Goal: Task Accomplishment & Management: Use online tool/utility

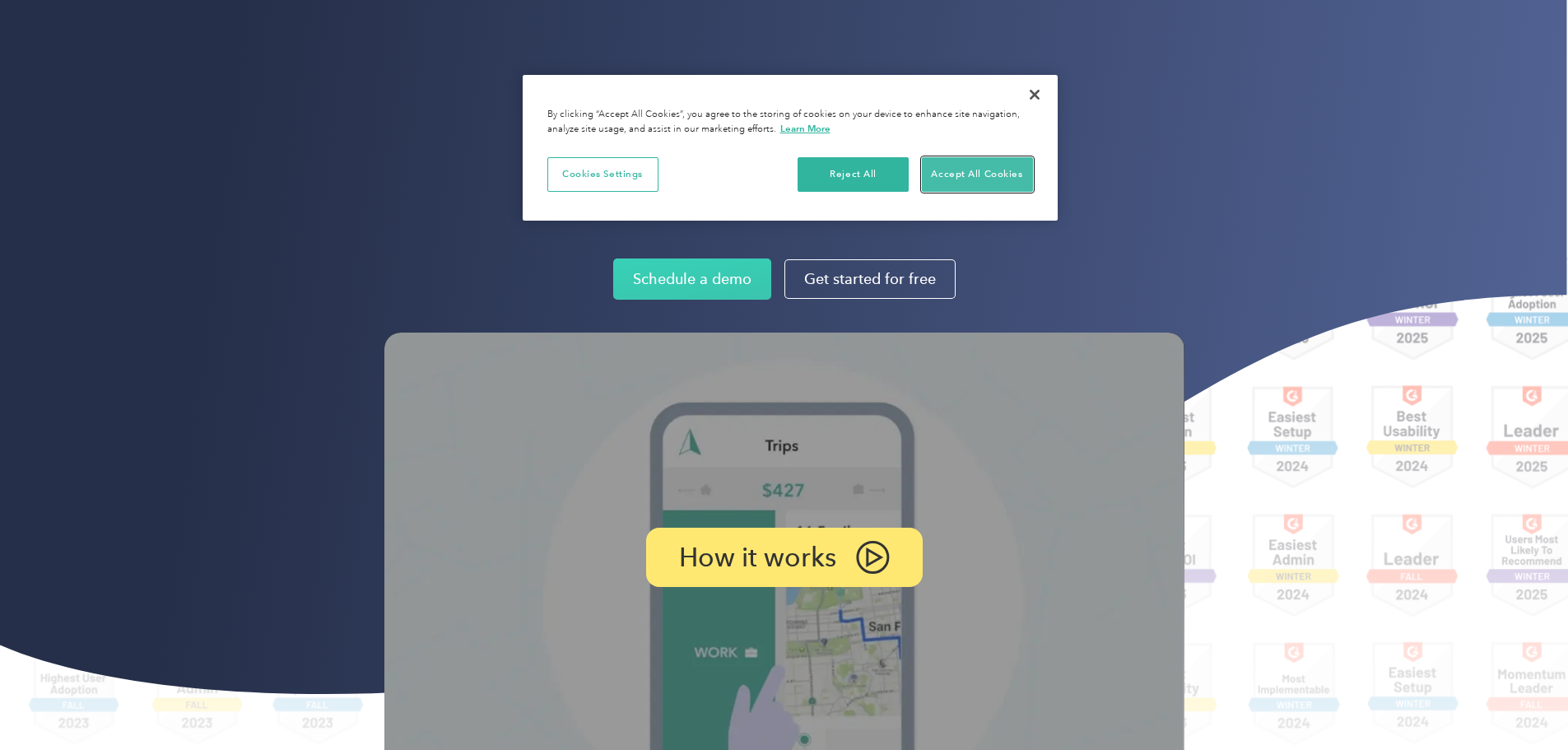
click at [1013, 168] on button "Accept All Cookies" at bounding box center [977, 175] width 111 height 34
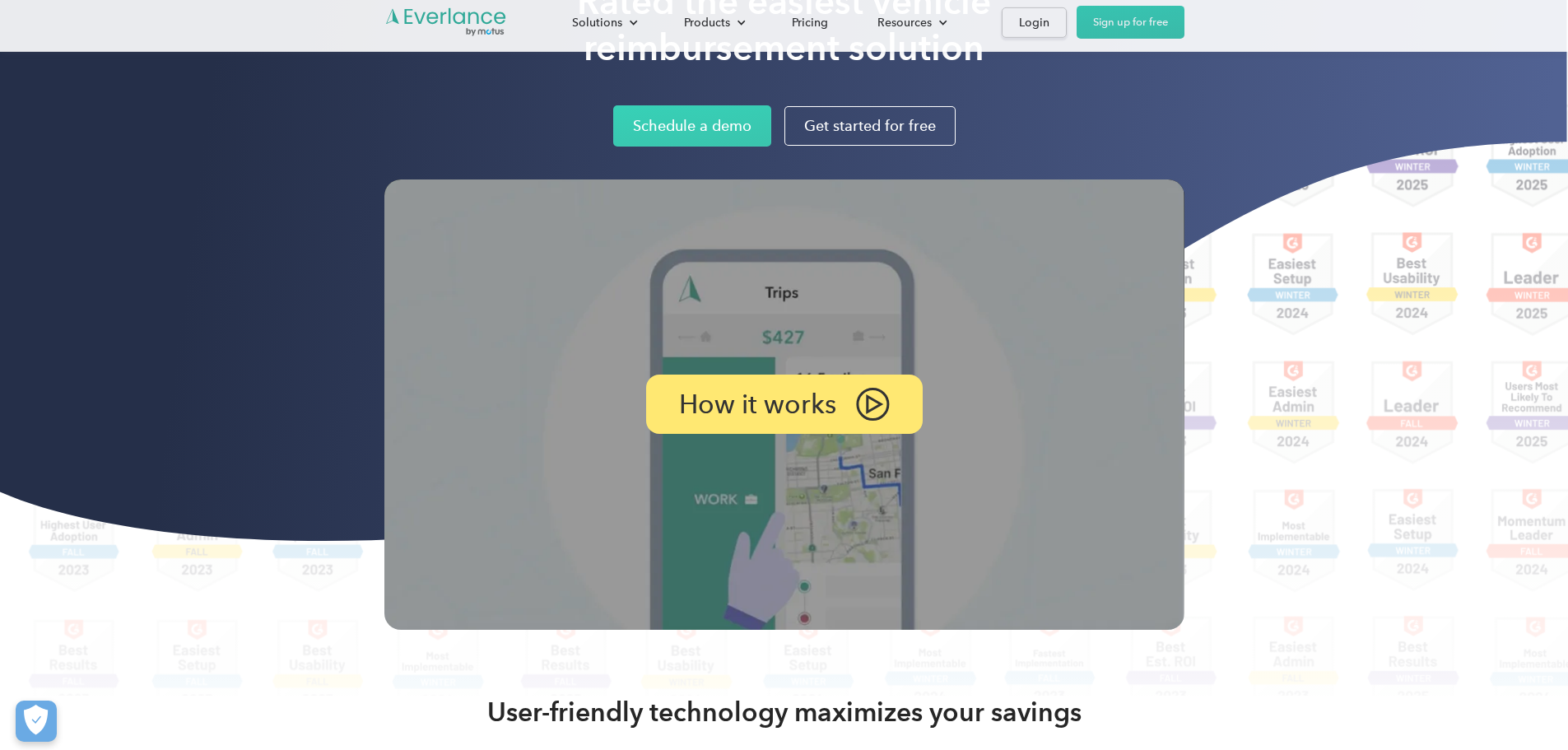
scroll to position [165, 0]
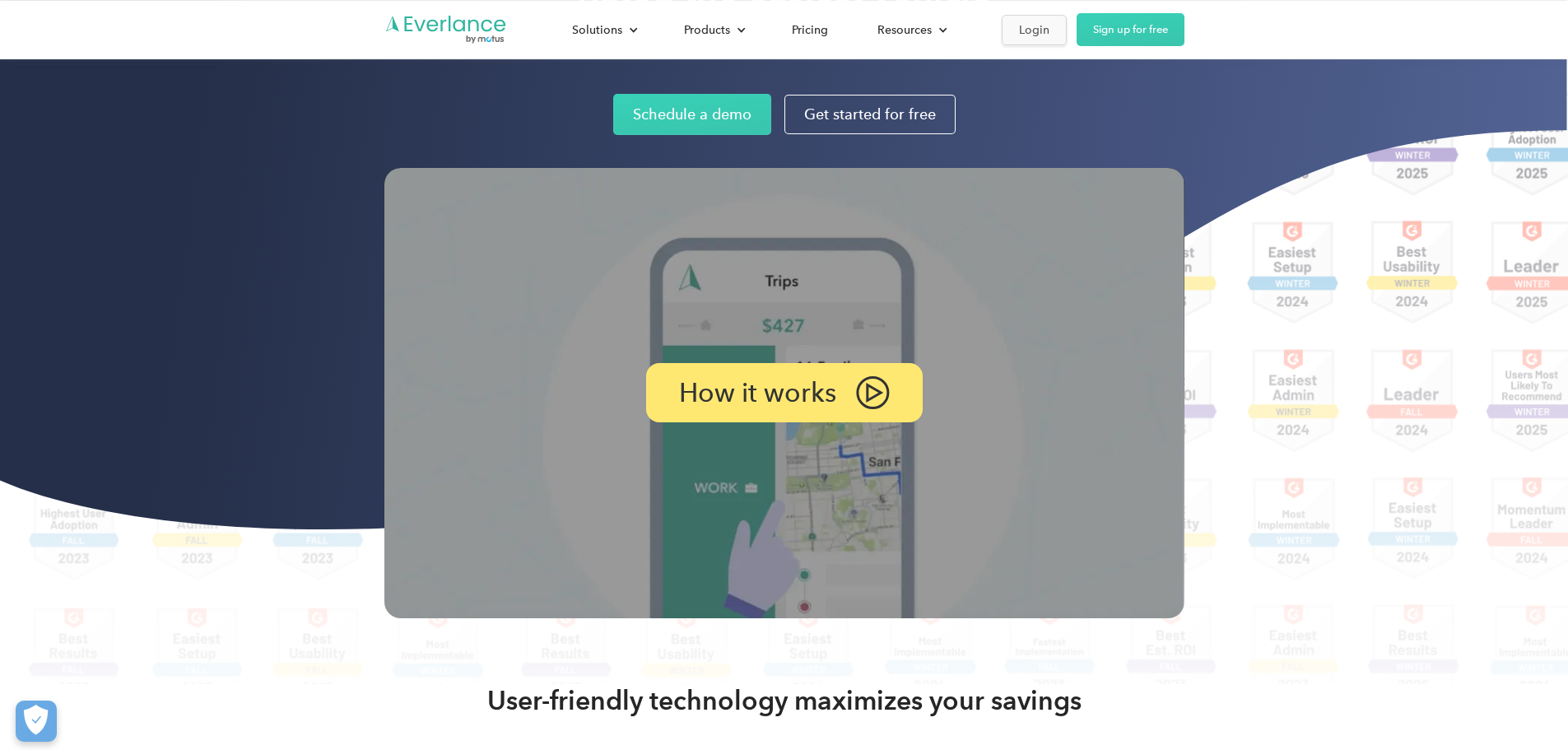
click at [1050, 23] on div "Login" at bounding box center [1034, 30] width 31 height 21
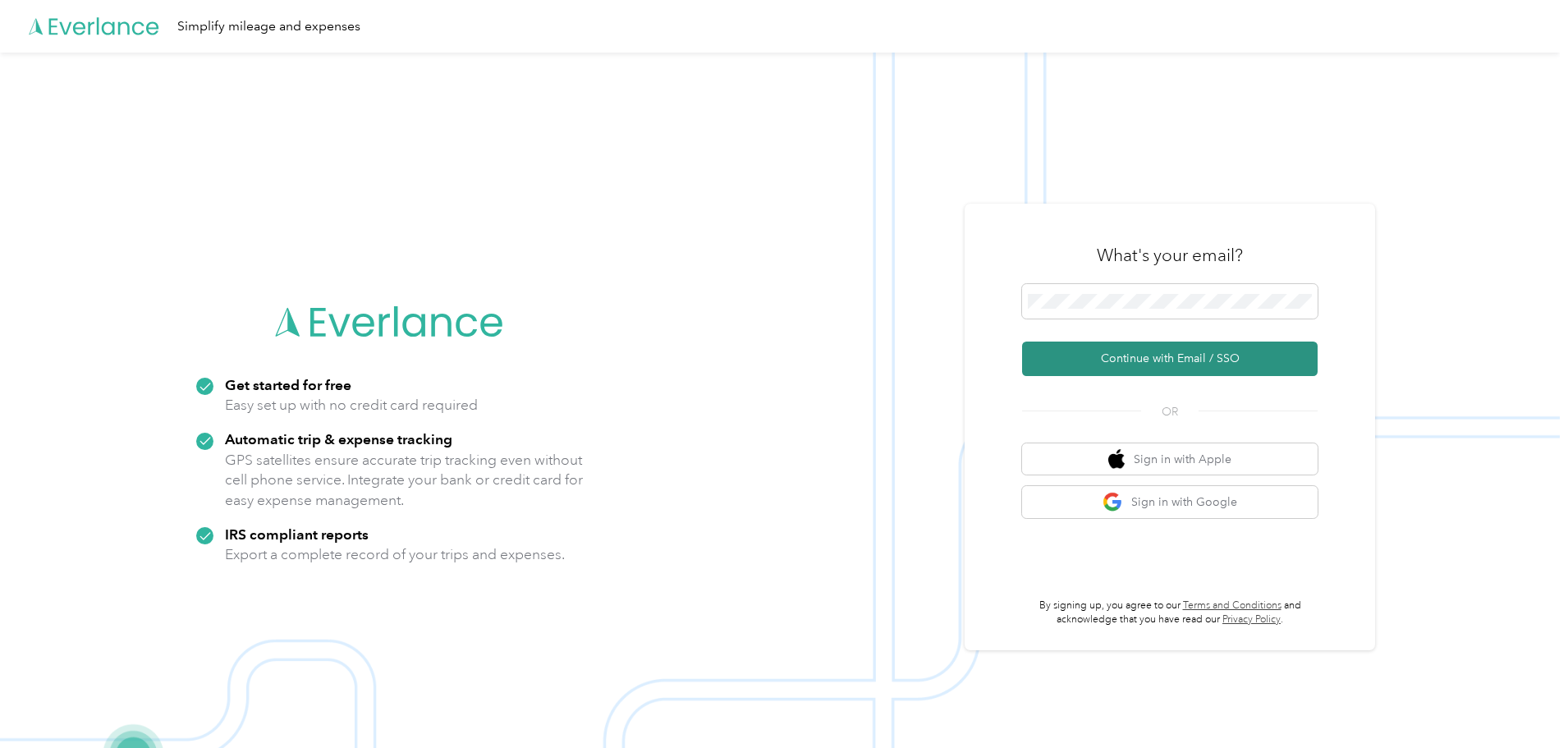
click at [1171, 356] on button "Continue with Email / SSO" at bounding box center [1169, 359] width 295 height 34
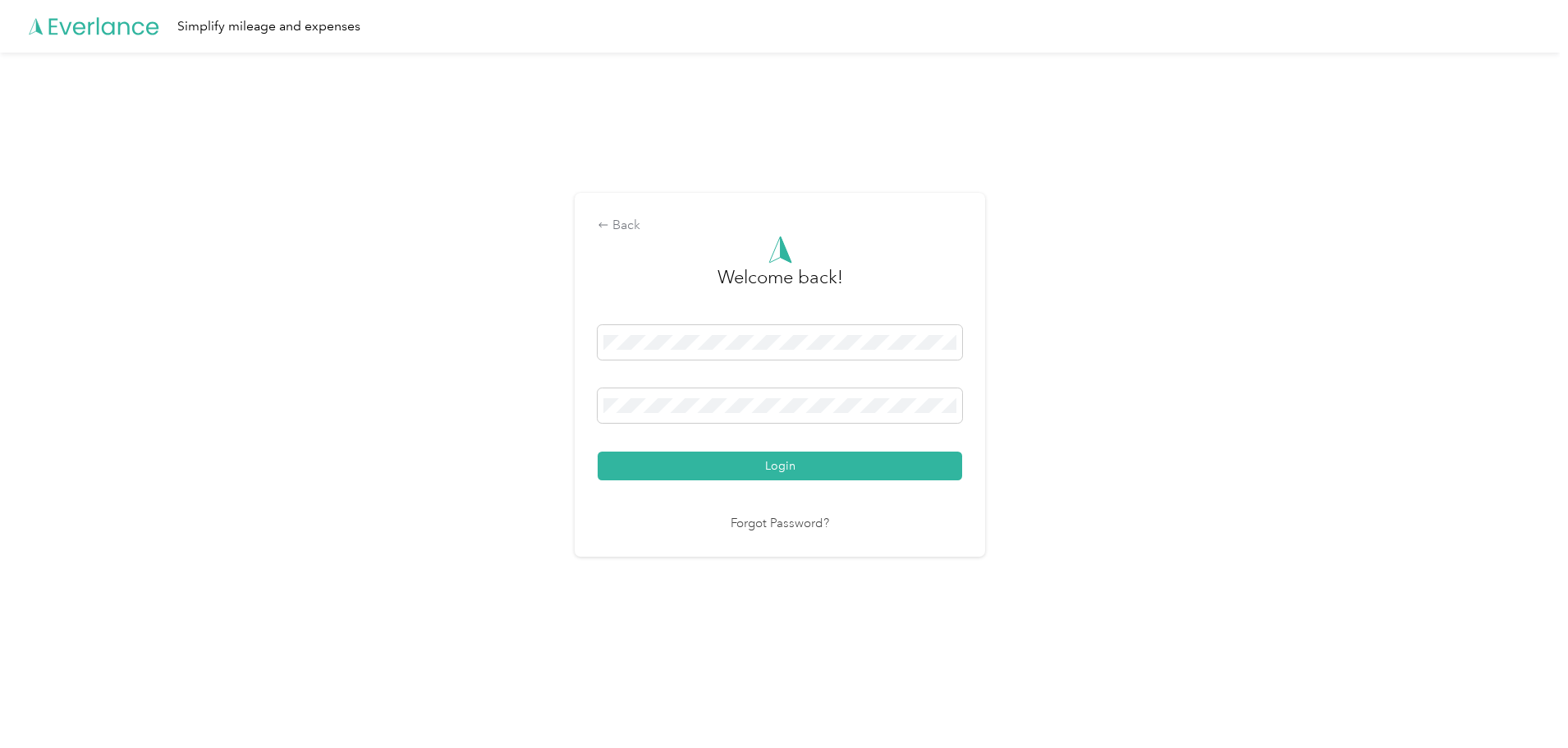
click at [598, 452] on button "Login" at bounding box center [780, 466] width 365 height 29
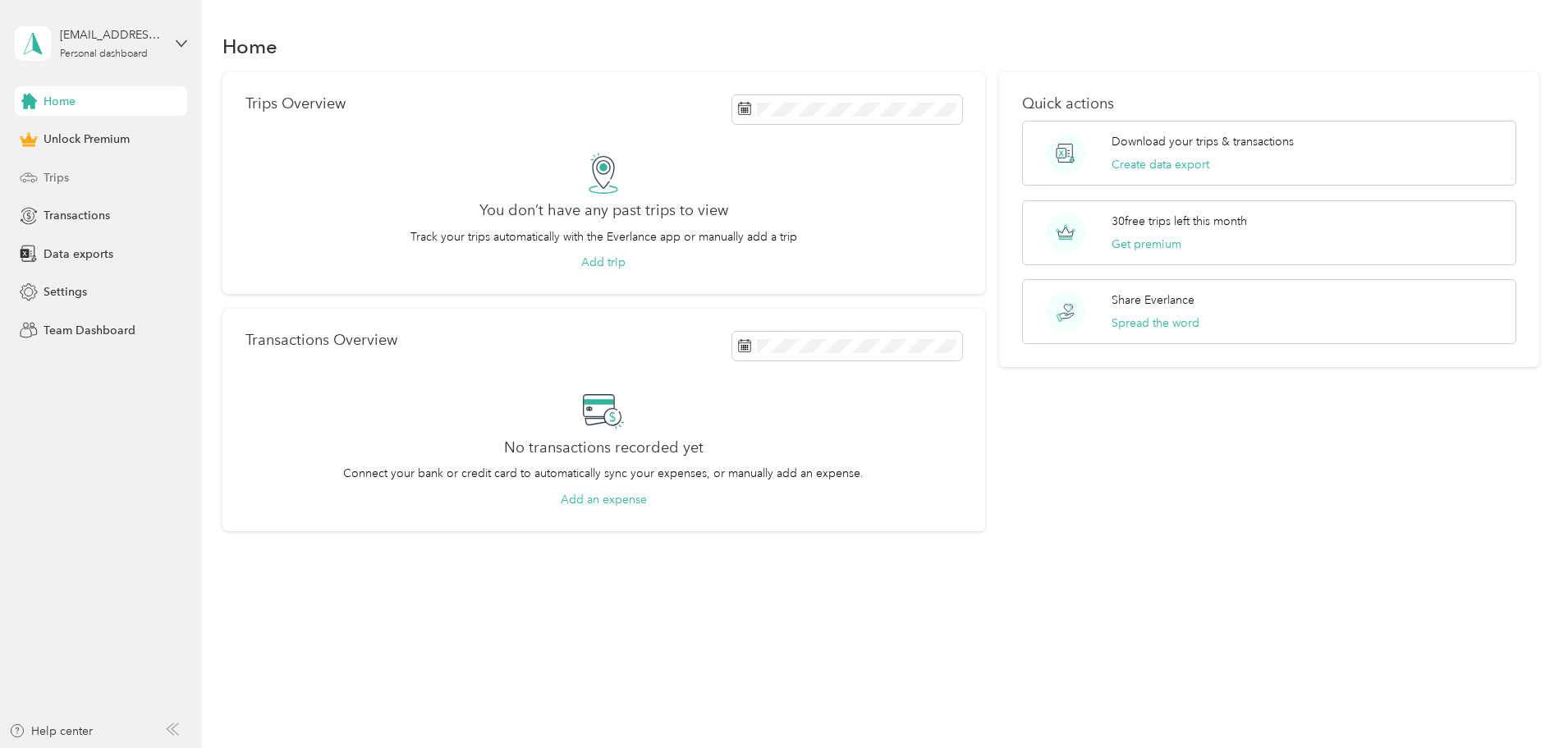
click at [107, 179] on div "Trips" at bounding box center [100, 177] width 173 height 30
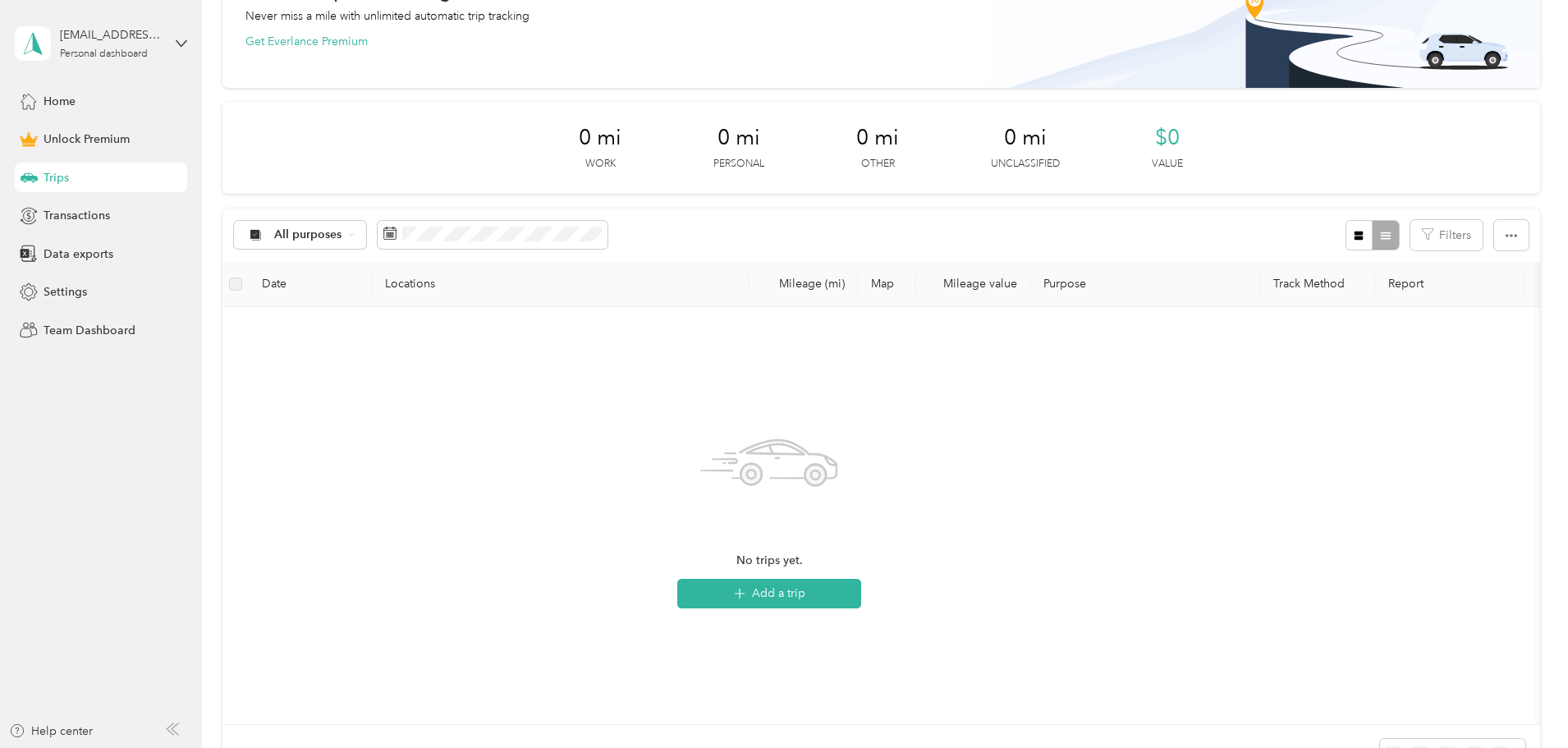
scroll to position [164, 0]
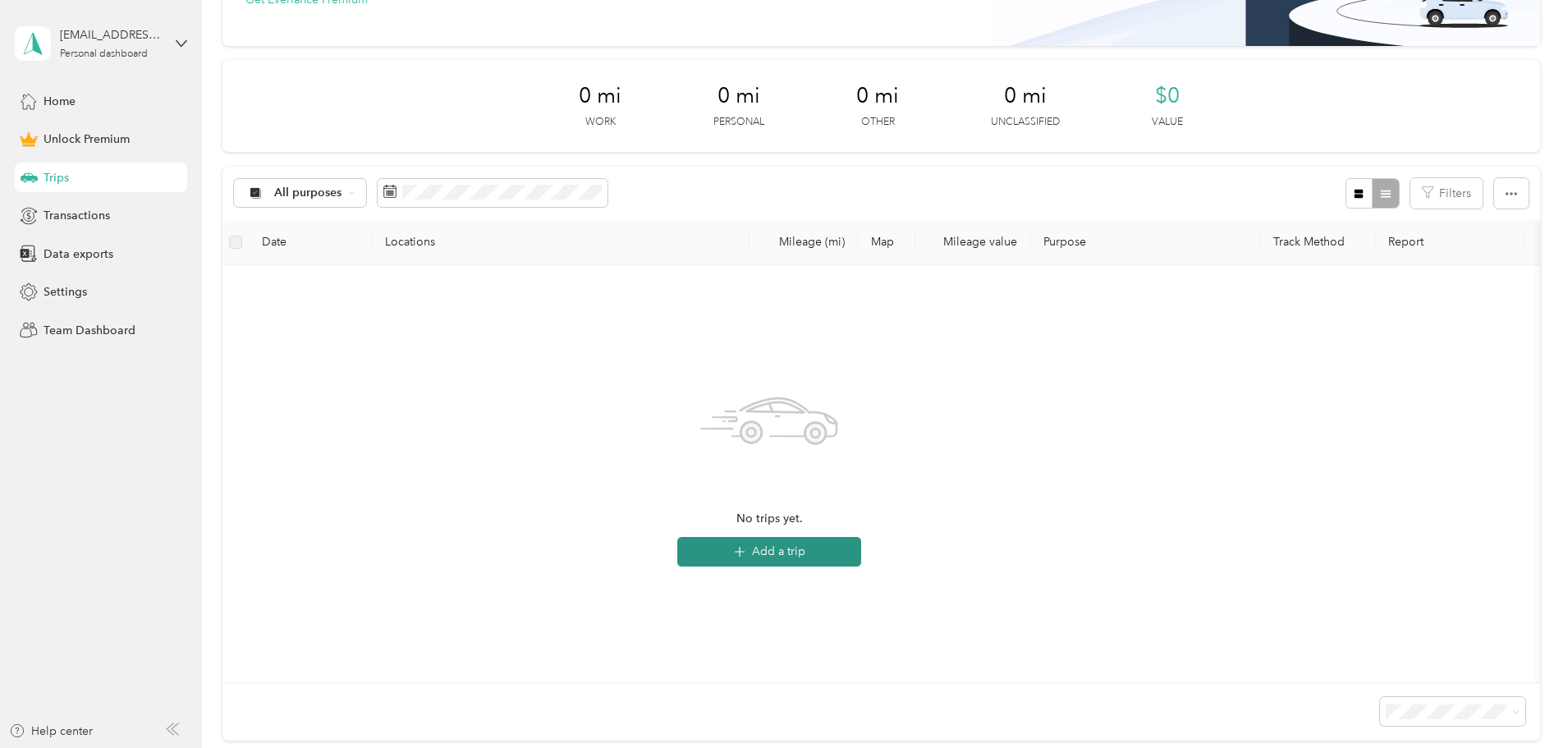
click at [861, 543] on button "Add a trip" at bounding box center [770, 551] width 184 height 30
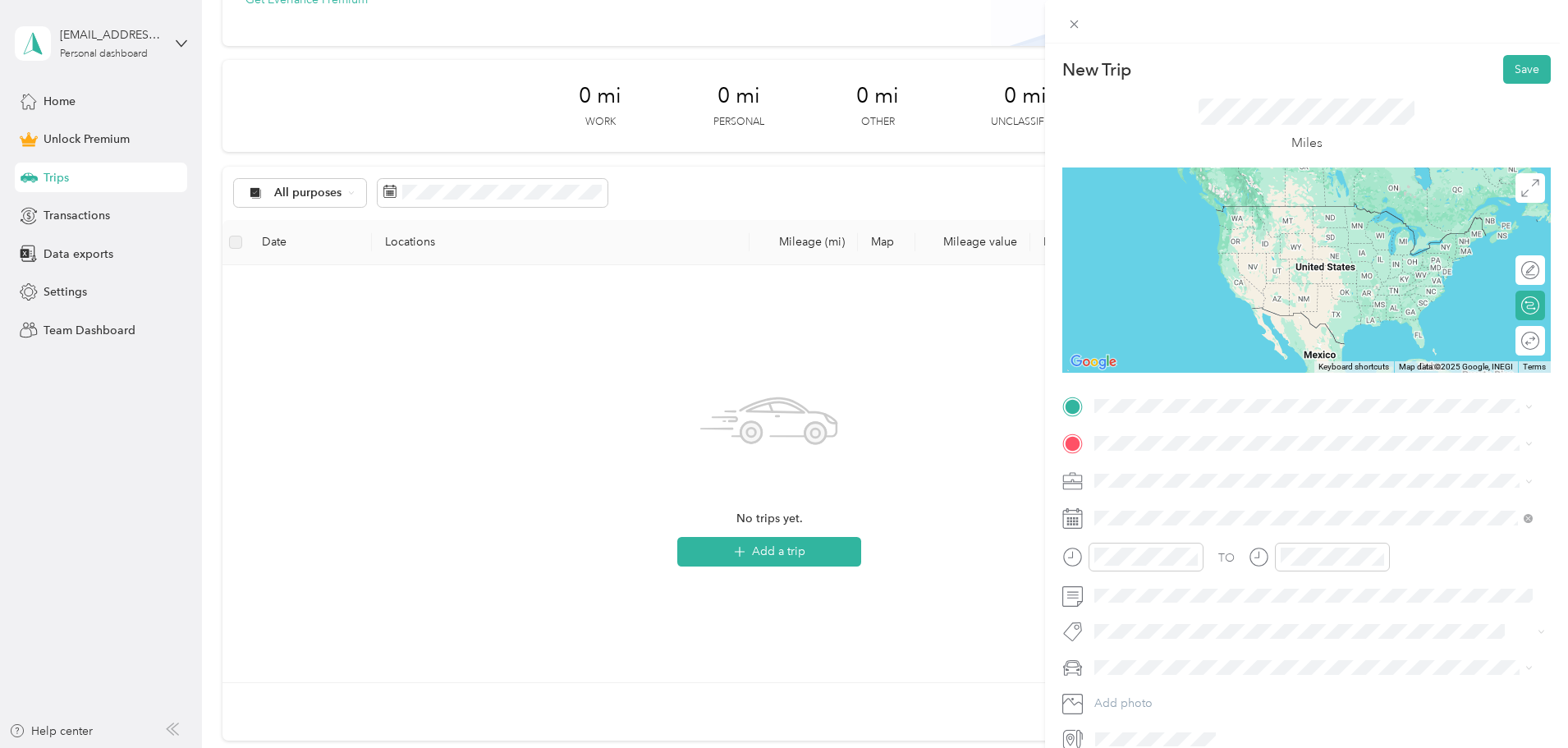
click at [1201, 462] on span "2901 Society Hill Road Opelika, Alabama 36804, United States" at bounding box center [1208, 461] width 164 height 14
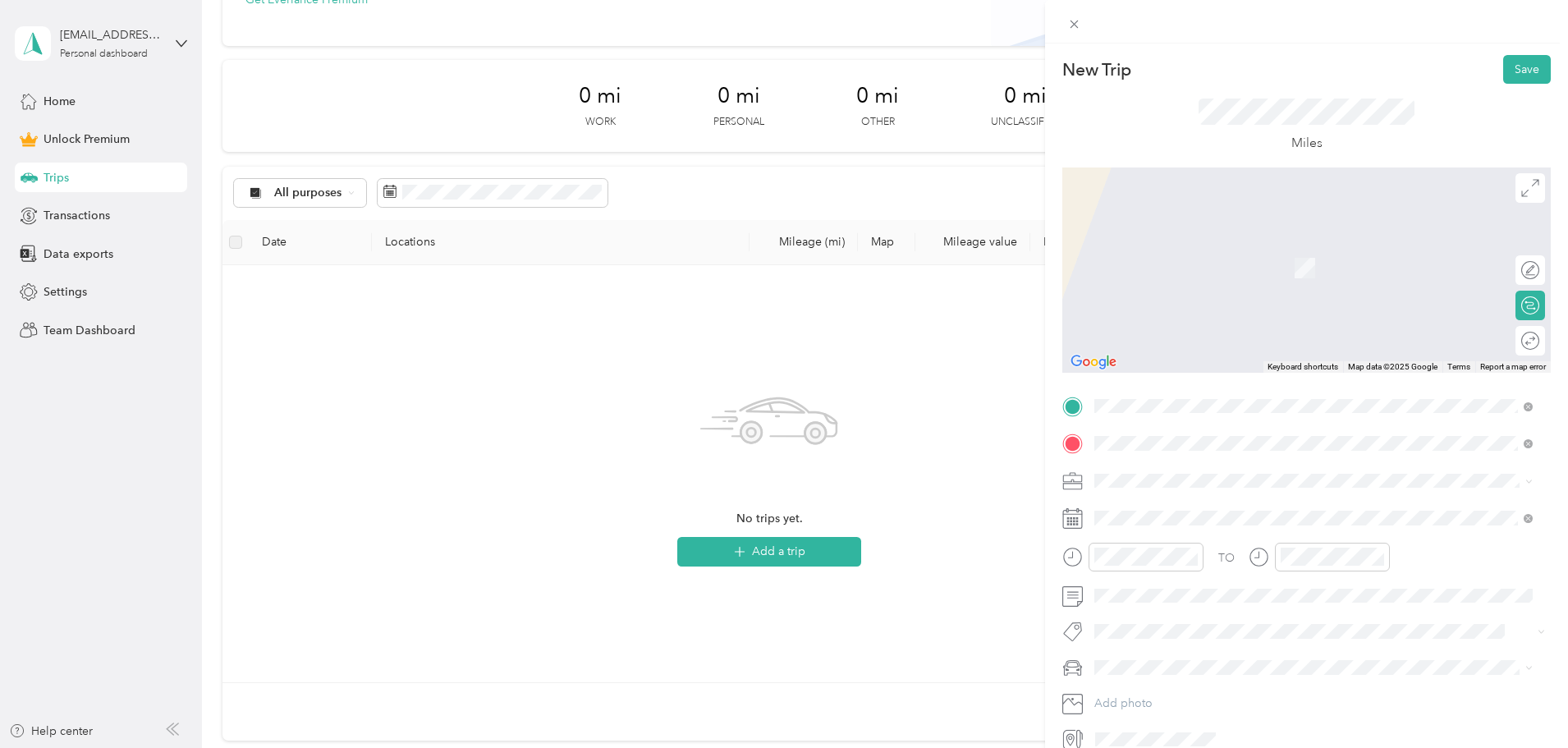
click at [1190, 499] on span "806 49th Street Columbus, Georgia 31904, United States" at bounding box center [1208, 502] width 164 height 14
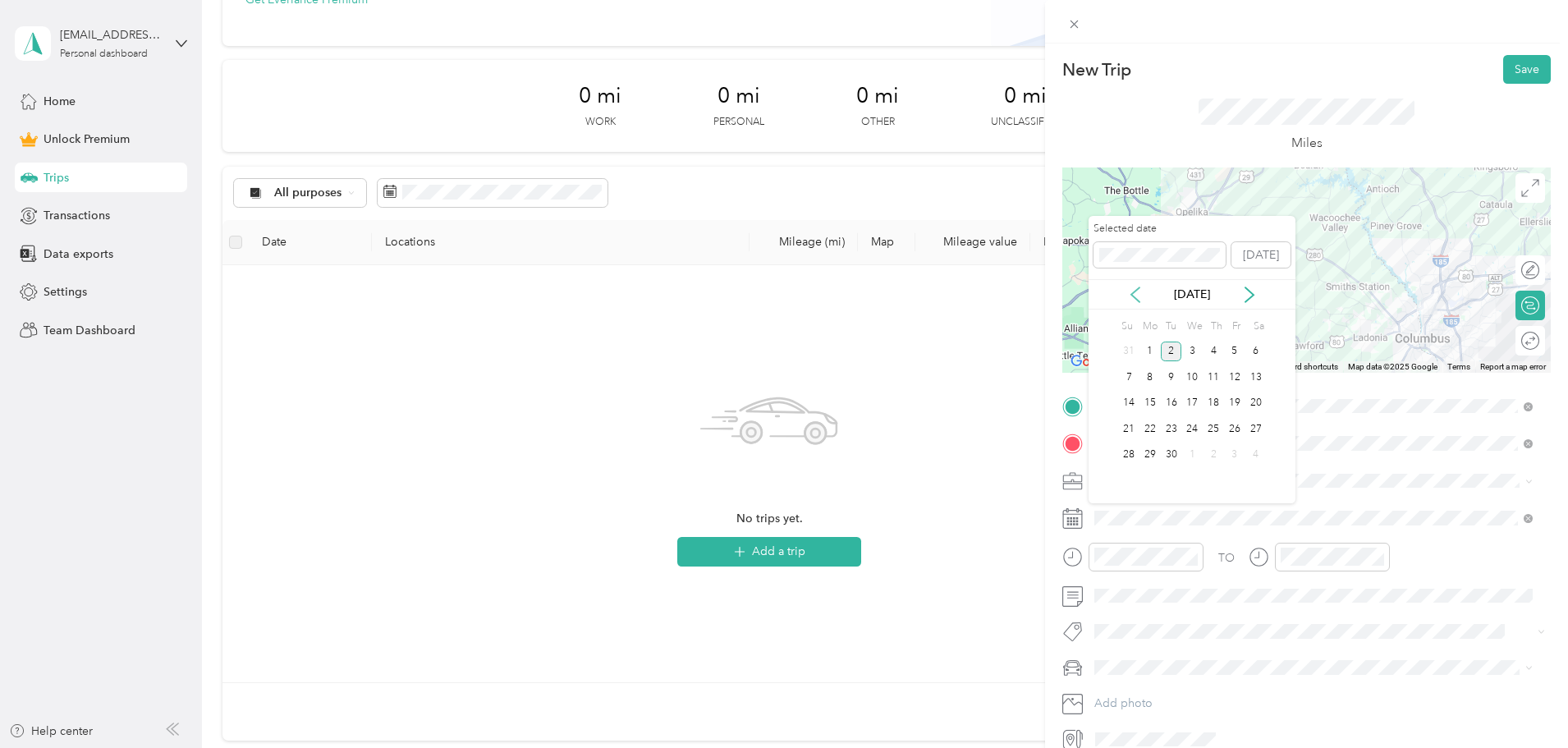
click at [1127, 297] on icon at bounding box center [1135, 295] width 16 height 16
click at [1134, 298] on icon at bounding box center [1134, 295] width 8 height 14
click at [1169, 406] on div "17" at bounding box center [1171, 403] width 22 height 21
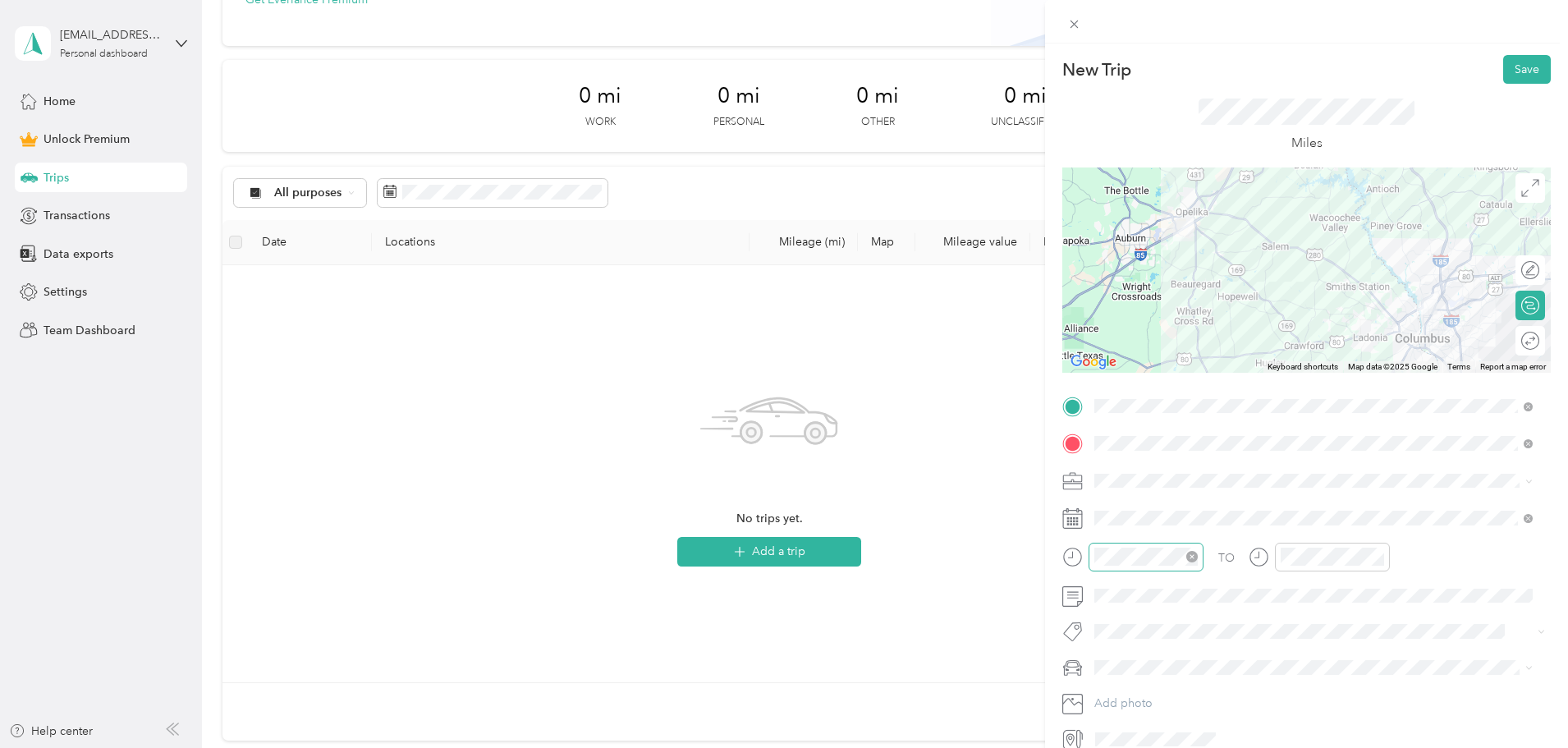
click at [1189, 557] on icon "close-circle" at bounding box center [1191, 556] width 12 height 12
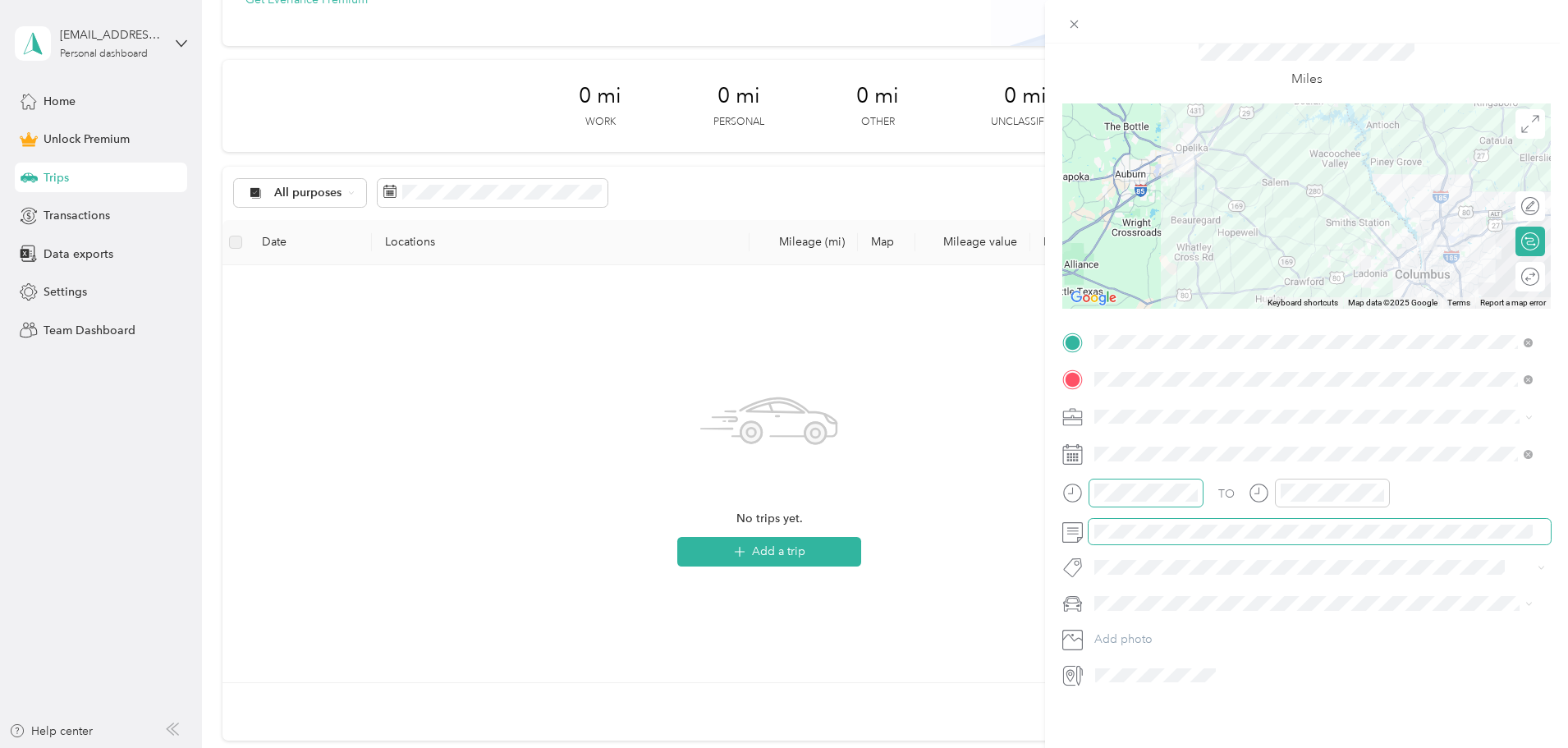
scroll to position [0, 0]
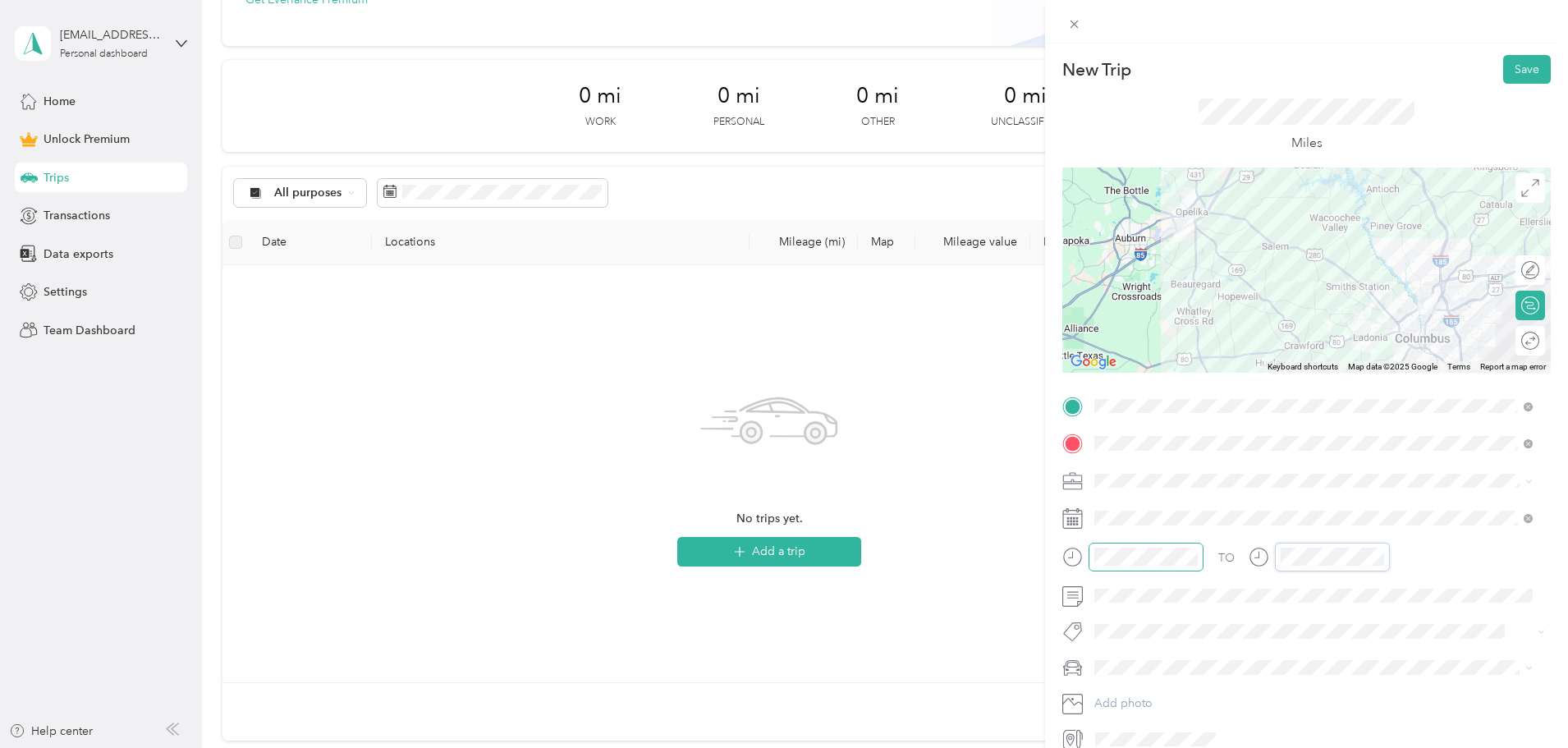
click at [1230, 540] on div "TO Add photo" at bounding box center [1306, 573] width 489 height 360
click at [1377, 555] on icon "close-circle" at bounding box center [1377, 556] width 12 height 12
click at [994, 544] on div "New Trip Save This trip cannot be edited because it is either under review, app…" at bounding box center [784, 374] width 1568 height 748
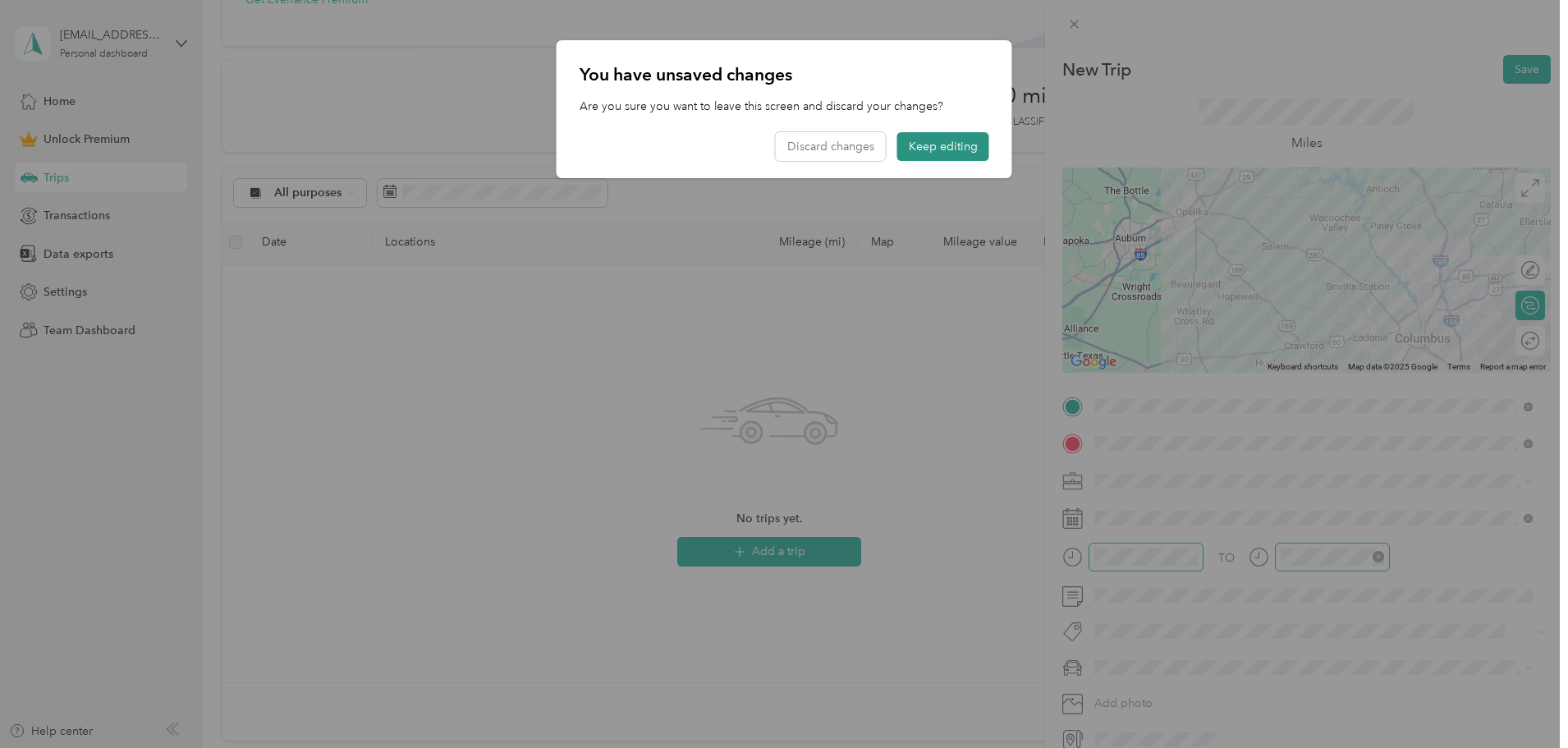
click at [941, 145] on button "Keep editing" at bounding box center [943, 146] width 92 height 29
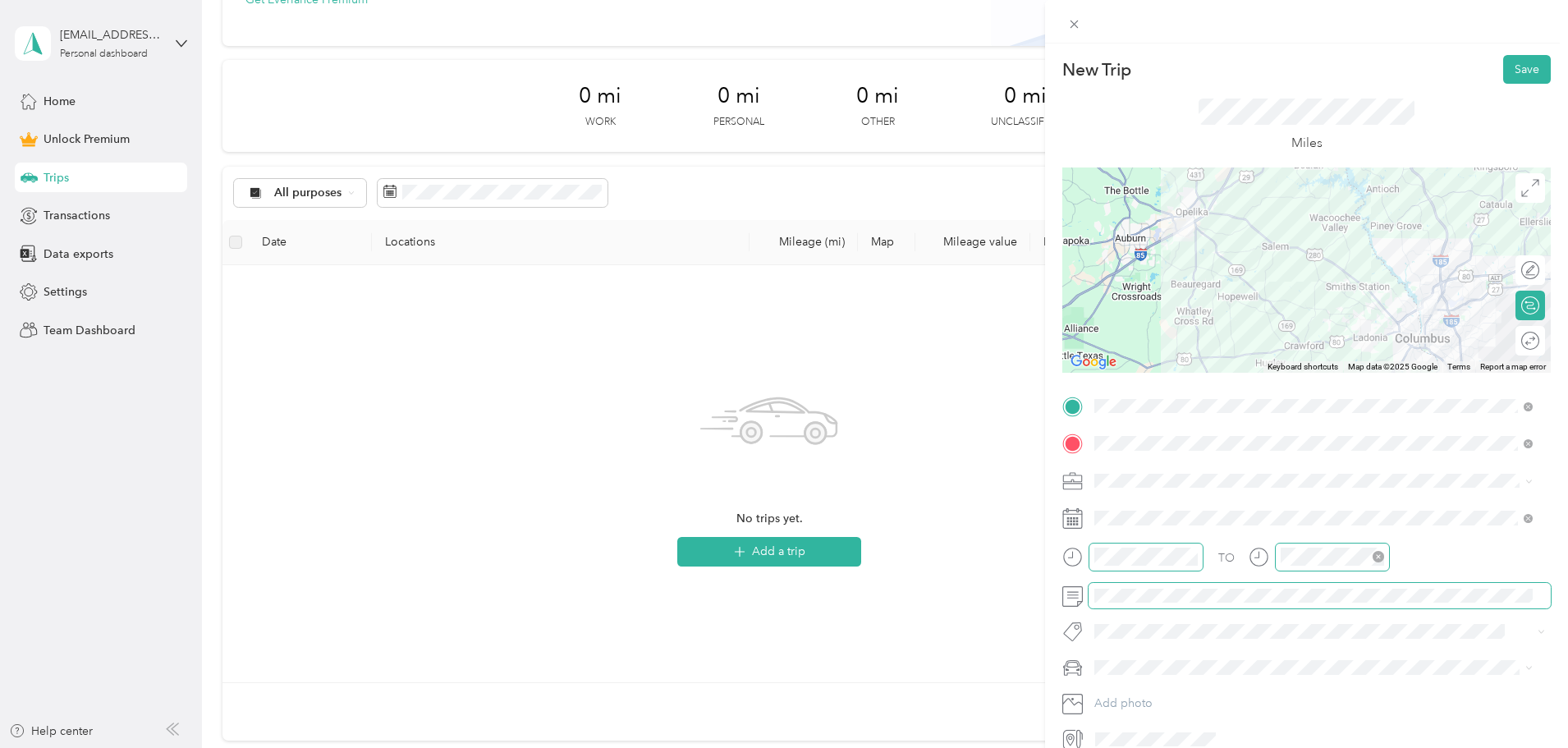
click at [1079, 591] on div at bounding box center [1306, 595] width 489 height 26
click at [1511, 74] on button "Save" at bounding box center [1526, 70] width 48 height 29
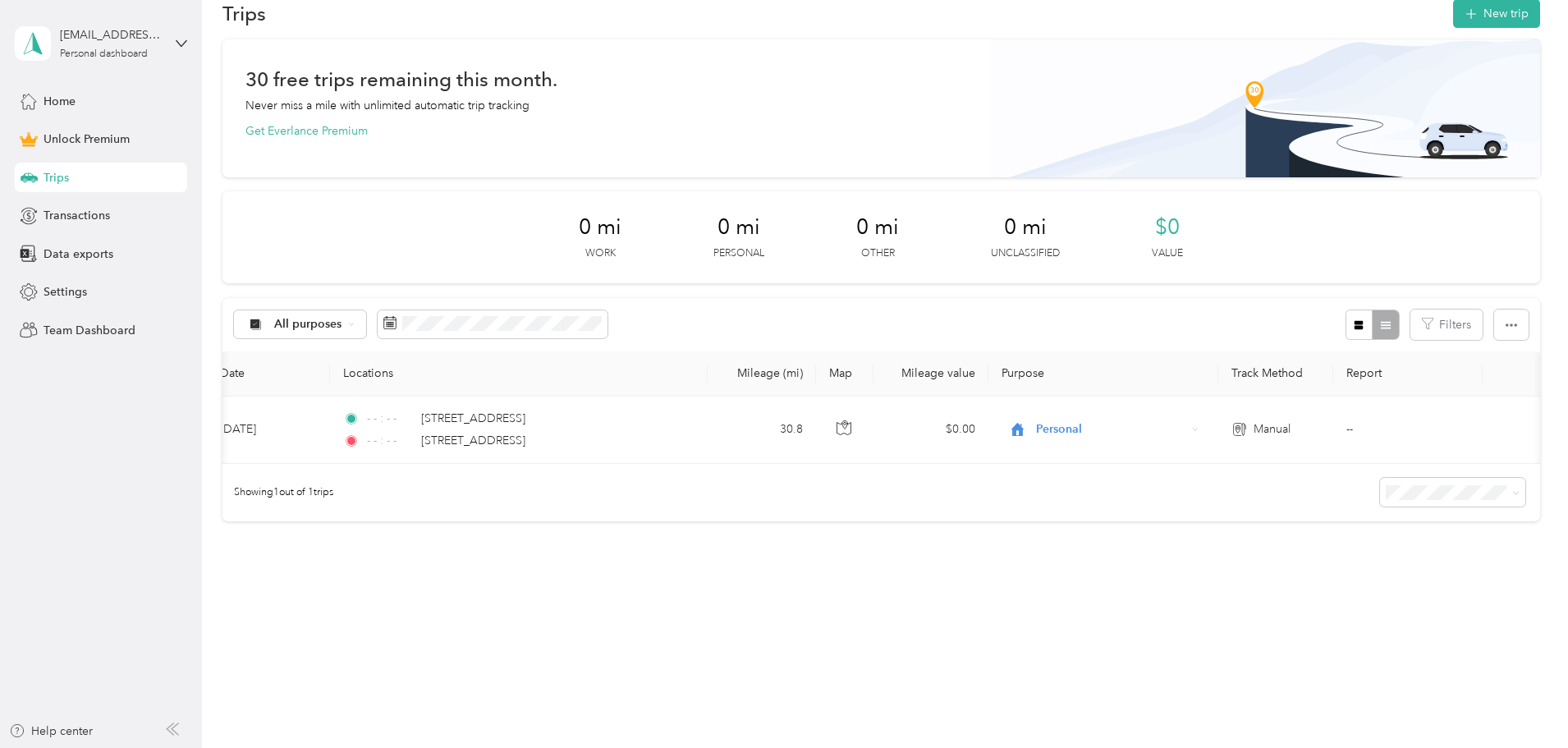
scroll to position [0, 110]
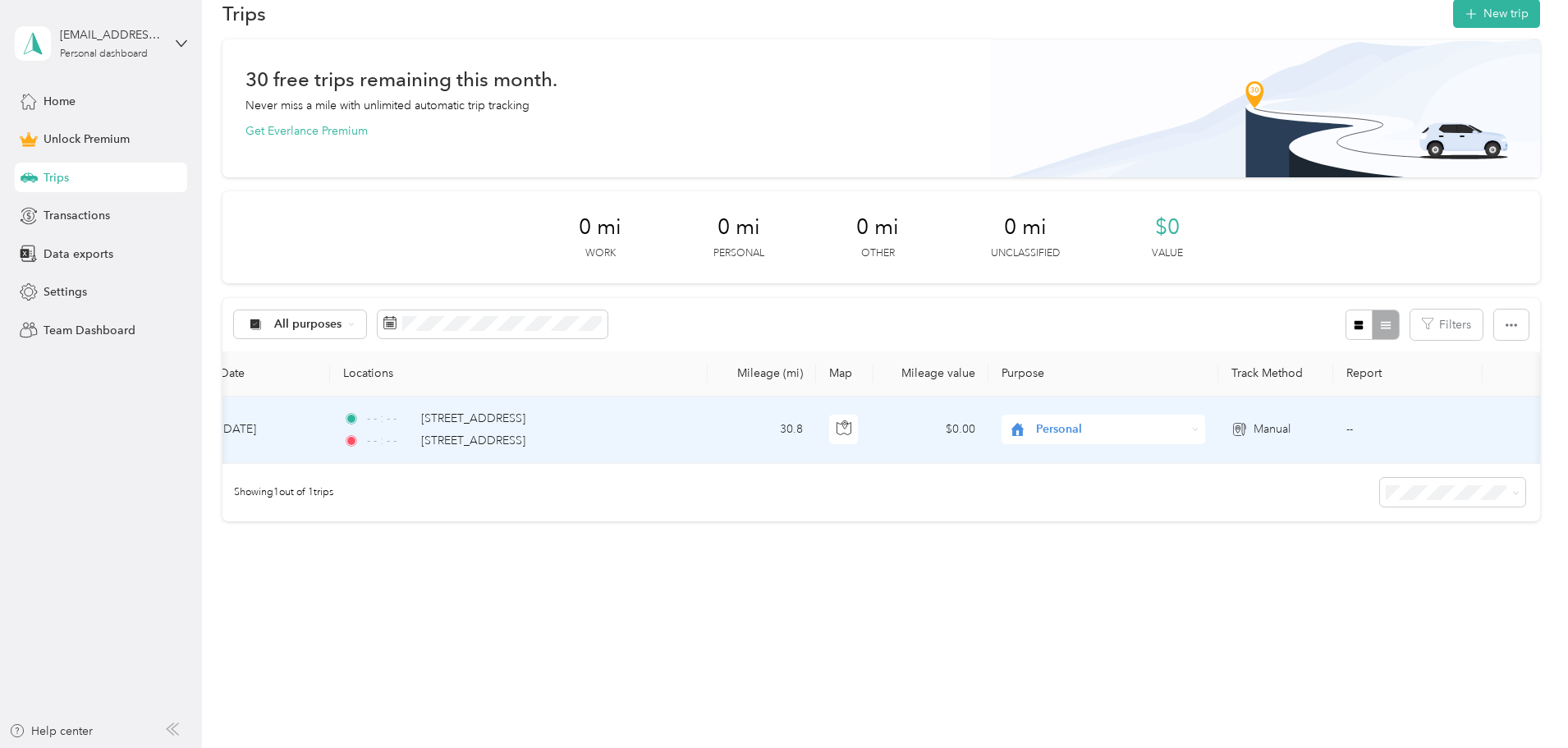
click at [988, 423] on td "$0.00" at bounding box center [930, 430] width 115 height 68
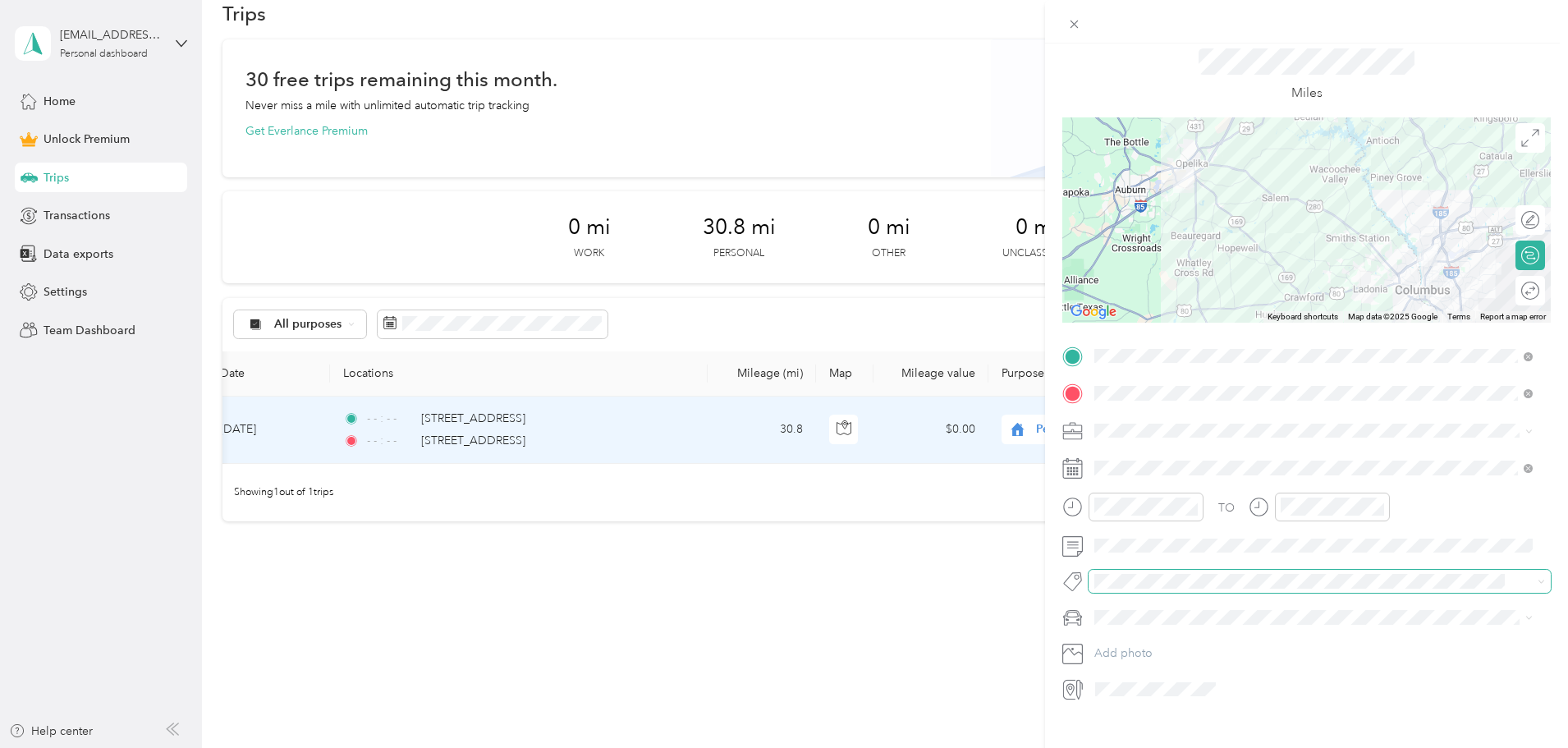
scroll to position [77, 0]
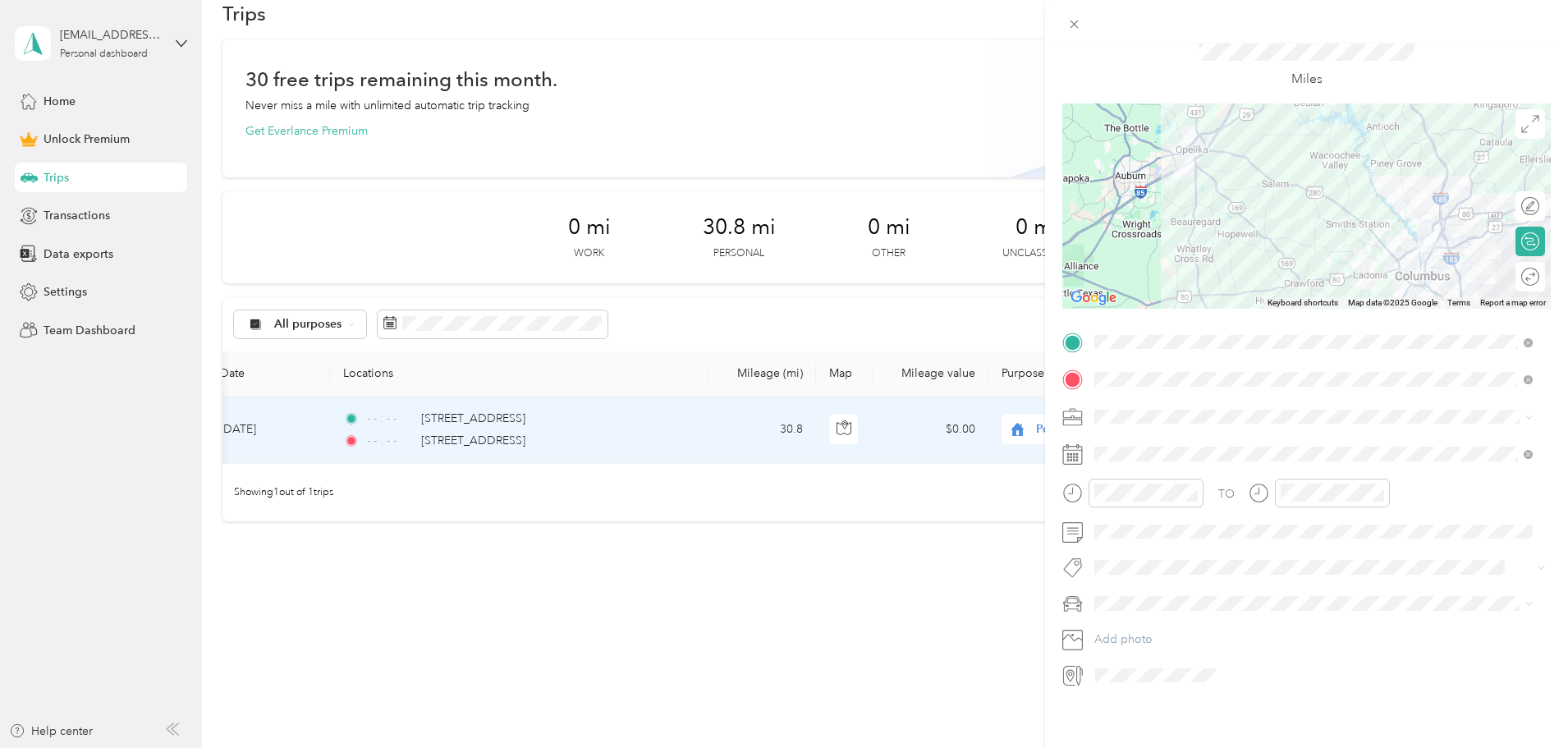
click at [1199, 600] on span at bounding box center [1320, 603] width 462 height 26
click at [1192, 698] on div "Trip details Save This trip cannot be edited because it is either under review,…" at bounding box center [1306, 417] width 523 height 748
click at [1139, 425] on div "Work" at bounding box center [1313, 433] width 427 height 17
click at [1078, 25] on icon at bounding box center [1073, 23] width 14 height 14
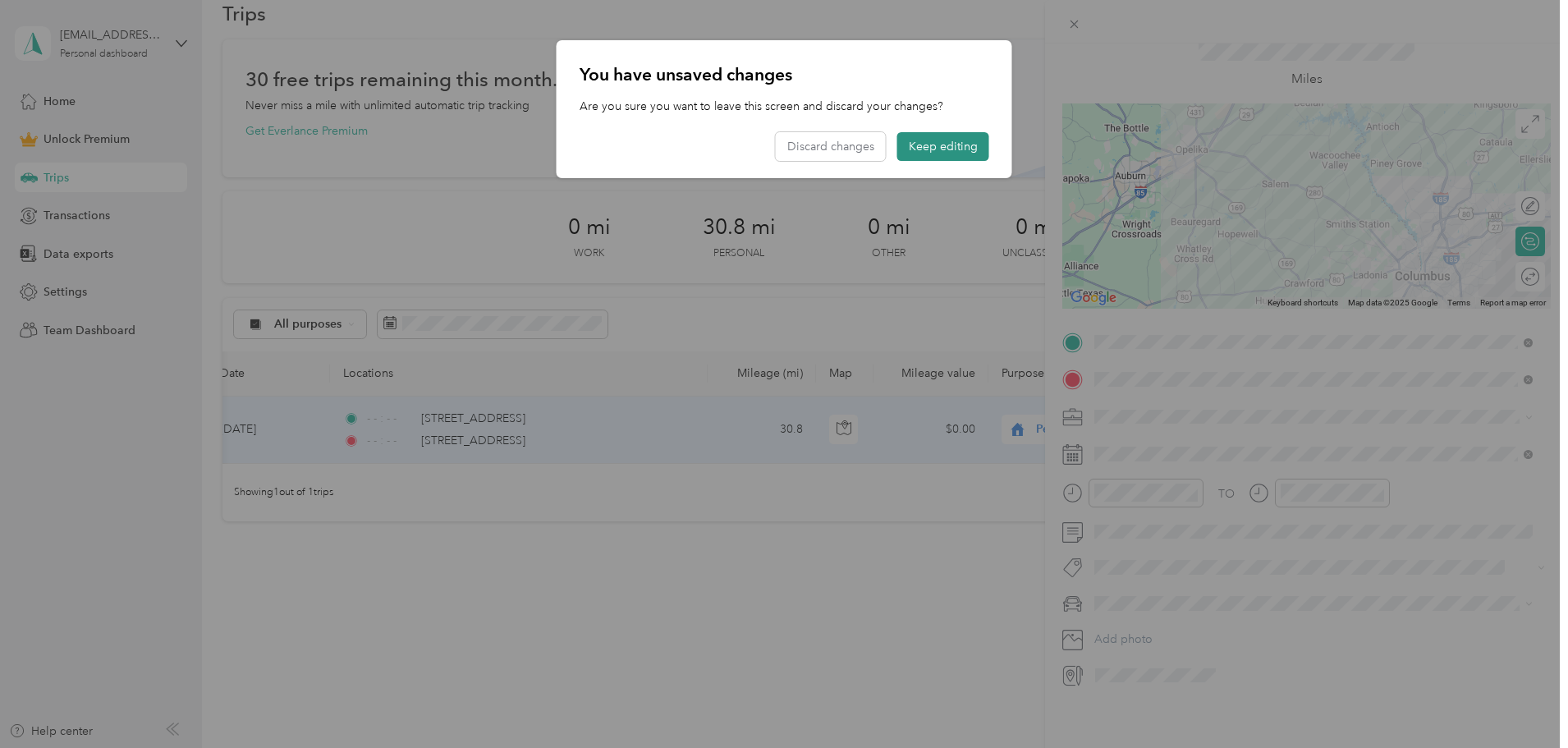
click at [942, 148] on button "Keep editing" at bounding box center [943, 146] width 92 height 29
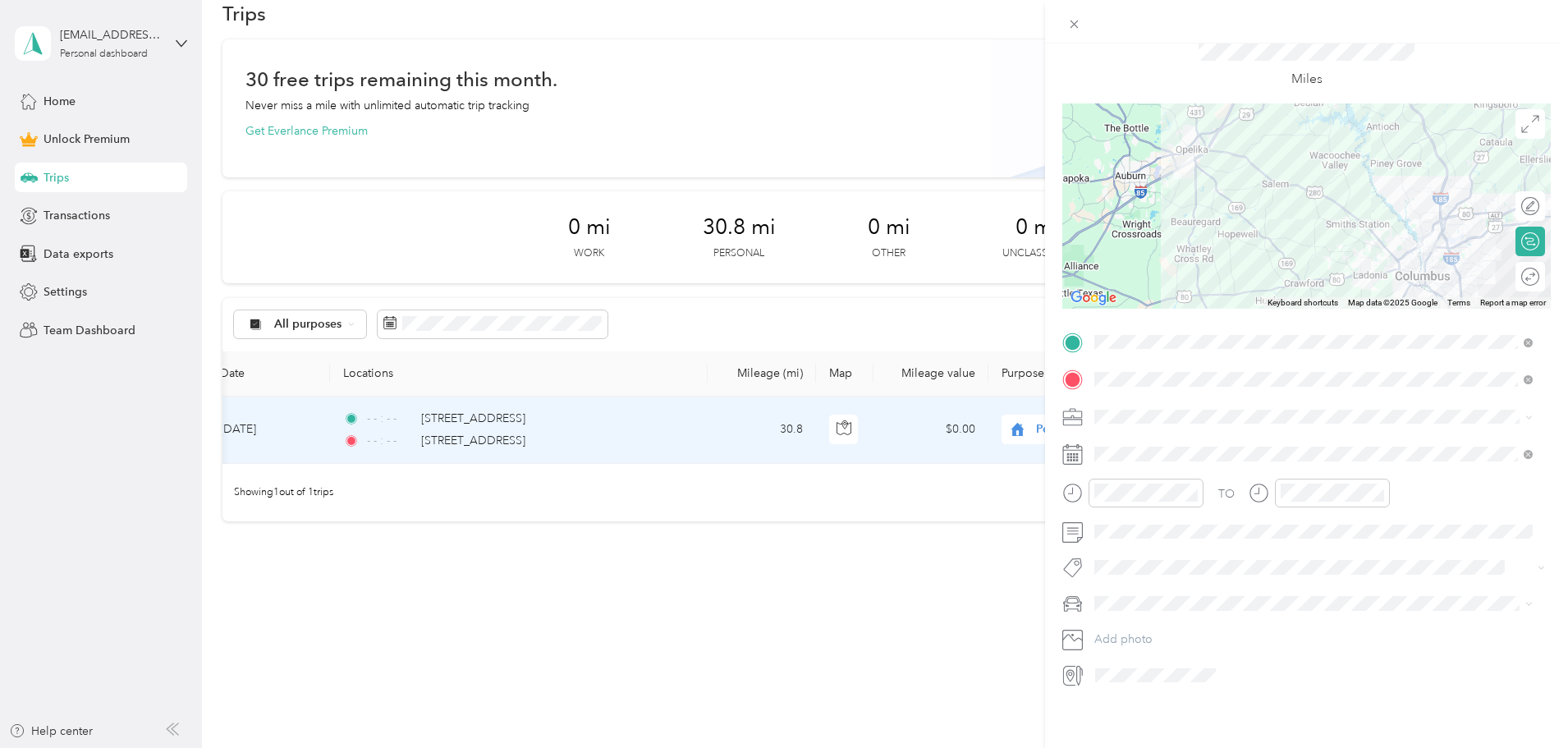
scroll to position [0, 0]
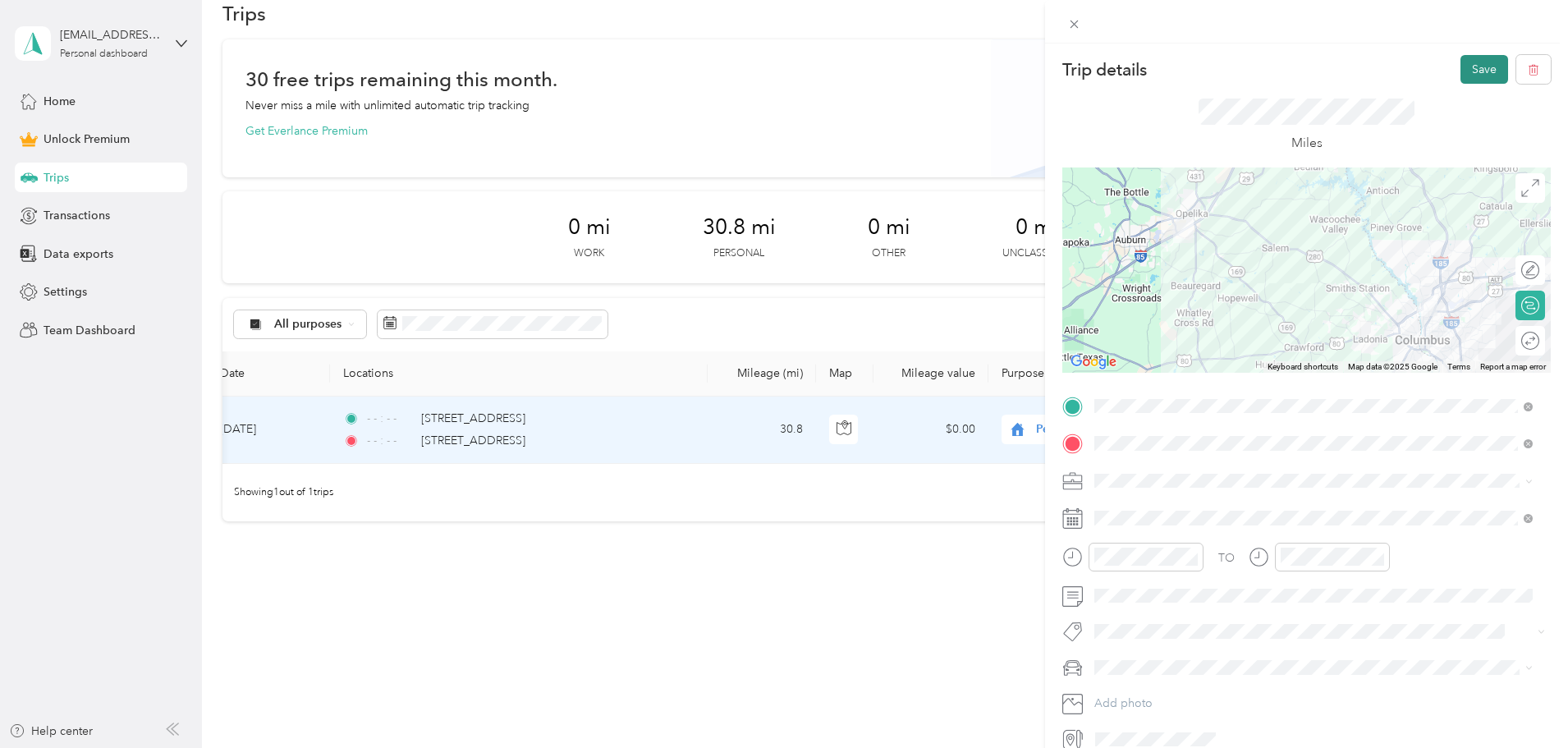
click at [1461, 77] on button "Save" at bounding box center [1484, 70] width 48 height 29
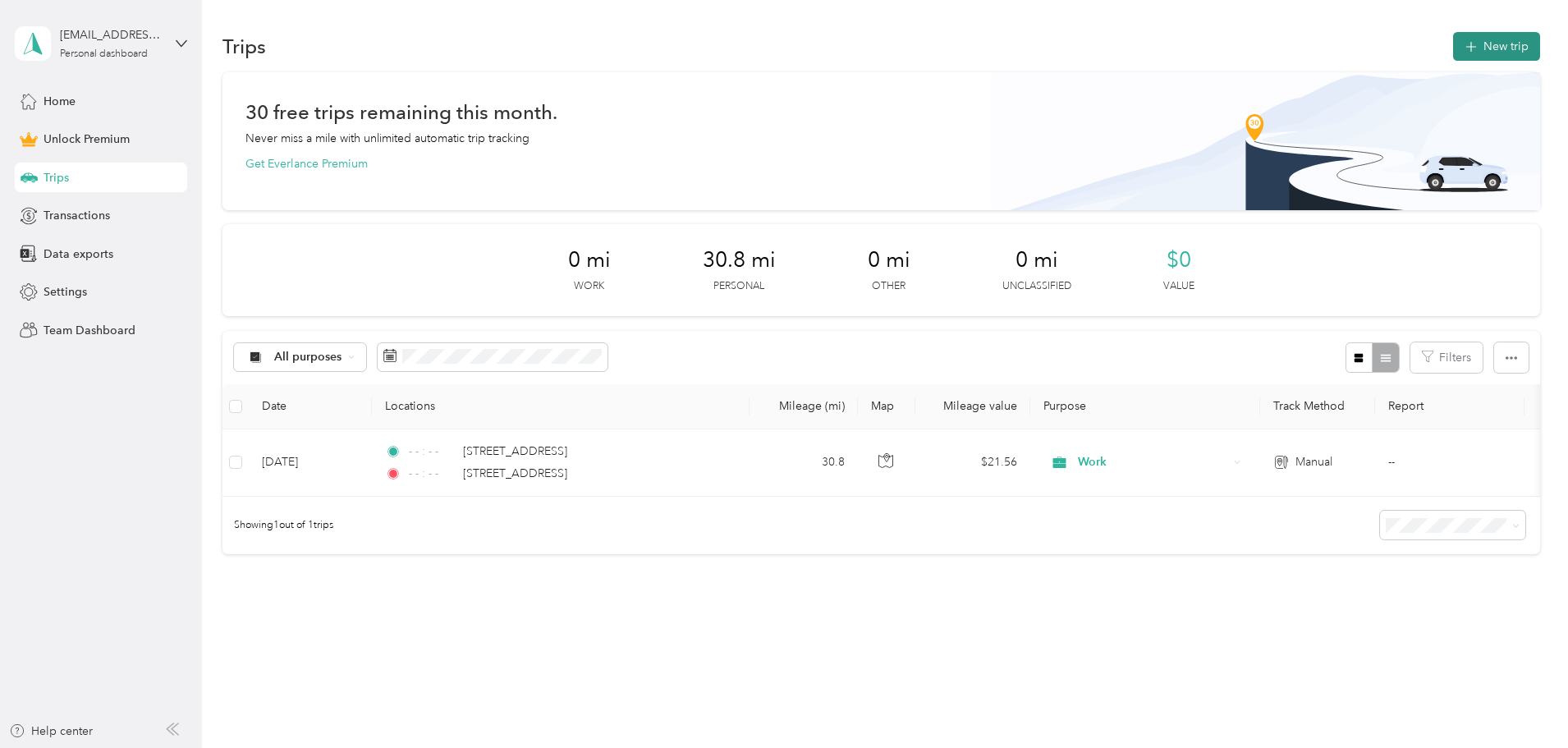
click at [1453, 56] on button "New trip" at bounding box center [1497, 46] width 87 height 29
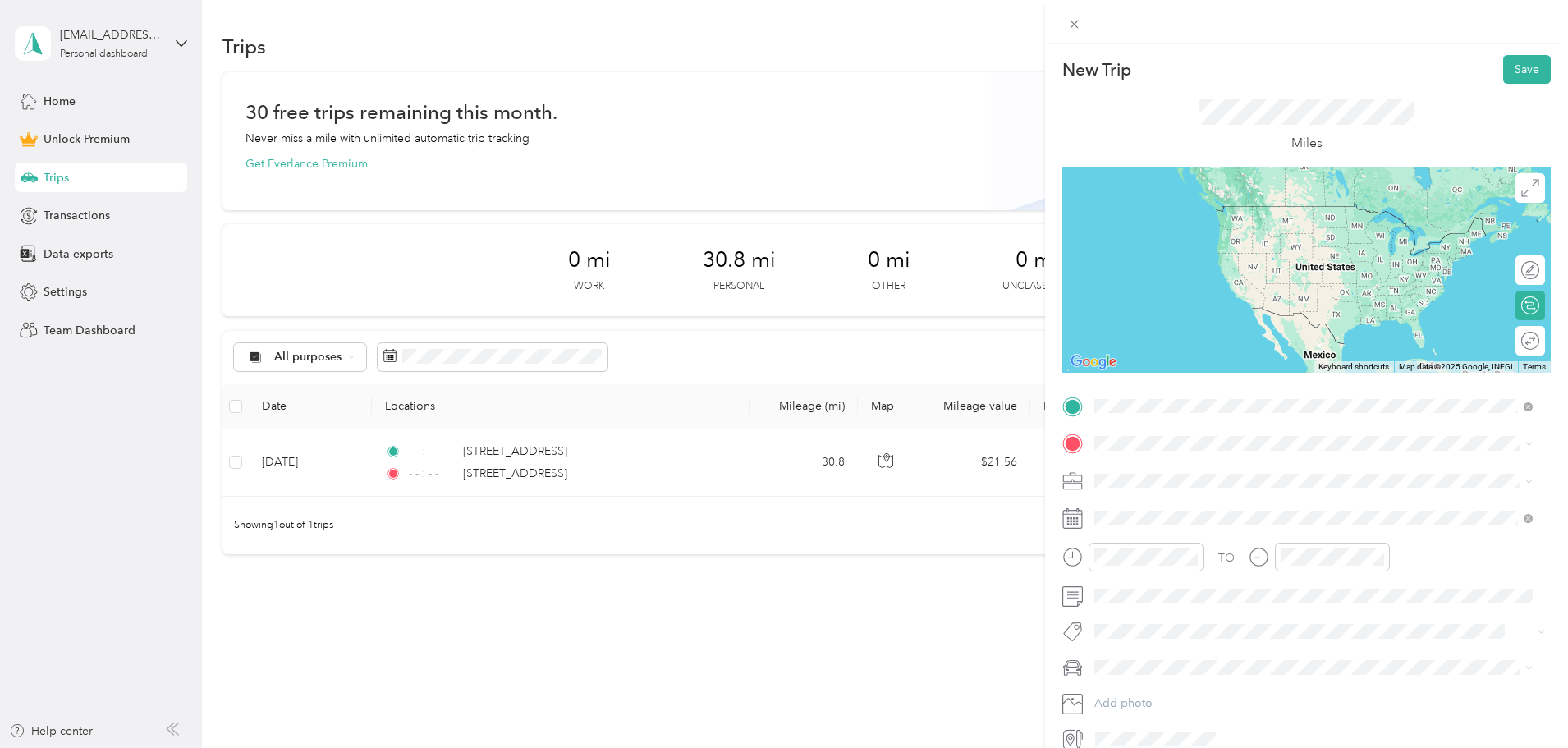
click at [1191, 469] on span "2901 Society Hill Road Opelika, Alabama 36804, United States" at bounding box center [1208, 465] width 164 height 14
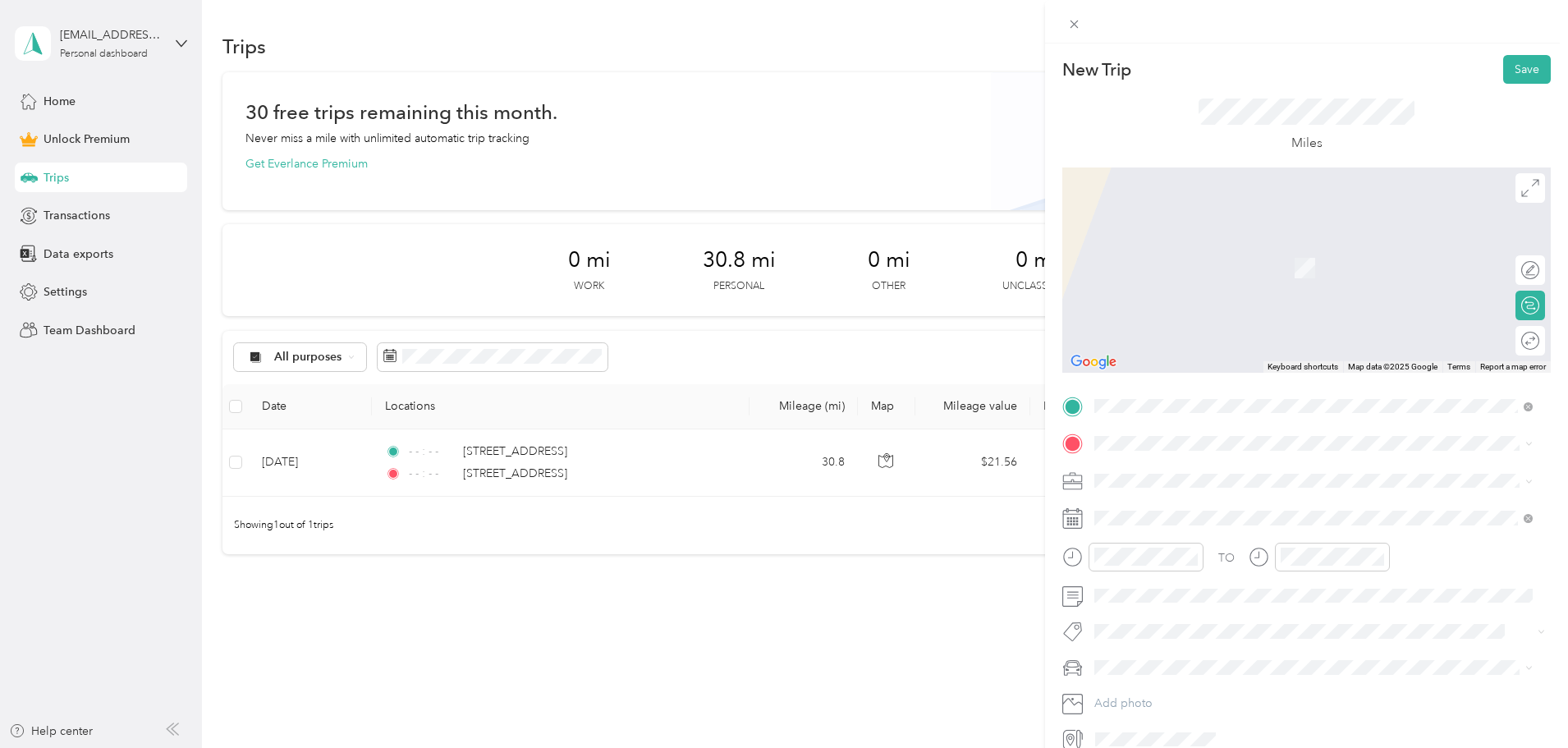
click at [1197, 500] on span "806 49th Street Columbus, Georgia 31904, United States" at bounding box center [1208, 500] width 164 height 14
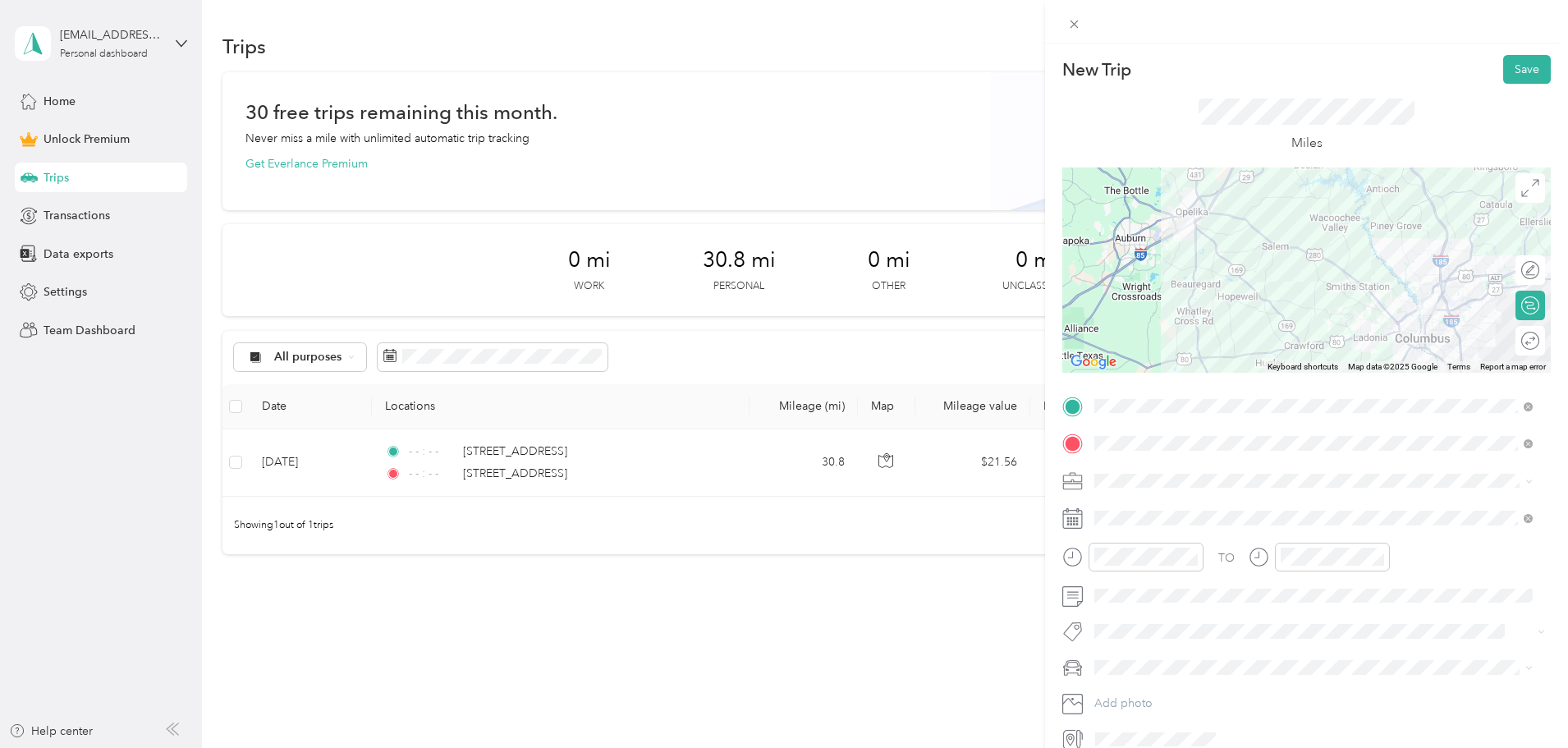
click at [1137, 511] on div "Work" at bounding box center [1313, 507] width 427 height 17
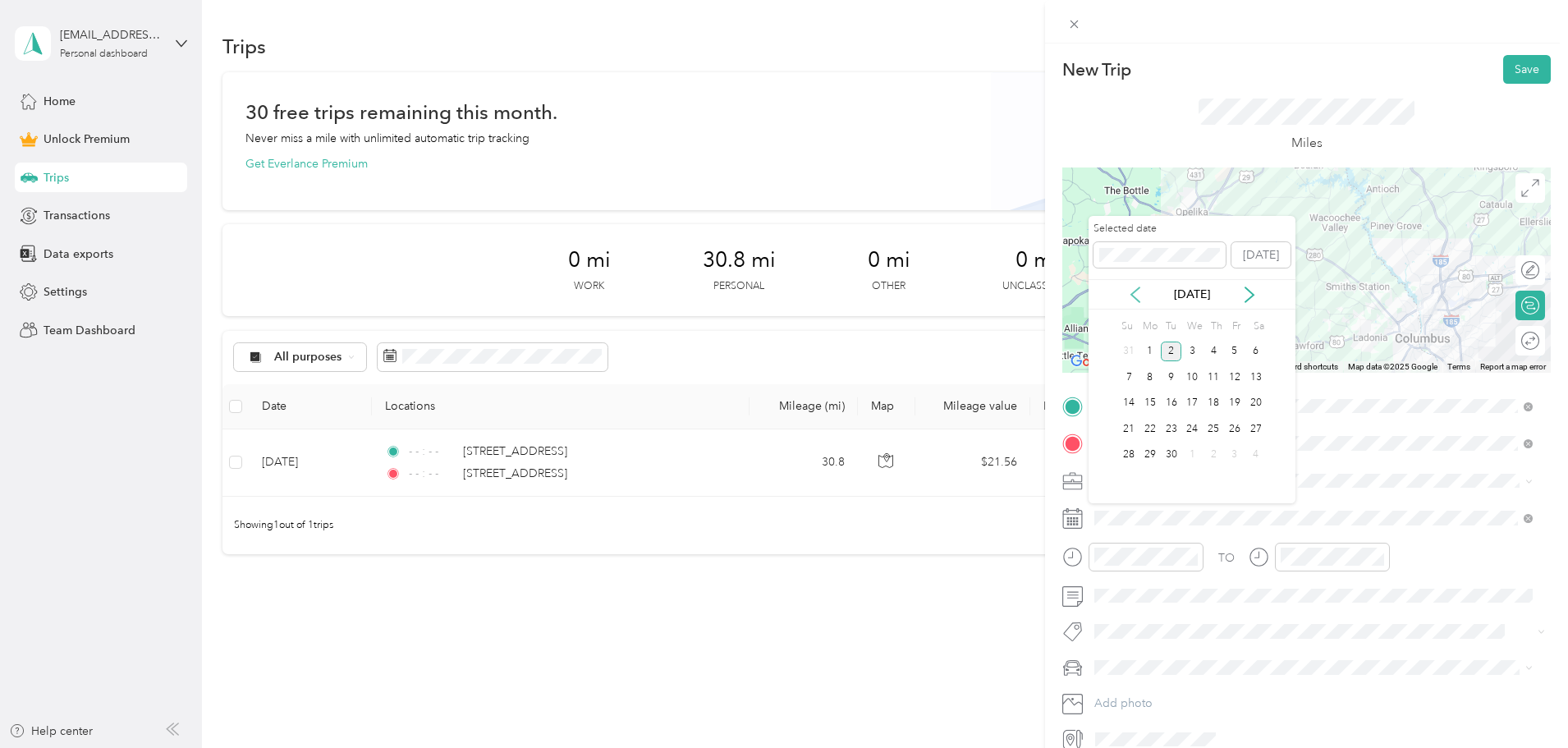
click at [1138, 292] on icon at bounding box center [1135, 295] width 16 height 16
click at [1190, 407] on div "18" at bounding box center [1192, 403] width 22 height 21
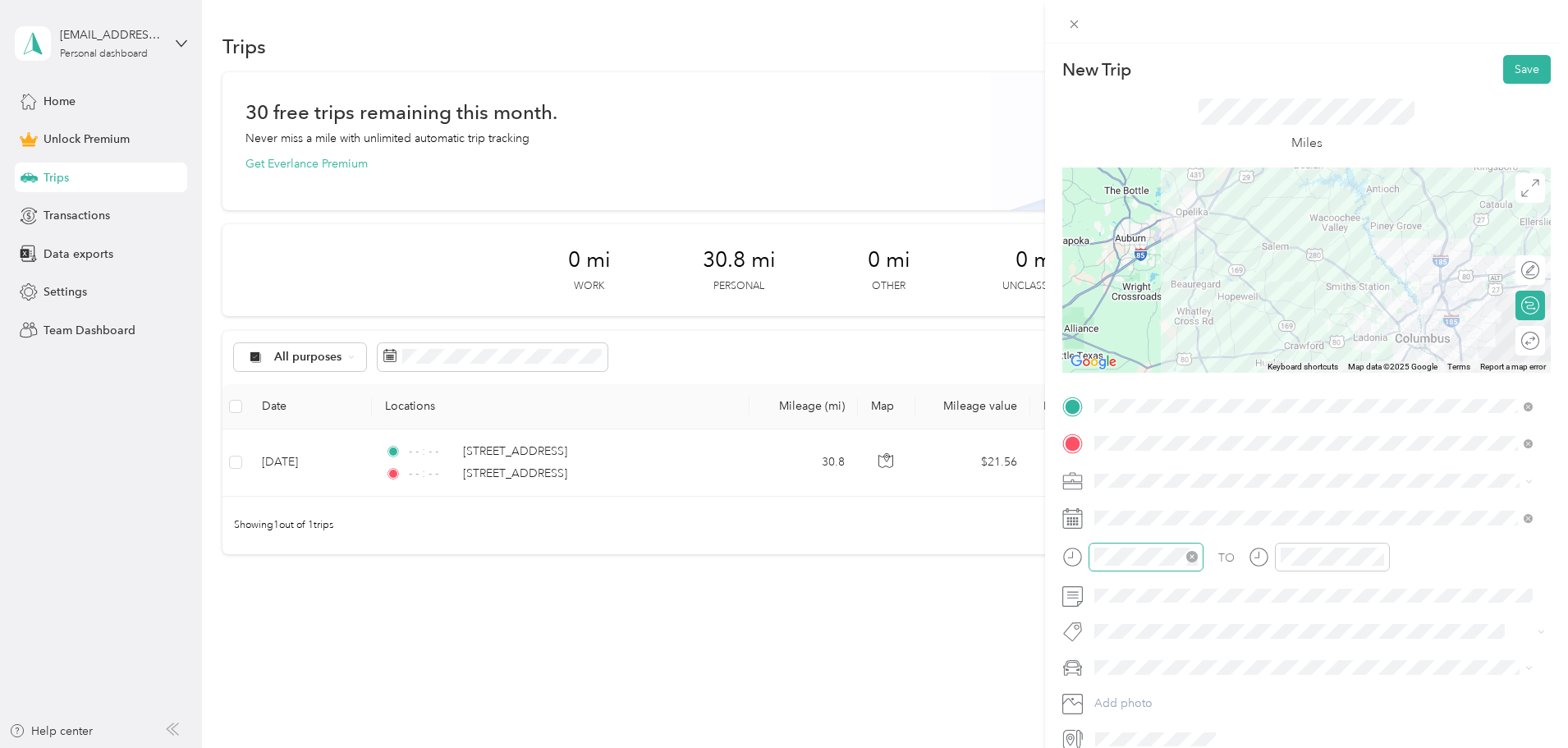
click at [1195, 556] on icon "close-circle" at bounding box center [1191, 556] width 12 height 12
click at [1379, 556] on icon "close-circle" at bounding box center [1377, 556] width 12 height 12
click at [1380, 554] on icon "close-circle" at bounding box center [1377, 556] width 12 height 12
click at [1509, 69] on button "Save" at bounding box center [1526, 70] width 48 height 29
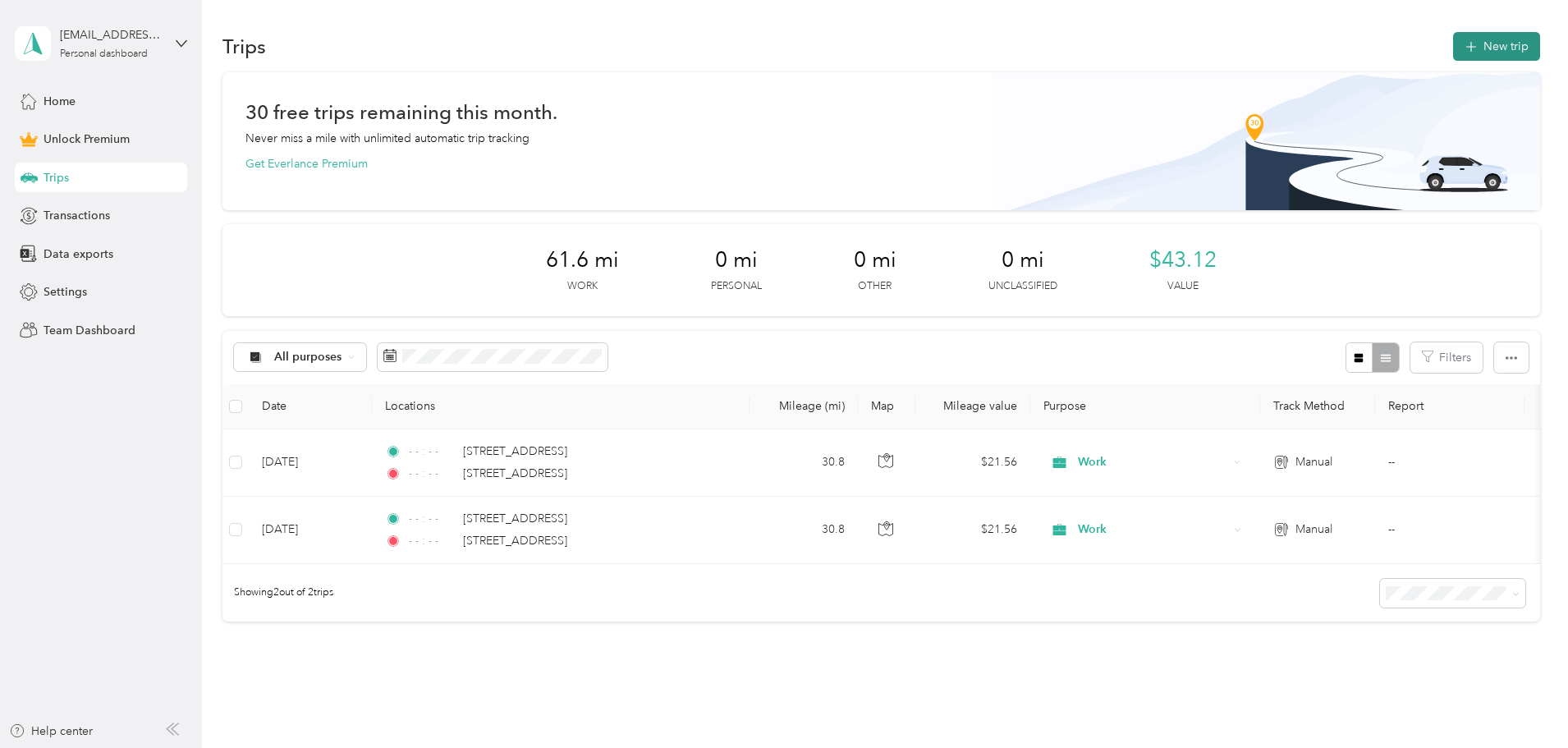
click at [1453, 46] on button "New trip" at bounding box center [1497, 46] width 87 height 29
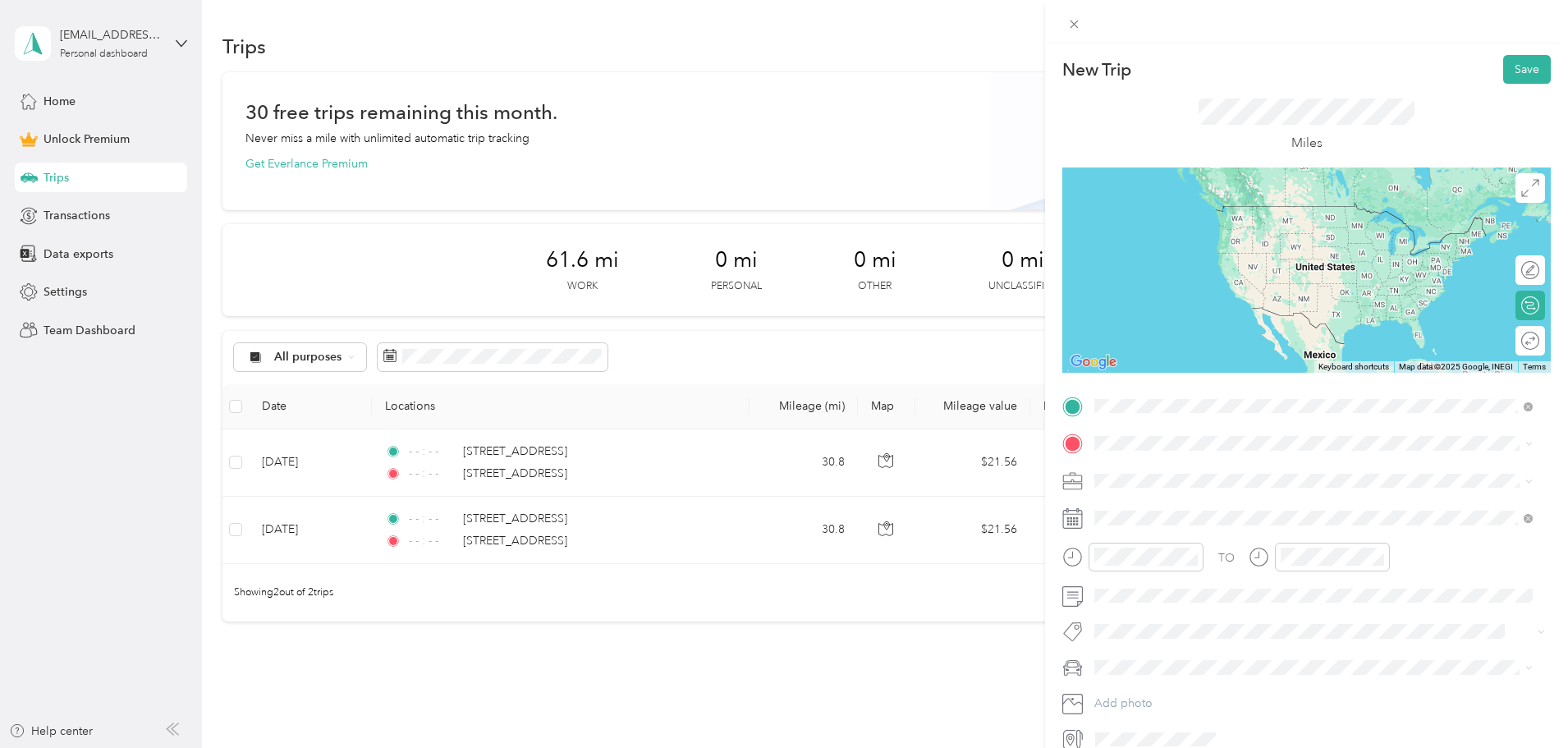
click at [1189, 459] on span "2904 Society Hill Road Auburn, Alabama 36830, United States" at bounding box center [1208, 465] width 164 height 14
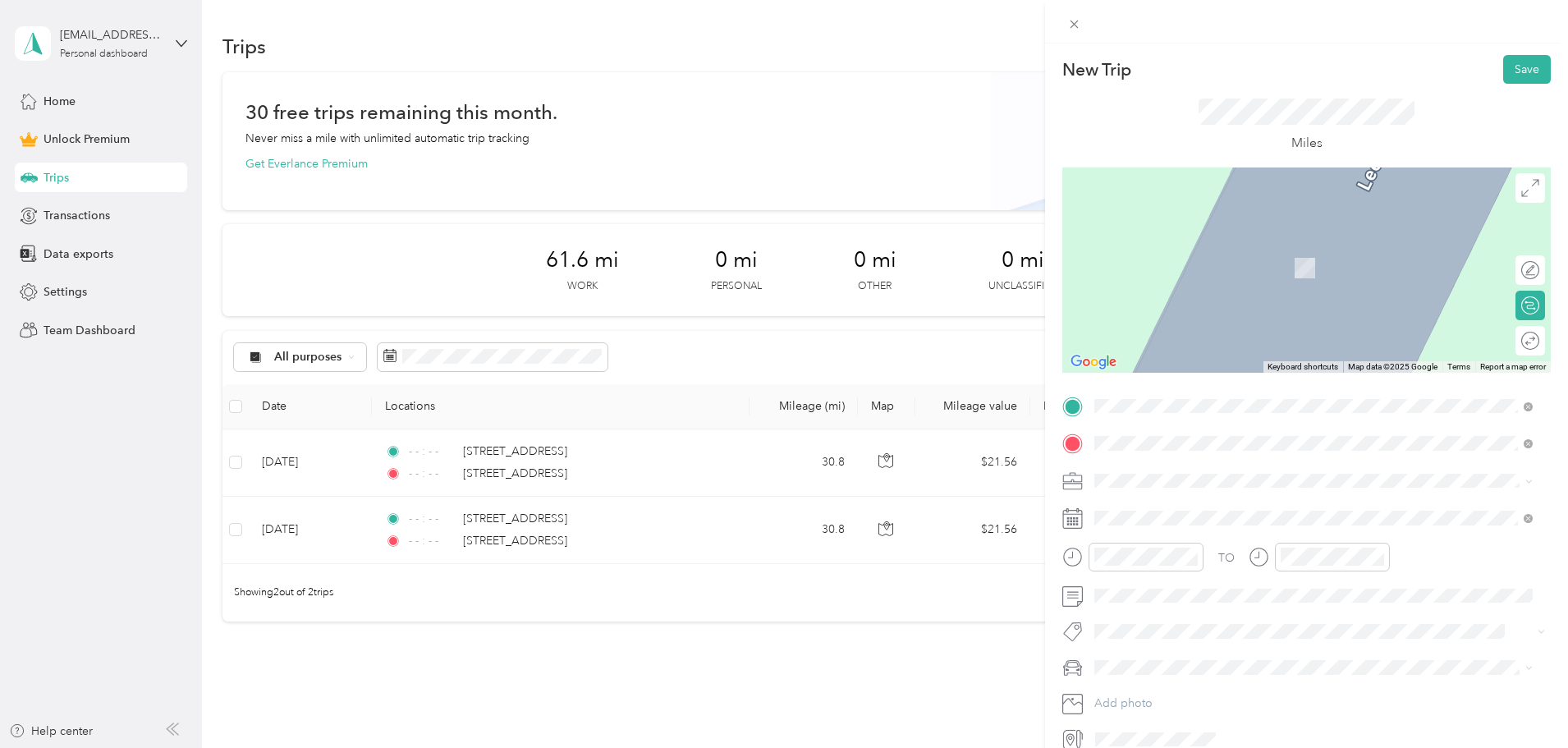
click at [1183, 510] on span "806 49th Street Columbus, Georgia 31904, United States" at bounding box center [1208, 502] width 164 height 14
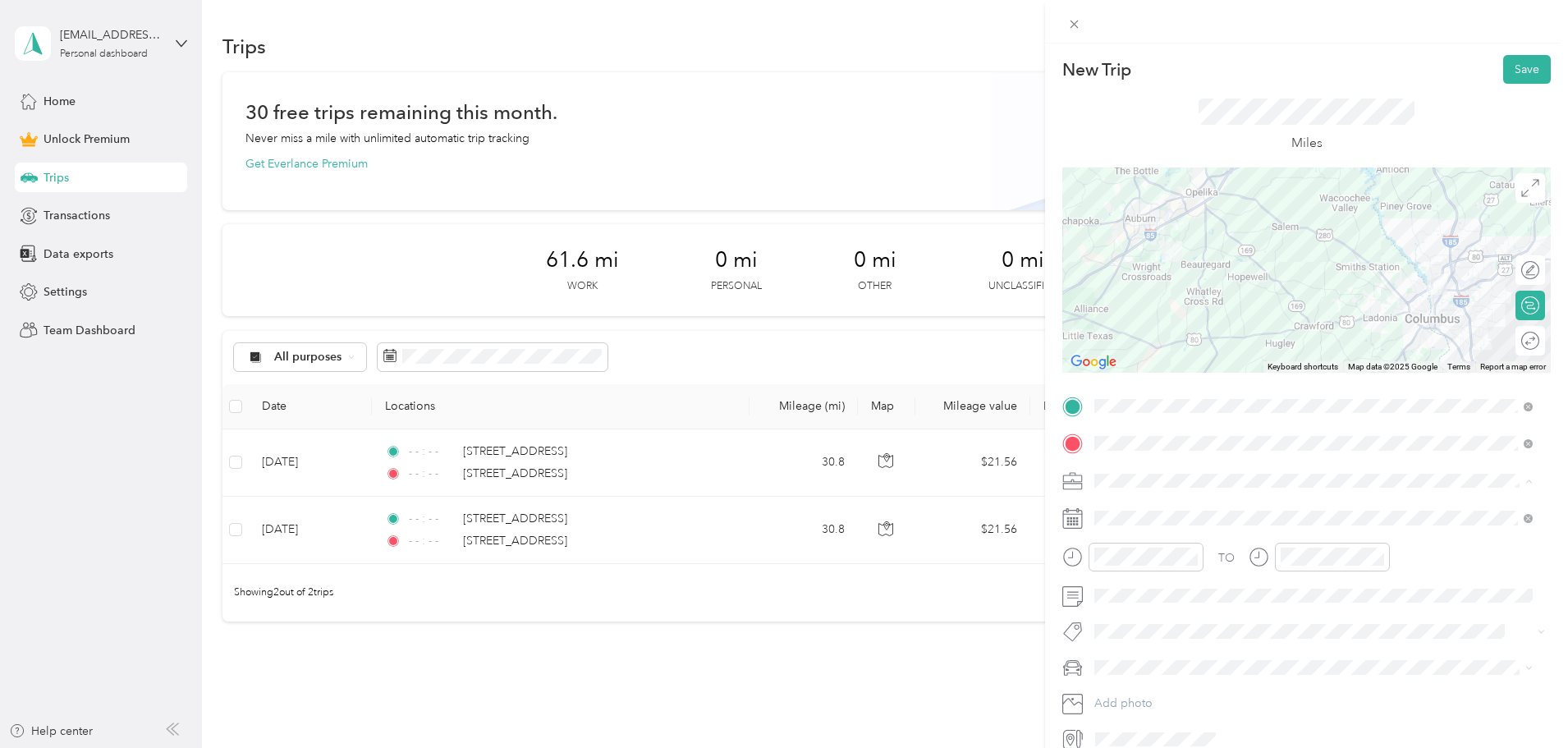
click at [1157, 500] on li "Work" at bounding box center [1313, 510] width 450 height 29
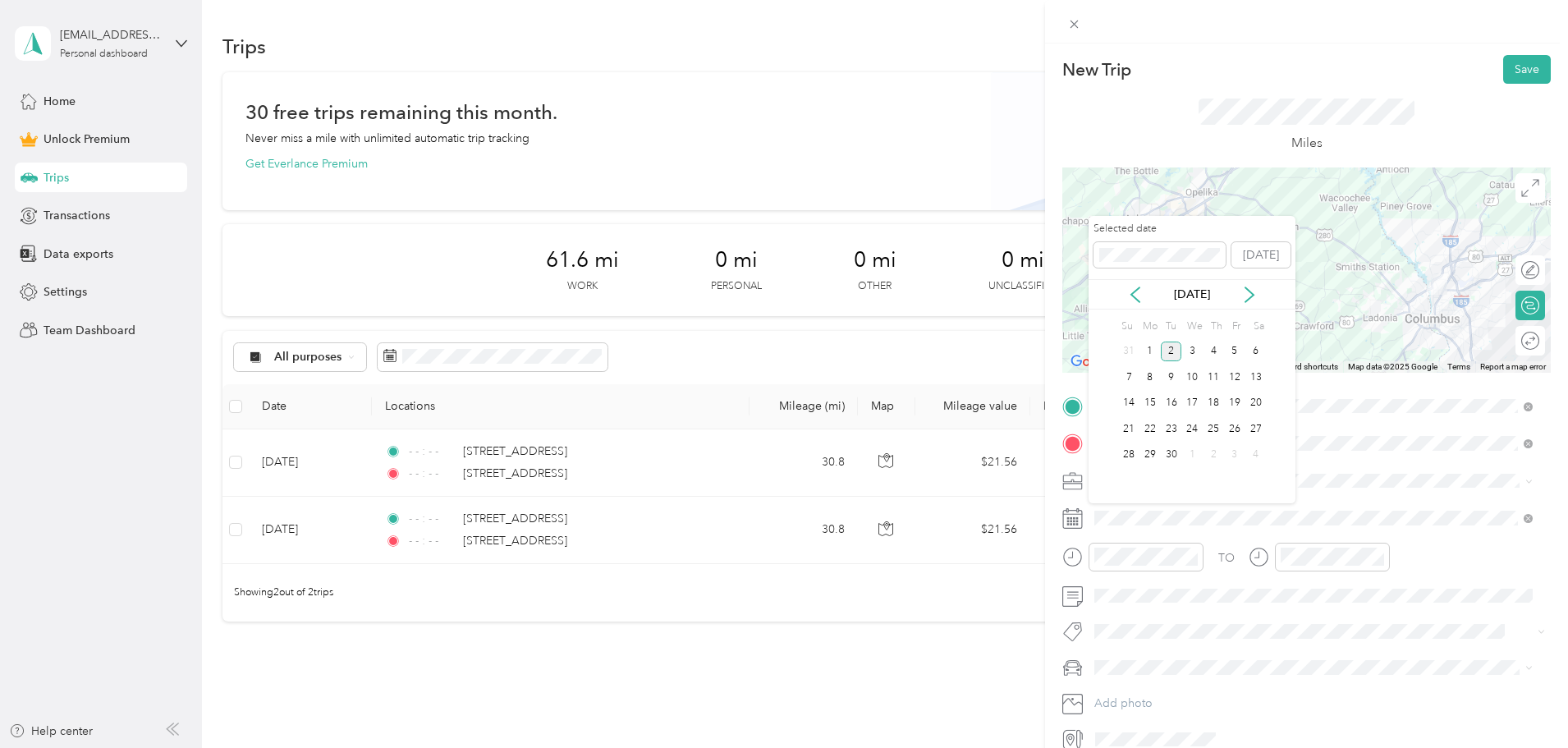
click at [1130, 303] on div "[DATE]" at bounding box center [1191, 295] width 207 height 31
click at [1132, 293] on icon at bounding box center [1135, 295] width 16 height 16
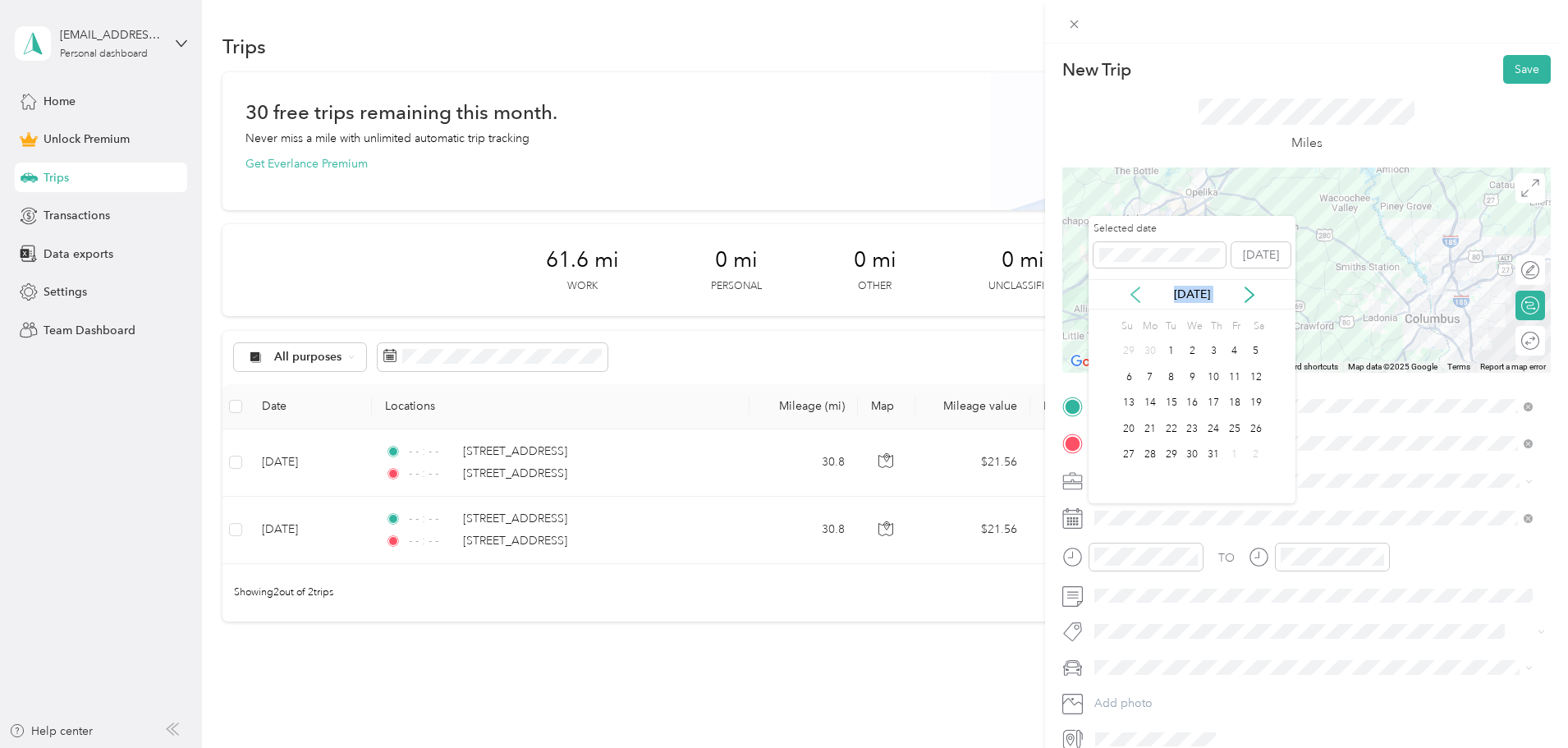
click at [1132, 293] on icon at bounding box center [1135, 295] width 16 height 16
click at [1220, 401] on div "19" at bounding box center [1213, 403] width 22 height 21
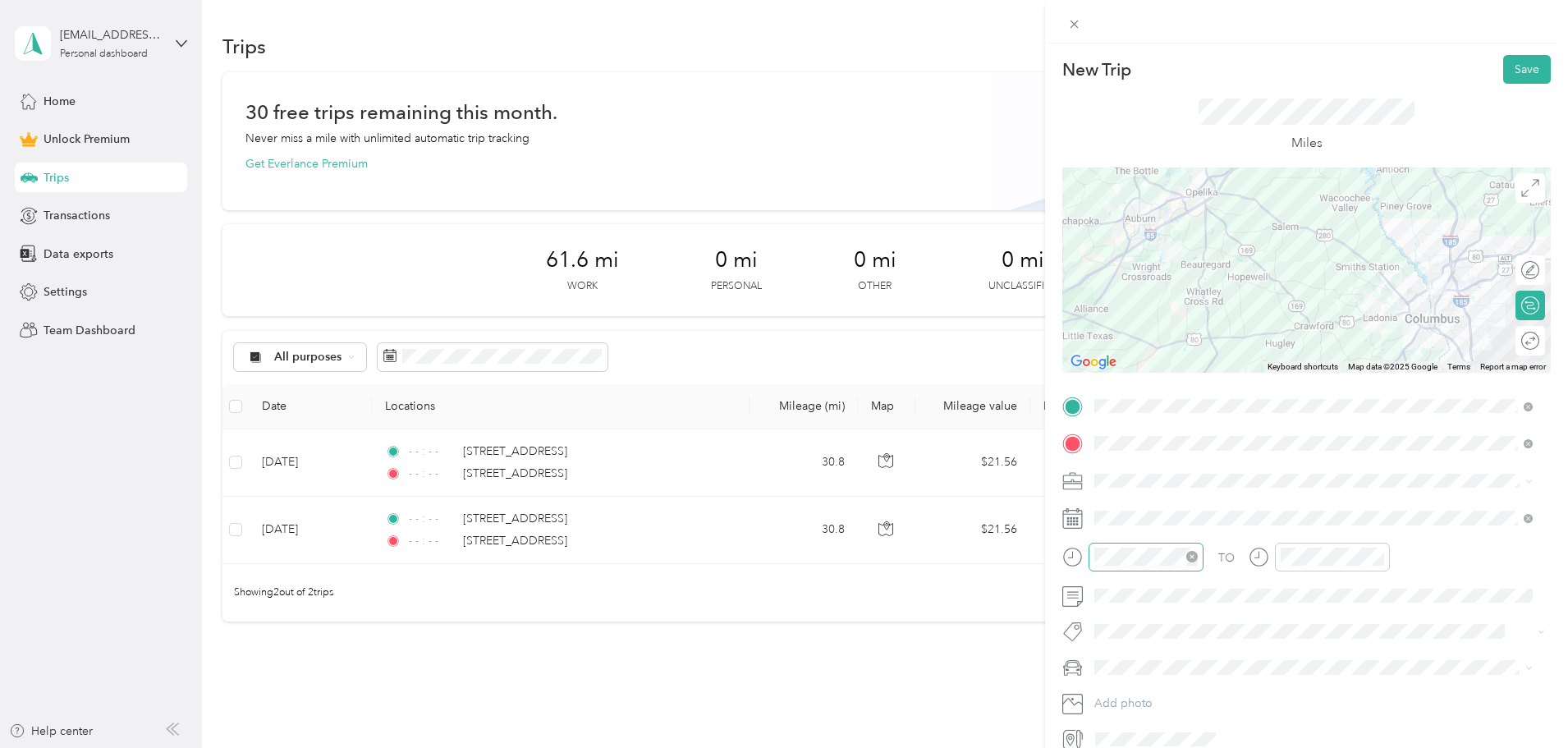
click at [1193, 559] on icon "close-circle" at bounding box center [1191, 556] width 12 height 12
click at [1379, 558] on icon "close-circle" at bounding box center [1377, 556] width 12 height 12
click at [1511, 69] on button "Save" at bounding box center [1526, 70] width 48 height 29
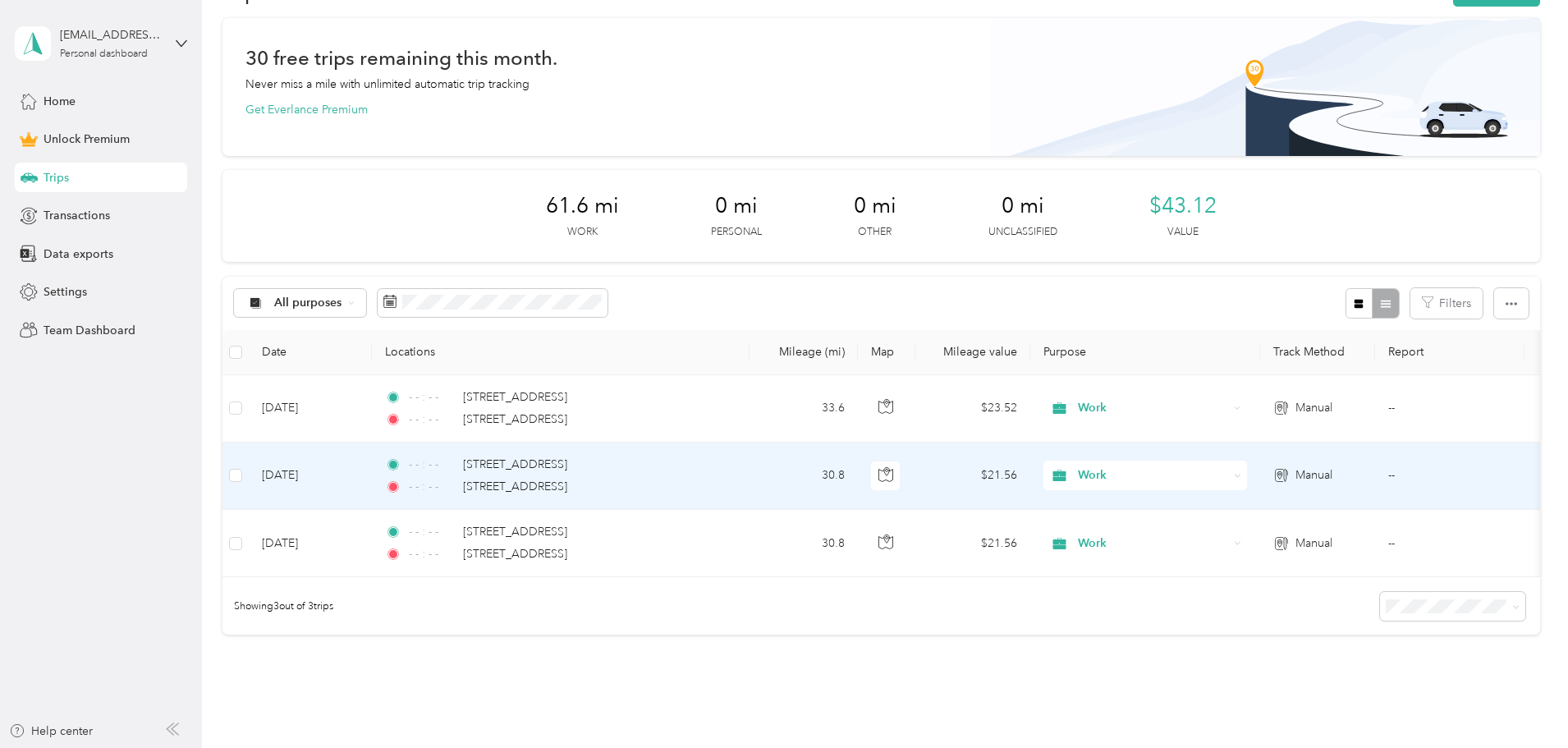
scroll to position [82, 0]
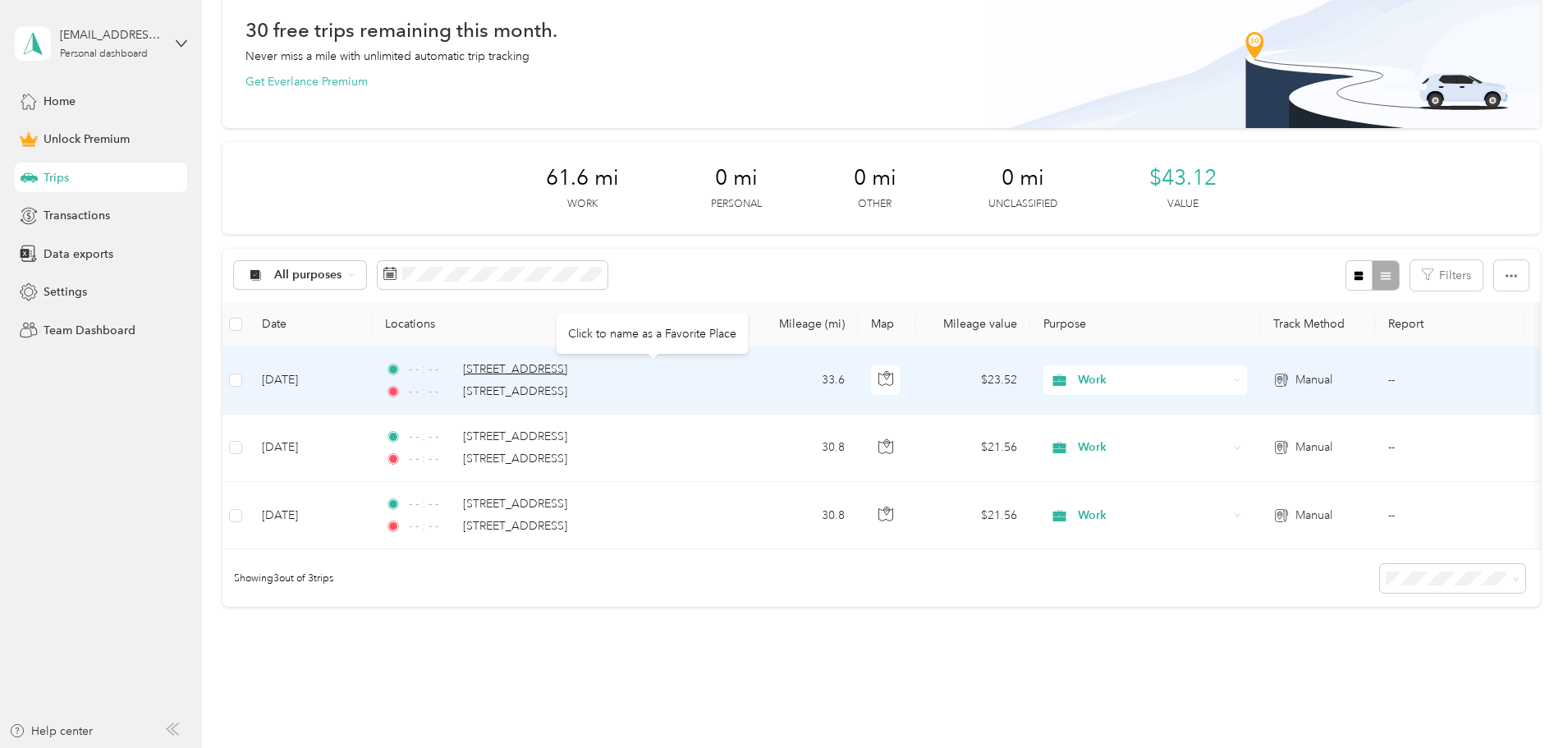
click at [567, 373] on span "2904 Society Hill Road, Auburn" at bounding box center [515, 369] width 104 height 14
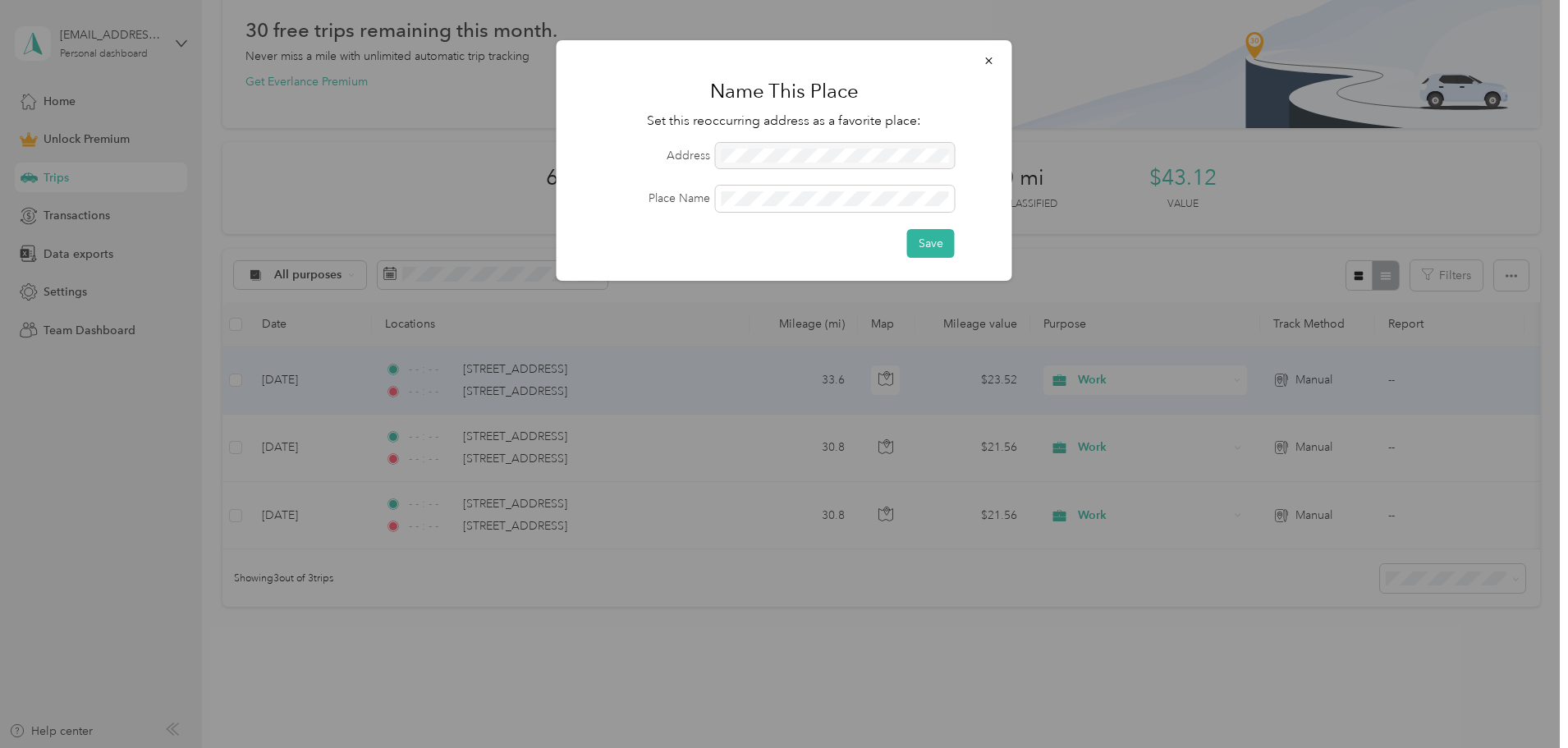
click at [911, 164] on div at bounding box center [835, 155] width 238 height 26
click at [886, 150] on div at bounding box center [835, 155] width 238 height 26
click at [809, 164] on div at bounding box center [835, 155] width 238 height 26
click at [804, 147] on div at bounding box center [835, 155] width 238 height 26
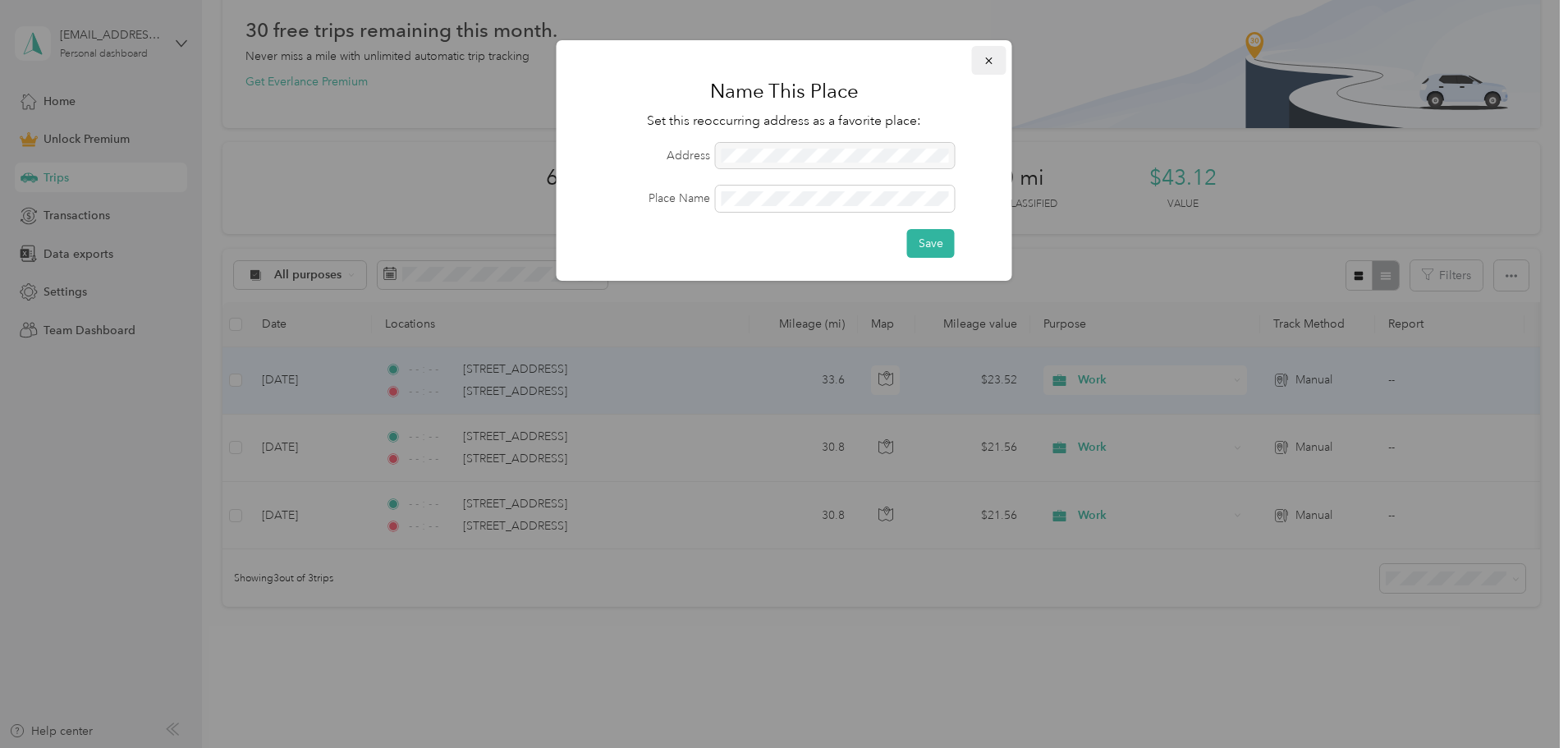
click at [994, 58] on button "button" at bounding box center [989, 61] width 34 height 29
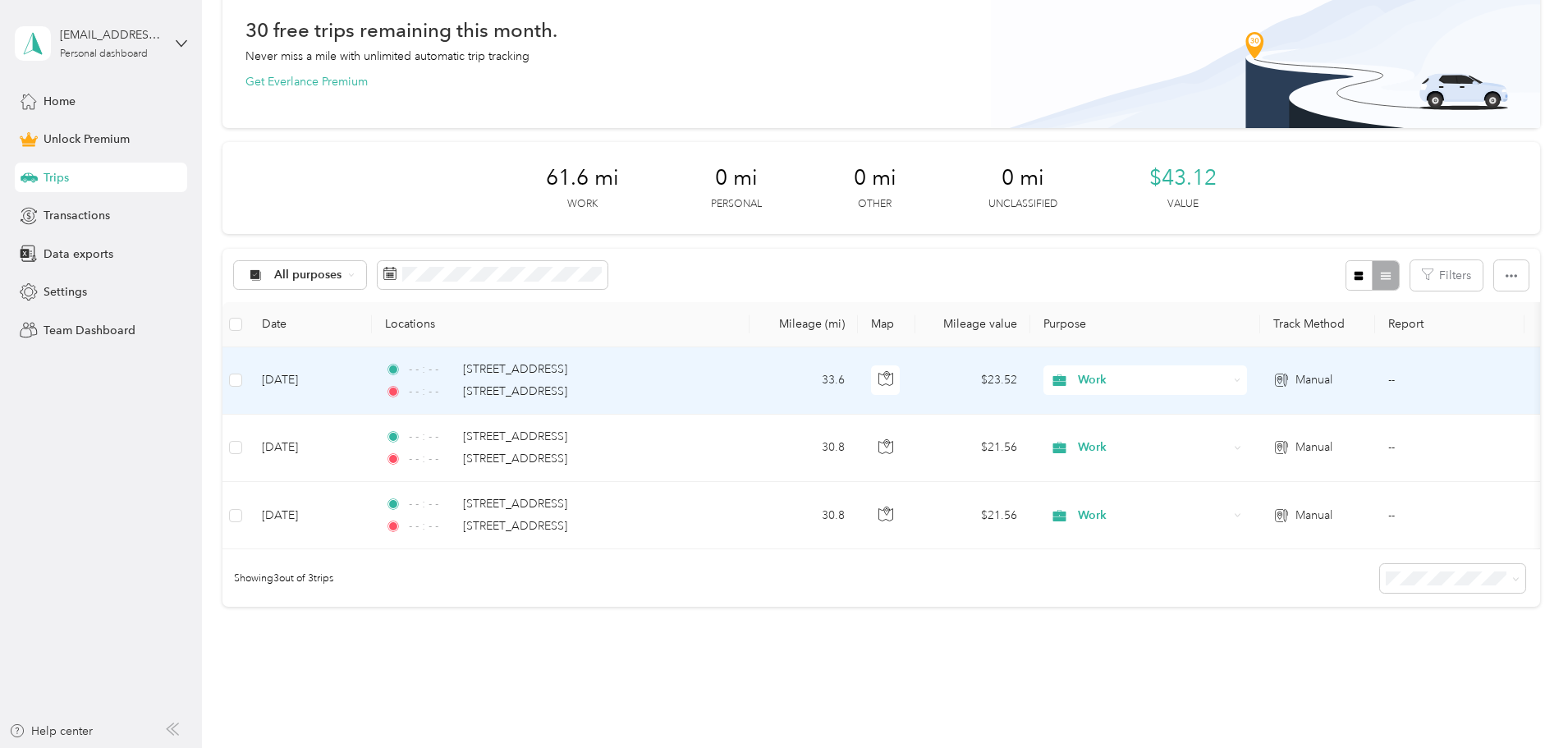
click at [1283, 384] on icon at bounding box center [1278, 380] width 7 height 13
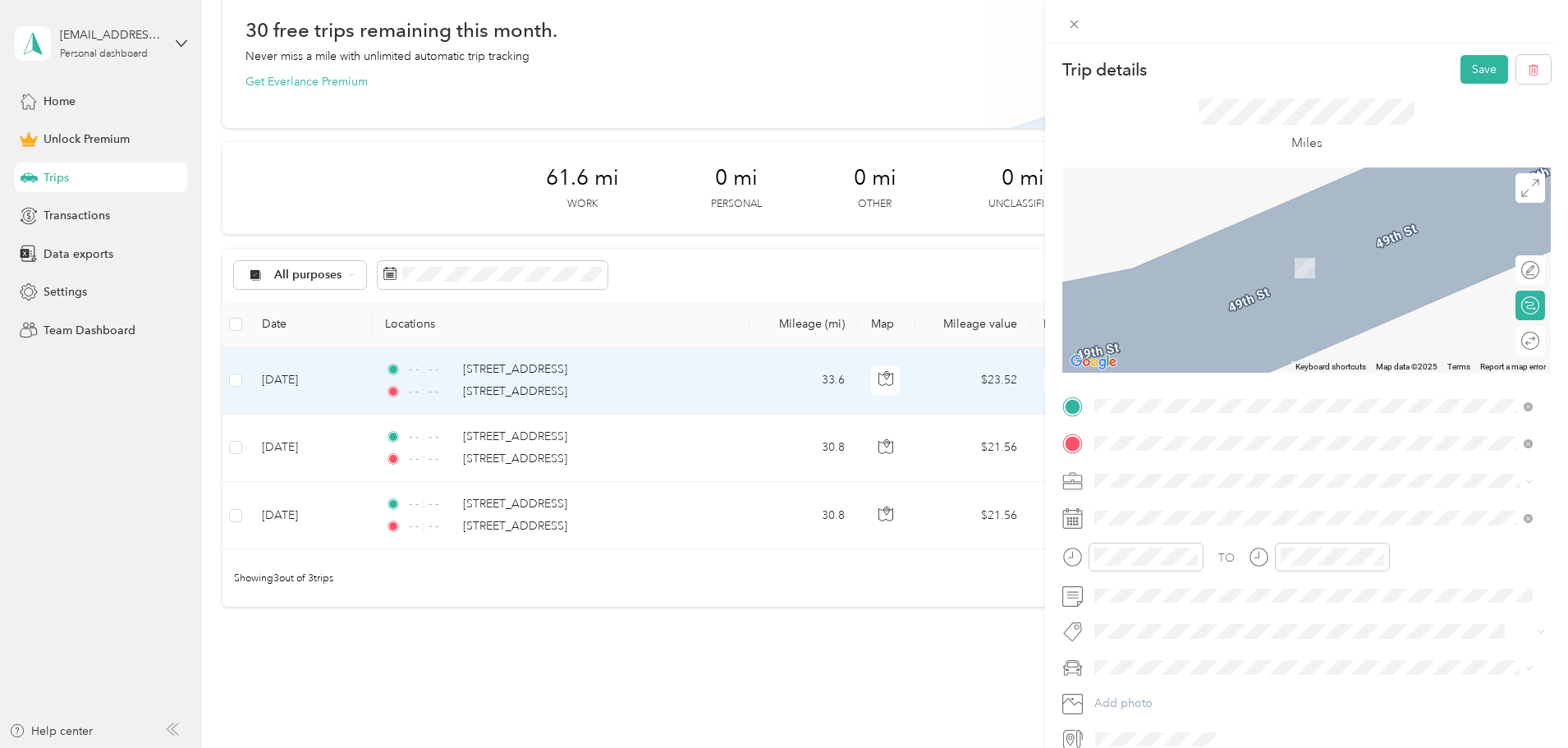
click at [1237, 464] on span "2901 Society Hill Road Opelika, Alabama 36804, United States" at bounding box center [1208, 465] width 164 height 14
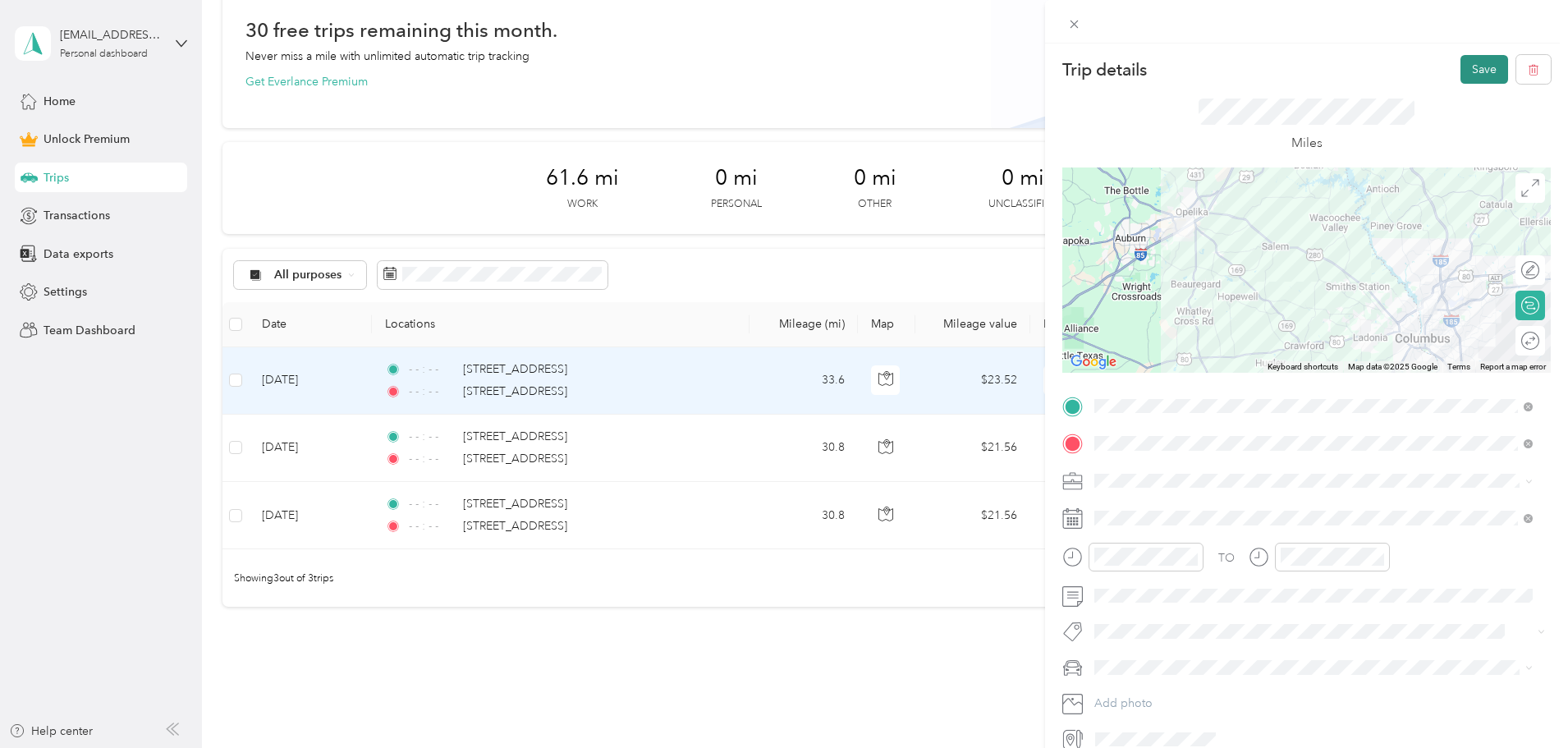
click at [1482, 66] on button "Save" at bounding box center [1484, 70] width 48 height 29
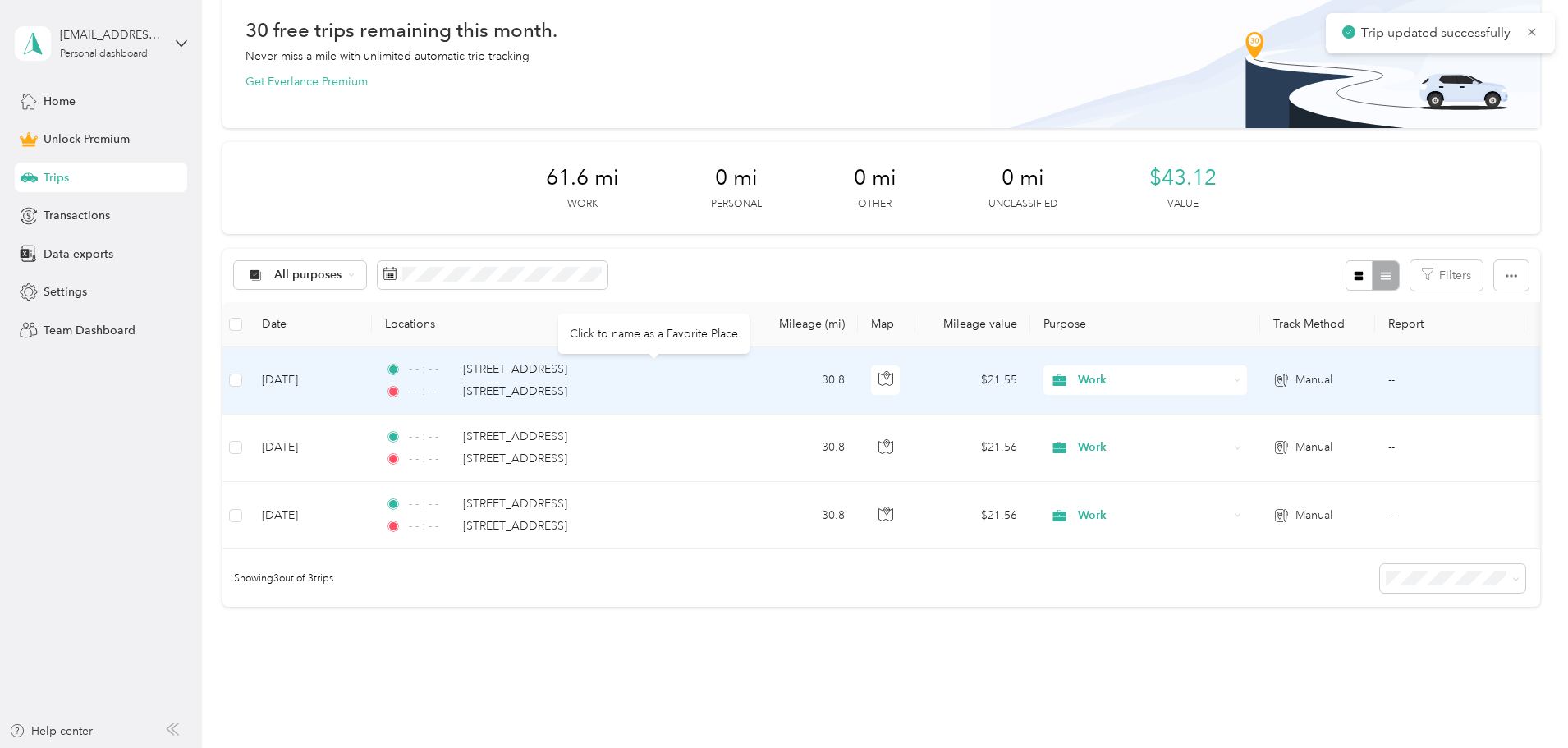
click at [567, 369] on span "2901 Society Hill Road, Opelika" at bounding box center [515, 369] width 104 height 14
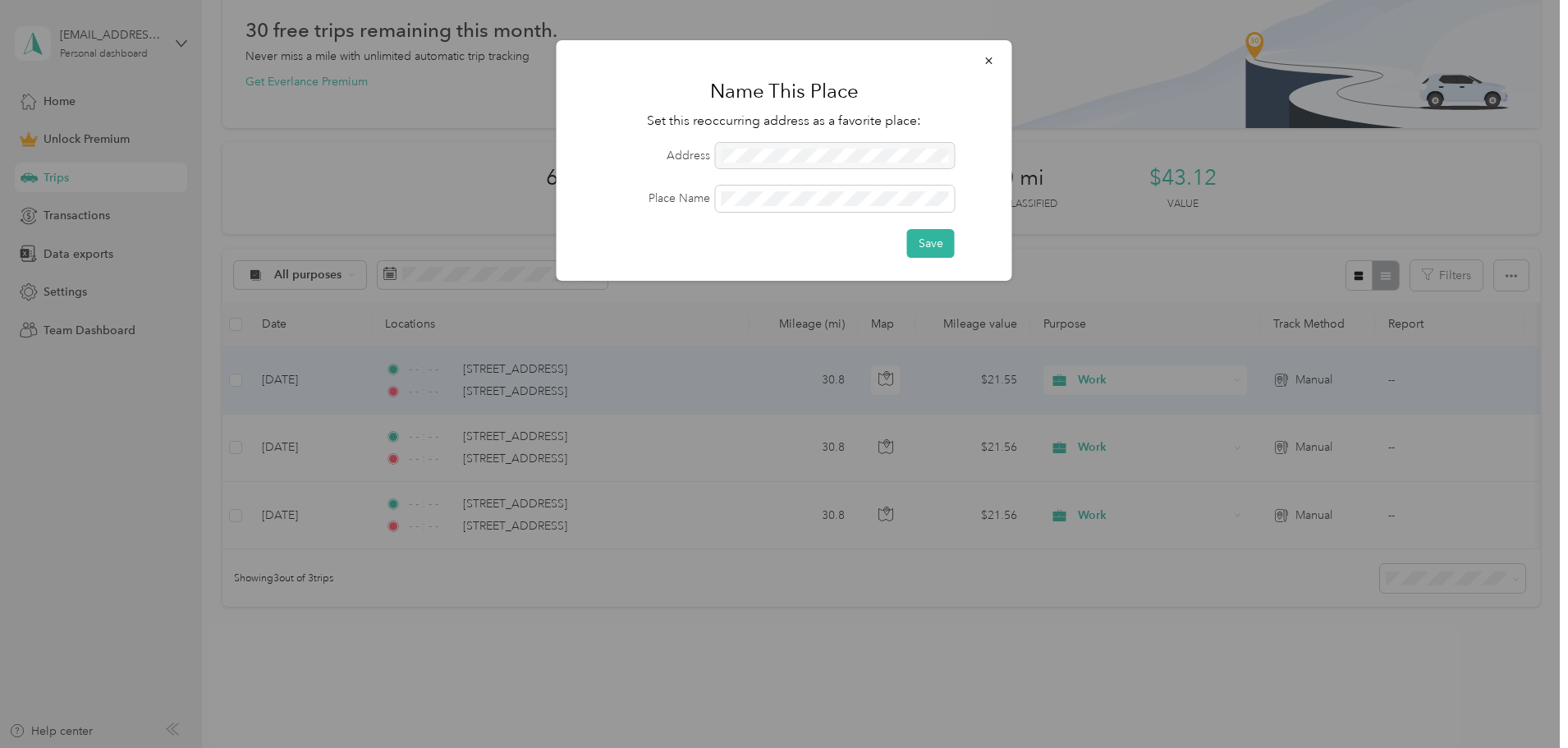
click at [751, 152] on div at bounding box center [835, 155] width 238 height 26
click at [935, 240] on button "Save" at bounding box center [930, 244] width 48 height 29
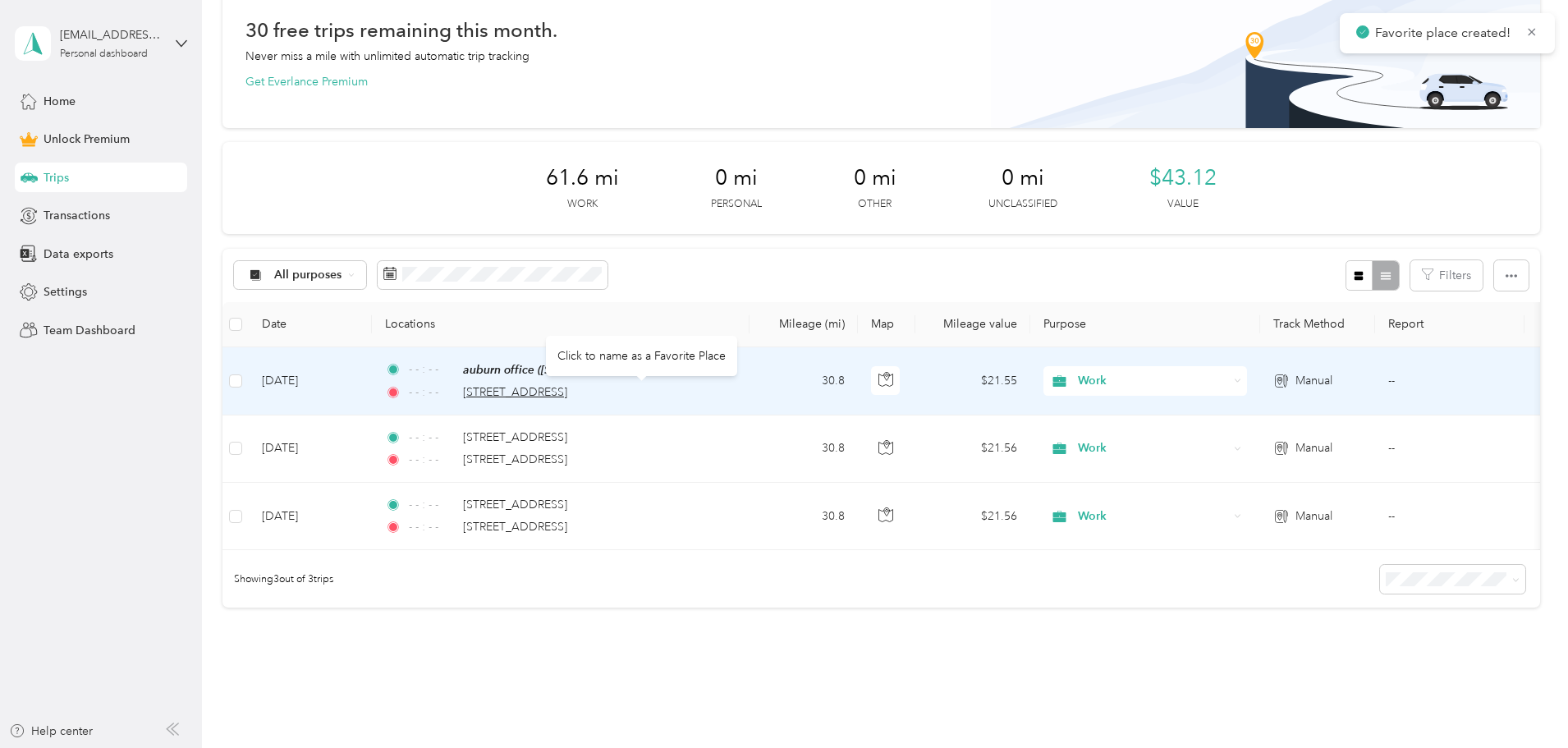
click at [567, 389] on span "806 49th Street, Columbus" at bounding box center [515, 391] width 104 height 14
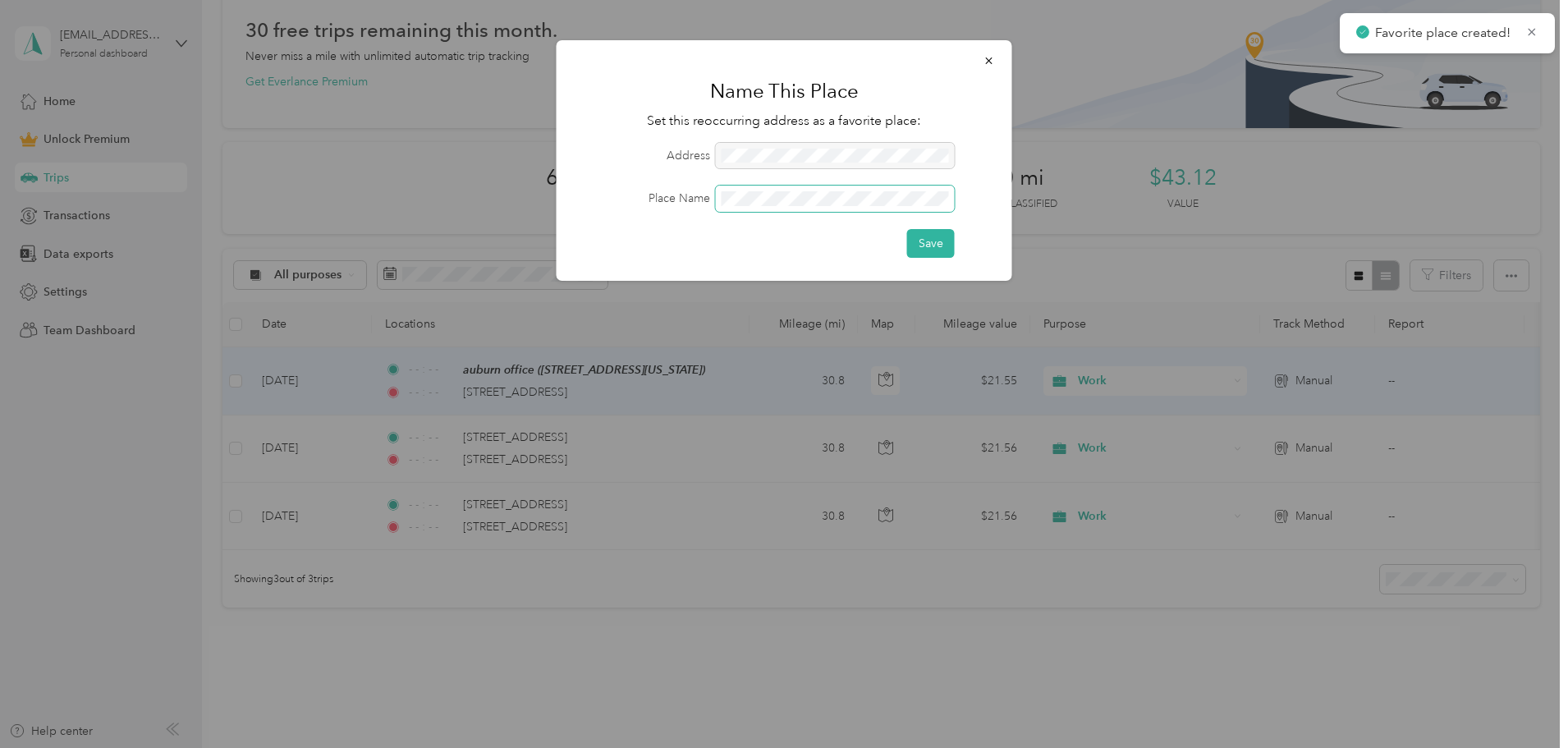
click at [776, 187] on span at bounding box center [835, 198] width 238 height 26
click at [934, 248] on button "Save" at bounding box center [930, 244] width 48 height 29
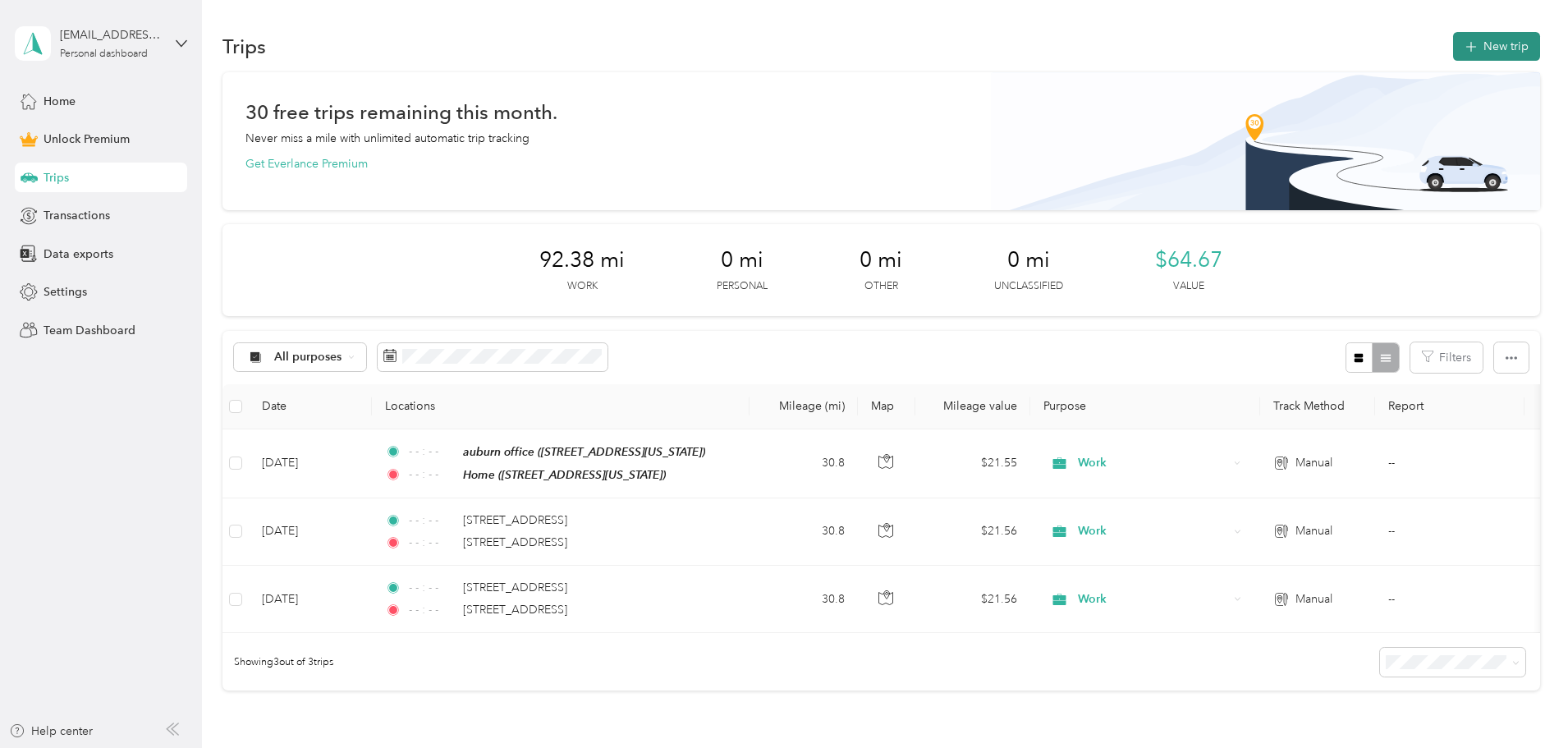
click at [1453, 50] on button "New trip" at bounding box center [1497, 46] width 87 height 29
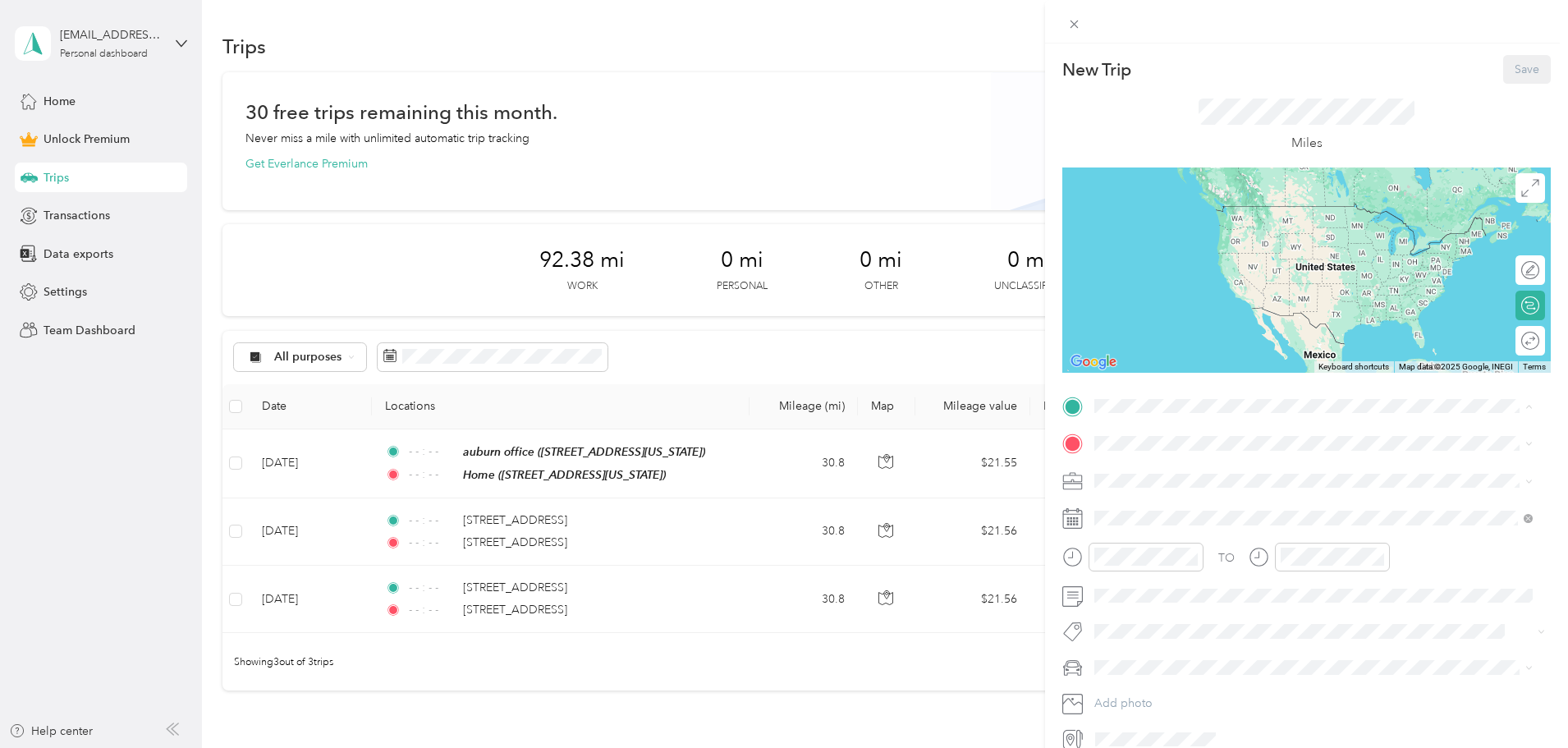
click at [1188, 484] on span "[STREET_ADDRESS][US_STATE]" at bounding box center [1208, 489] width 164 height 14
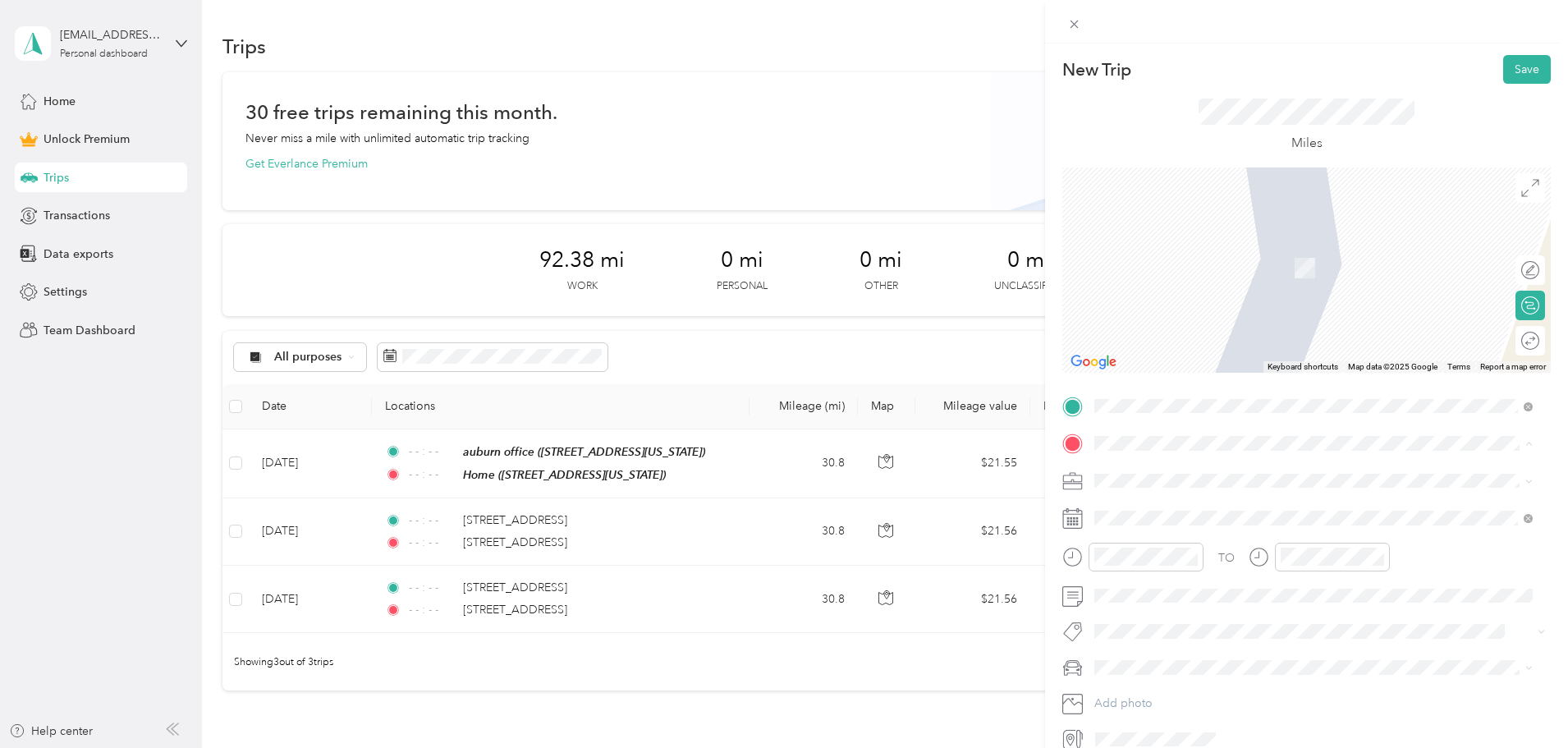
click at [1179, 550] on div "Home 806 49th Street, Columbus, 31904, Columbus, Georgia, United States" at bounding box center [1313, 570] width 427 height 41
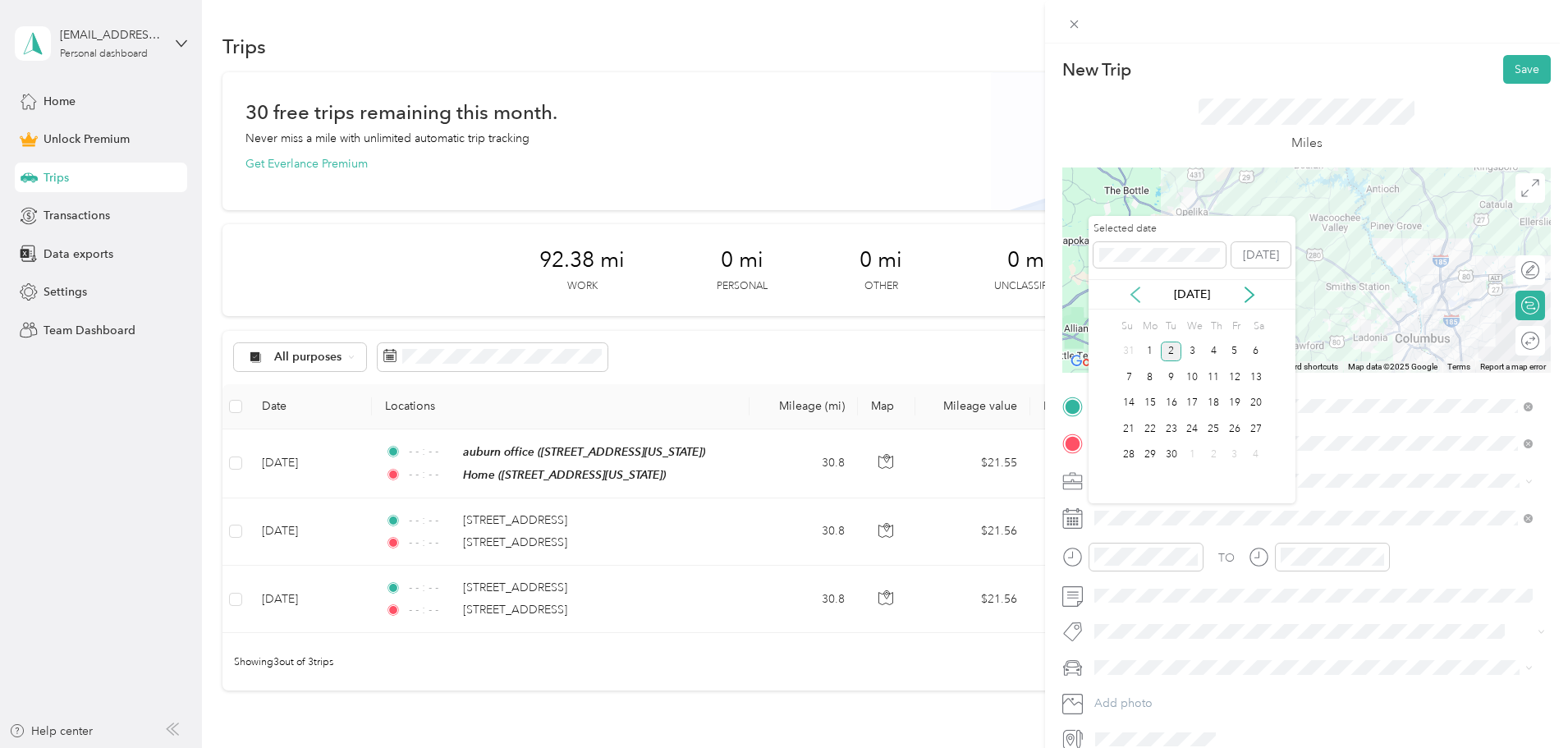
click at [1138, 288] on icon at bounding box center [1134, 295] width 8 height 14
click at [1153, 427] on div "23" at bounding box center [1150, 428] width 22 height 21
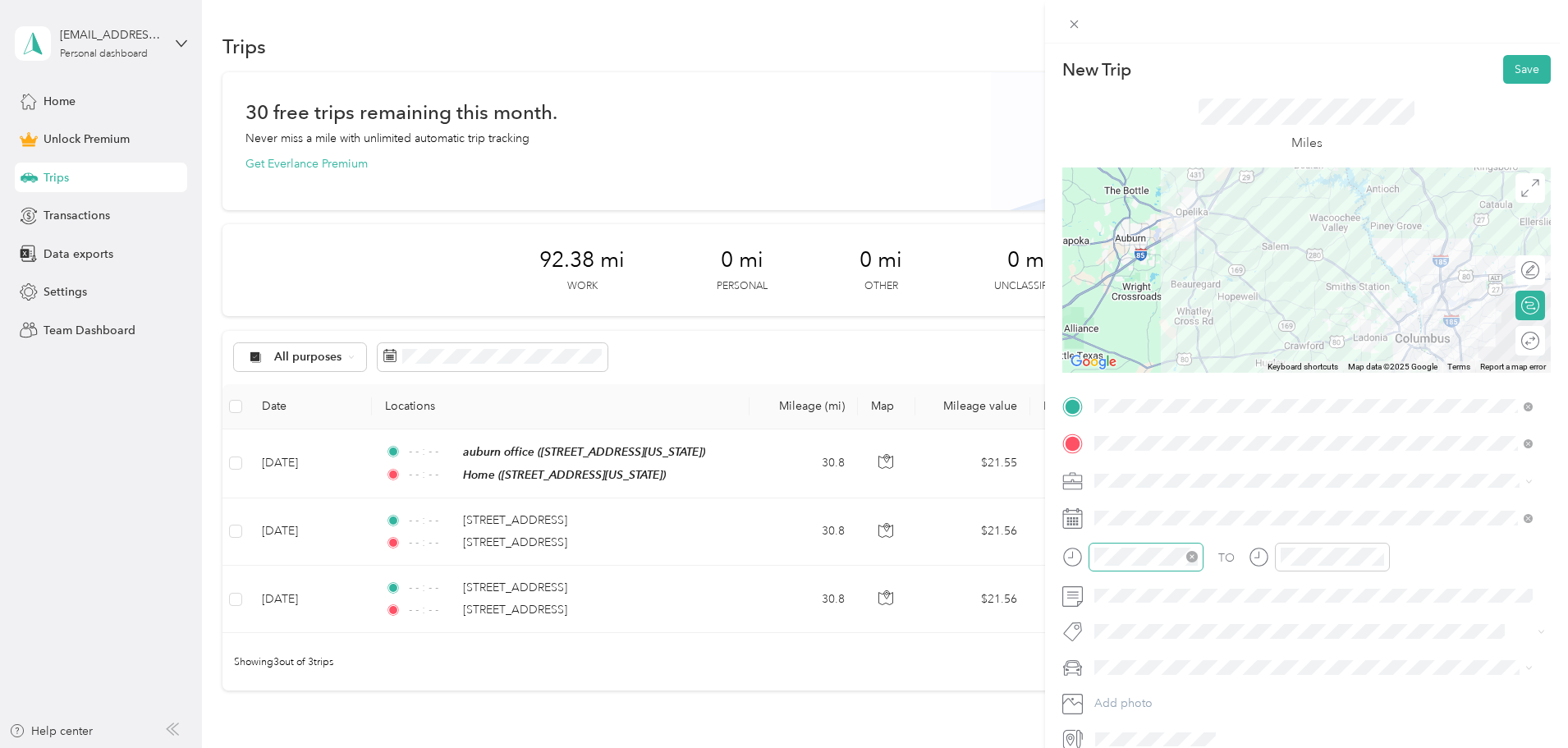
click at [1192, 554] on icon "close-circle" at bounding box center [1191, 556] width 12 height 12
click at [1381, 560] on icon "close-circle" at bounding box center [1377, 556] width 12 height 12
click at [1216, 606] on span at bounding box center [1320, 595] width 462 height 26
click at [1504, 71] on button "Save" at bounding box center [1526, 70] width 48 height 29
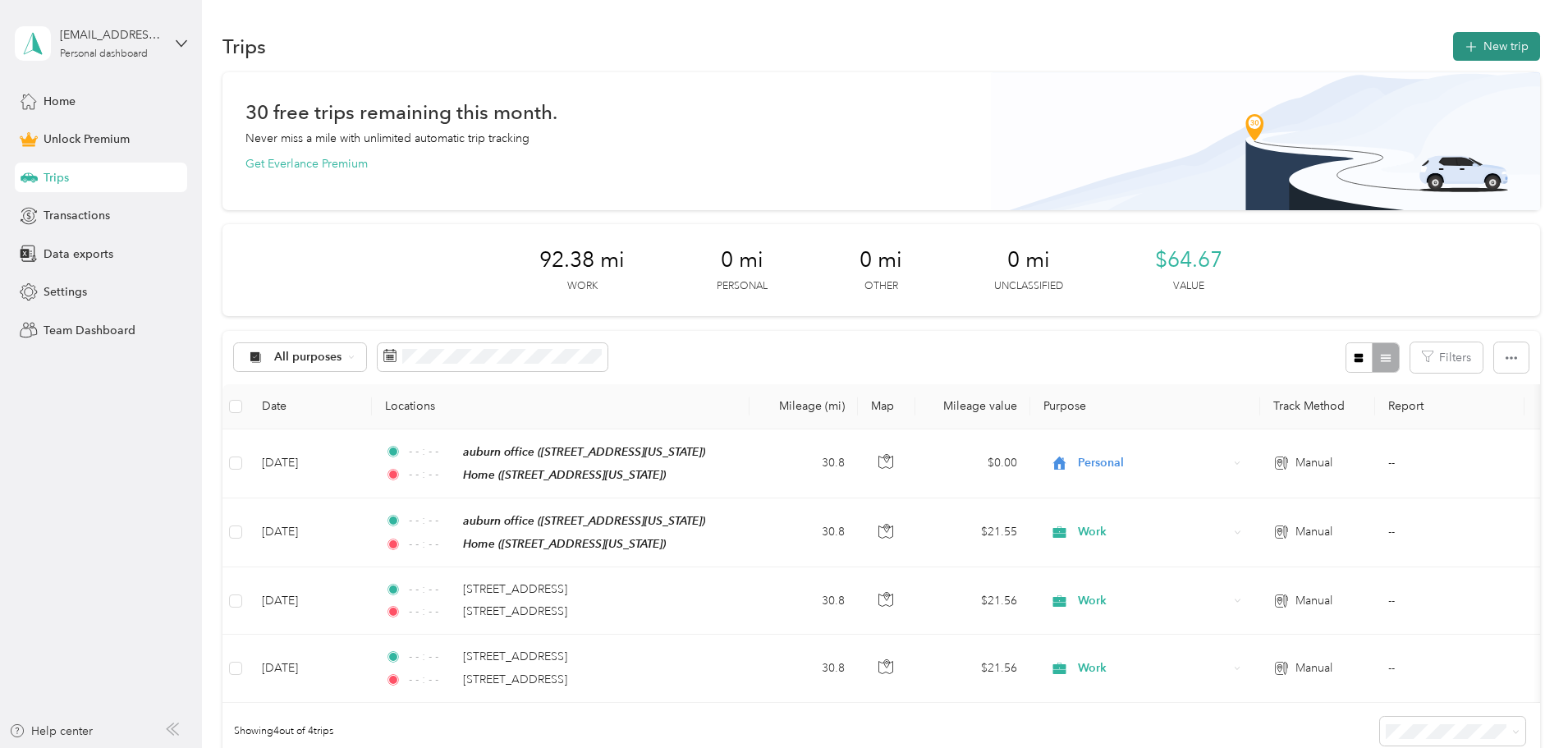
click at [1453, 51] on button "New trip" at bounding box center [1497, 46] width 87 height 29
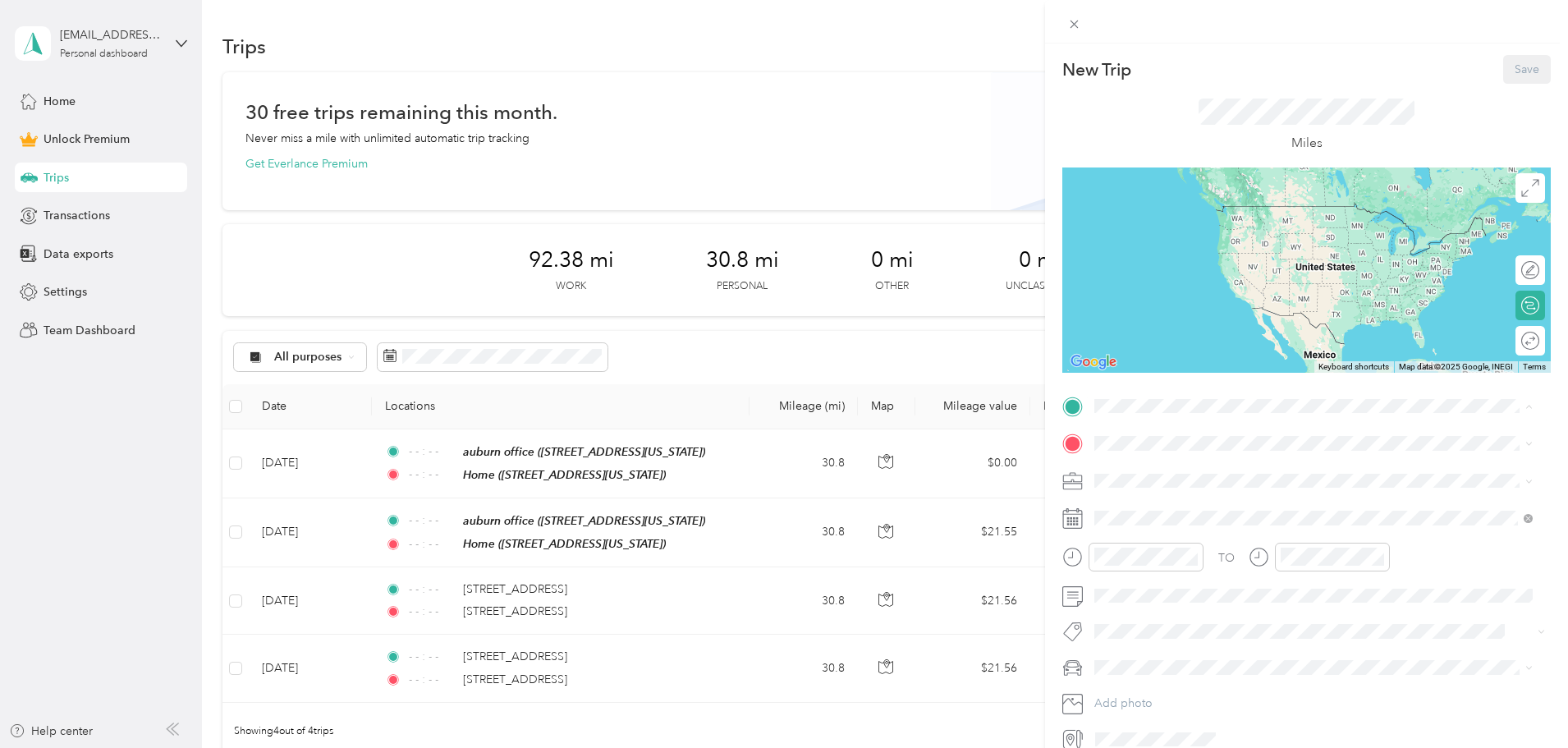
click at [1159, 480] on div "auburn office 2901 Society Hill Road, Opelika, 36804, Opelika, Alabama, United …" at bounding box center [1208, 481] width 164 height 34
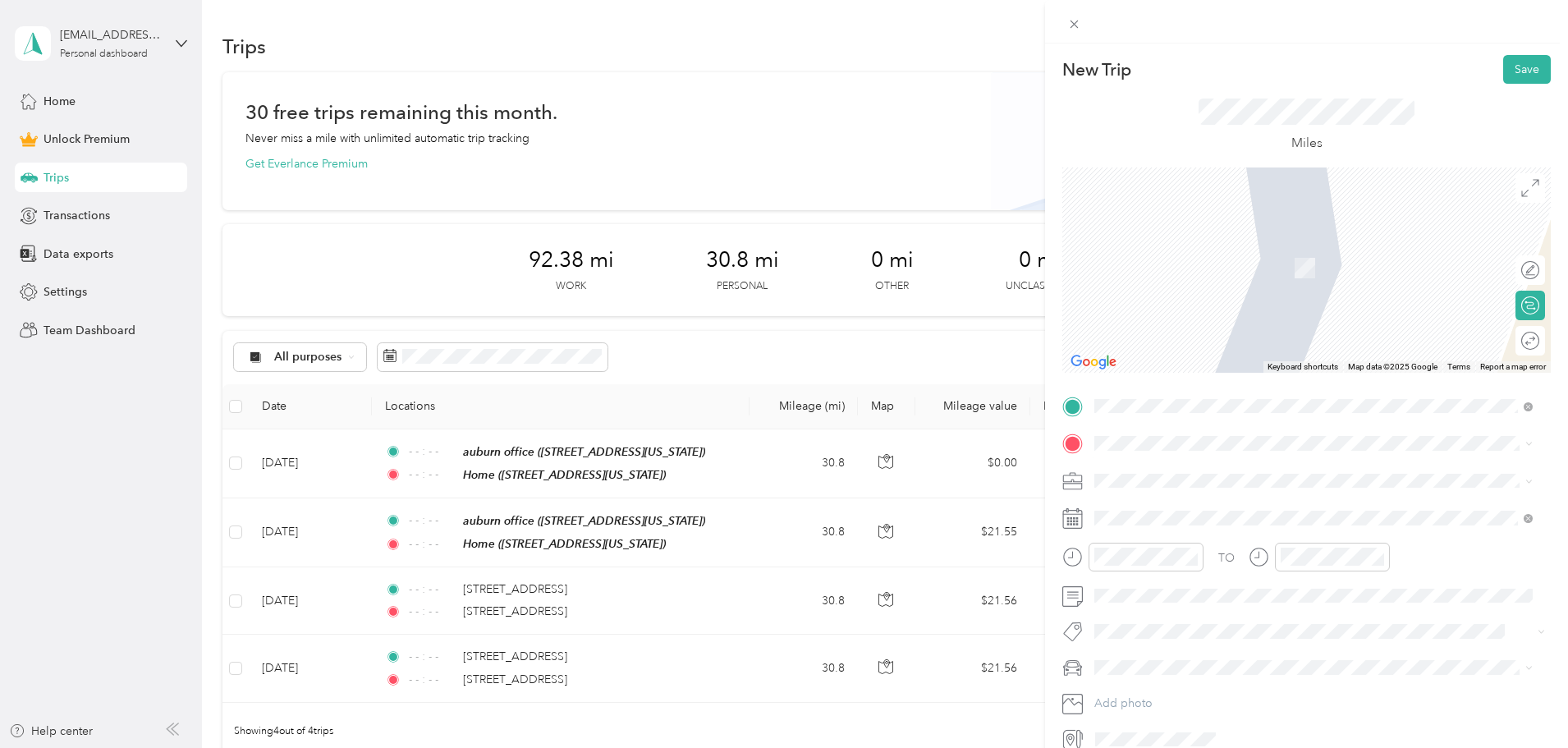
click at [1149, 565] on div "Home 806 49th Street, Columbus, 31904, Columbus, Georgia, United States" at bounding box center [1208, 568] width 164 height 34
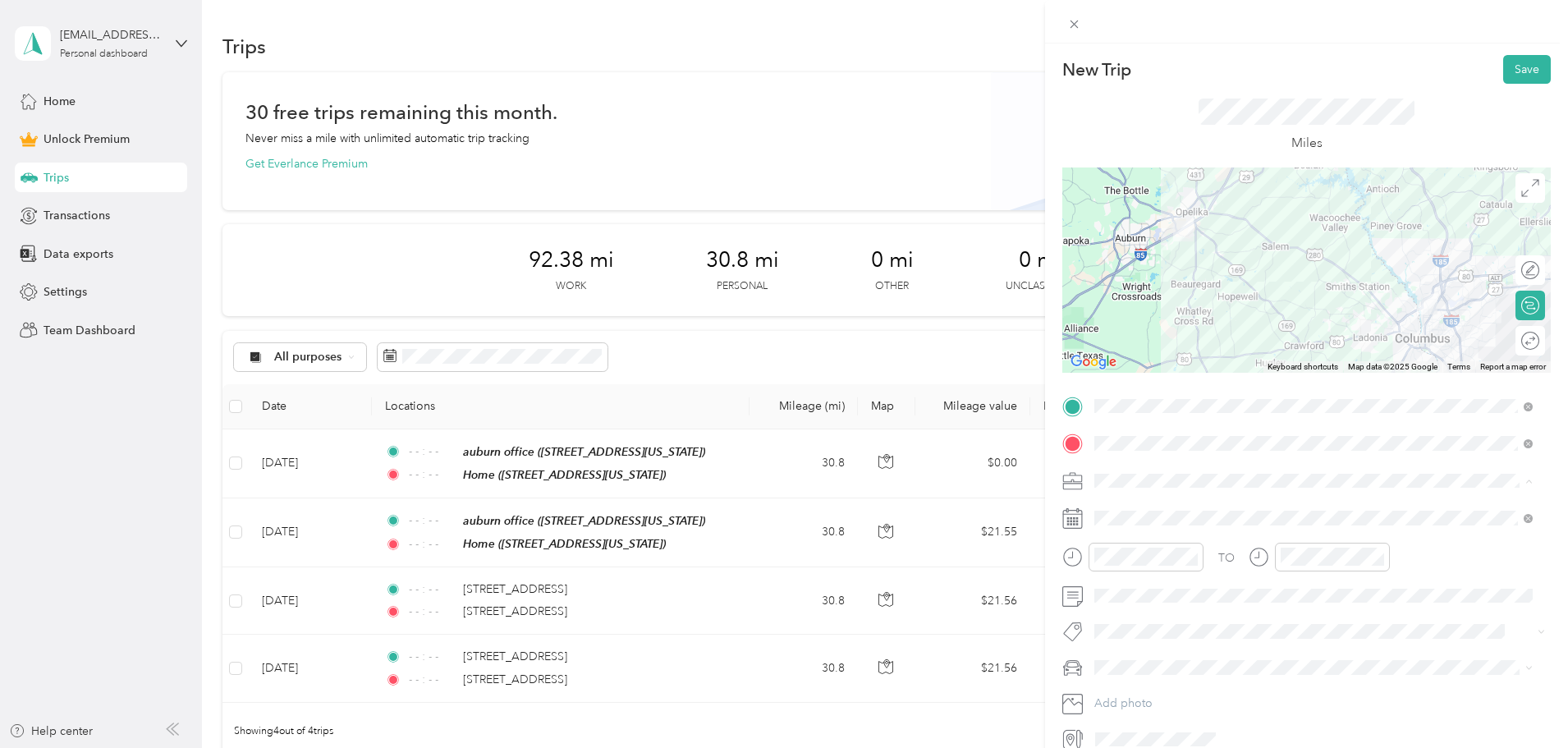
click at [1127, 509] on span "Work" at bounding box center [1114, 509] width 28 height 14
click at [1188, 558] on icon "close-circle" at bounding box center [1191, 556] width 12 height 12
click at [1375, 558] on icon "close-circle" at bounding box center [1377, 556] width 12 height 12
click at [1183, 587] on span at bounding box center [1320, 595] width 462 height 26
click at [1511, 72] on button "Save" at bounding box center [1526, 70] width 48 height 29
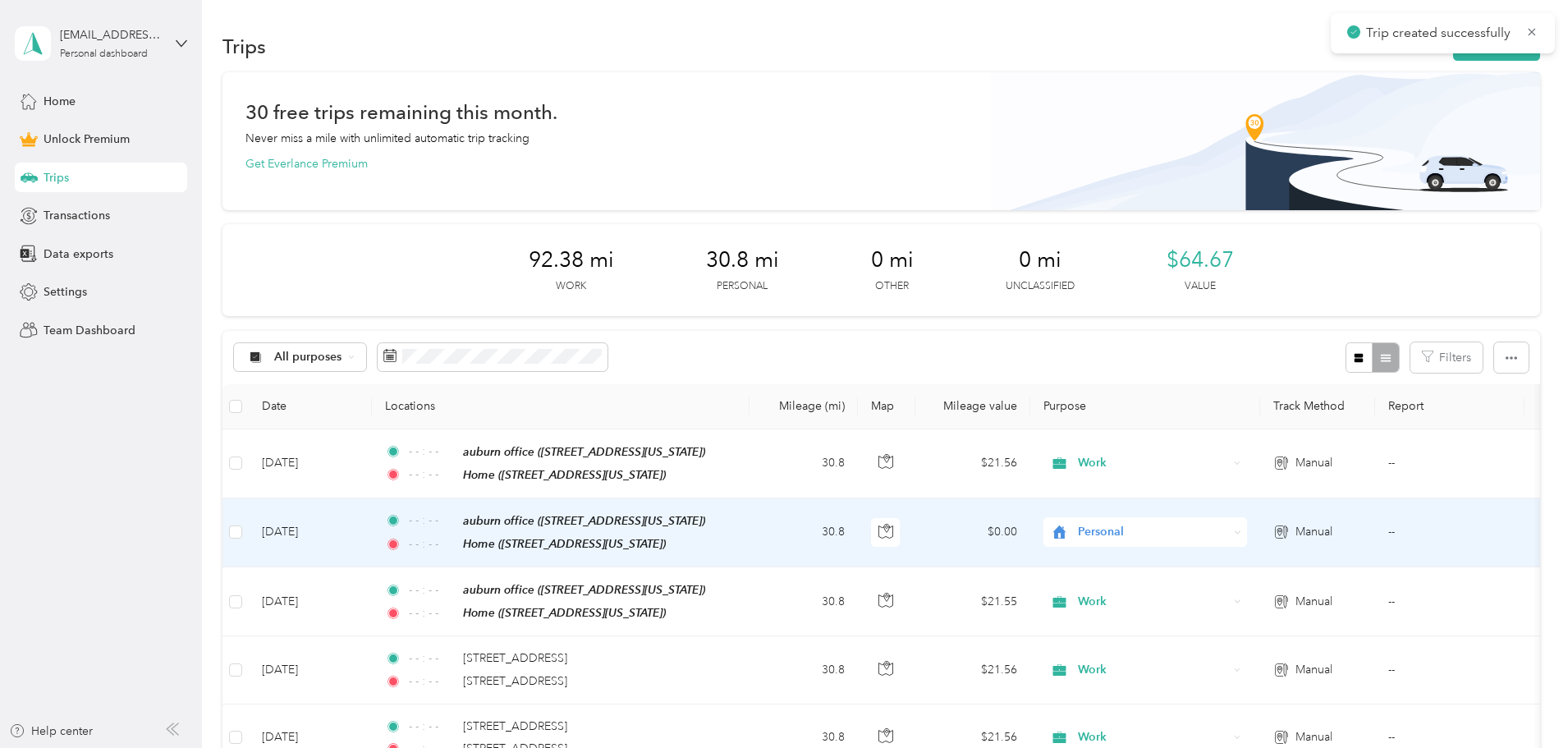
click at [1069, 528] on icon at bounding box center [1059, 532] width 21 height 14
click at [1220, 560] on span "Work" at bounding box center [1269, 560] width 152 height 17
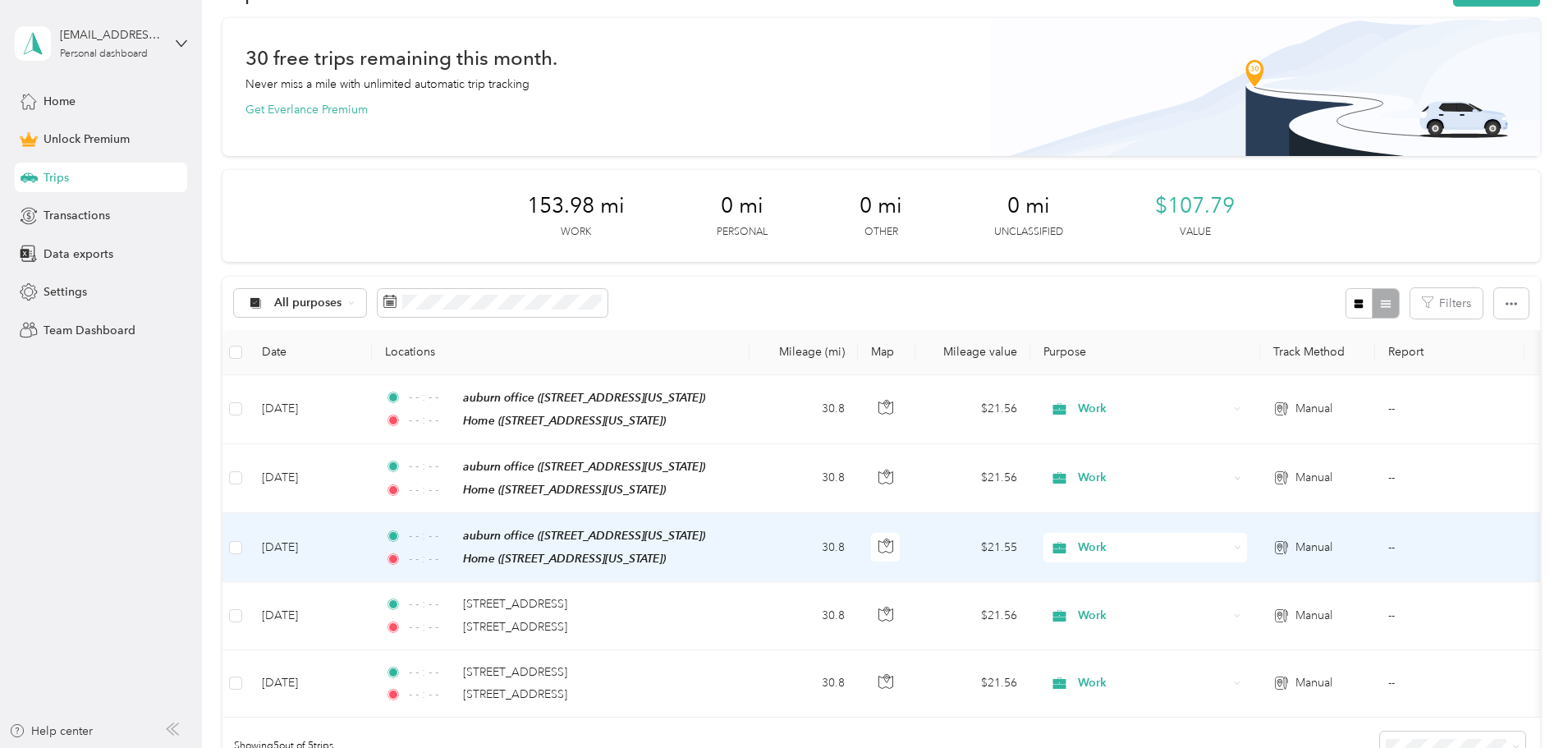
scroll to position [82, 0]
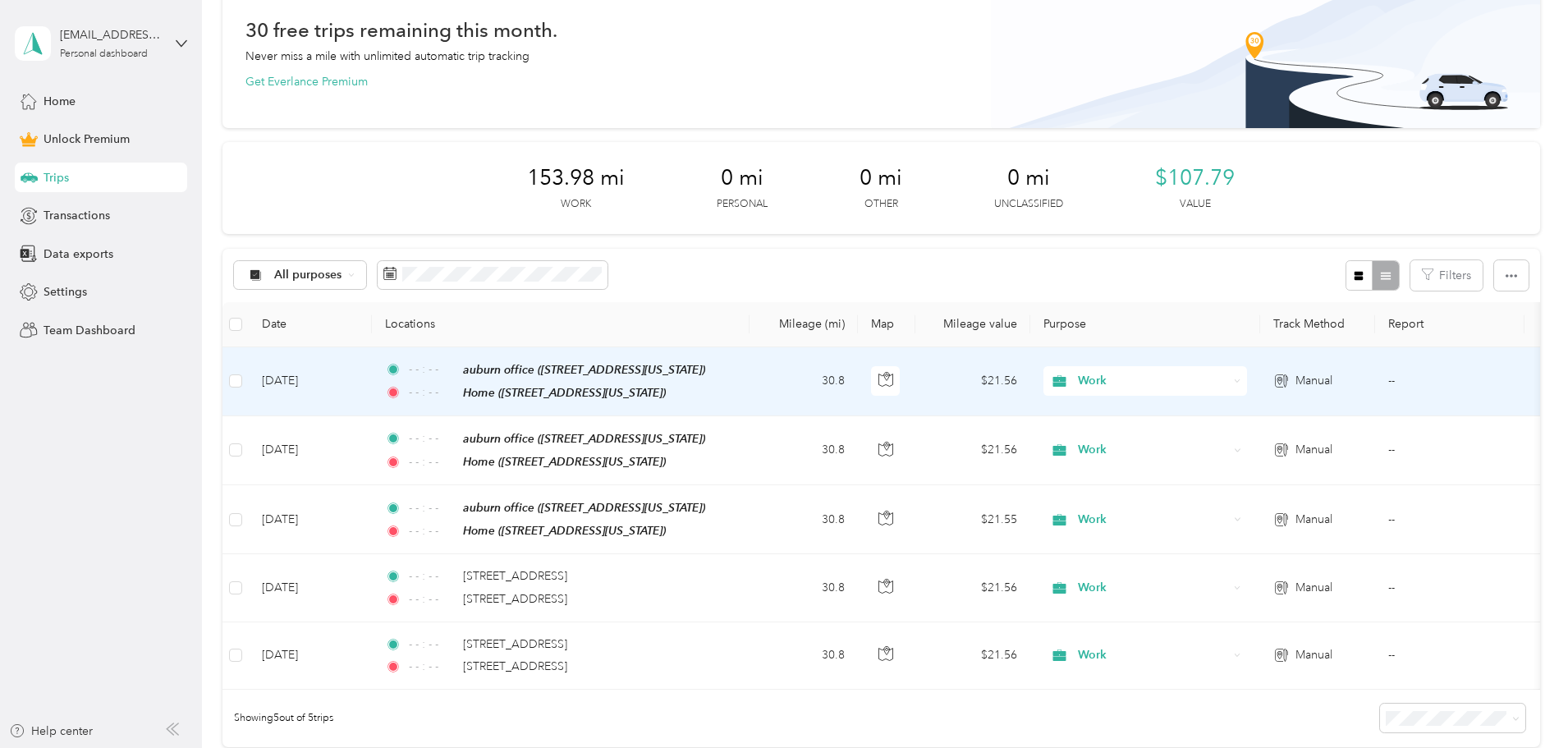
click at [372, 385] on td "[DATE]" at bounding box center [310, 381] width 123 height 69
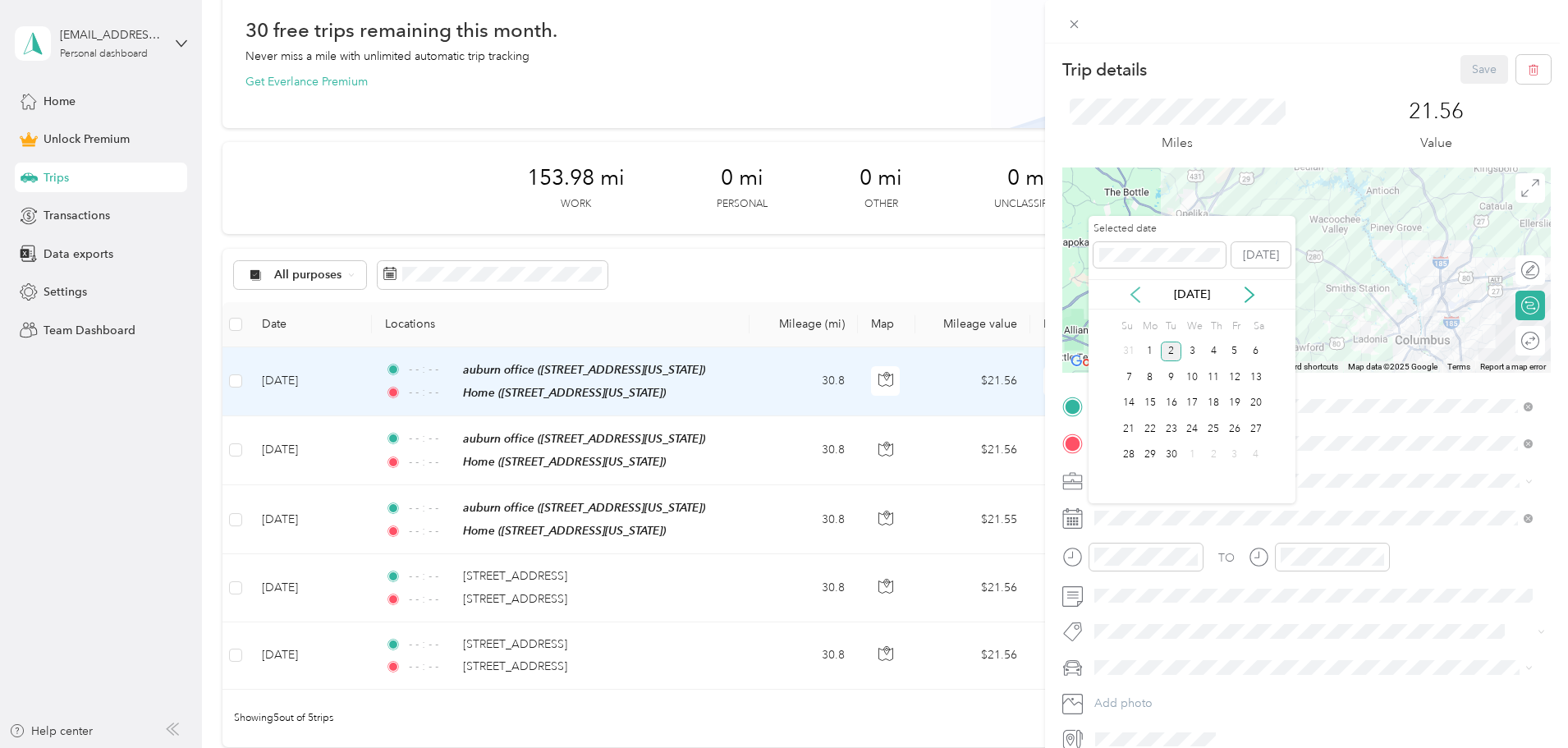
click at [1139, 288] on icon at bounding box center [1135, 295] width 16 height 16
click at [1217, 426] on div "24" at bounding box center [1213, 428] width 22 height 21
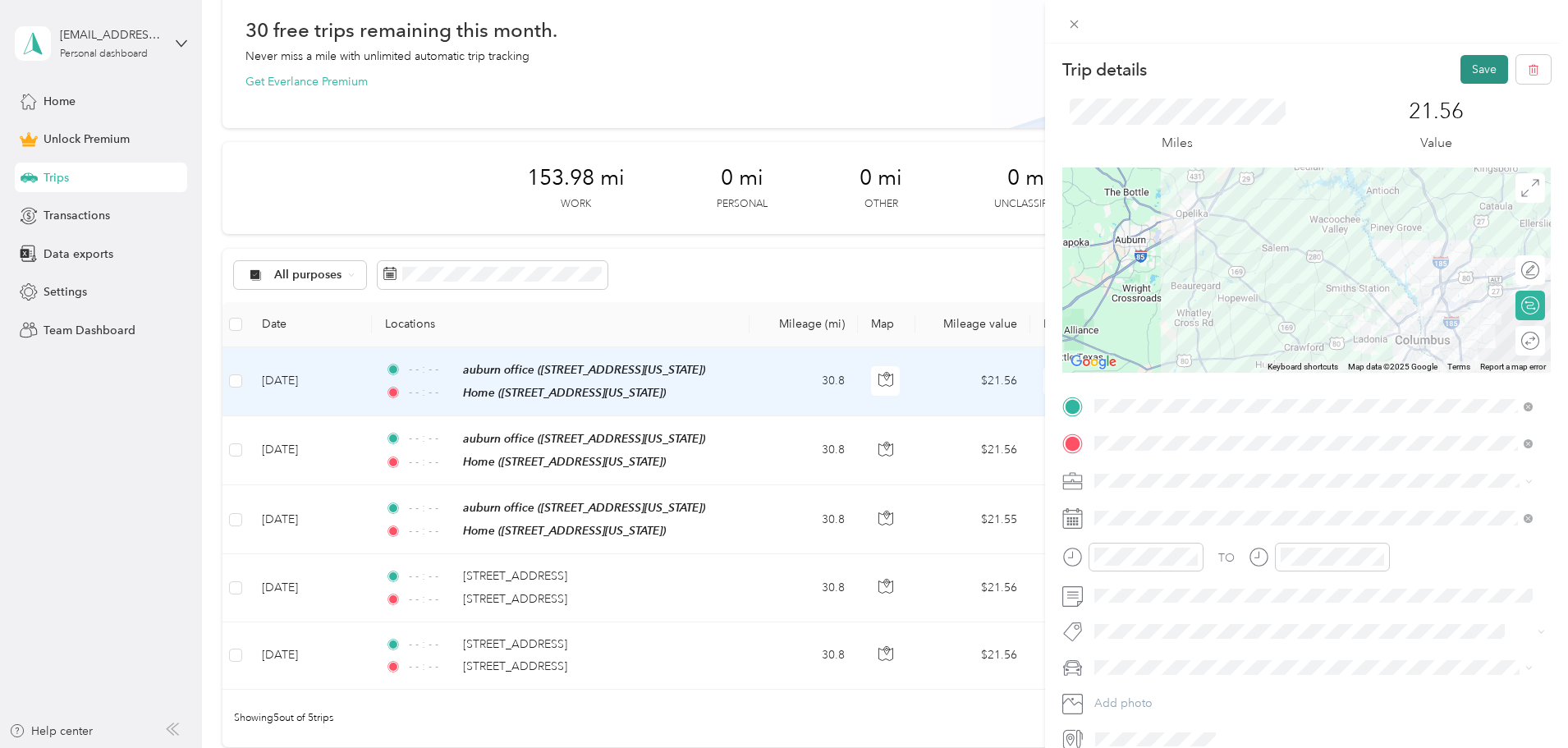
click at [1462, 75] on button "Save" at bounding box center [1484, 70] width 48 height 29
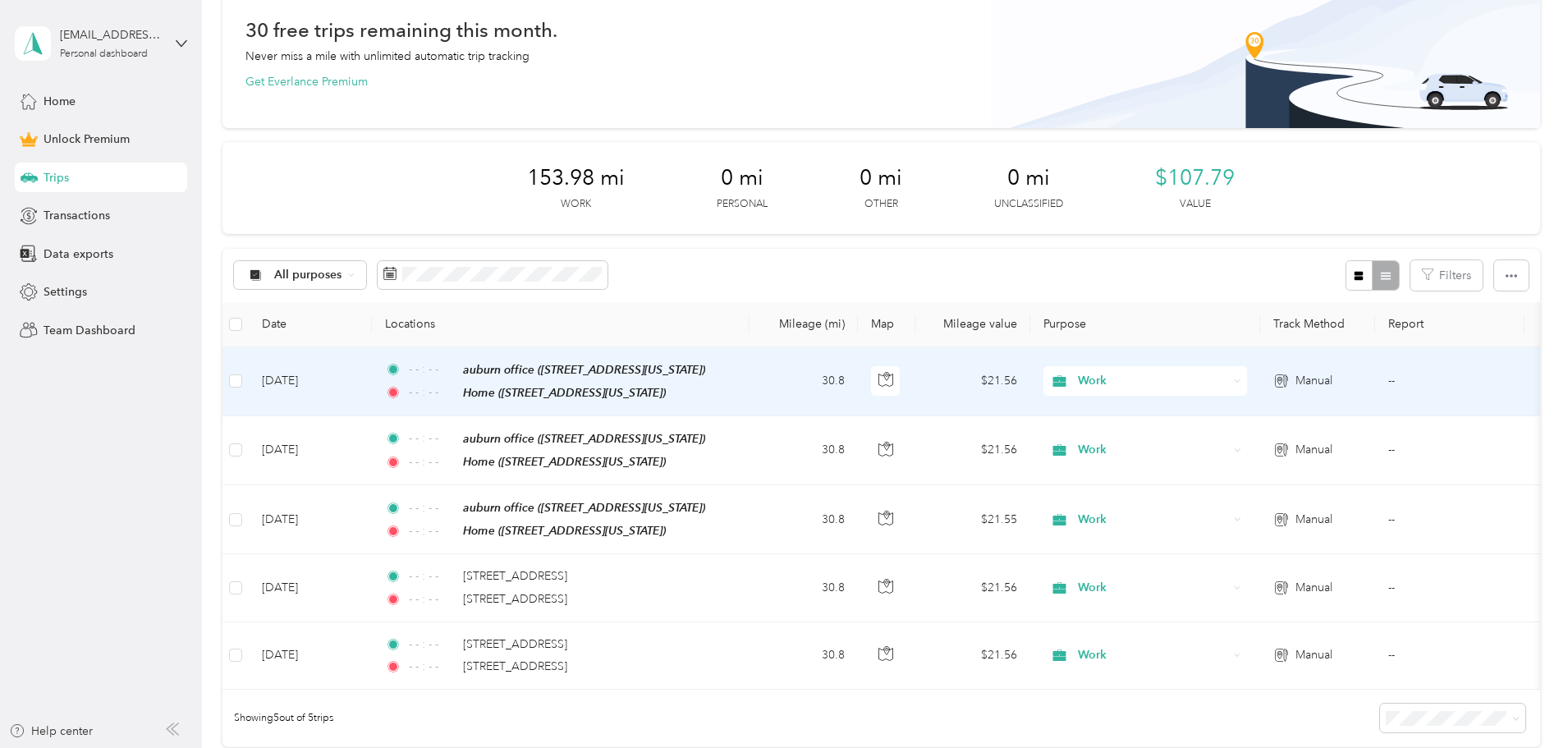
click at [372, 380] on td "Jul 24, 2025" at bounding box center [310, 381] width 123 height 69
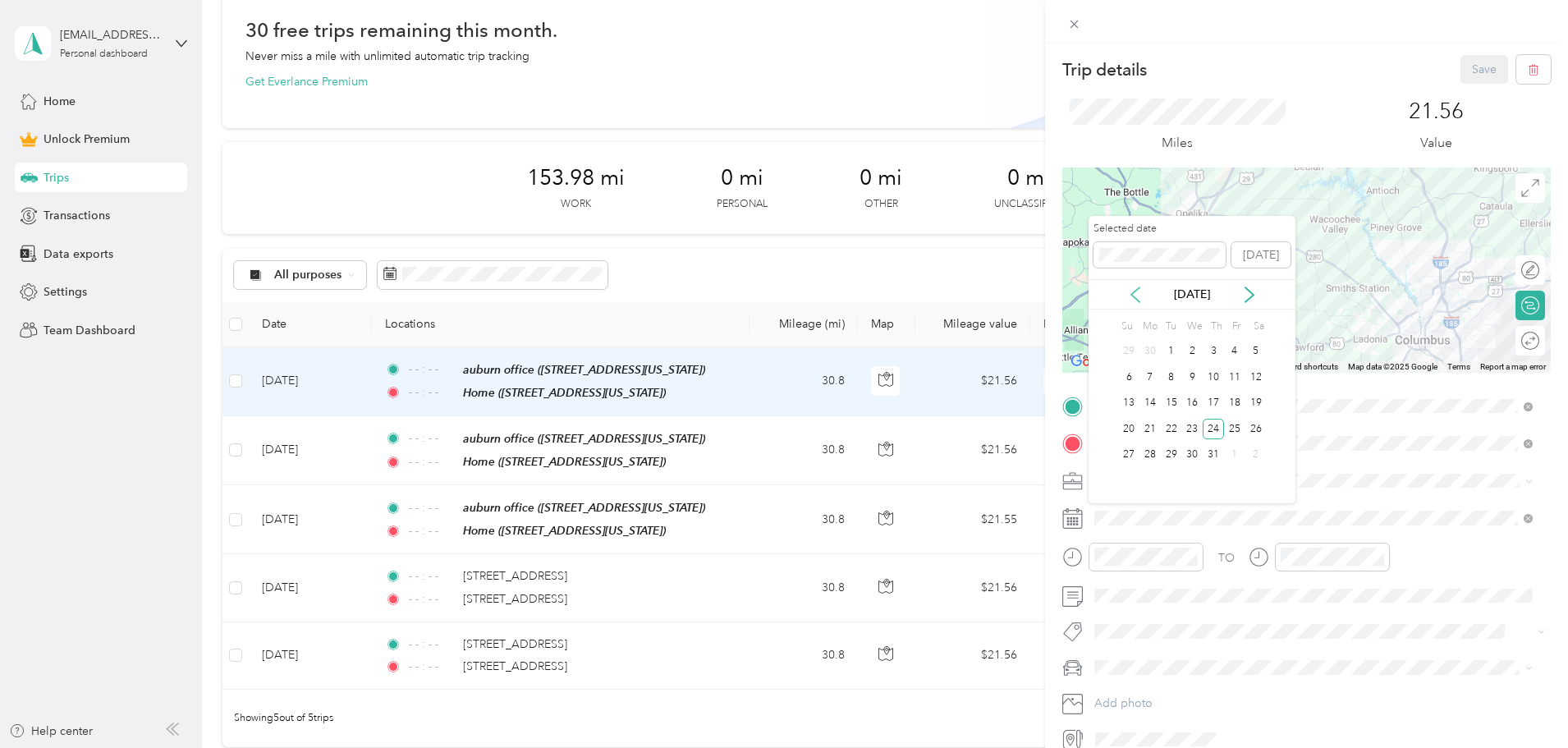
click at [1135, 291] on icon at bounding box center [1134, 295] width 8 height 14
click at [1175, 433] on div "24" at bounding box center [1171, 428] width 22 height 21
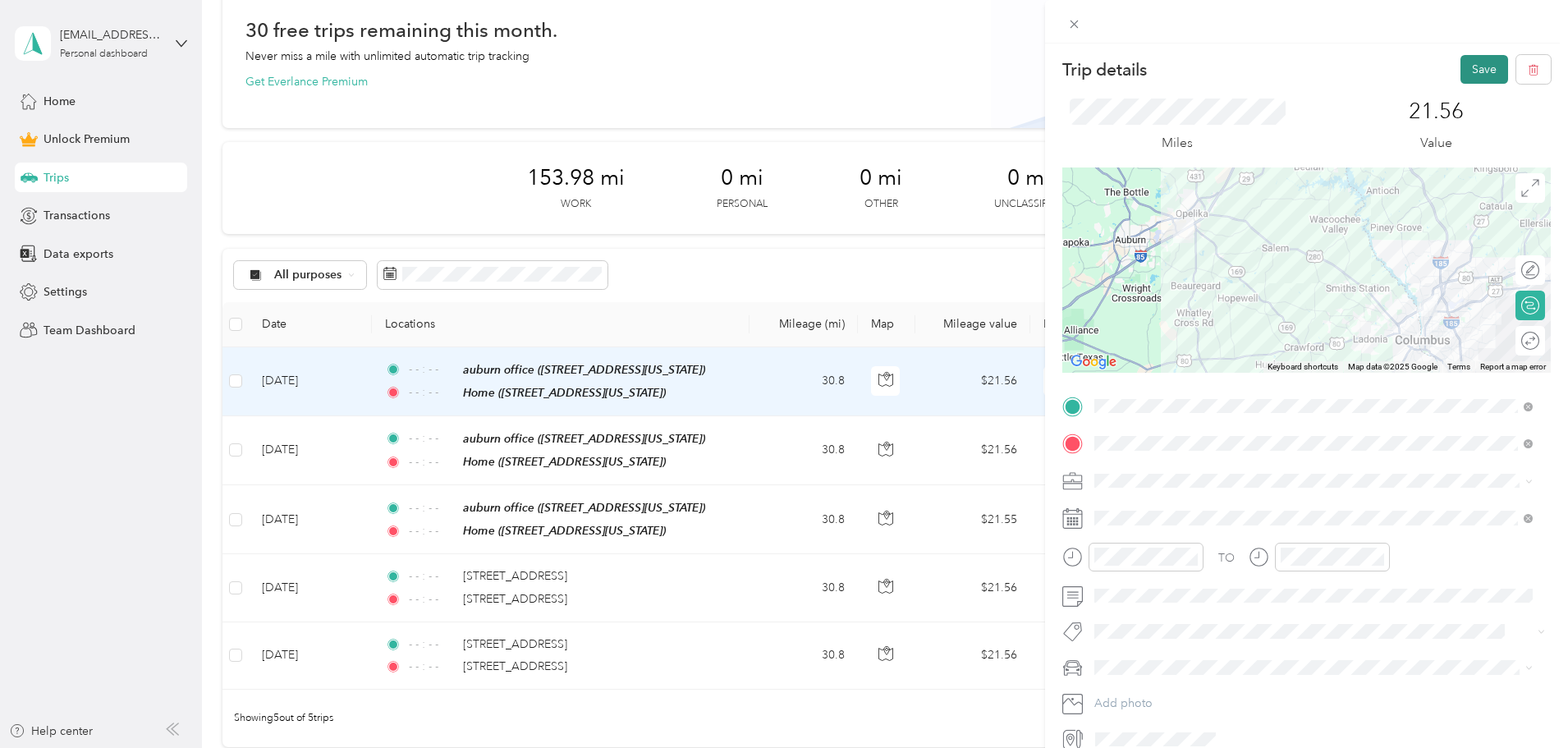
click at [1480, 72] on button "Save" at bounding box center [1484, 70] width 48 height 29
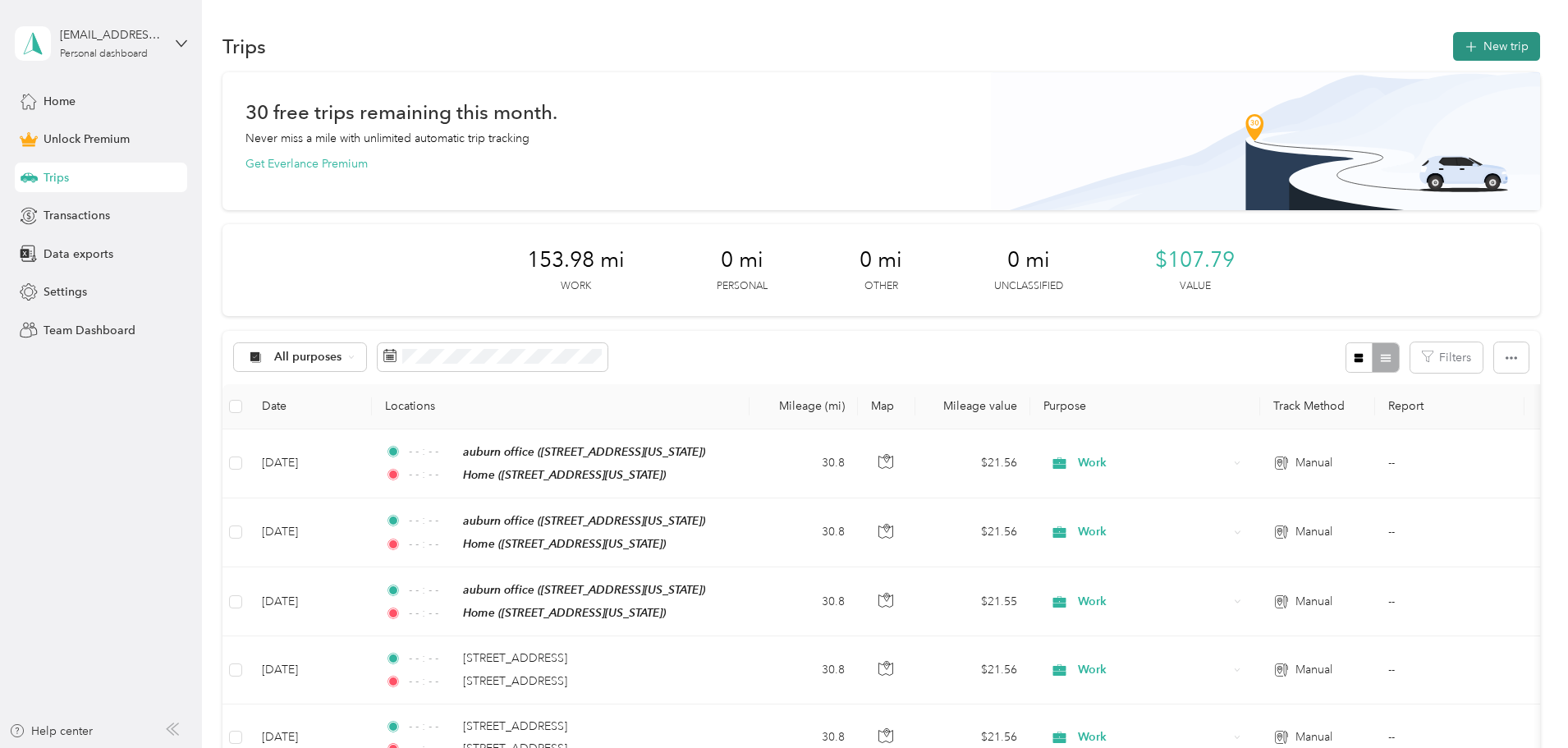
click at [1453, 38] on button "New trip" at bounding box center [1497, 46] width 87 height 29
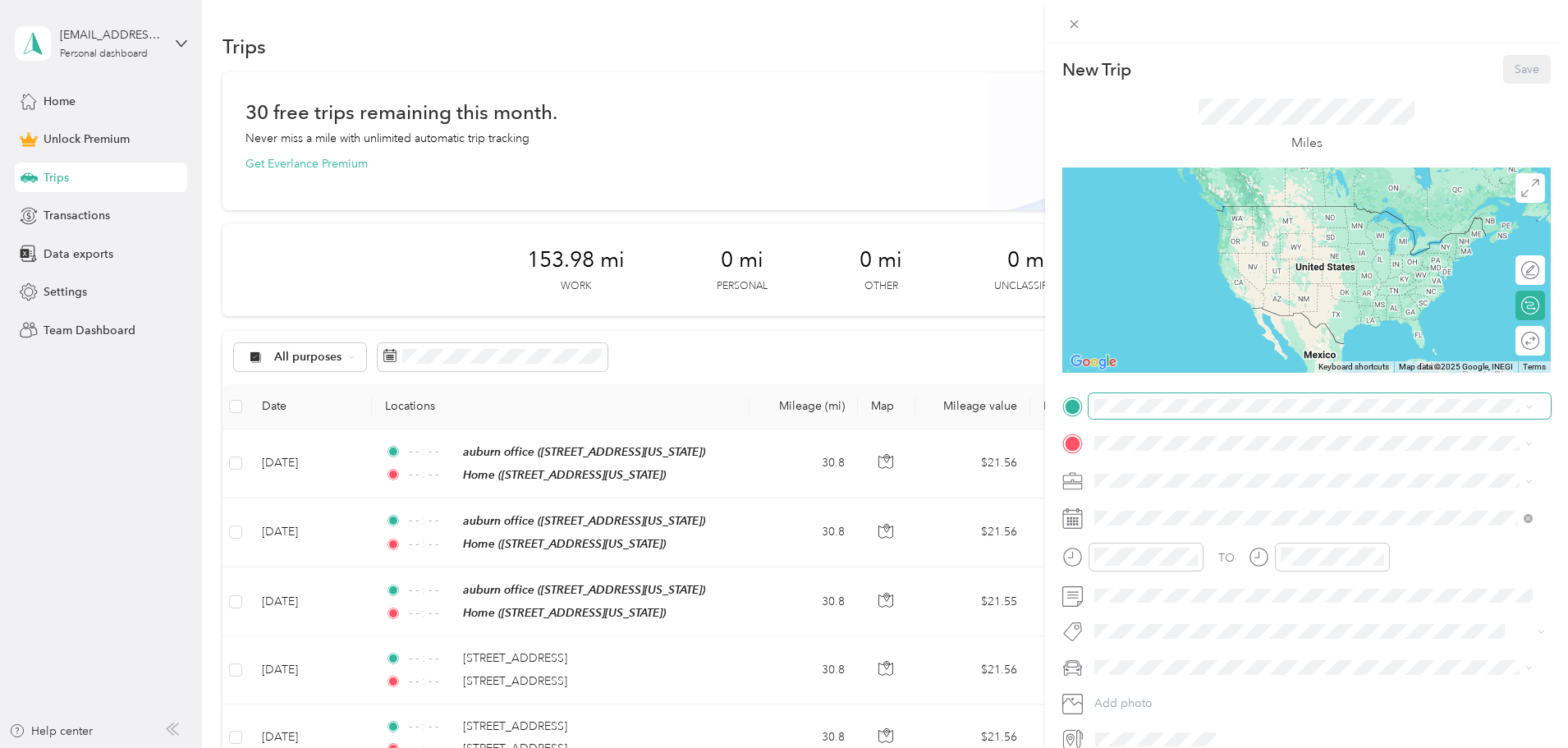
click at [1143, 418] on span at bounding box center [1320, 406] width 462 height 26
click at [1186, 462] on div "auburn office 2901 Society Hill Road, Opelika, 36804, Opelika, Alabama, United …" at bounding box center [1313, 481] width 427 height 41
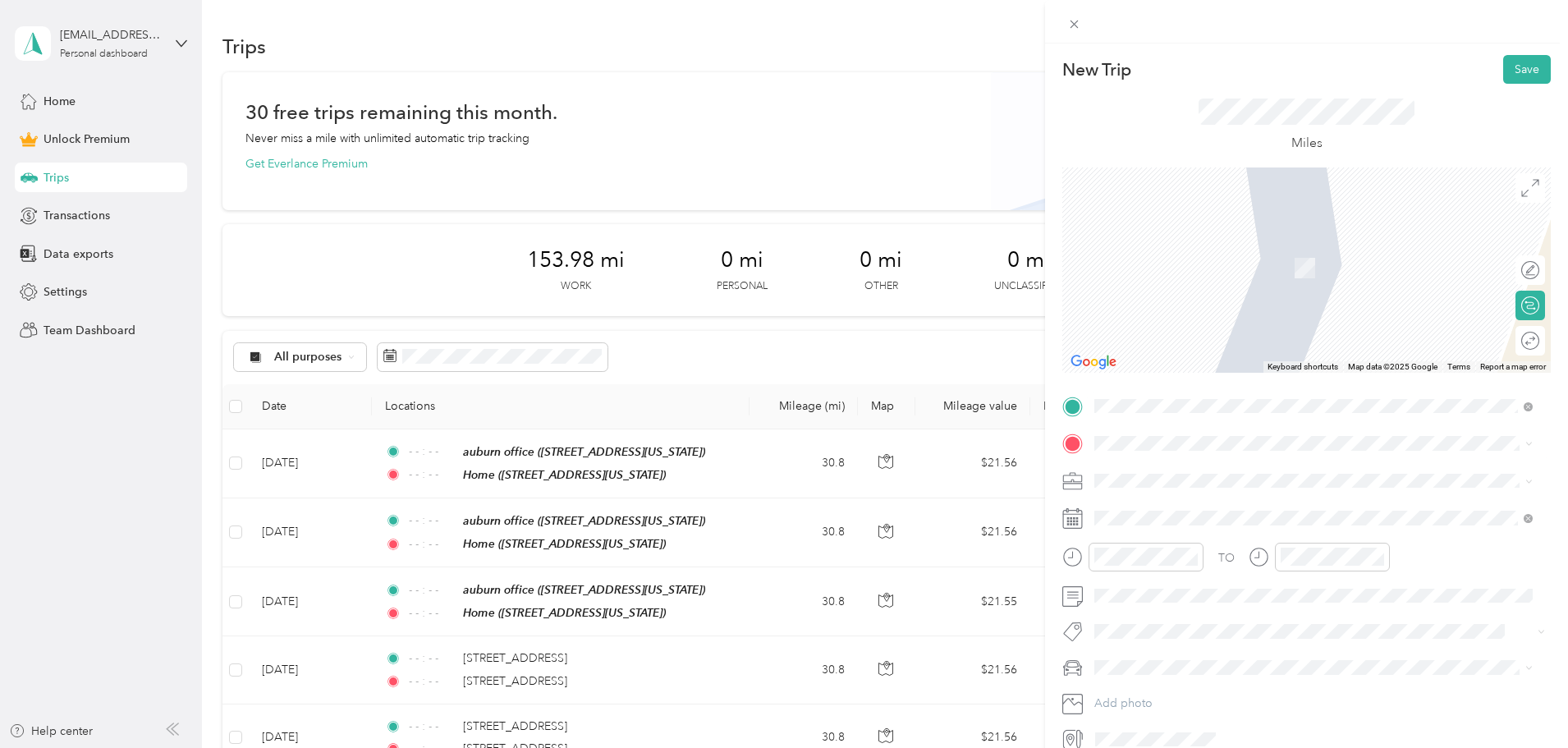
click at [1171, 569] on div "Home 806 49th Street, Columbus, 31904, Columbus, Georgia, United States" at bounding box center [1208, 569] width 164 height 34
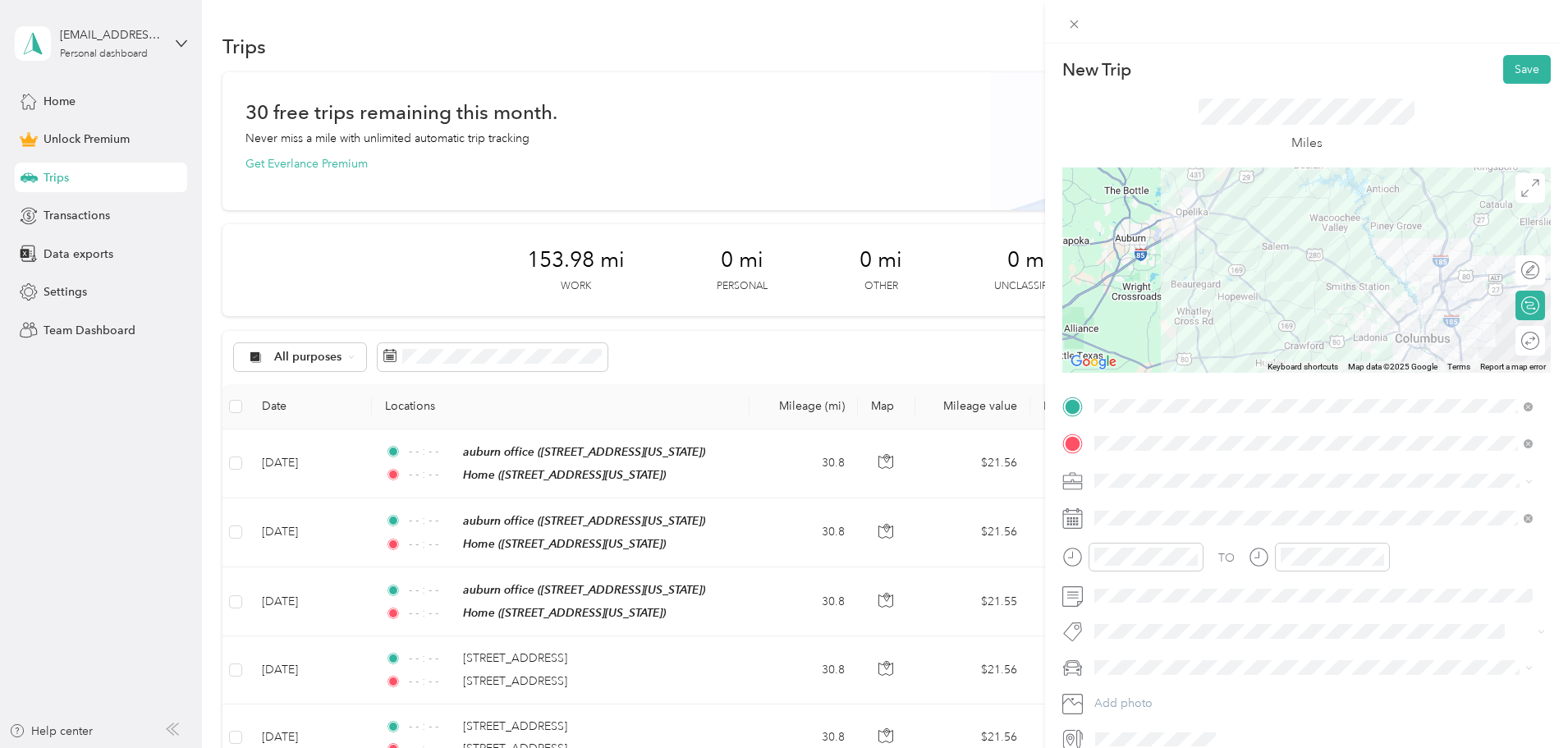
click at [1133, 520] on ol "Work Personal Other Charity Medical Moving Commute" at bounding box center [1313, 589] width 450 height 201
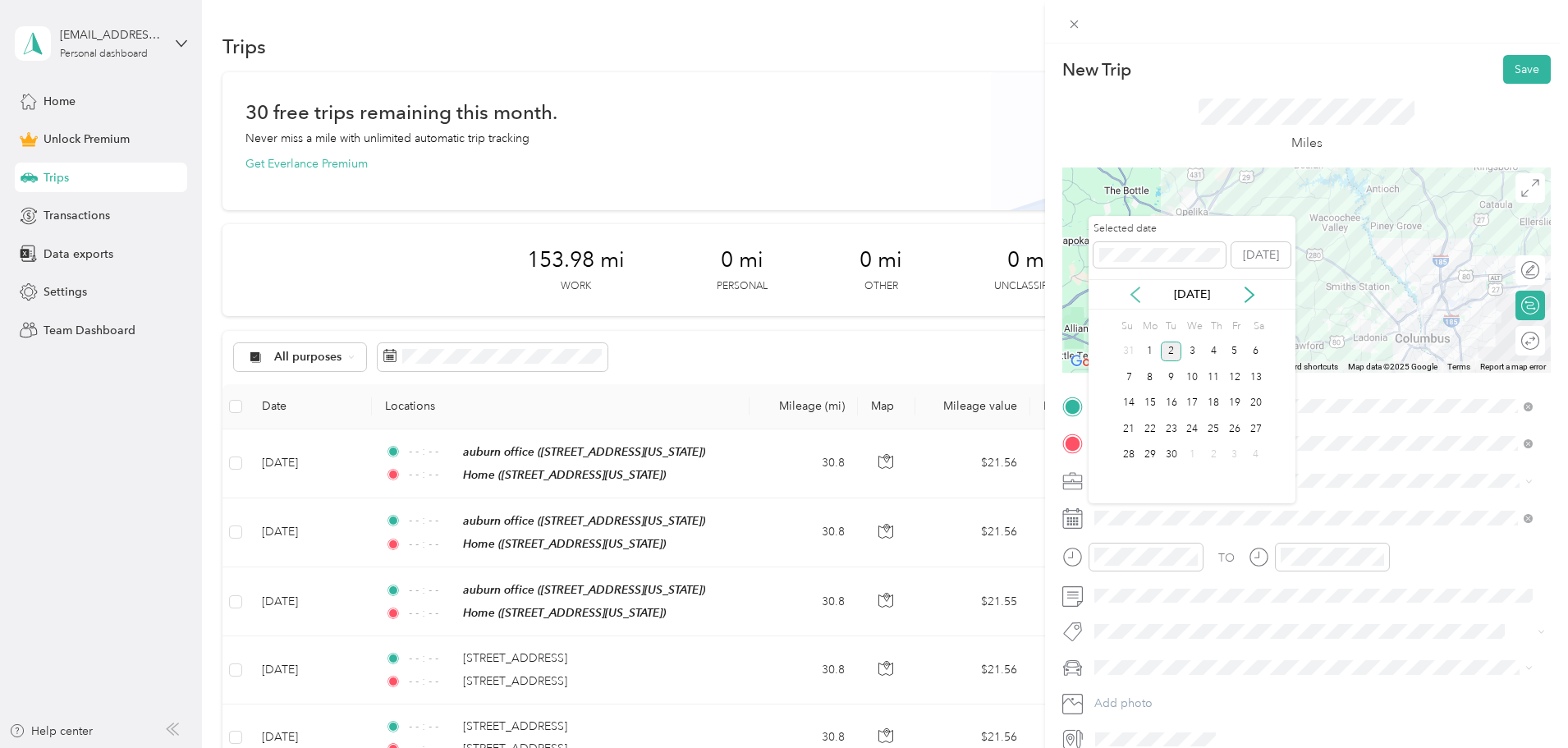
click at [1138, 288] on icon at bounding box center [1134, 295] width 8 height 14
click at [1194, 427] on div "25" at bounding box center [1192, 428] width 22 height 21
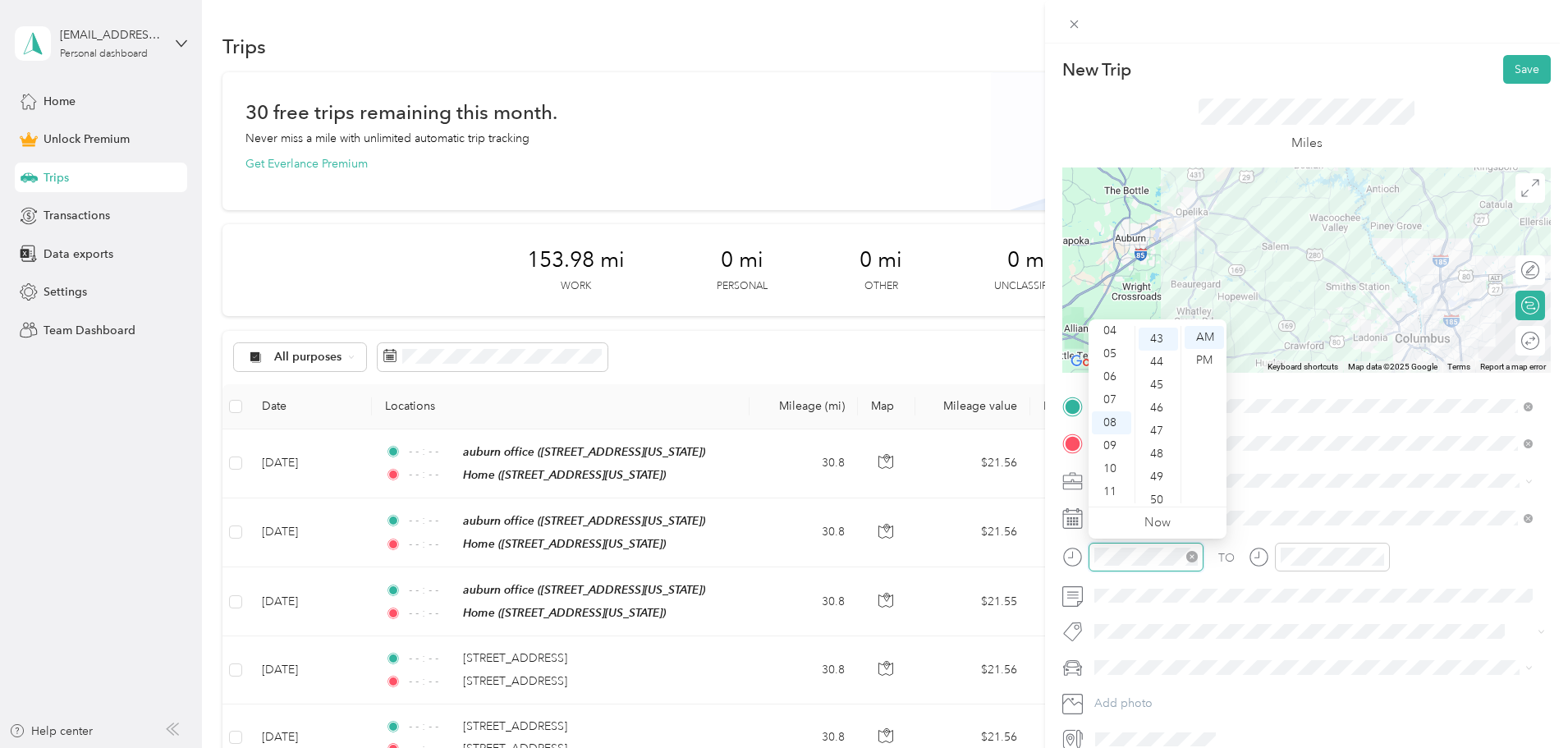
scroll to position [988, 0]
click at [1193, 554] on icon "close-circle" at bounding box center [1191, 556] width 12 height 12
click at [1377, 556] on icon "close-circle" at bounding box center [1377, 556] width 12 height 12
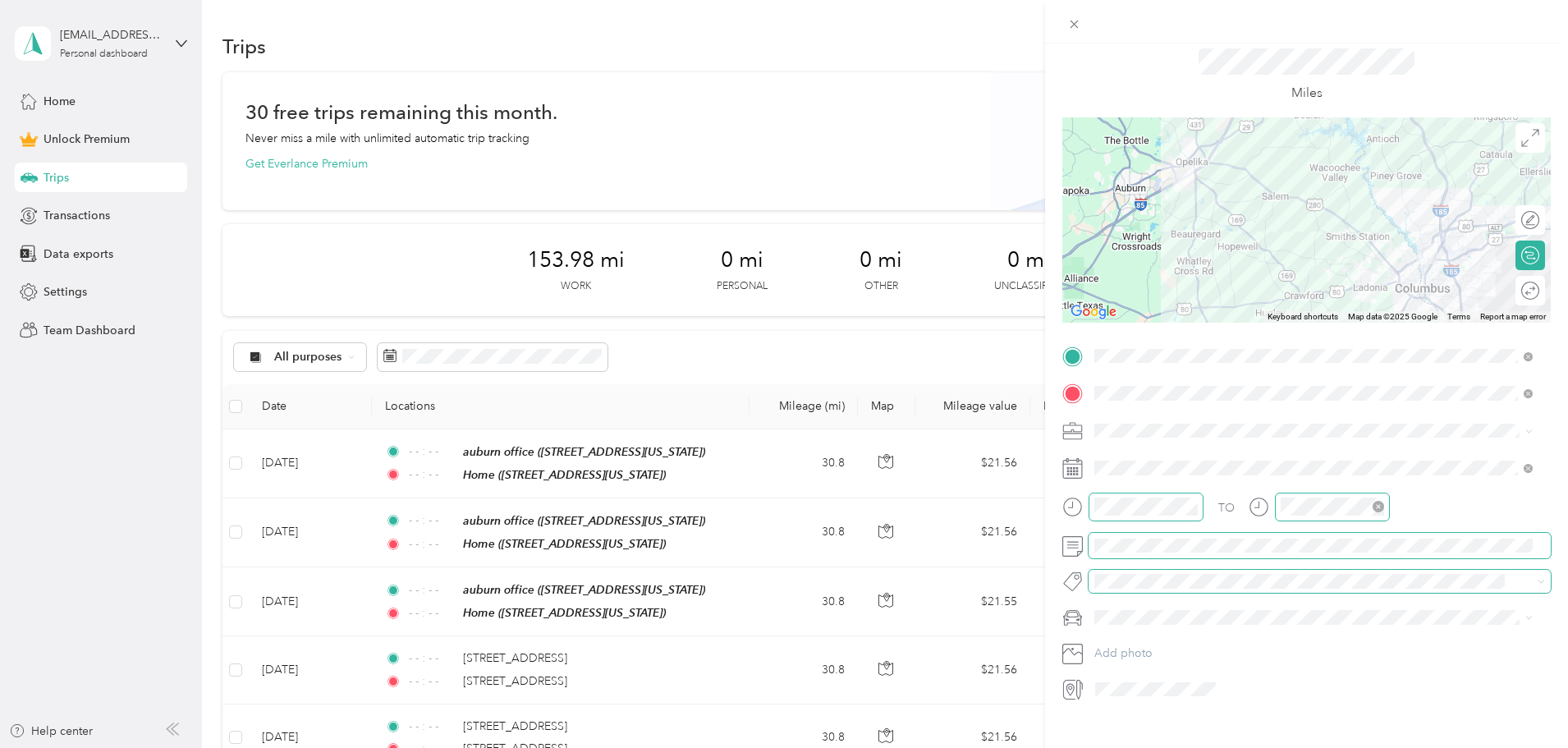
scroll to position [77, 0]
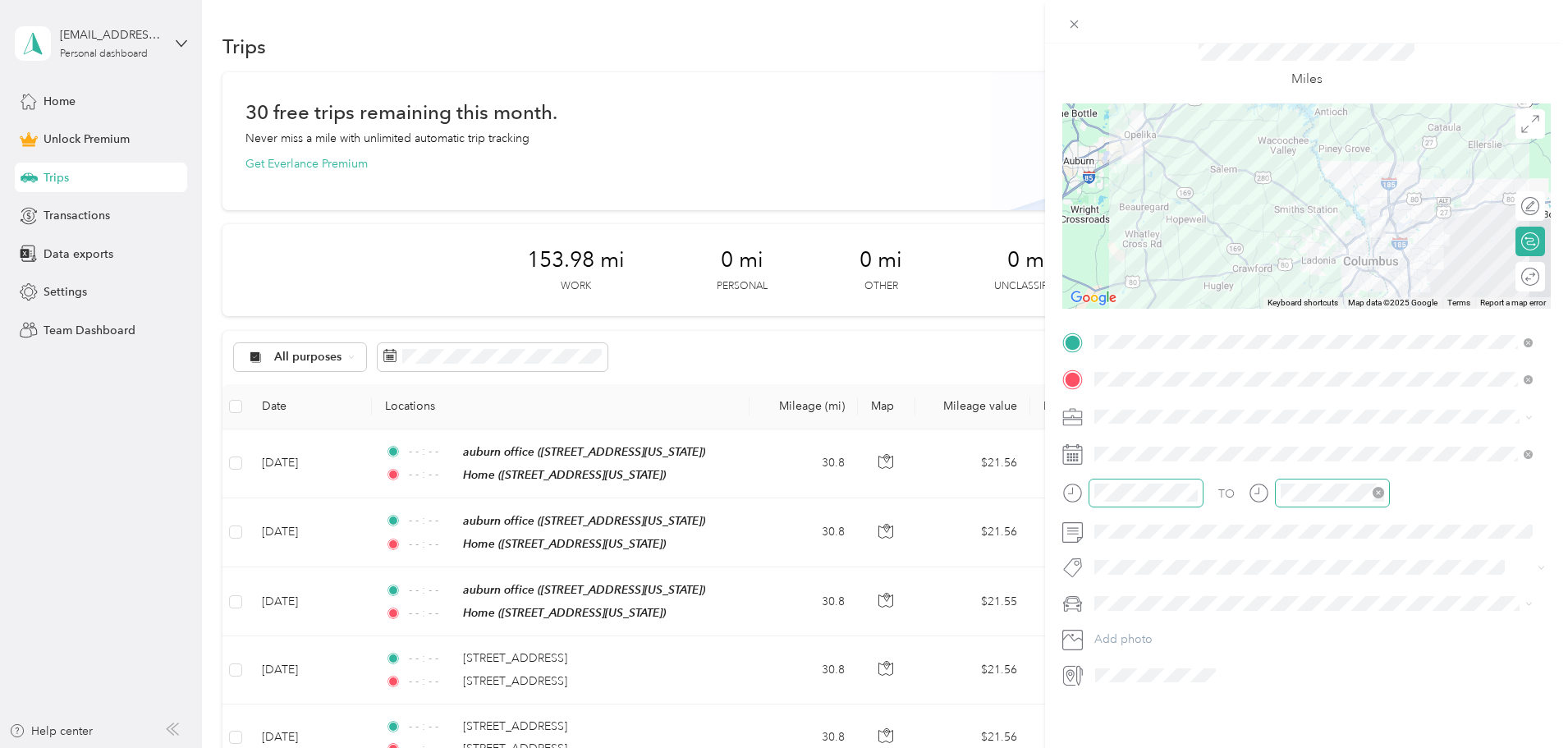
click at [1437, 46] on div "Miles" at bounding box center [1306, 61] width 489 height 84
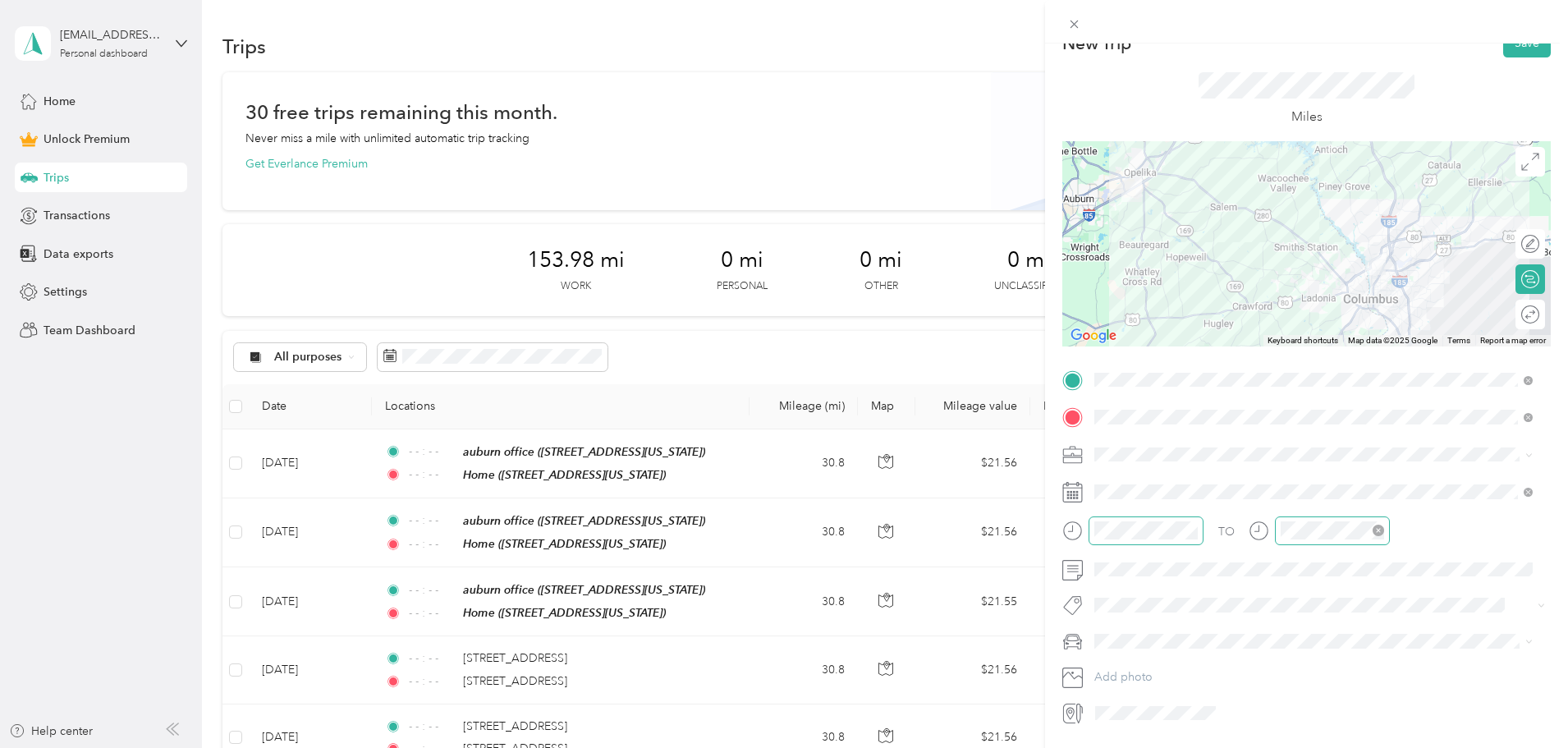
scroll to position [0, 0]
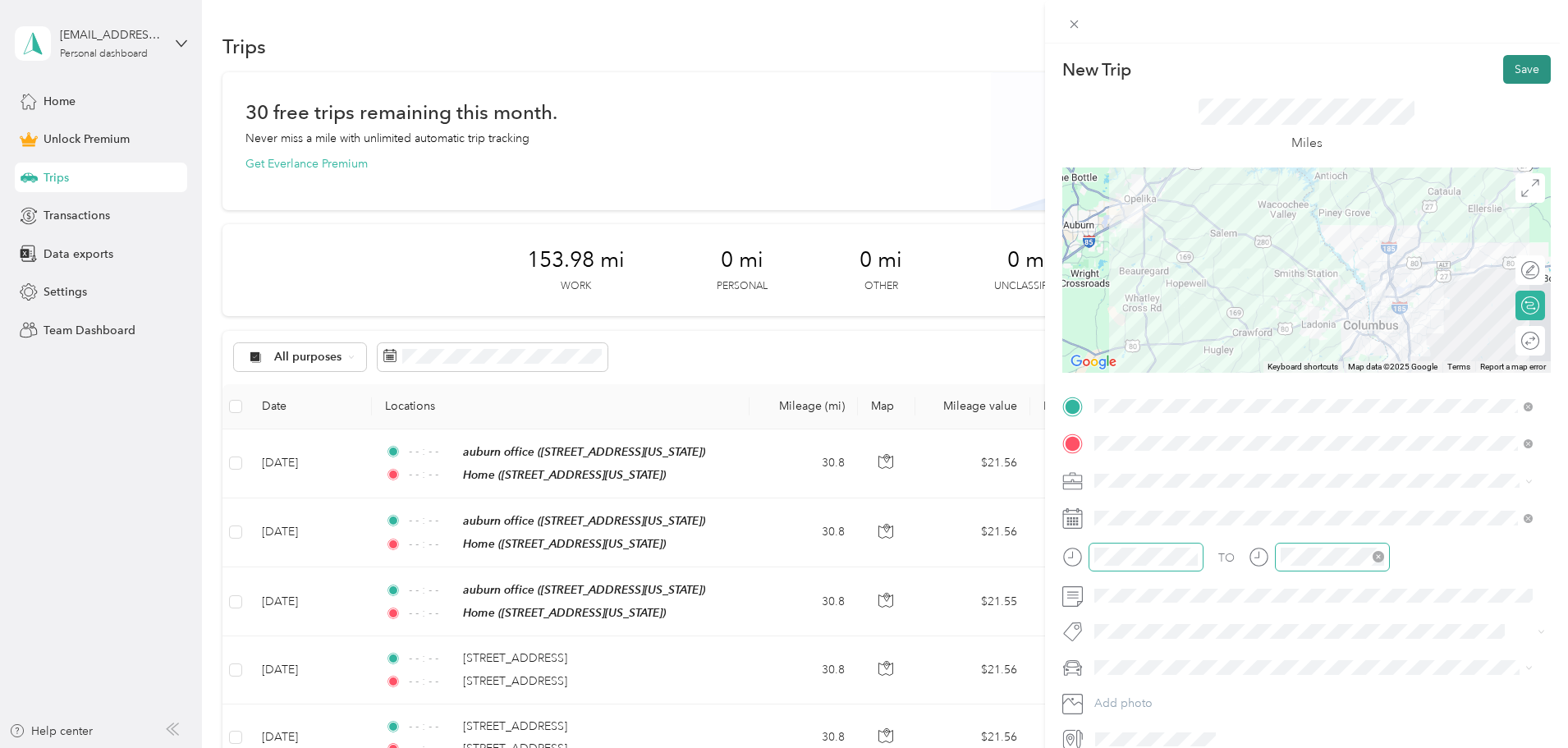
click at [1511, 67] on button "Save" at bounding box center [1526, 70] width 48 height 29
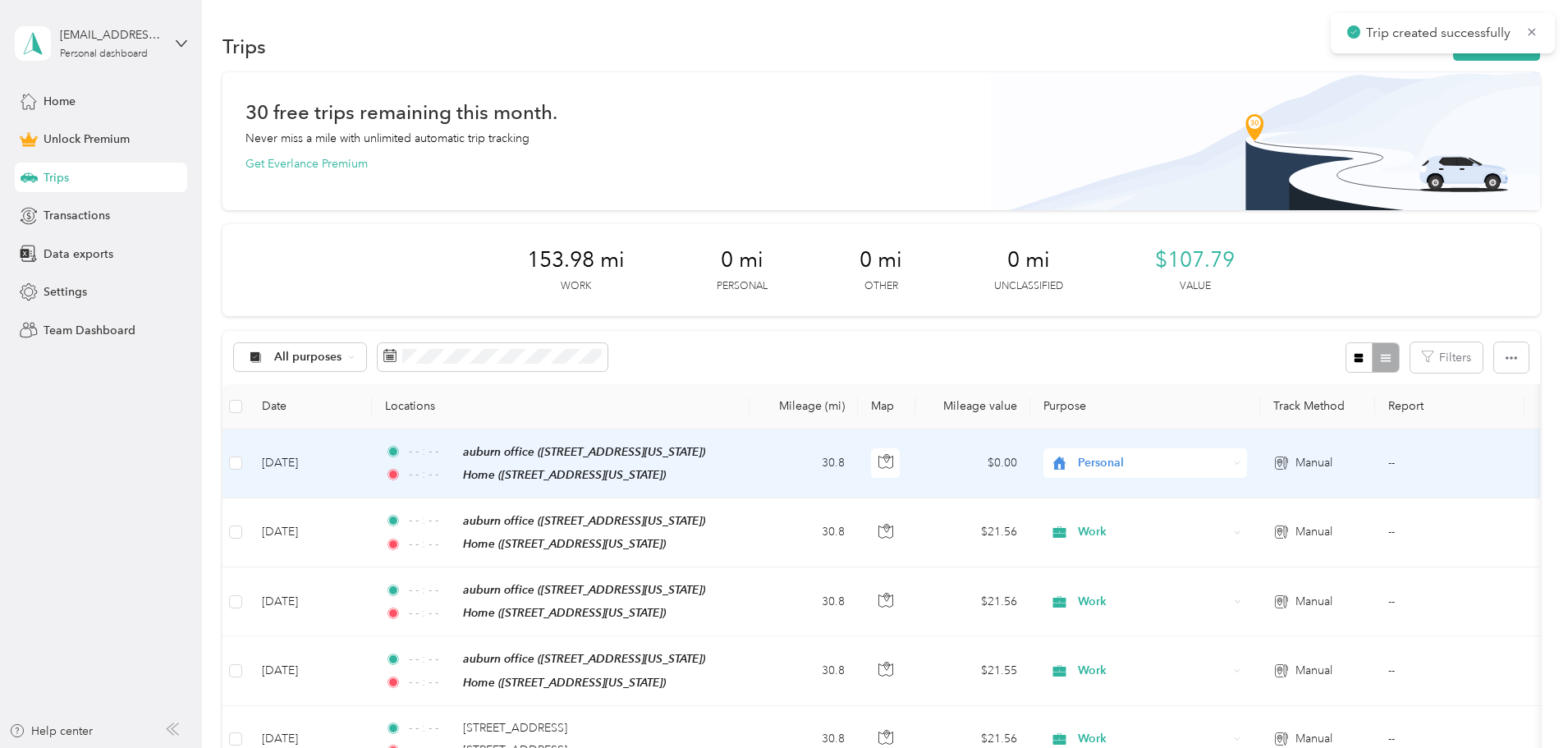
click at [1191, 458] on span "Personal" at bounding box center [1153, 463] width 150 height 18
click at [1201, 497] on li "Work" at bounding box center [1254, 493] width 203 height 29
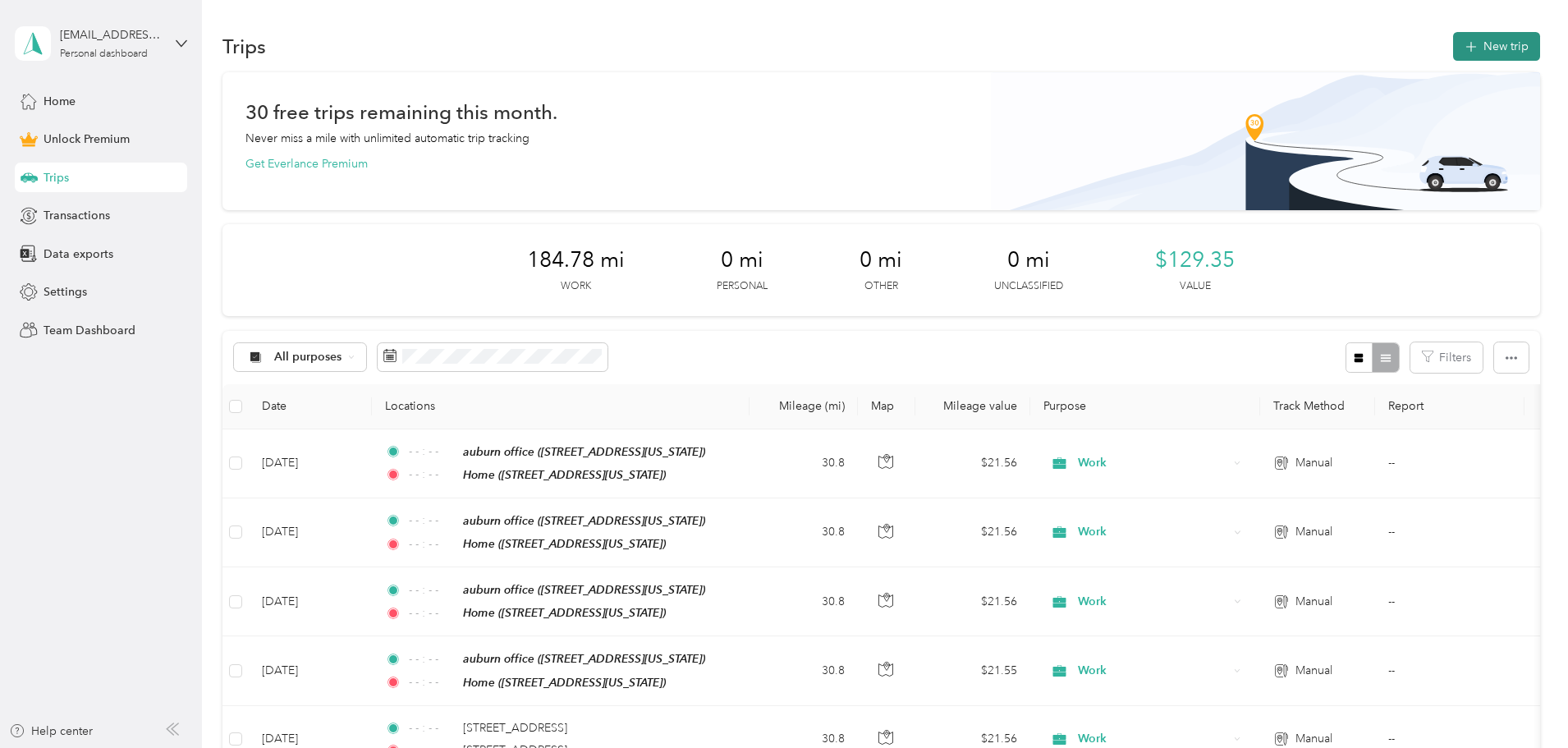
click at [1453, 43] on button "New trip" at bounding box center [1497, 46] width 87 height 29
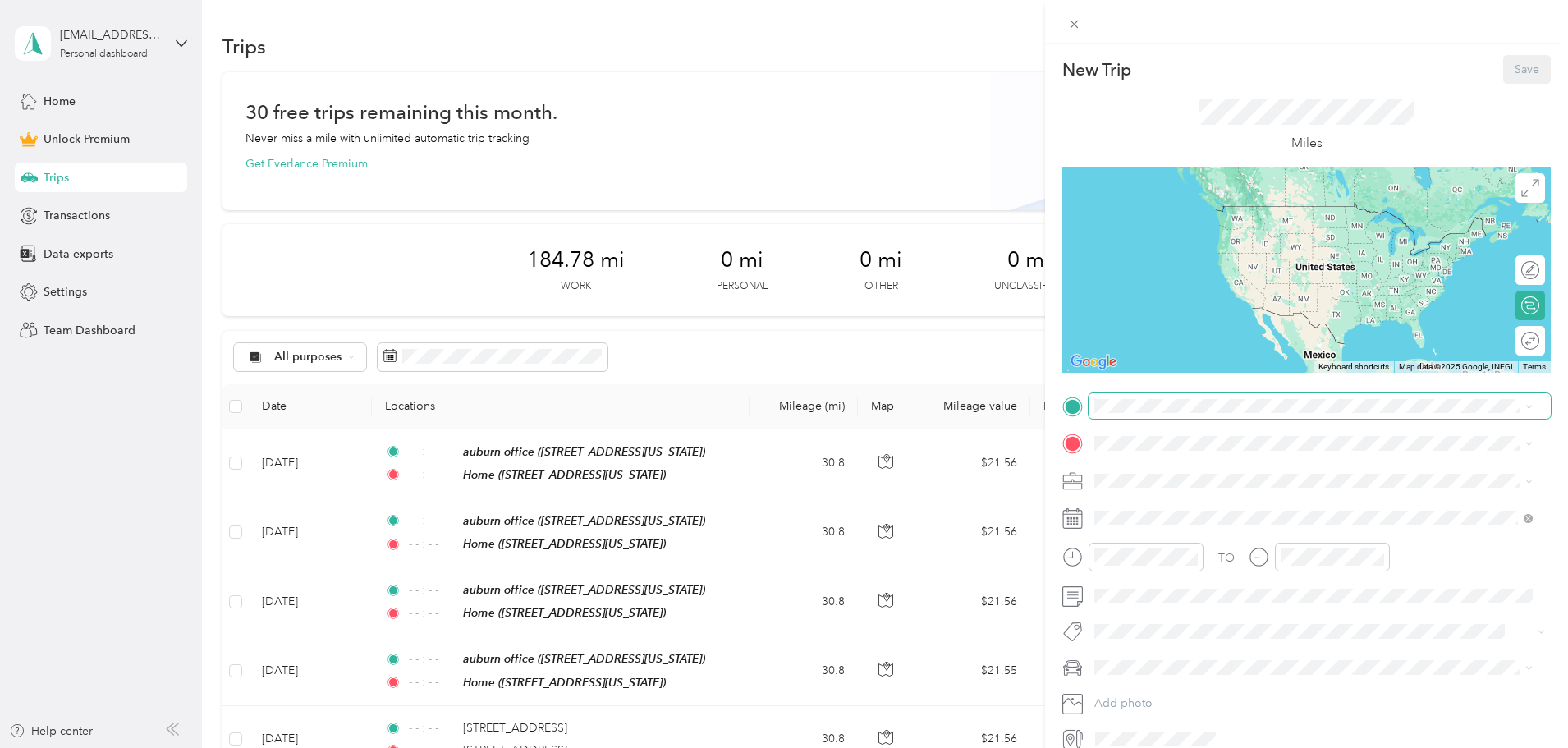
click at [1124, 397] on span at bounding box center [1320, 406] width 462 height 26
click at [1161, 461] on div "auburn office 2901 Society Hill Road, Opelika, 36804, Opelika, Alabama, United …" at bounding box center [1313, 481] width 427 height 41
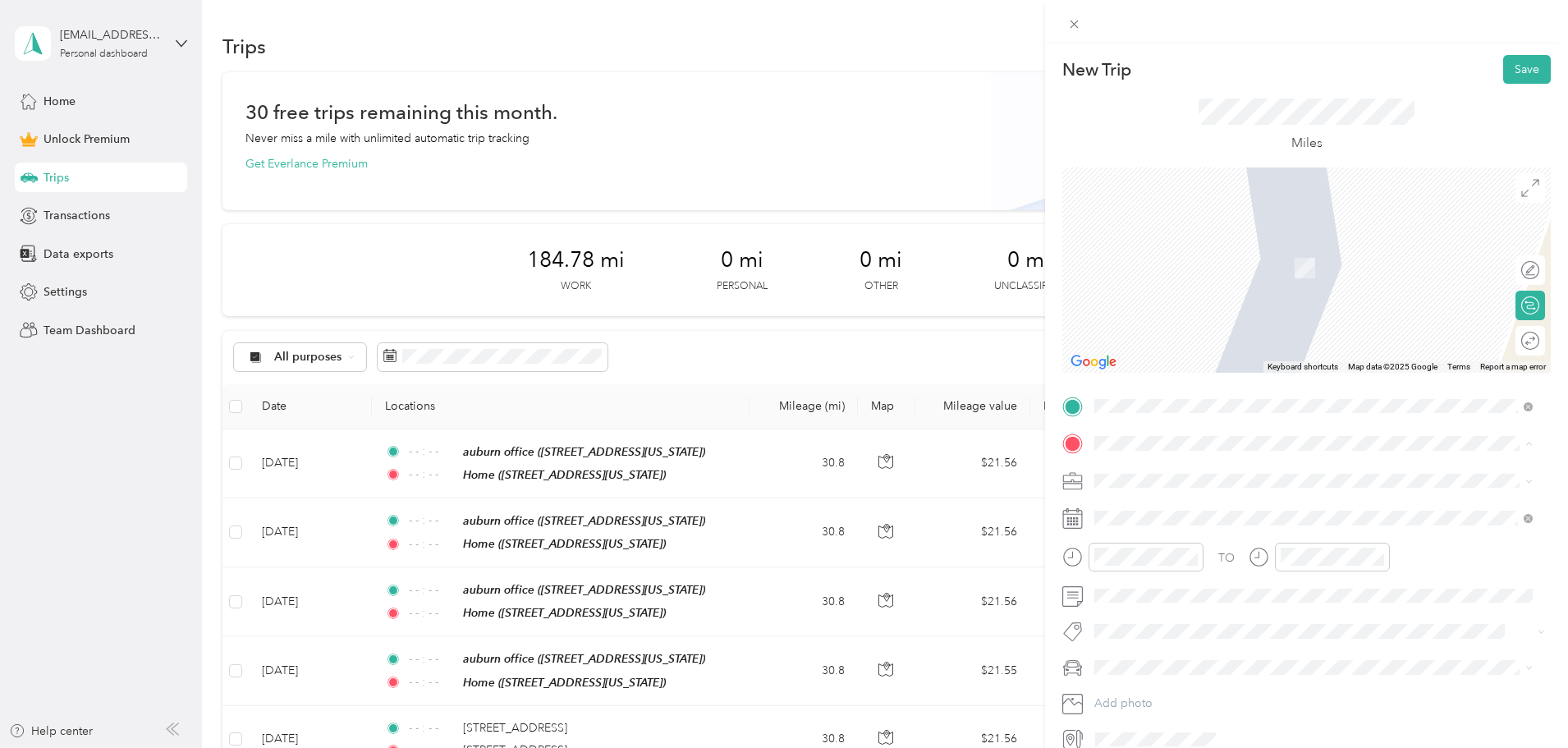
click at [1163, 566] on div "Home 806 49th Street, Columbus, 31904, Columbus, Georgia, United States" at bounding box center [1208, 570] width 164 height 34
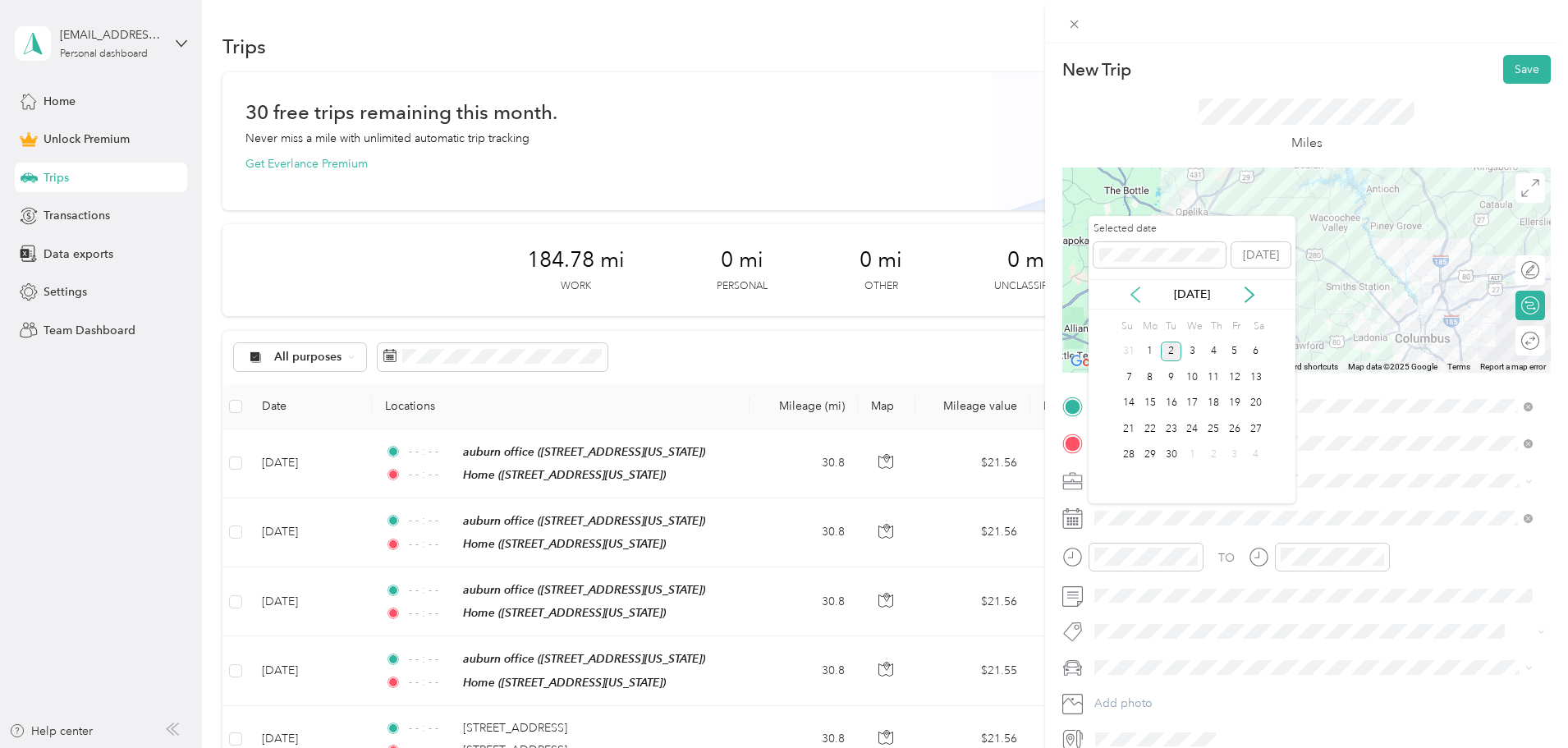
click at [1135, 299] on icon at bounding box center [1134, 295] width 8 height 14
click at [1219, 427] on div "26" at bounding box center [1213, 428] width 22 height 21
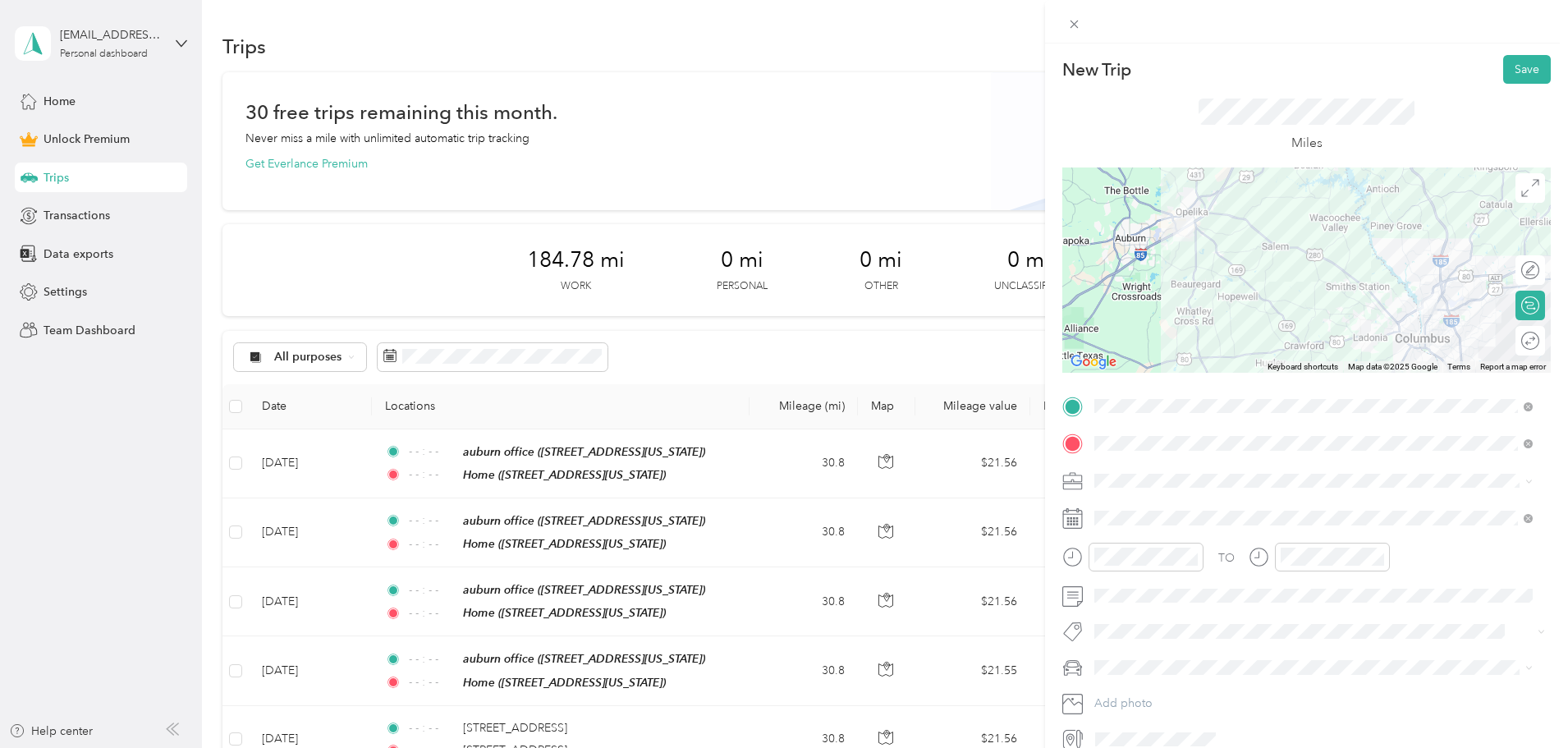
scroll to position [77, 0]
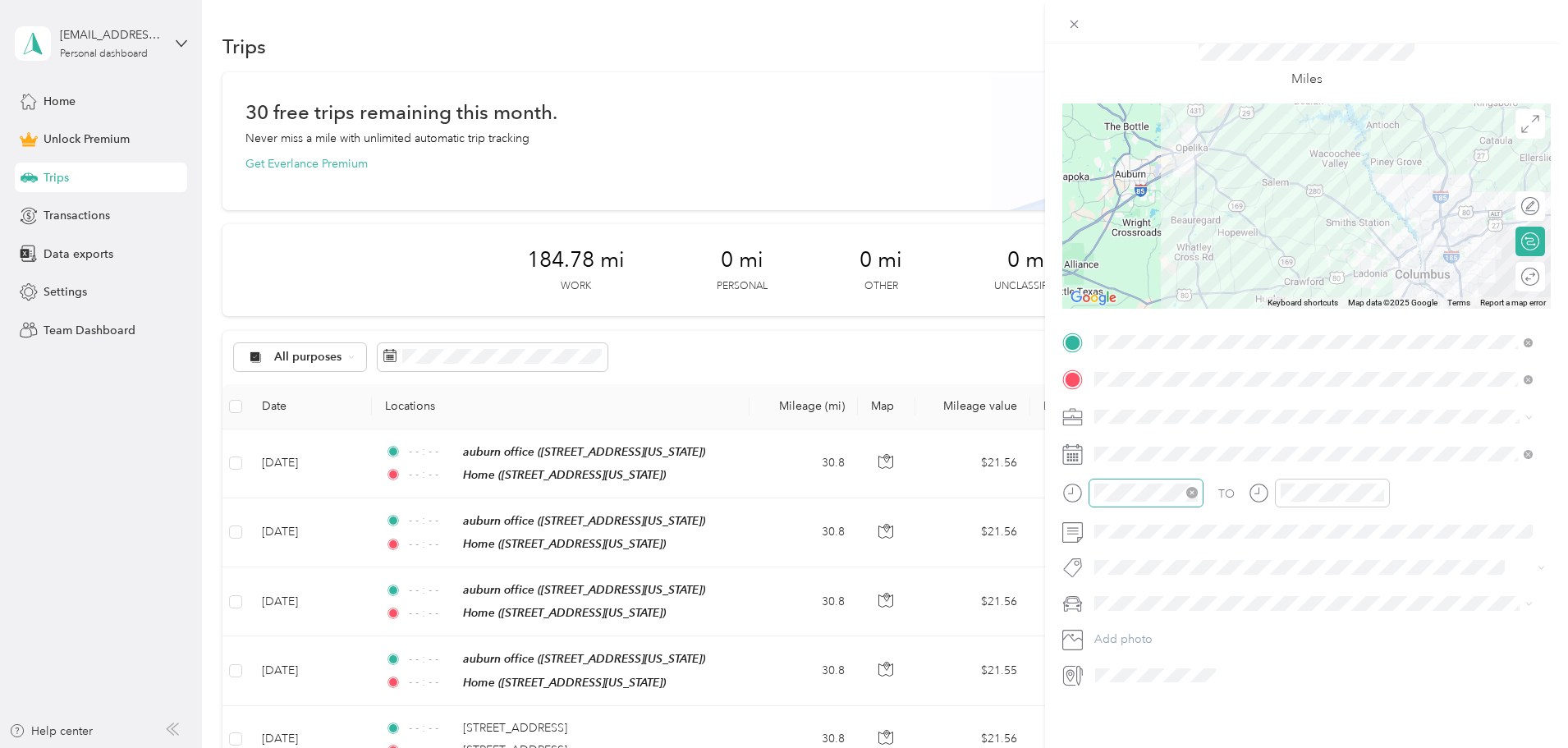
click at [1191, 487] on icon "close-circle" at bounding box center [1191, 492] width 12 height 12
click at [1381, 487] on icon "close-circle" at bounding box center [1377, 492] width 12 height 12
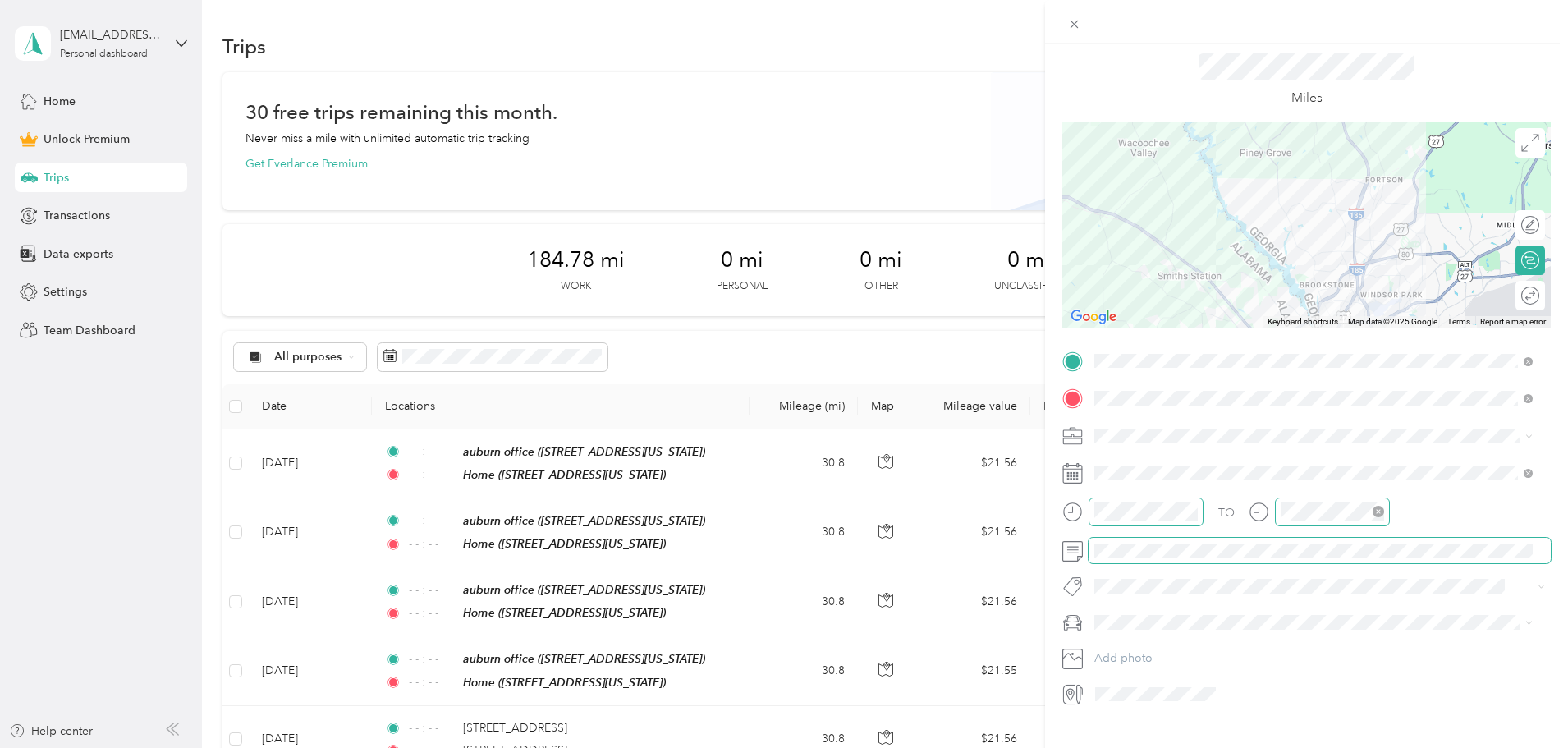
scroll to position [0, 0]
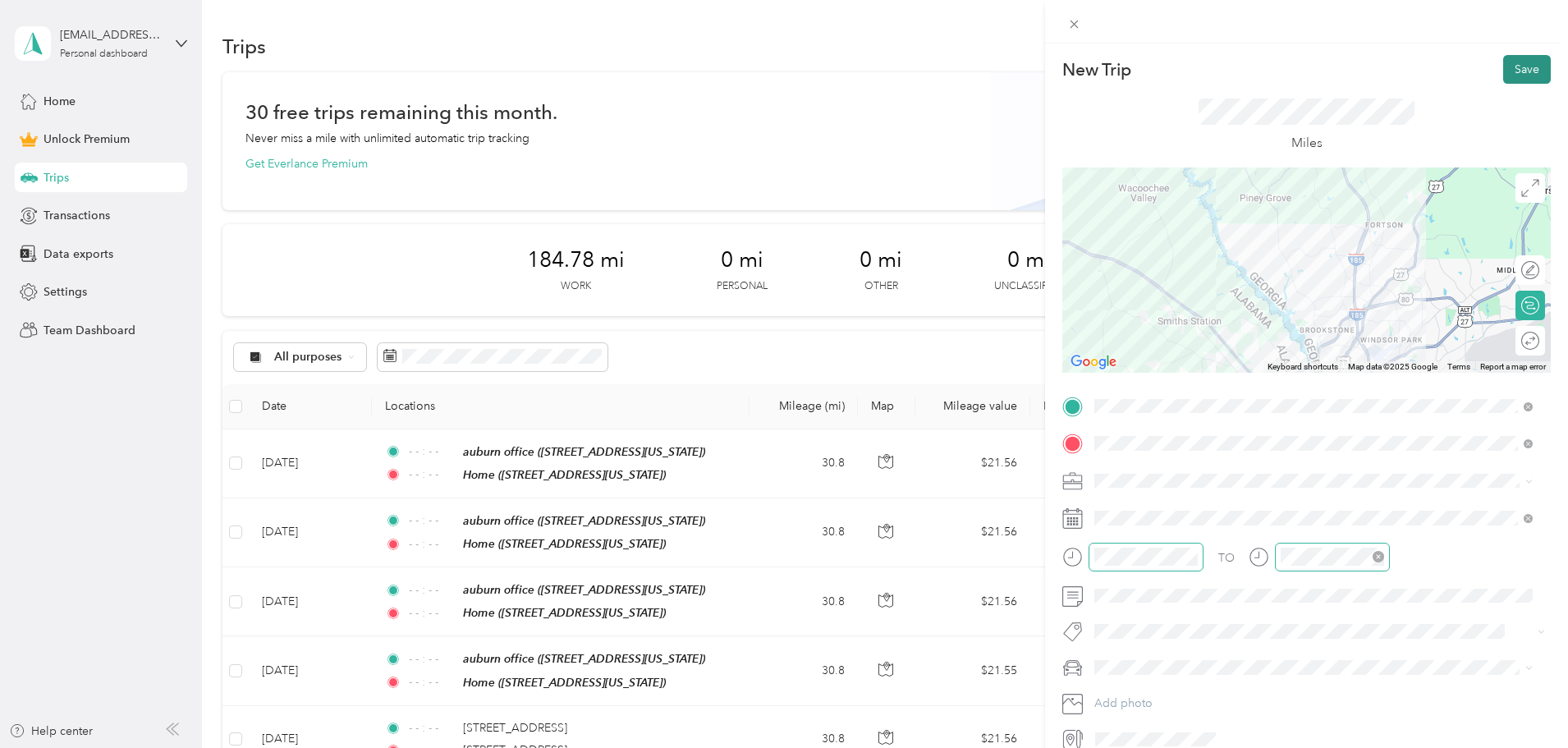
click at [1532, 73] on button "Save" at bounding box center [1526, 70] width 48 height 29
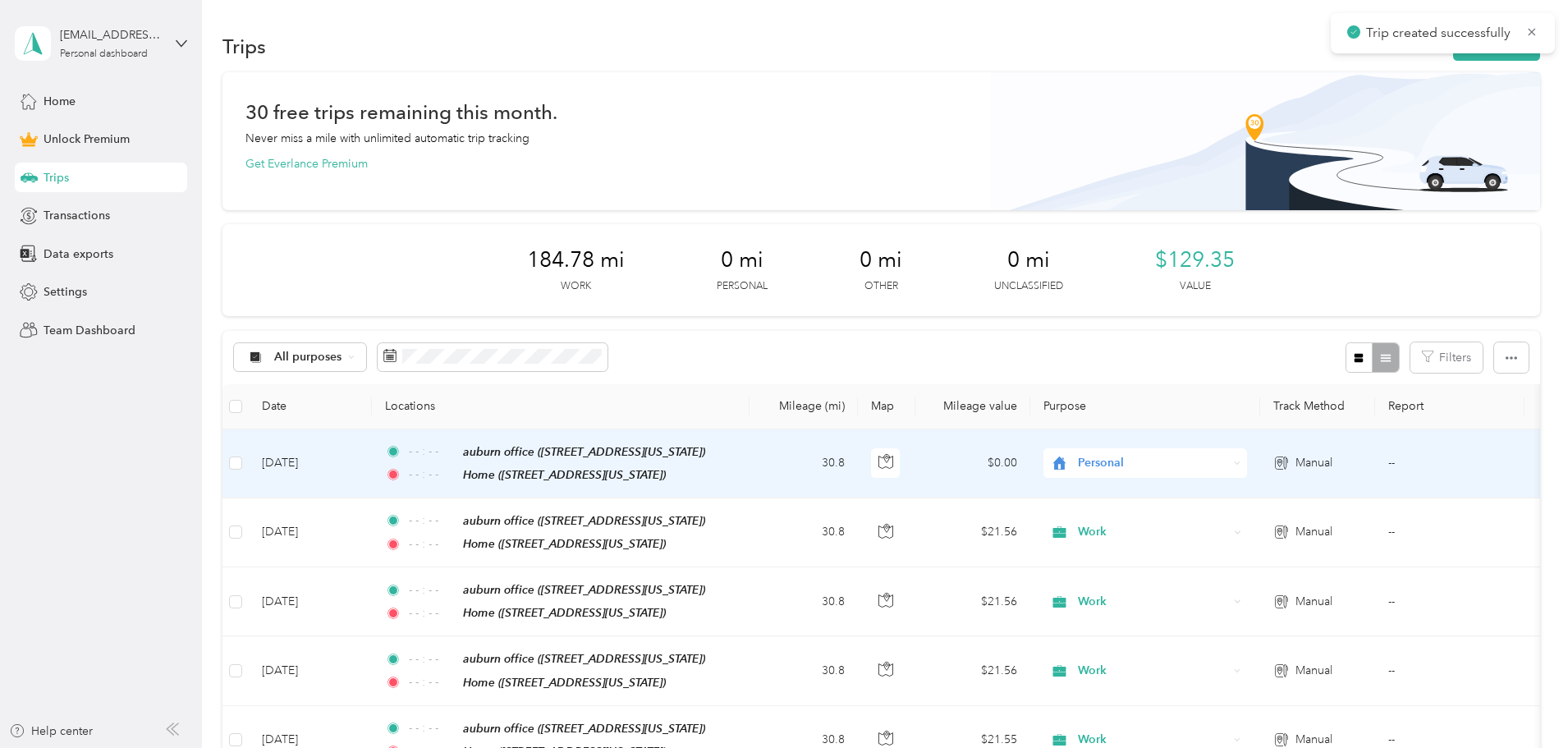
click at [1219, 458] on span "Personal" at bounding box center [1153, 463] width 150 height 18
click at [1225, 505] on ol "Work Personal Other Charity Medical Moving Commute" at bounding box center [1254, 579] width 203 height 201
click at [1211, 465] on span "Personal" at bounding box center [1153, 463] width 150 height 18
click at [1222, 497] on span "Work" at bounding box center [1269, 492] width 152 height 17
click at [1228, 462] on span "Work" at bounding box center [1153, 463] width 150 height 18
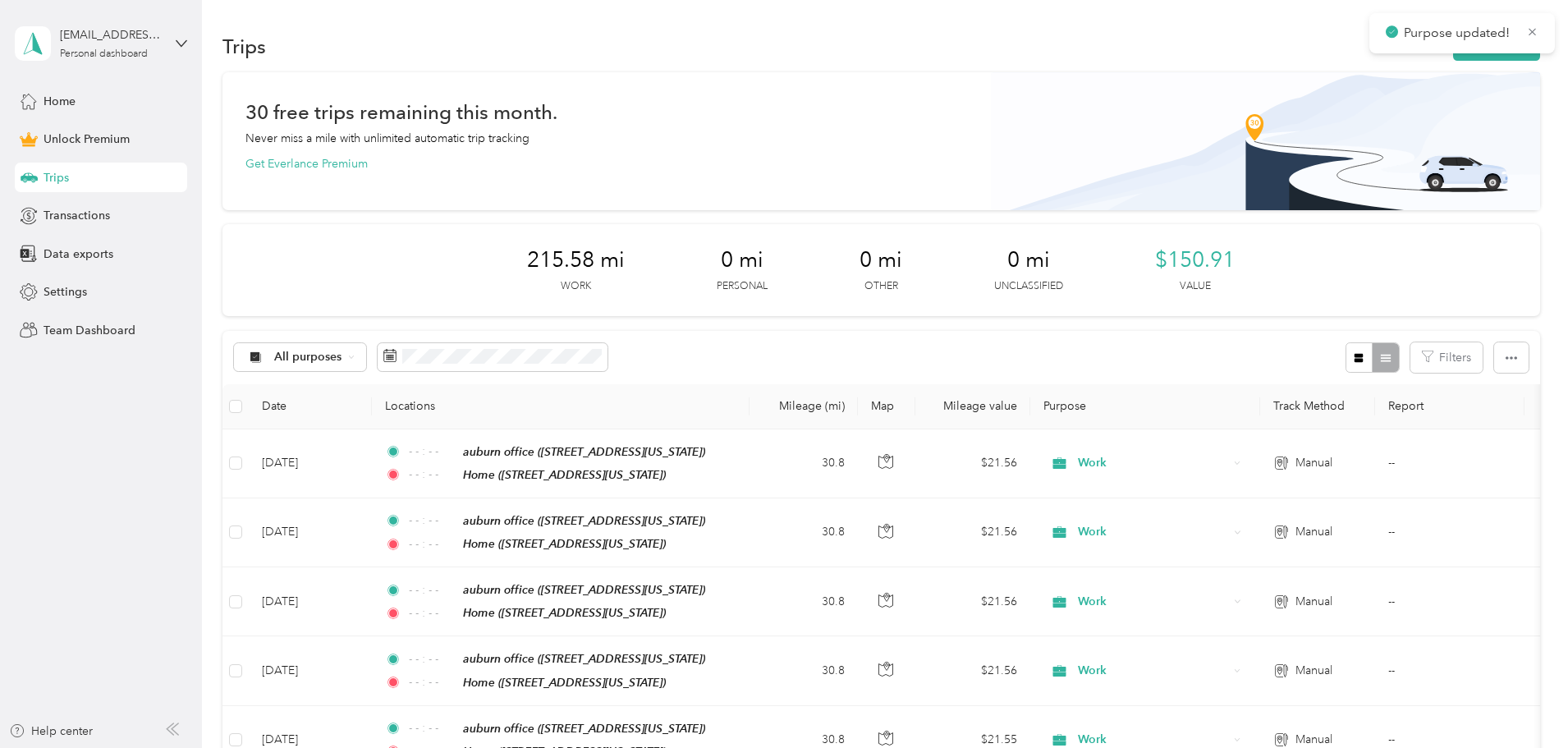
click at [1202, 425] on th "Purpose" at bounding box center [1145, 407] width 229 height 45
click at [1453, 51] on button "New trip" at bounding box center [1497, 46] width 87 height 29
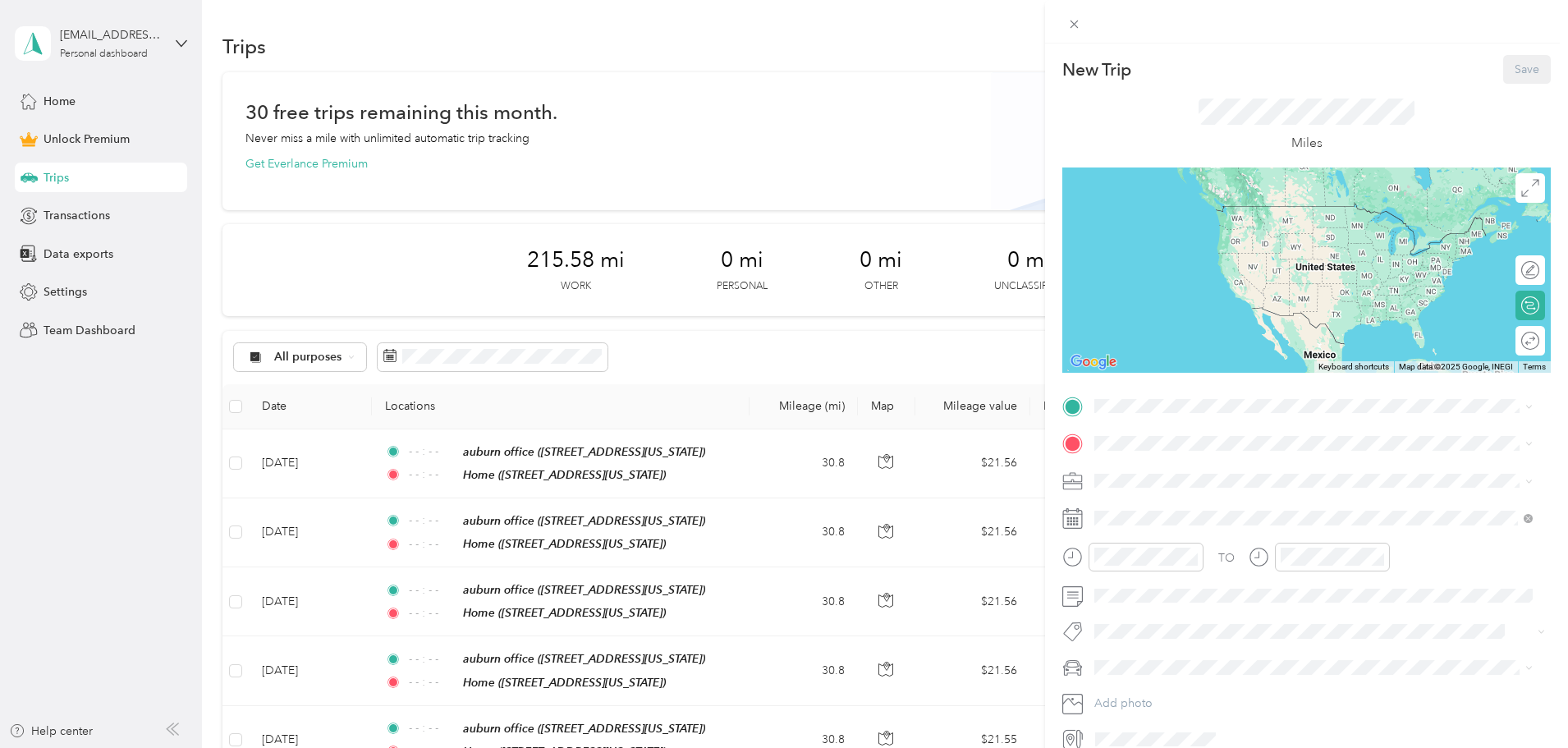
click at [1177, 475] on div "auburn office 2901 Society Hill Road, Opelika, 36804, Opelika, Alabama, United …" at bounding box center [1208, 478] width 164 height 34
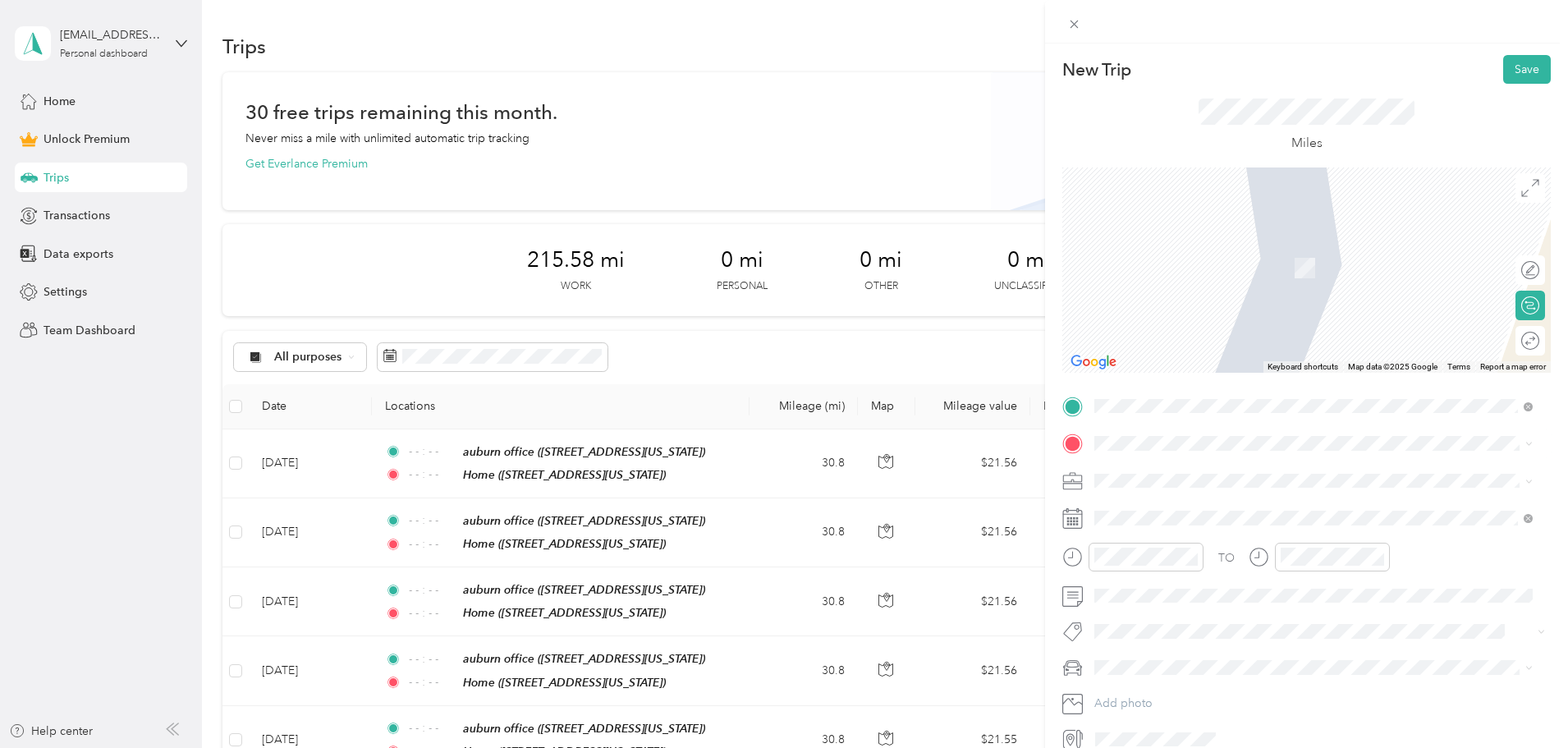
drag, startPoint x: 1163, startPoint y: 561, endPoint x: 1149, endPoint y: 500, distance: 62.6
click at [1162, 558] on div "Home" at bounding box center [1208, 560] width 164 height 14
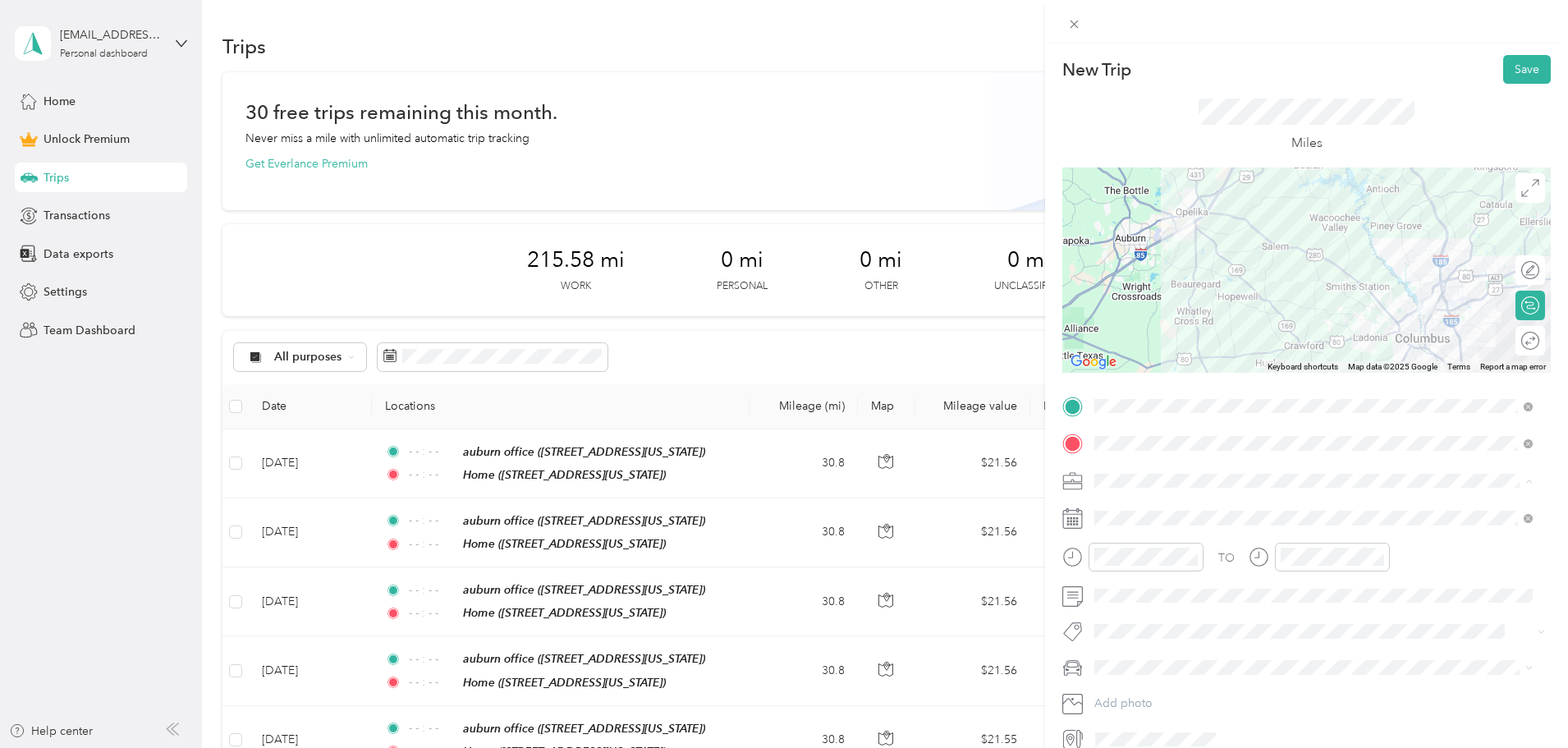
click at [1145, 515] on li "Work" at bounding box center [1313, 510] width 450 height 29
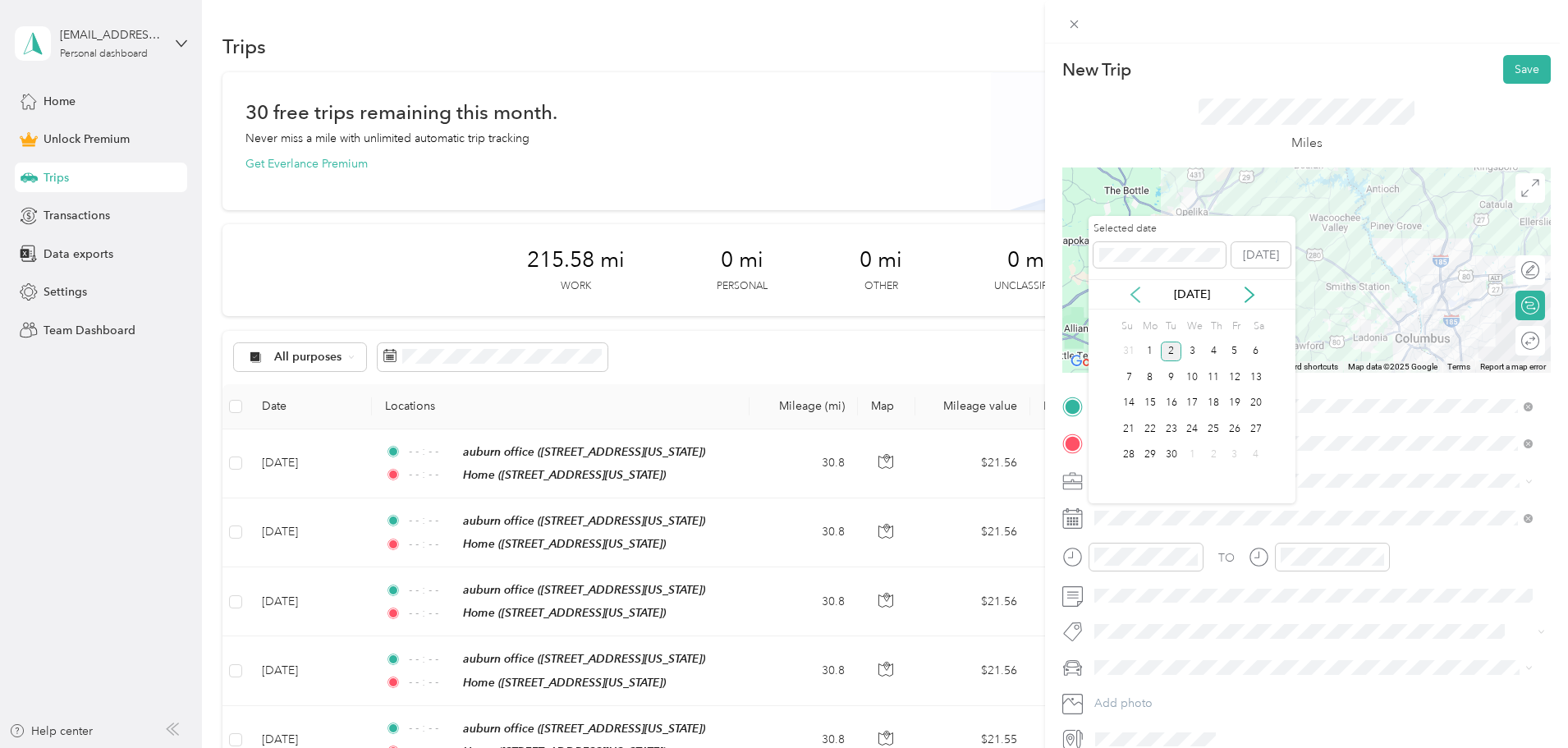
click at [1138, 288] on icon at bounding box center [1134, 295] width 8 height 14
click at [1136, 293] on icon at bounding box center [1135, 295] width 16 height 16
click at [1242, 425] on div "27" at bounding box center [1235, 428] width 22 height 21
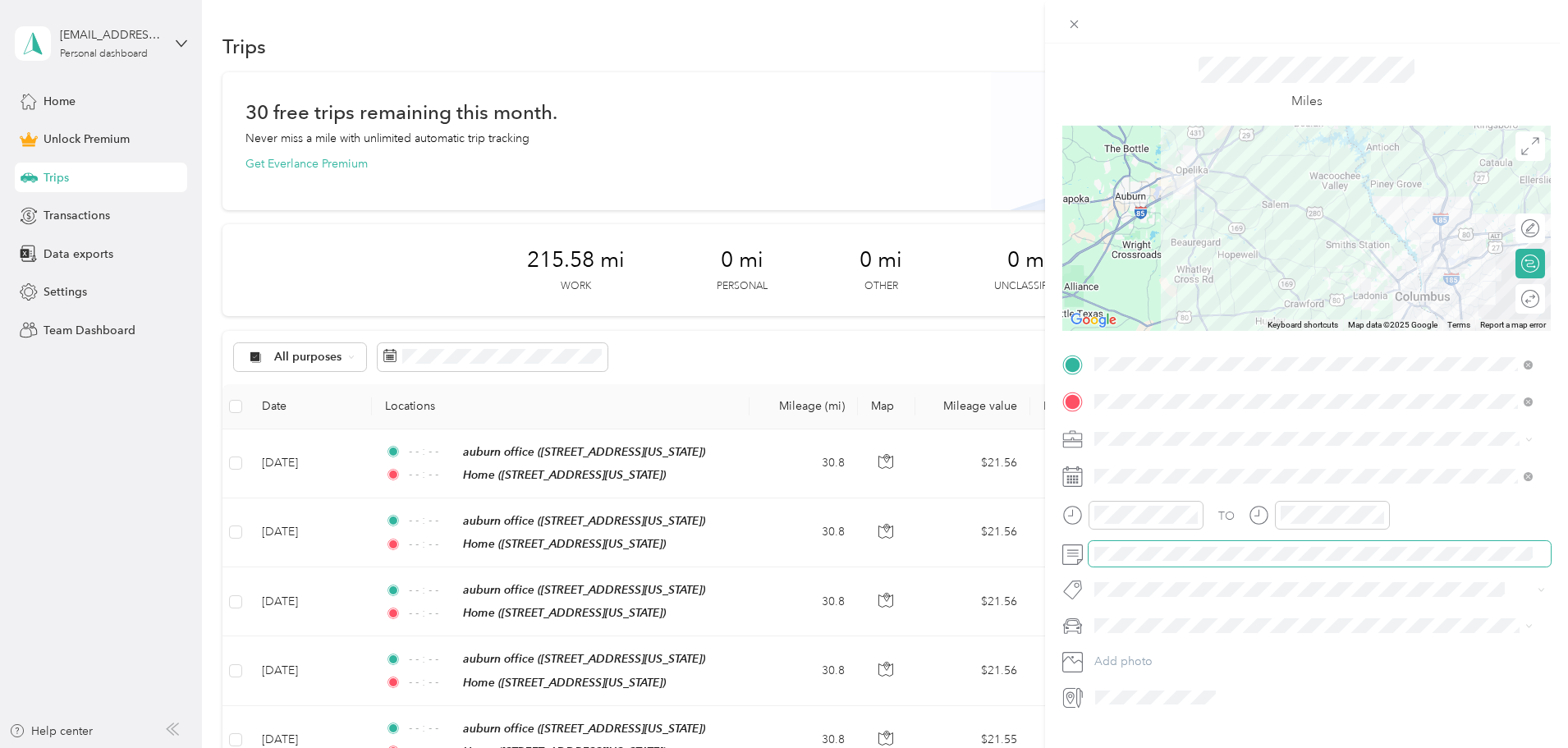
scroll to position [77, 0]
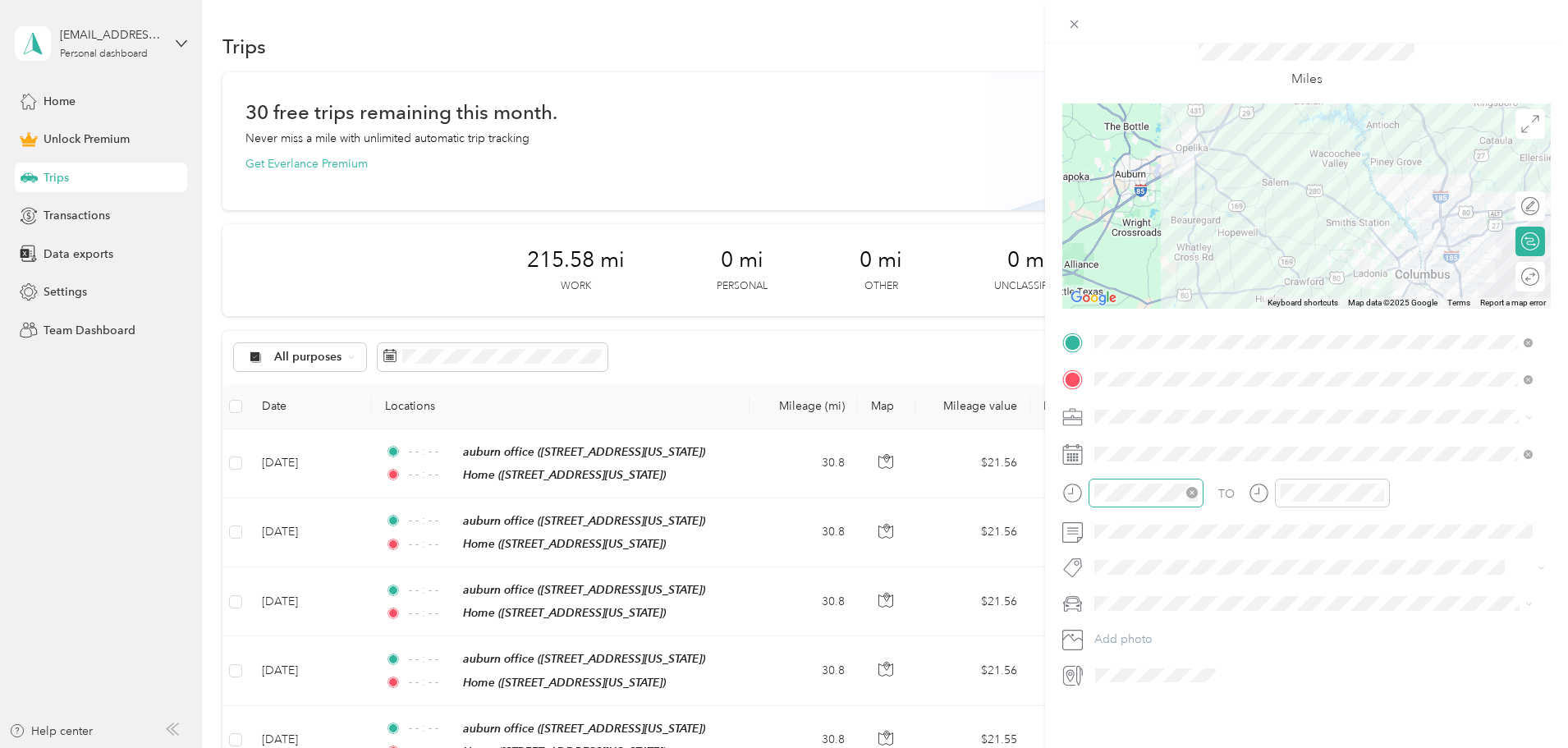
click at [1190, 487] on icon "close-circle" at bounding box center [1191, 492] width 12 height 12
click at [1377, 487] on icon "close-circle" at bounding box center [1377, 492] width 12 height 12
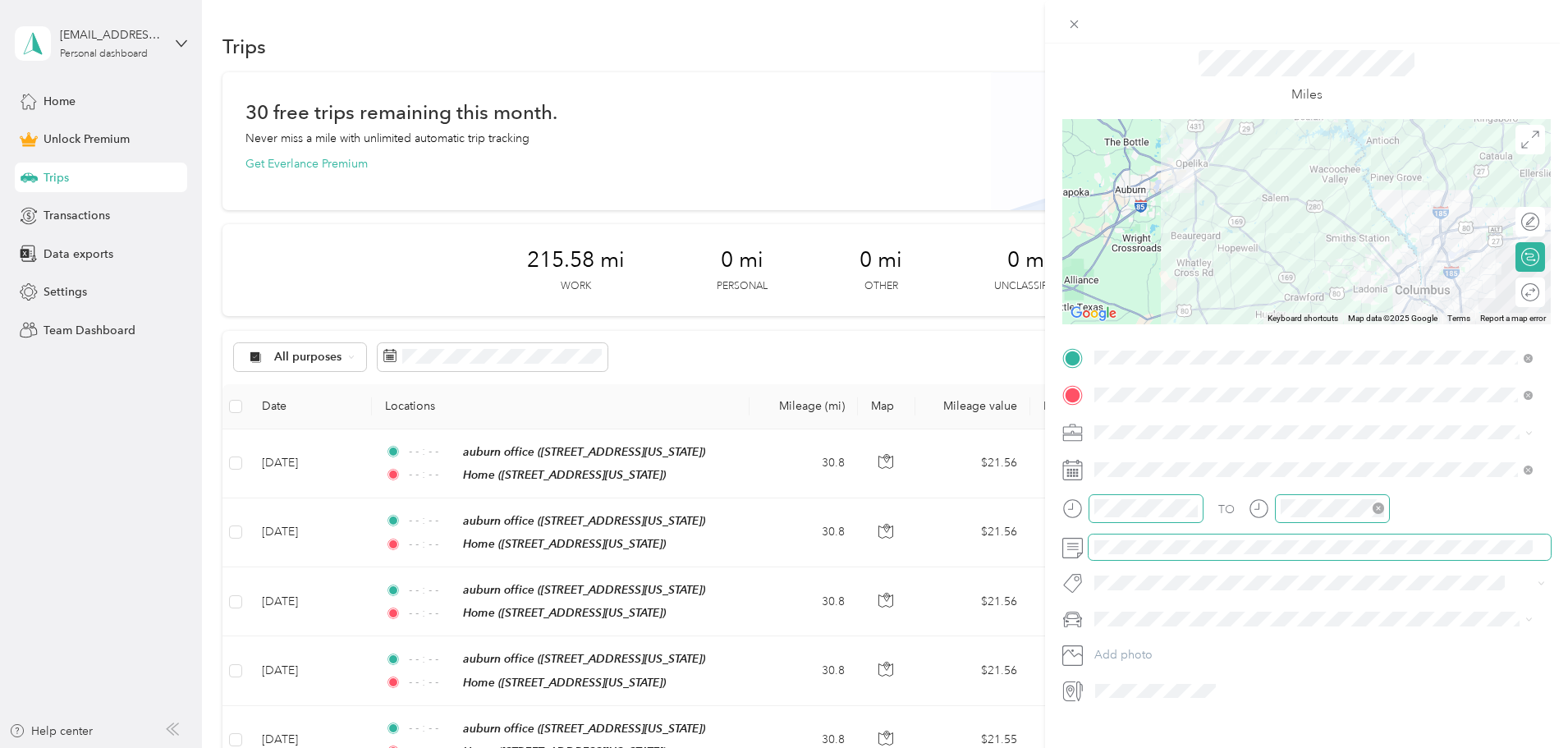
scroll to position [0, 0]
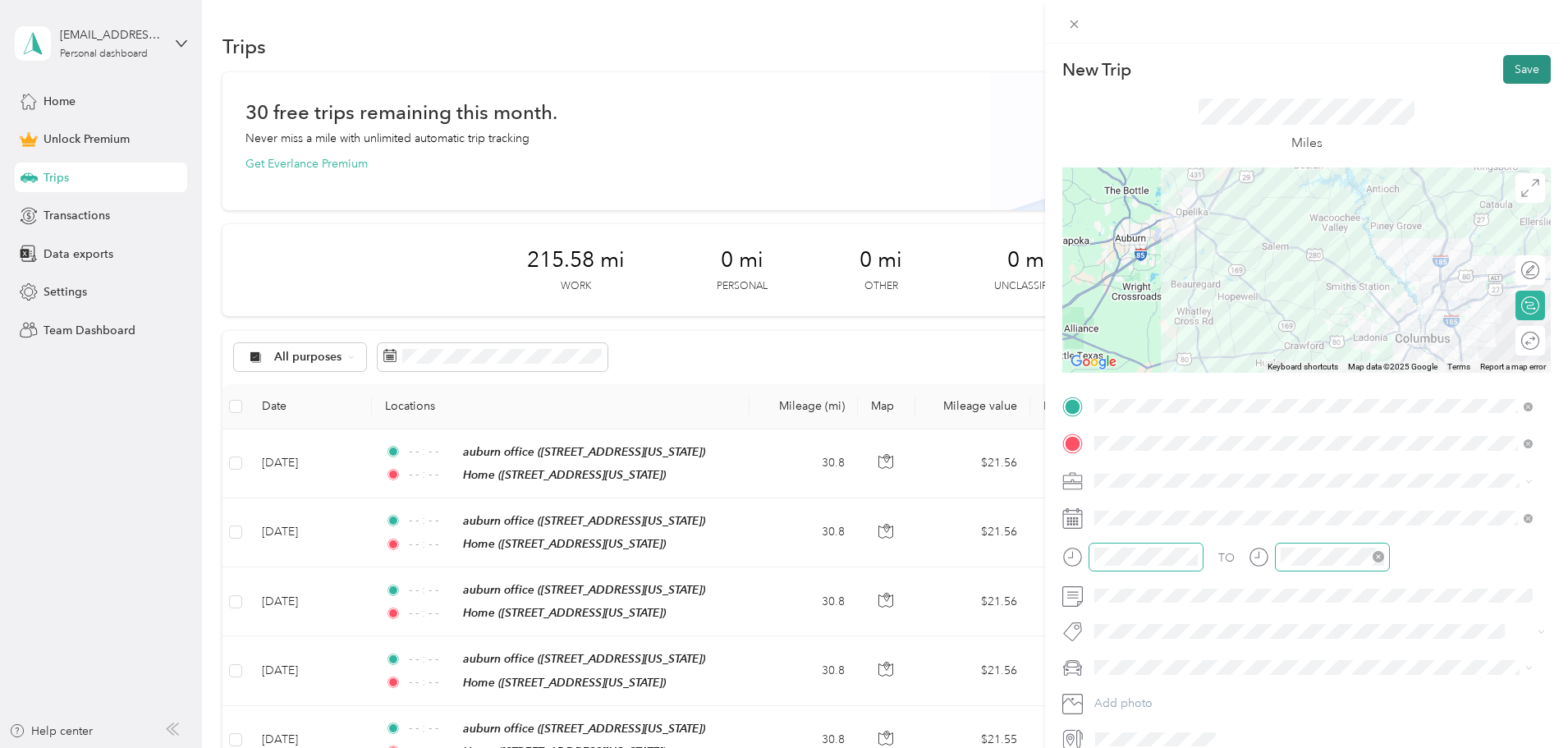
click at [1519, 64] on button "Save" at bounding box center [1526, 70] width 48 height 29
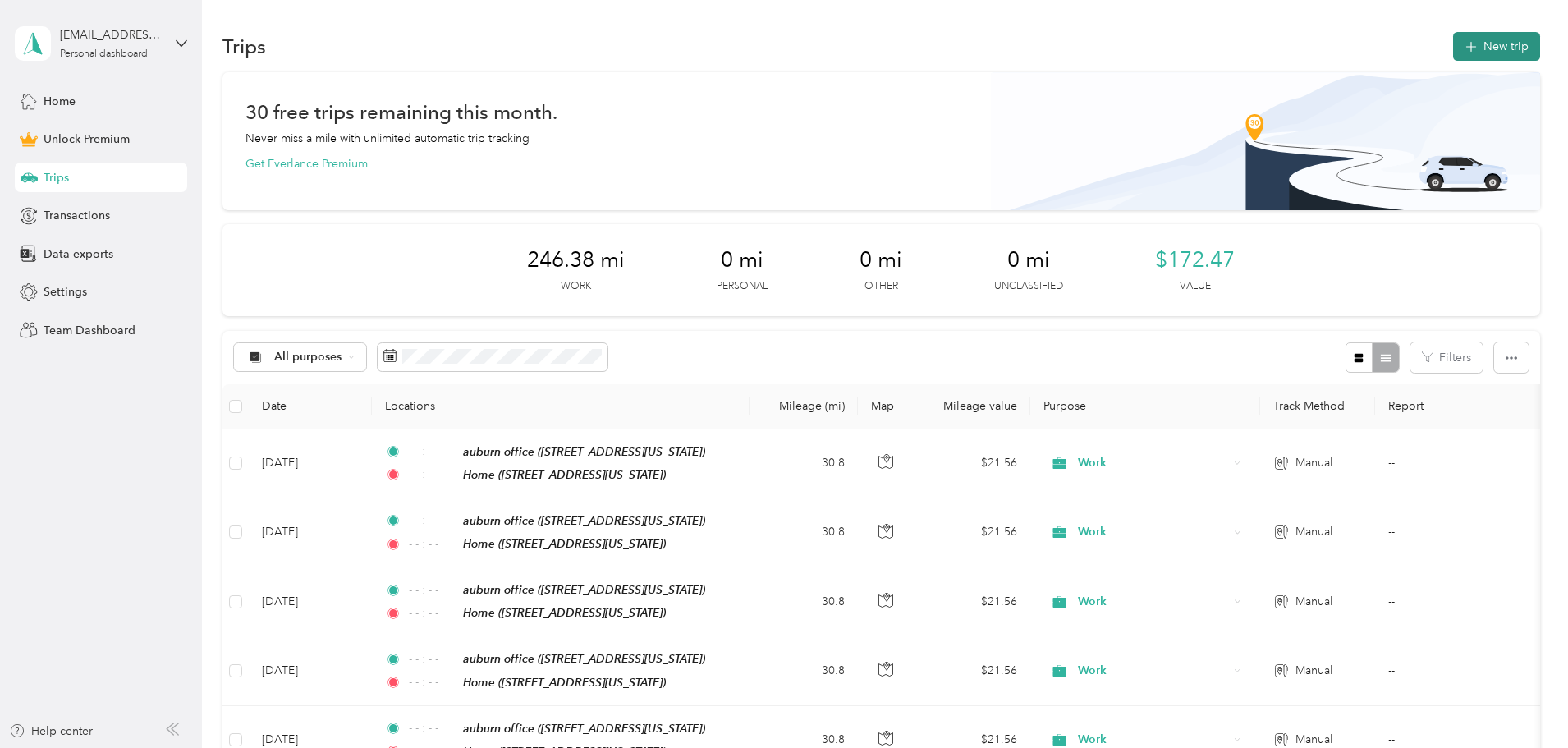
click at [1453, 50] on button "New trip" at bounding box center [1497, 46] width 87 height 29
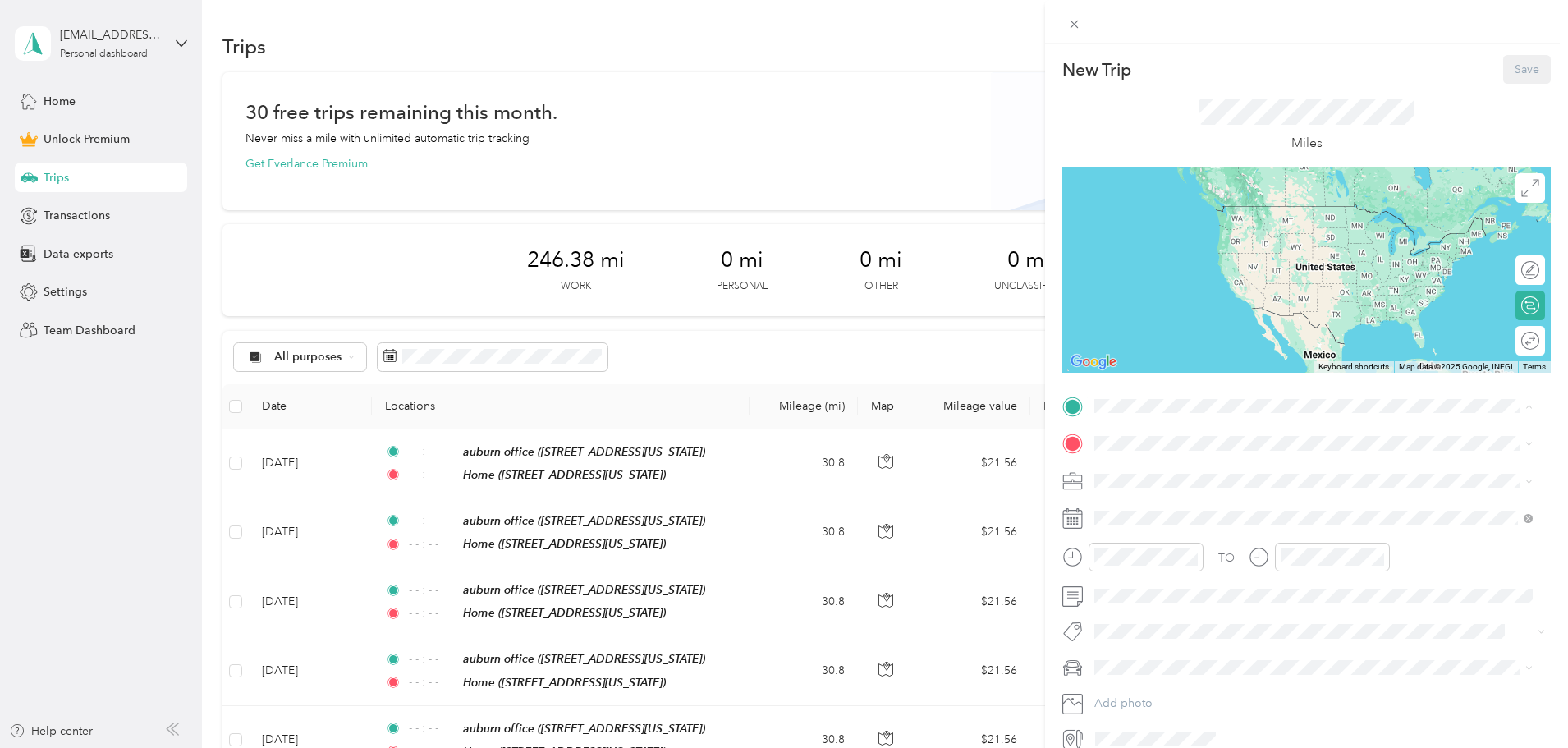
click at [1179, 463] on div "auburn office 2901 Society Hill Road, Opelika, 36804, Opelika, Alabama, United …" at bounding box center [1313, 481] width 427 height 41
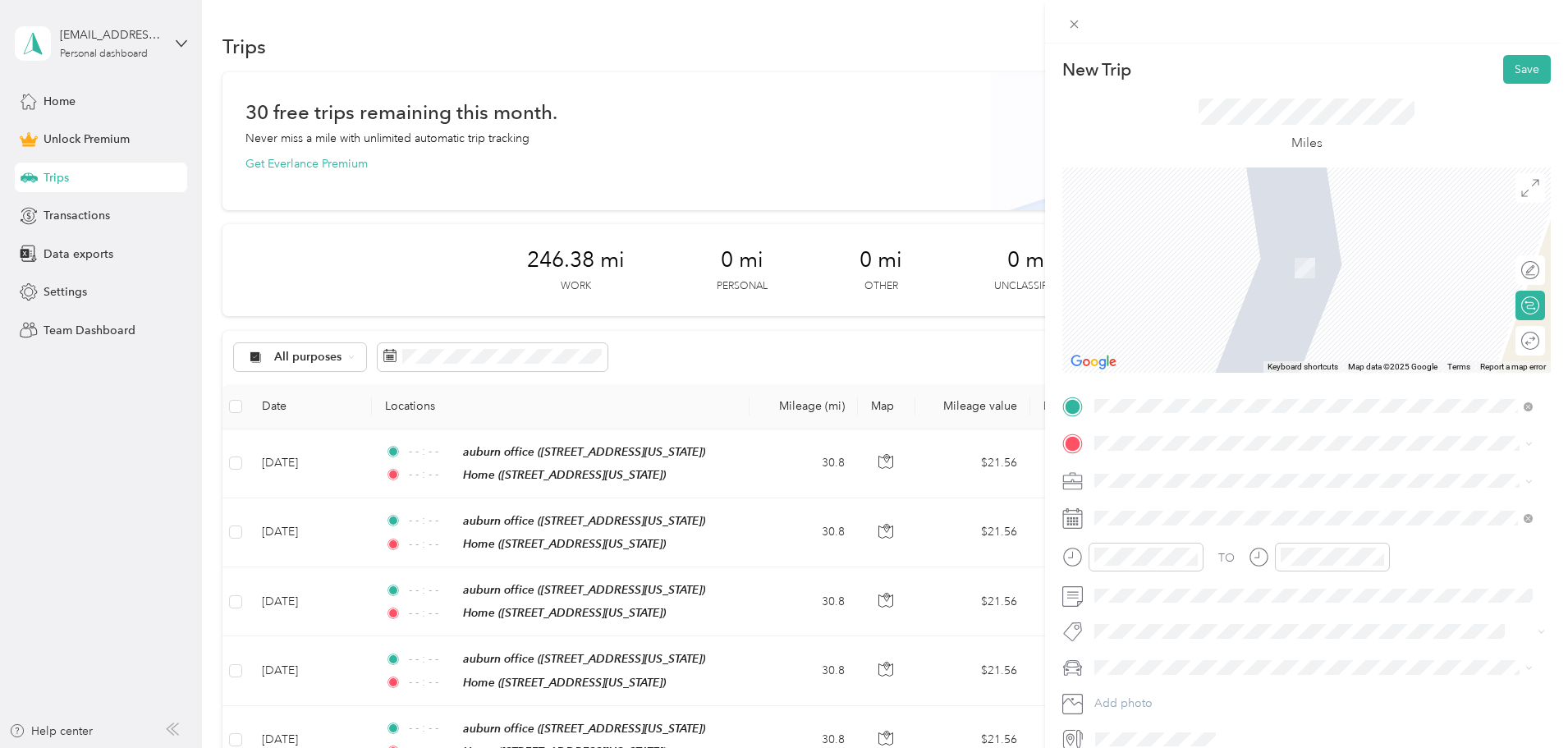
click at [1185, 575] on span "806 49th Street, Columbus, 31904, Columbus, Georgia, United States" at bounding box center [1208, 578] width 164 height 14
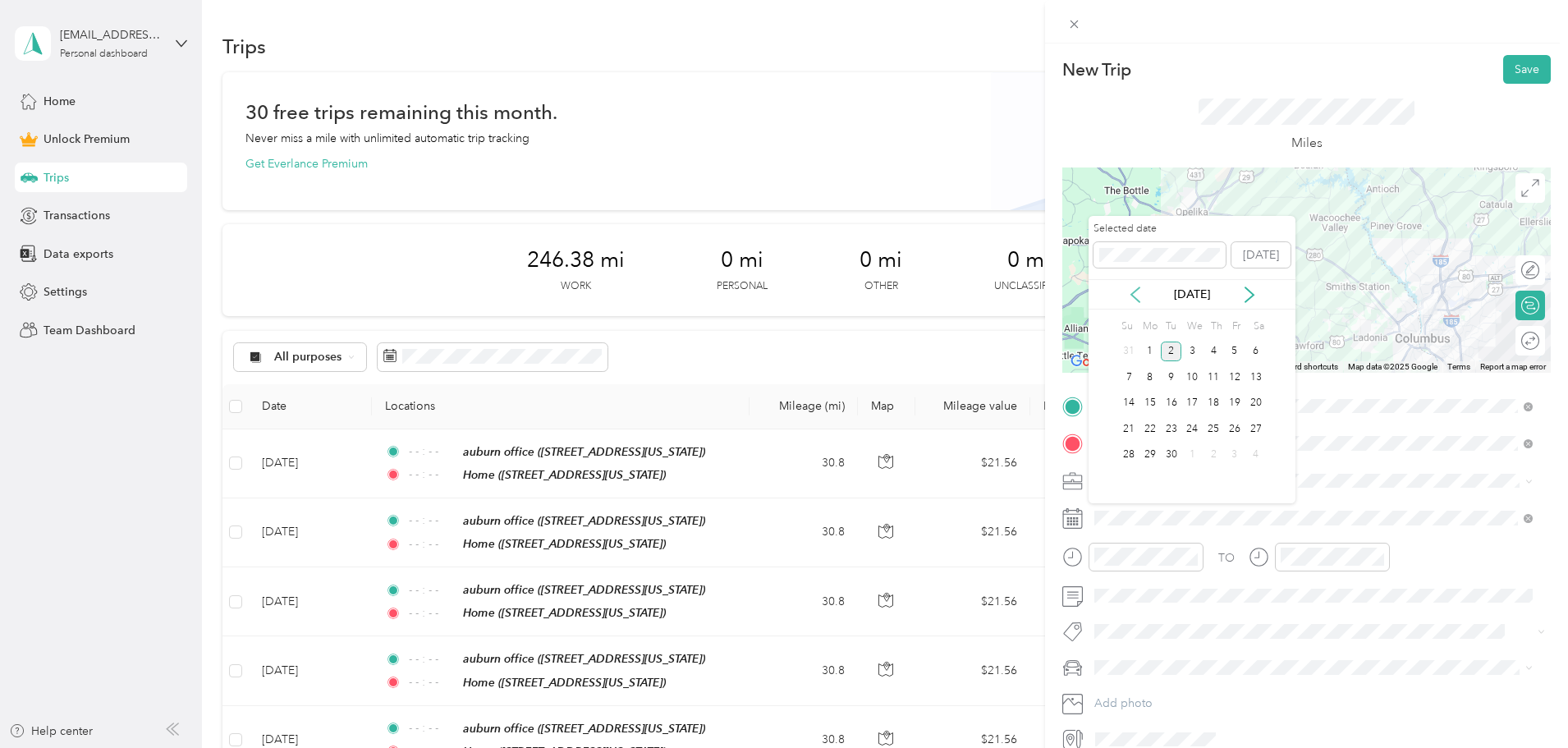
click at [1137, 294] on icon at bounding box center [1135, 295] width 16 height 16
click at [1149, 459] on div "30" at bounding box center [1150, 455] width 22 height 21
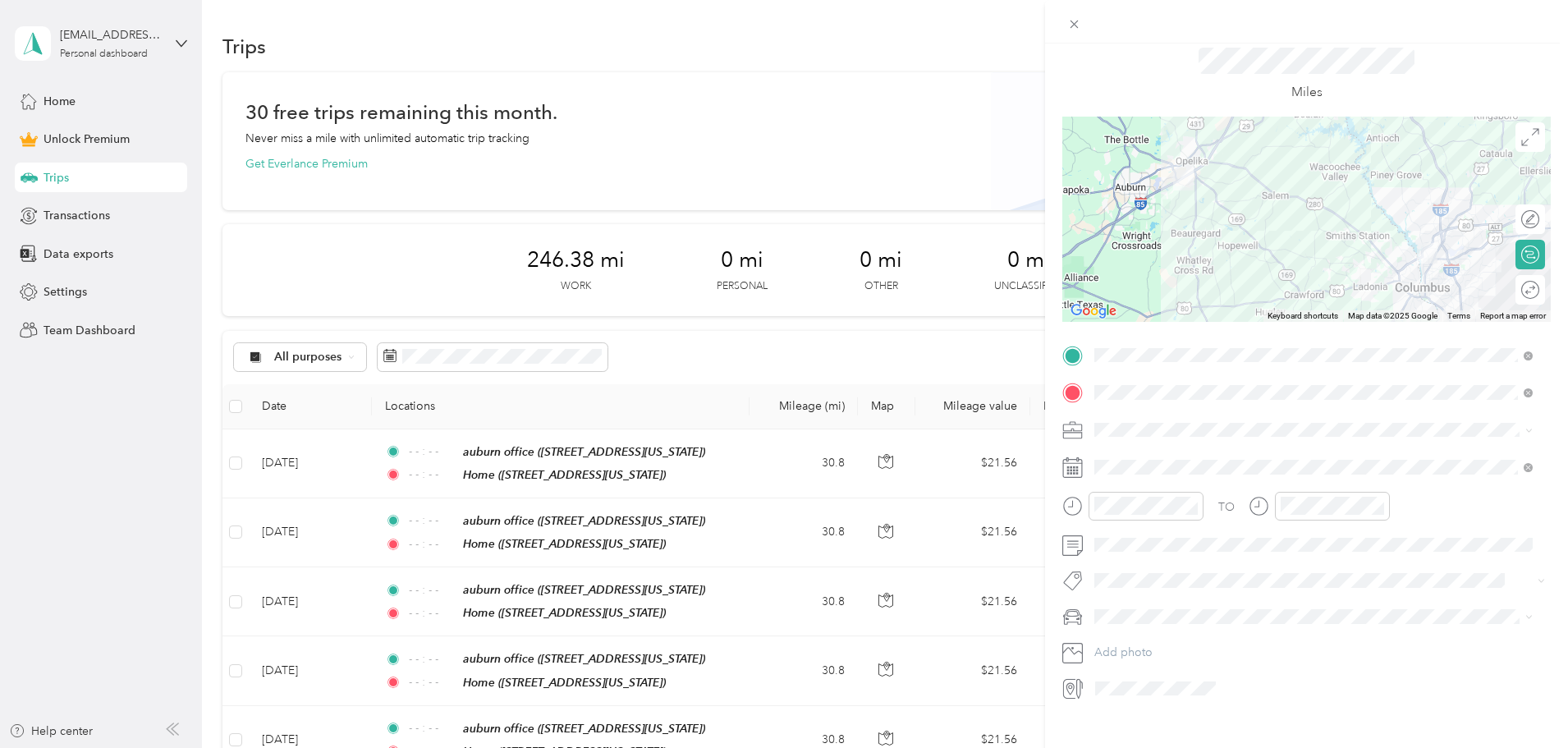
scroll to position [77, 0]
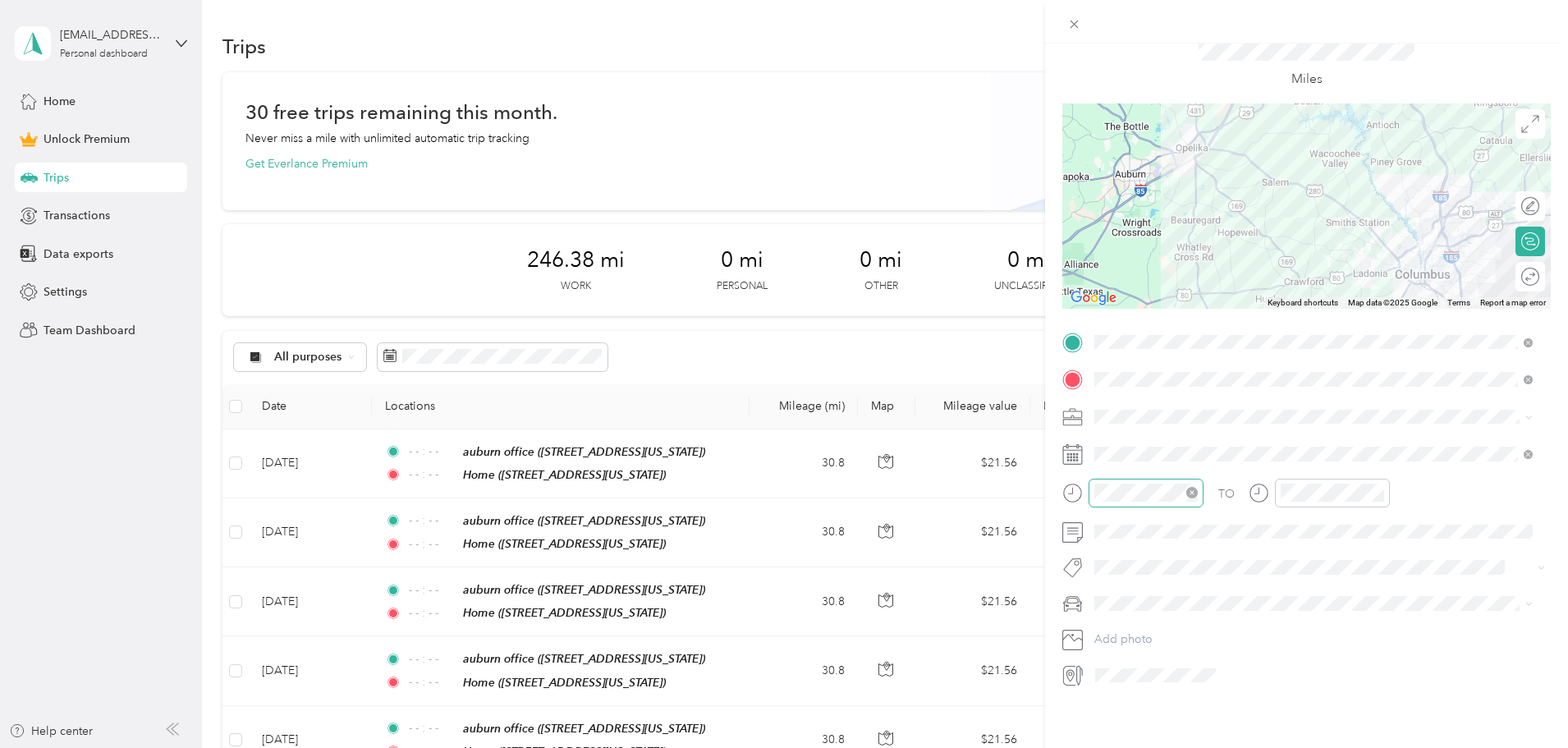
click at [1196, 487] on icon "close-circle" at bounding box center [1191, 492] width 12 height 12
click at [1377, 487] on icon "close-circle" at bounding box center [1377, 492] width 12 height 12
click at [1204, 422] on li "Work" at bounding box center [1313, 429] width 450 height 29
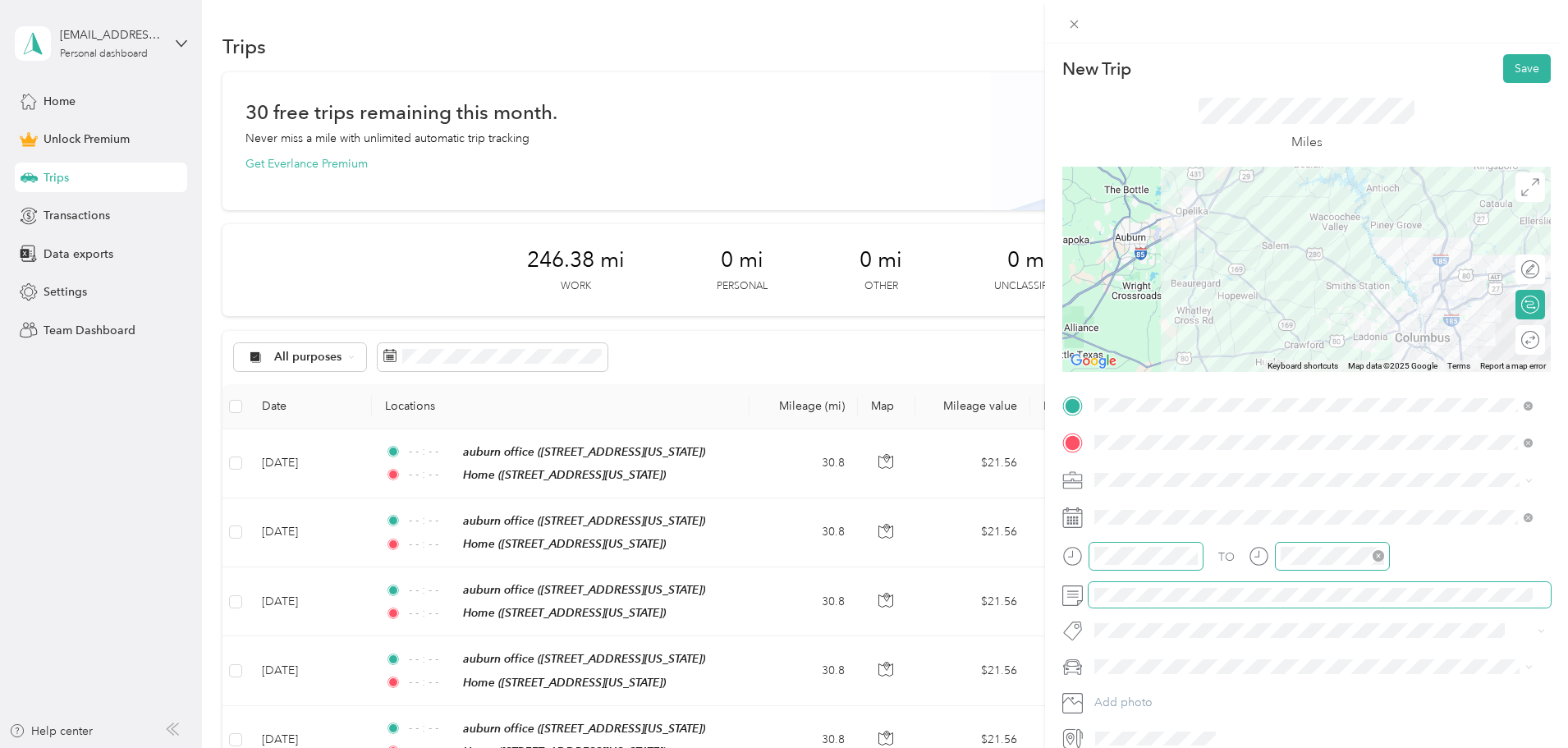
scroll to position [0, 0]
click at [1523, 69] on button "Save" at bounding box center [1526, 70] width 48 height 29
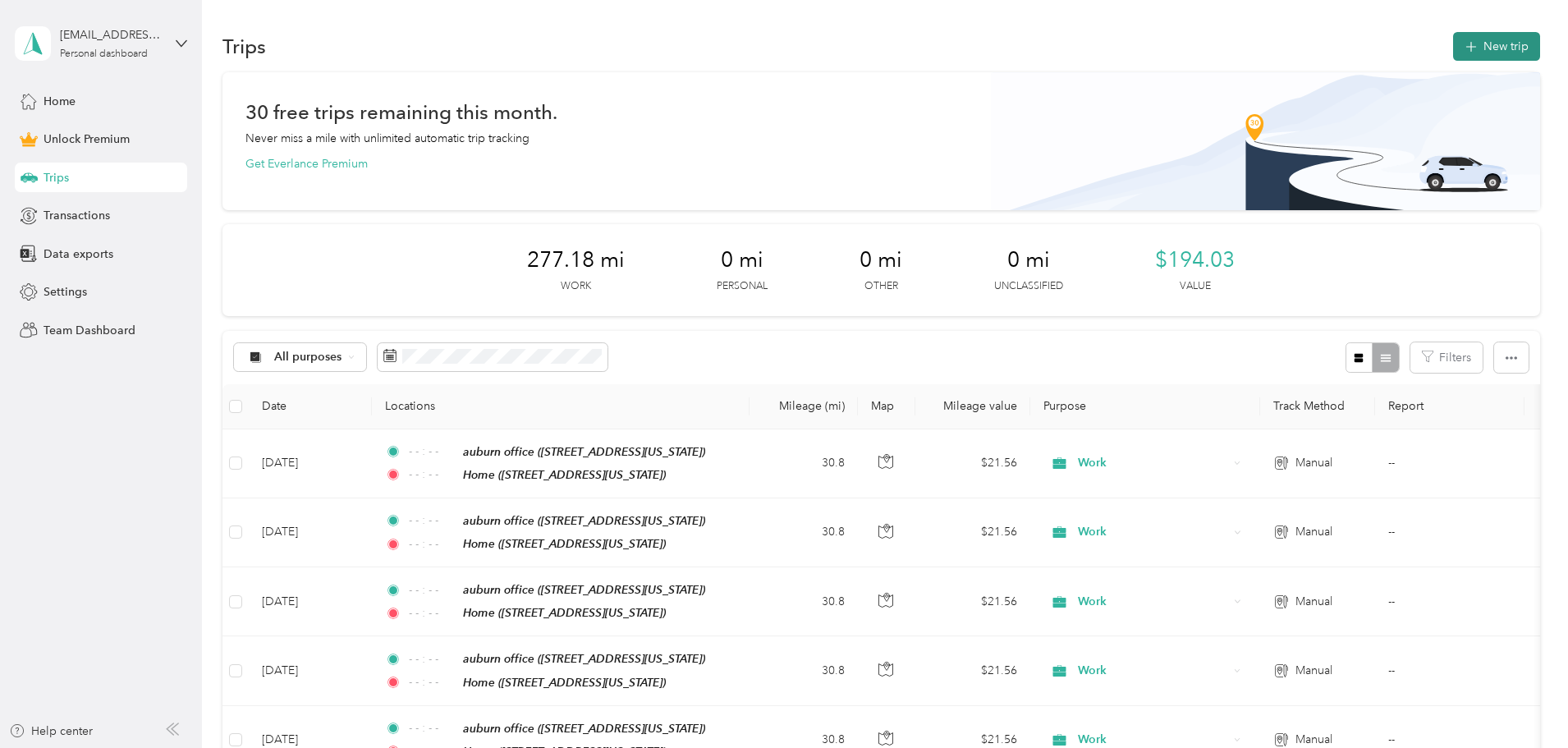
click at [1453, 56] on button "New trip" at bounding box center [1497, 46] width 87 height 29
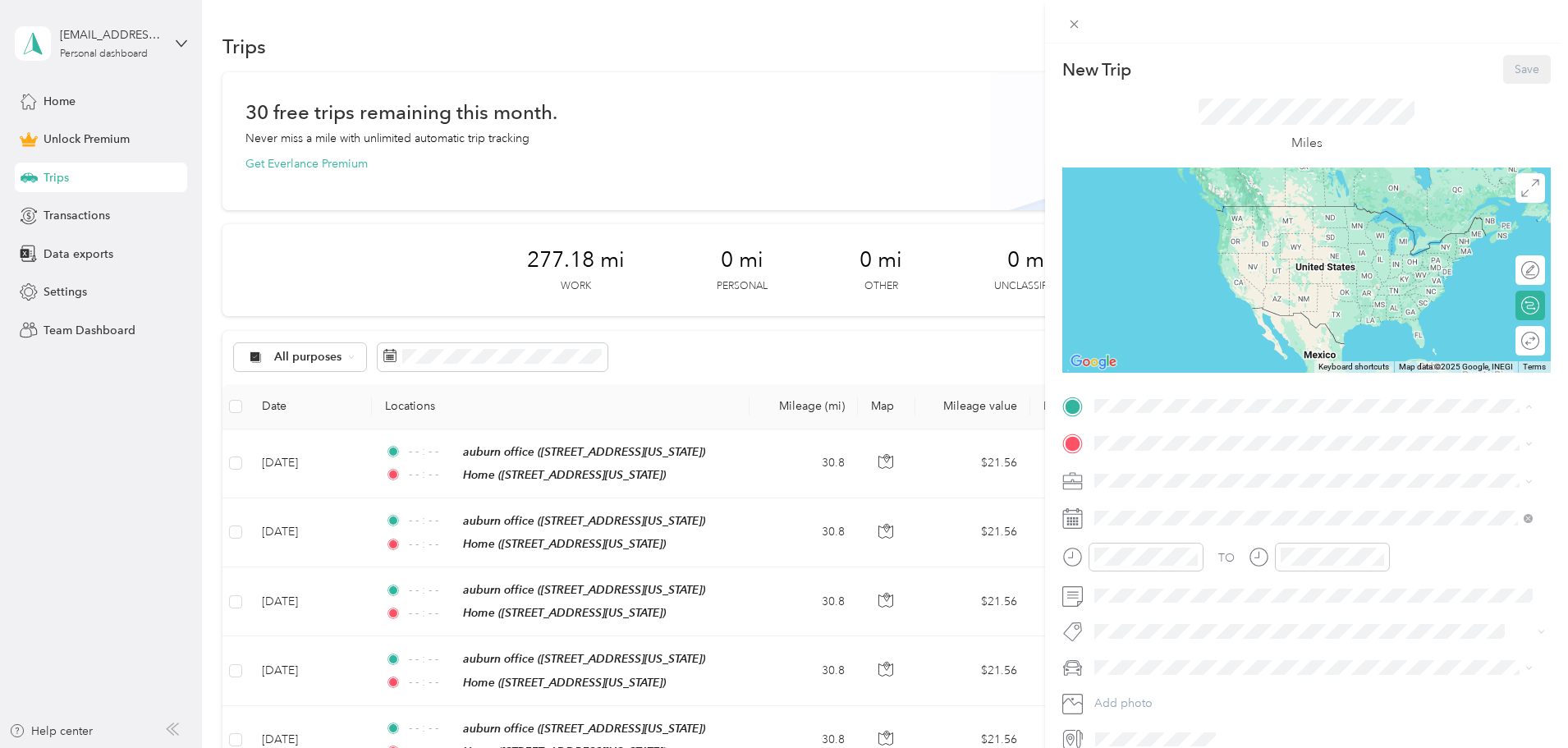
click at [1136, 485] on span "2901 Society Hill Road, Opelika, 36804, Opelika, Alabama, United States" at bounding box center [1208, 489] width 164 height 14
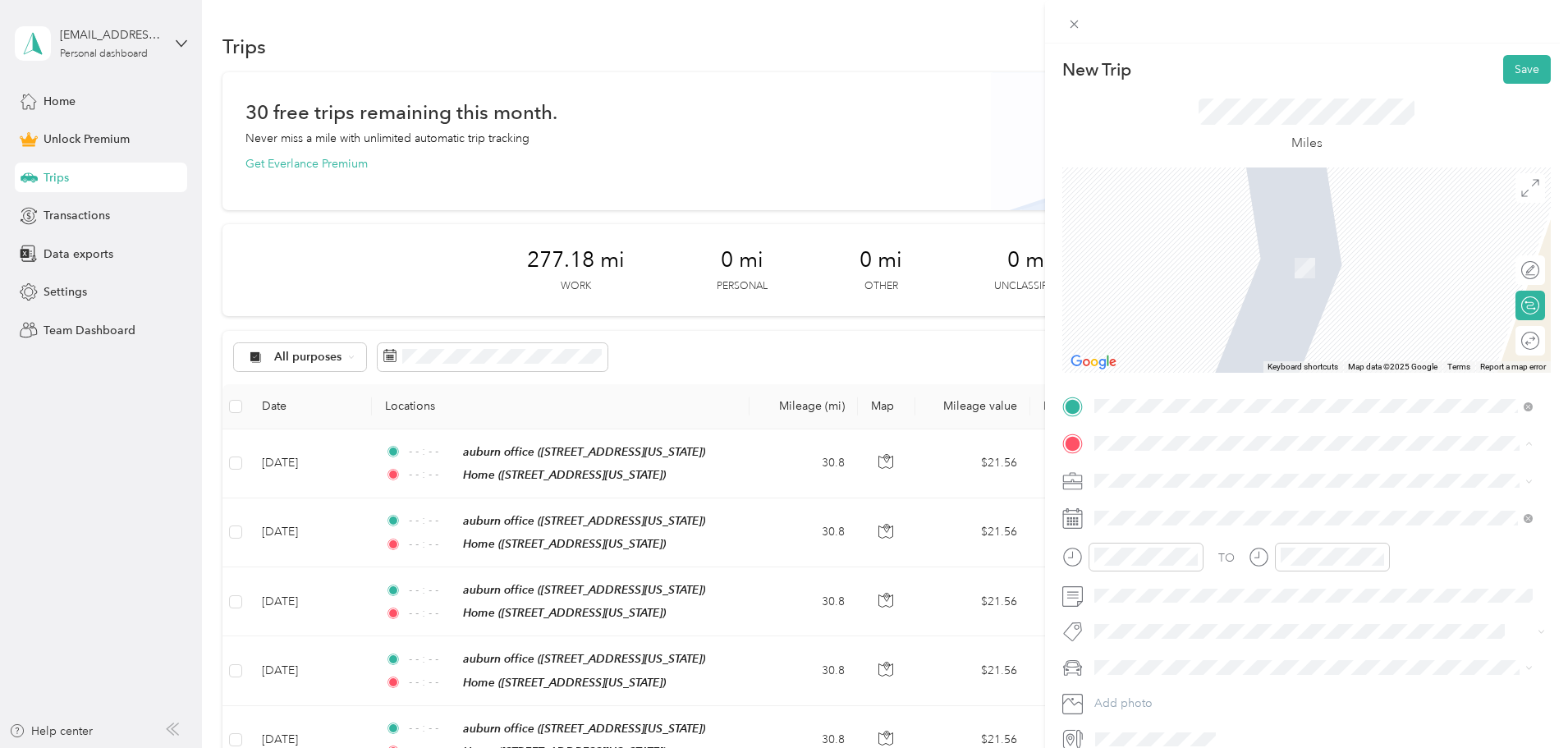
click at [1151, 573] on span "806 49th Street, Columbus, 31904, Columbus, Georgia, United States" at bounding box center [1208, 578] width 164 height 14
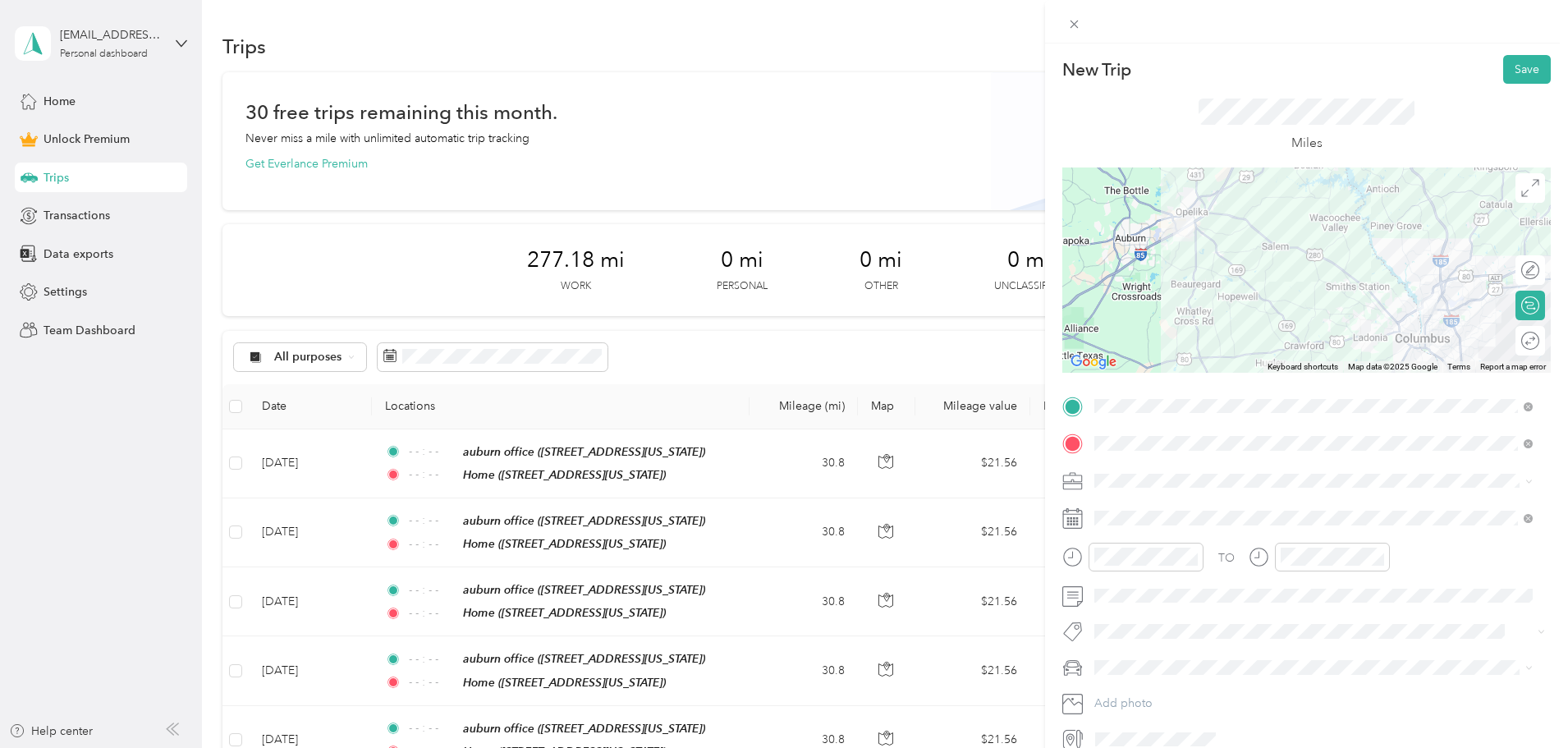
click at [1078, 482] on icon at bounding box center [1073, 478] width 18 height 6
click at [1126, 516] on li "Work" at bounding box center [1313, 510] width 450 height 29
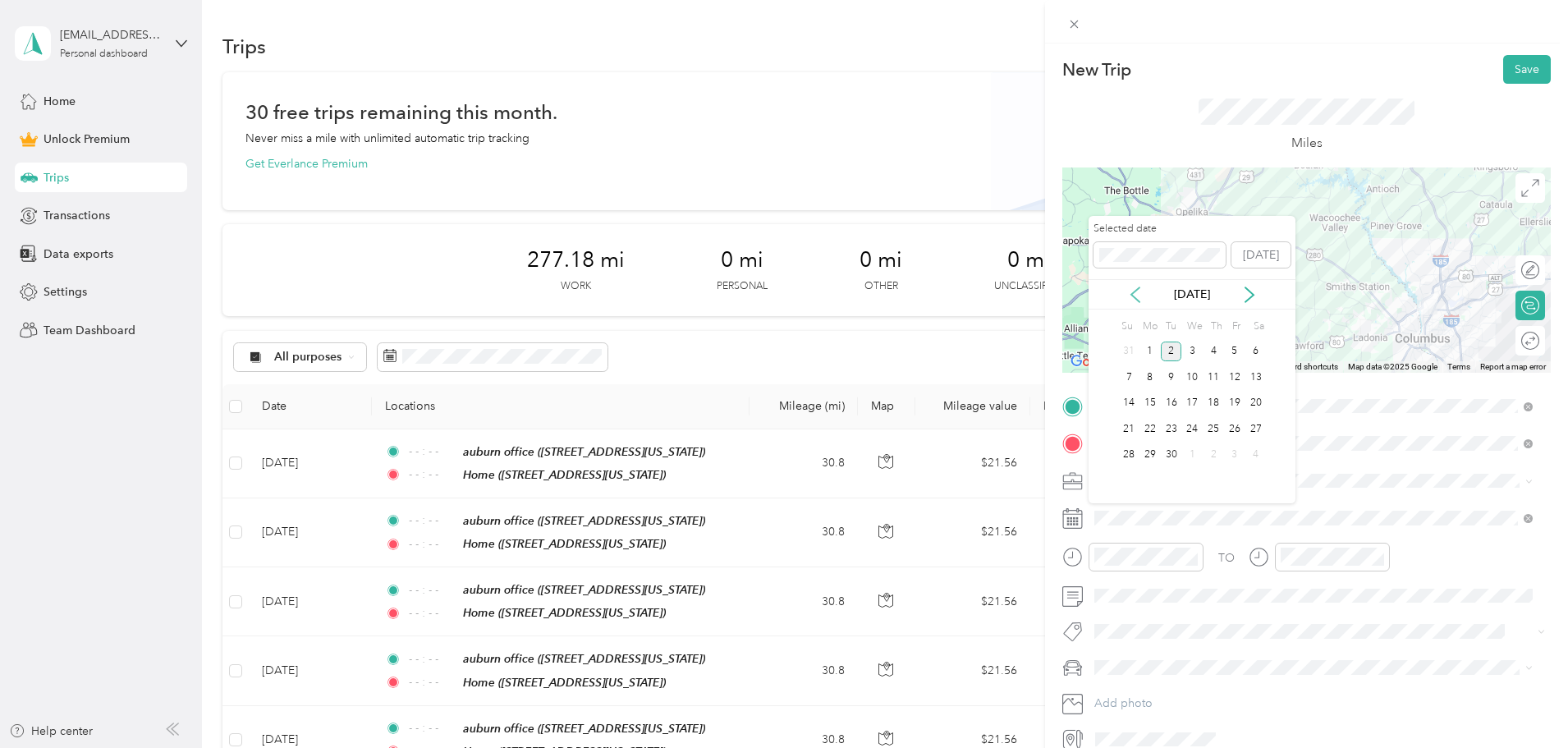
click at [1139, 293] on icon at bounding box center [1135, 295] width 16 height 16
click at [1173, 346] on div "1" at bounding box center [1171, 351] width 22 height 21
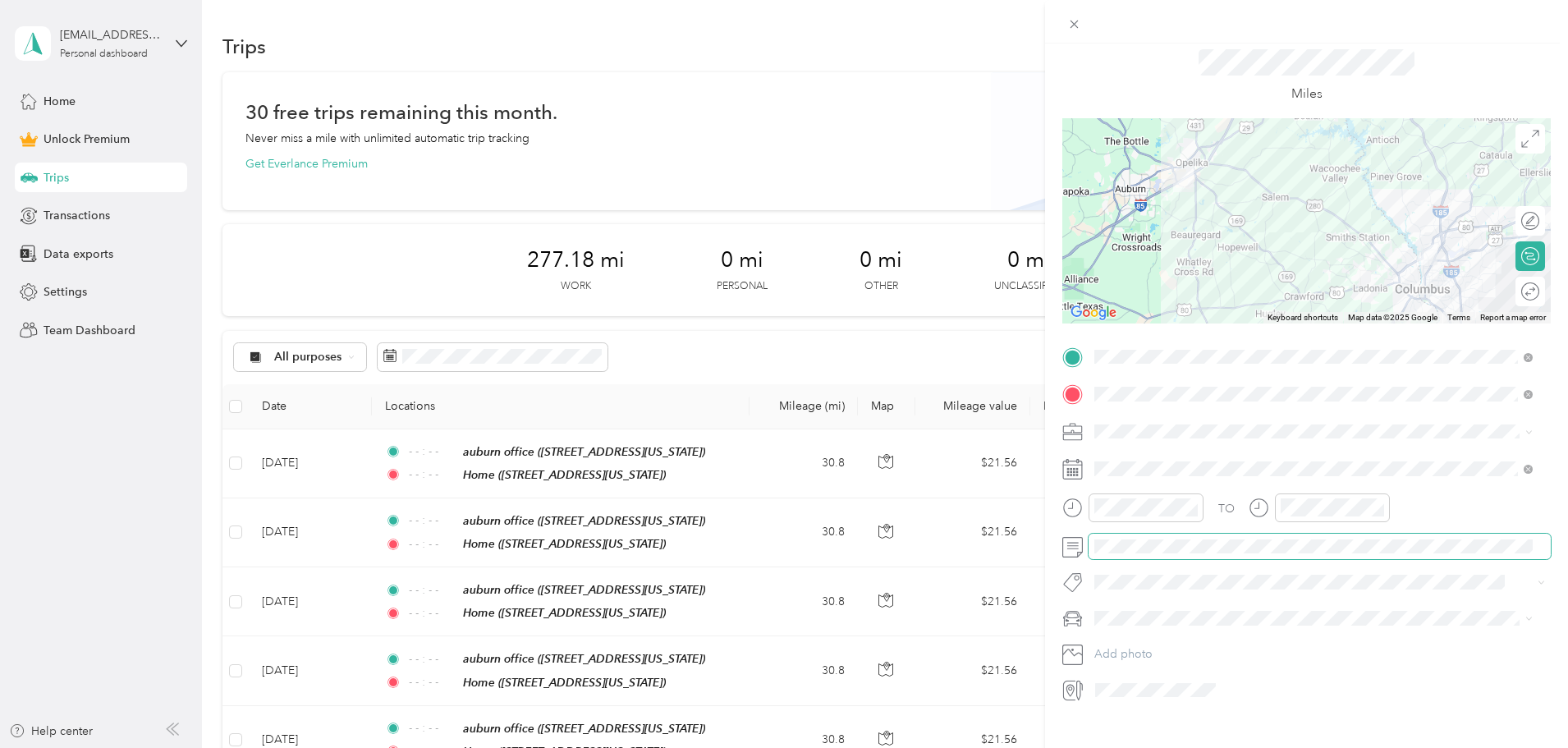
scroll to position [77, 0]
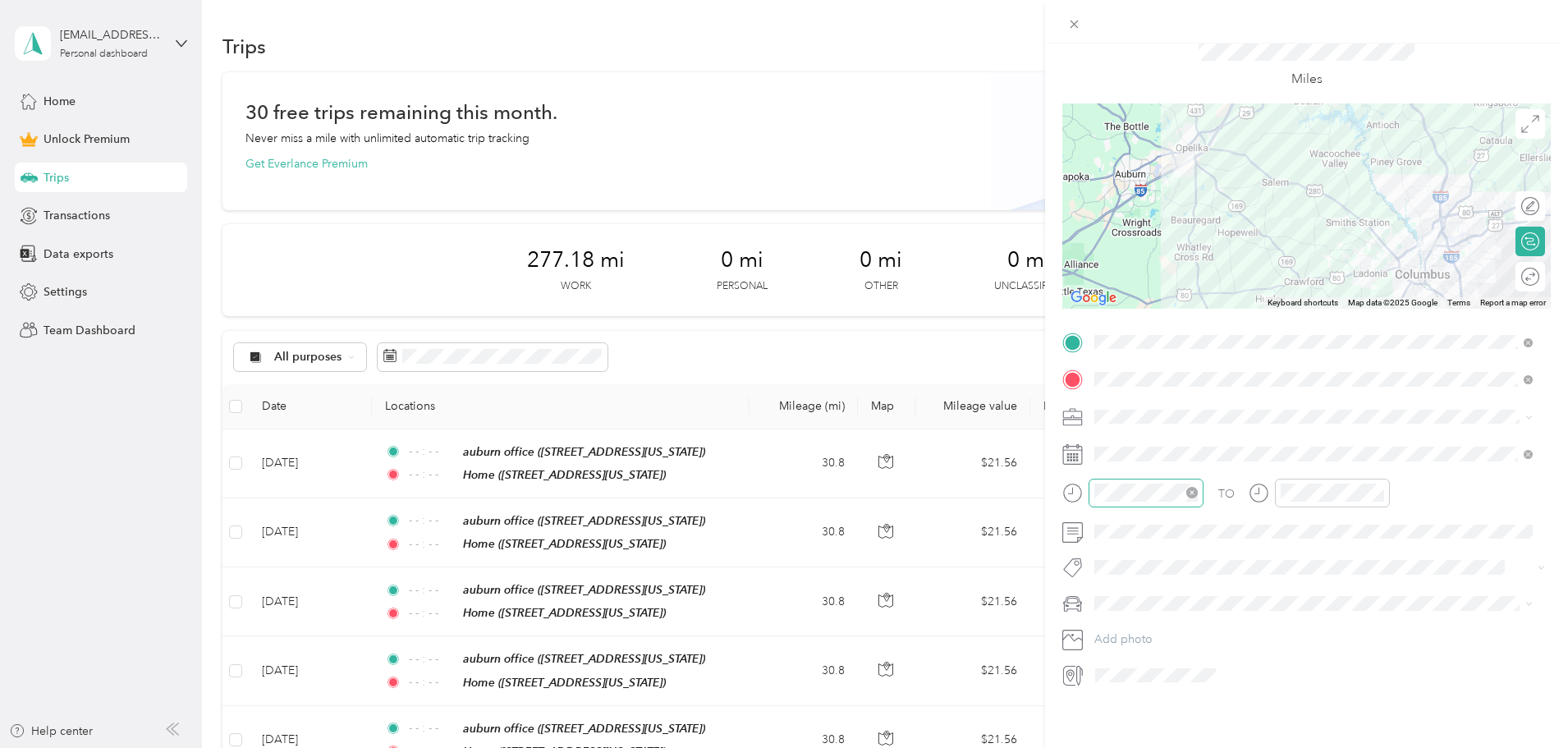
click at [1191, 487] on icon "close-circle" at bounding box center [1191, 492] width 12 height 12
click at [1377, 487] on icon "close-circle" at bounding box center [1377, 492] width 12 height 12
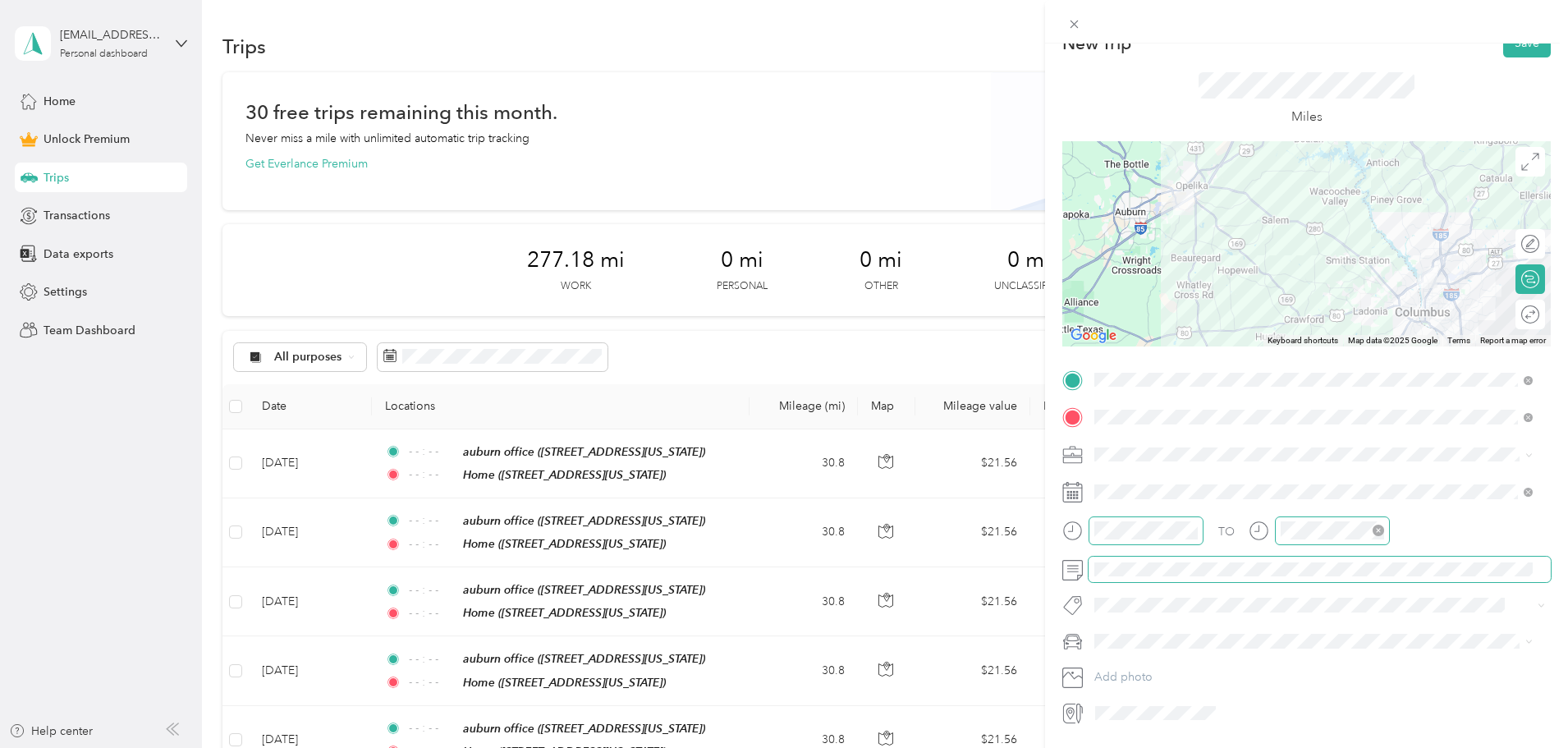
scroll to position [0, 0]
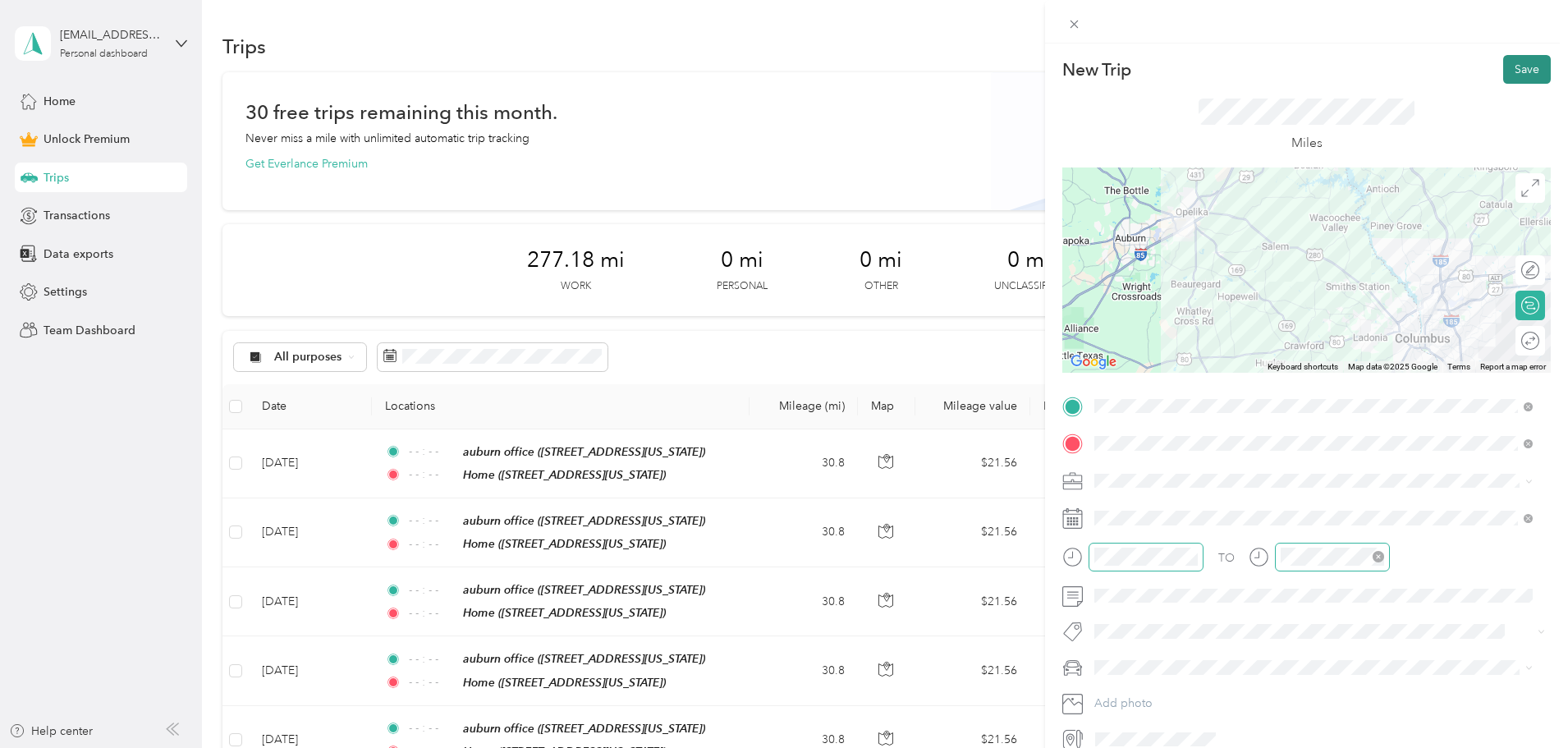
click at [1522, 74] on button "Save" at bounding box center [1526, 70] width 48 height 29
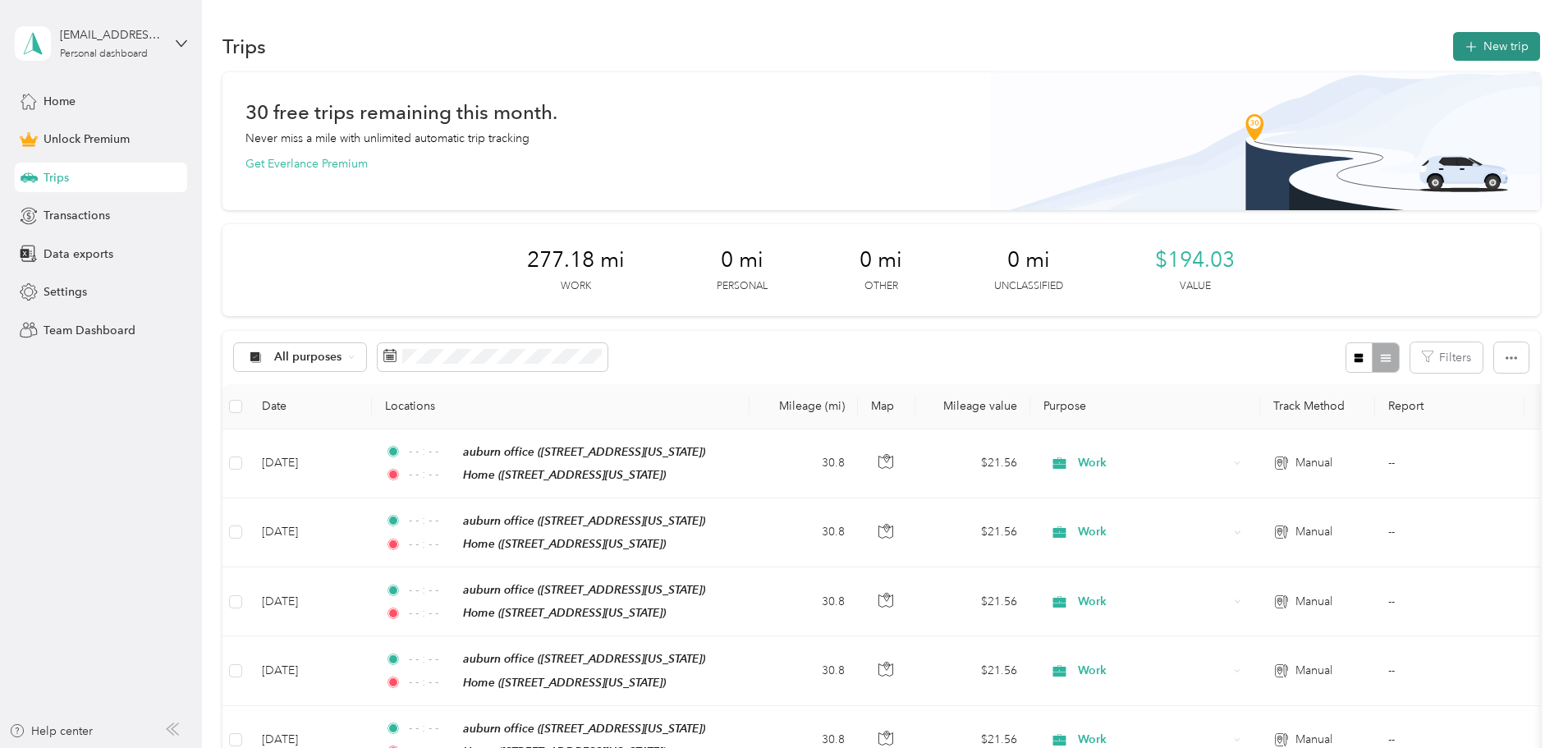
click at [1453, 48] on button "New trip" at bounding box center [1497, 46] width 87 height 29
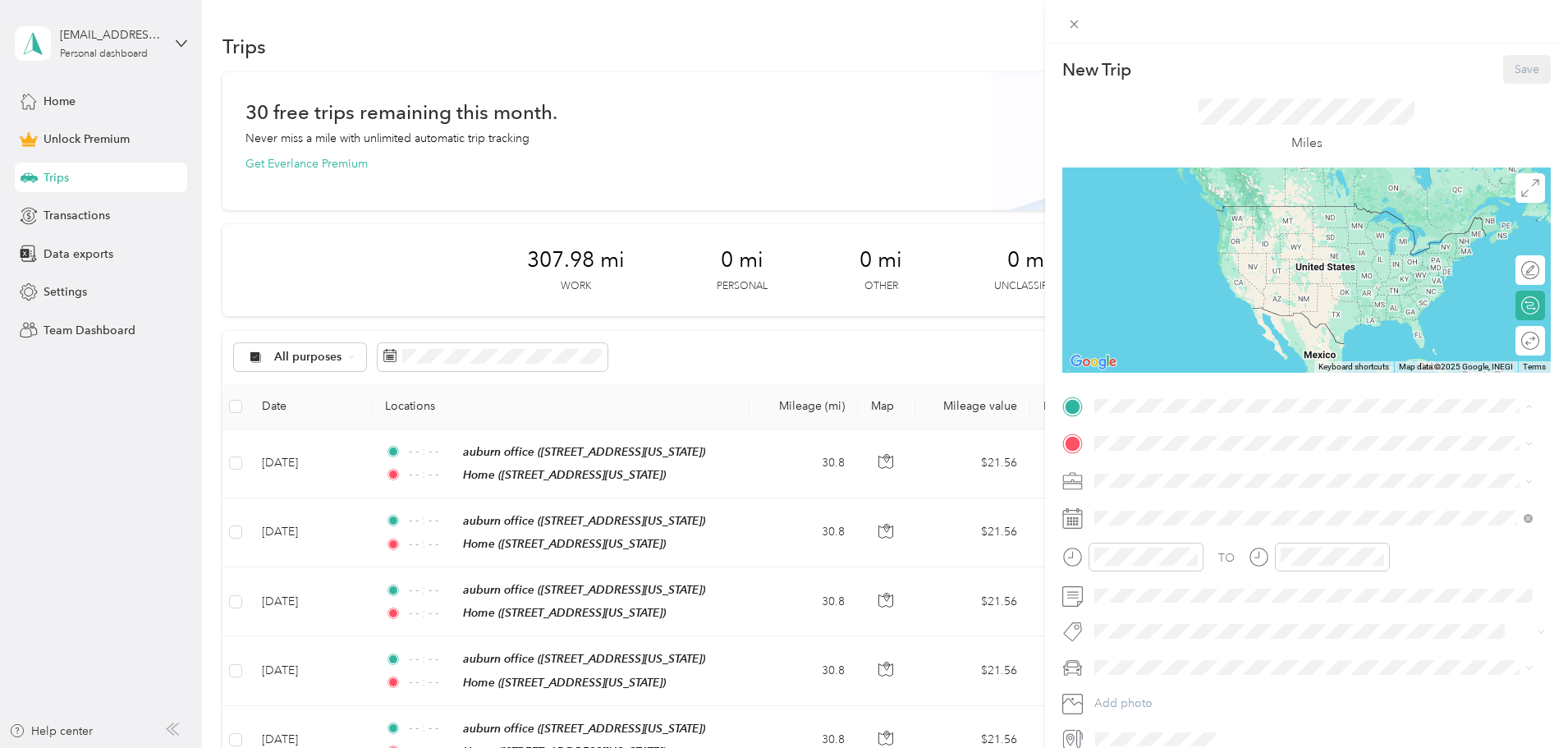
click at [1162, 540] on span "806 49th Street, Columbus, 31904, Columbus, Georgia, United States" at bounding box center [1208, 541] width 164 height 14
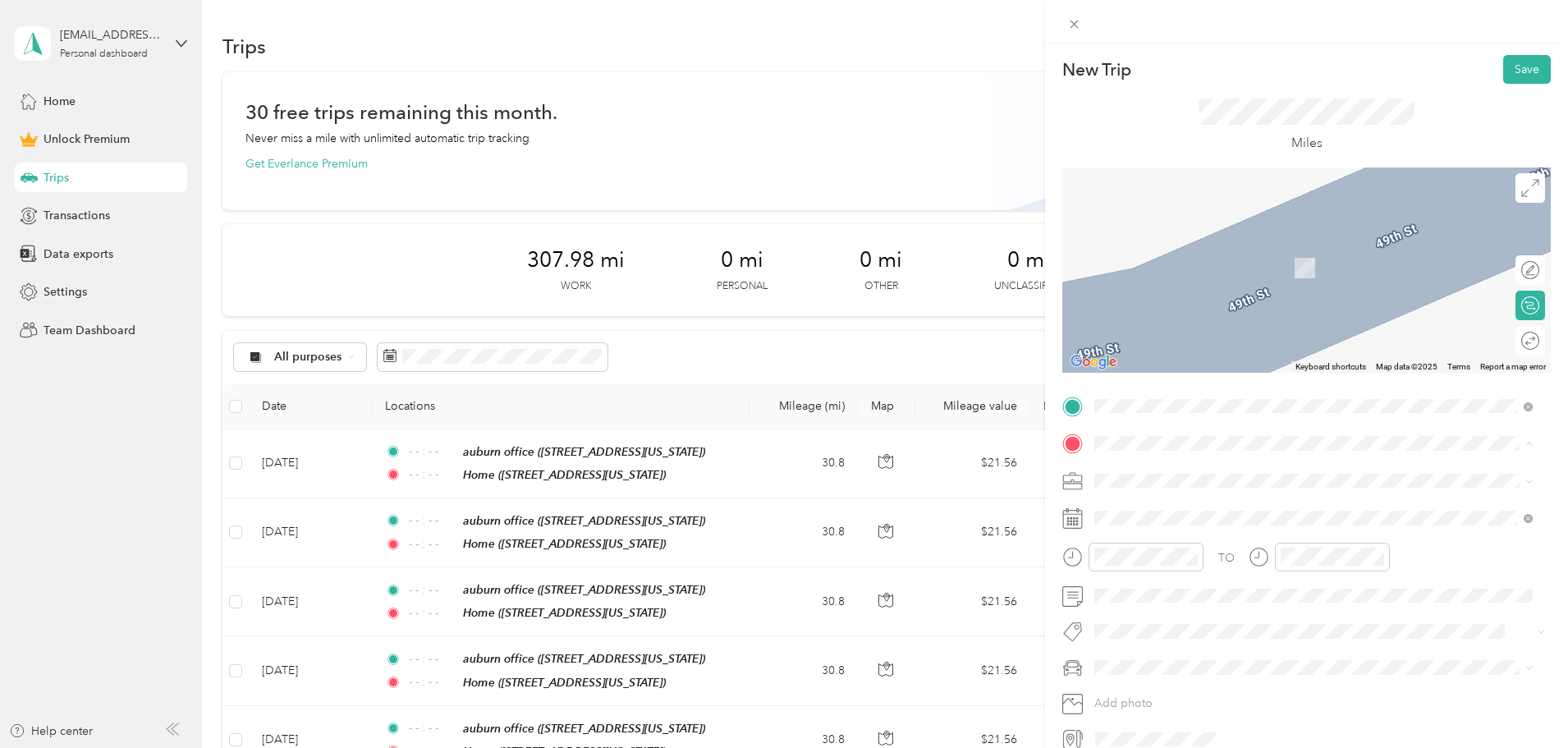
click at [1173, 509] on strong "auburn office" at bounding box center [1162, 508] width 72 height 14
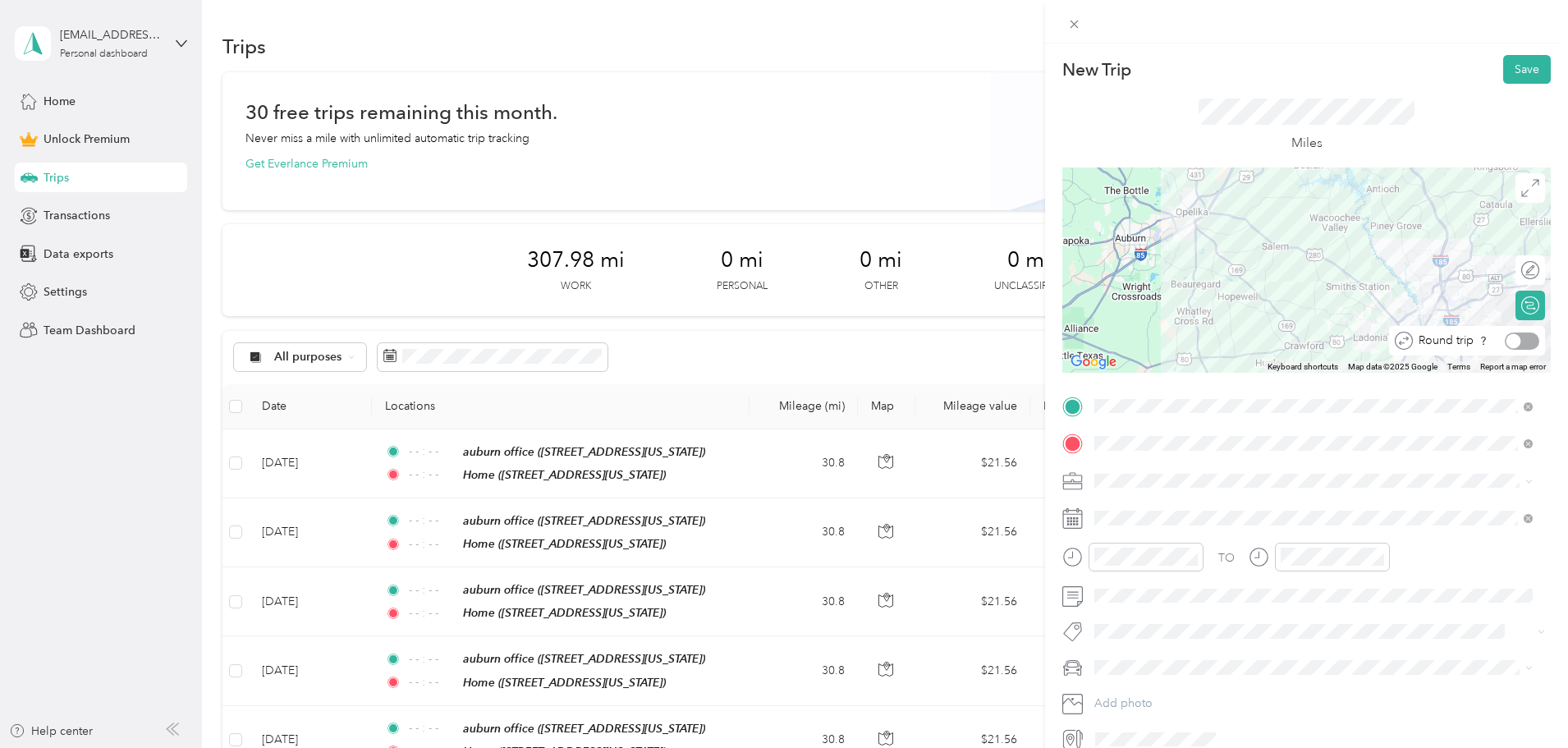
click at [1520, 341] on div at bounding box center [1522, 341] width 34 height 17
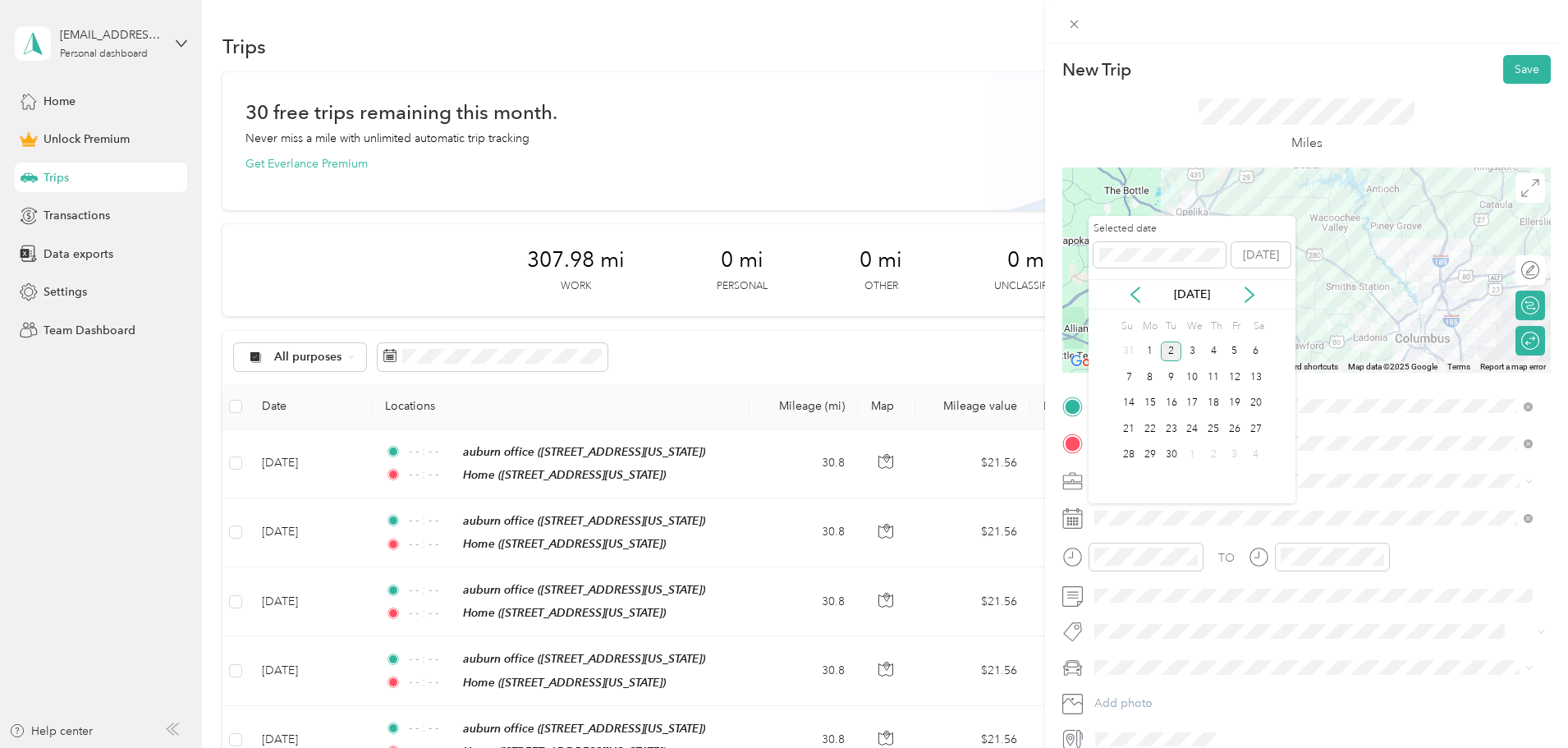
click at [1143, 294] on div "[DATE]" at bounding box center [1191, 294] width 207 height 17
click at [1138, 295] on icon at bounding box center [1135, 295] width 16 height 16
click at [1189, 347] on div "2" at bounding box center [1192, 351] width 22 height 21
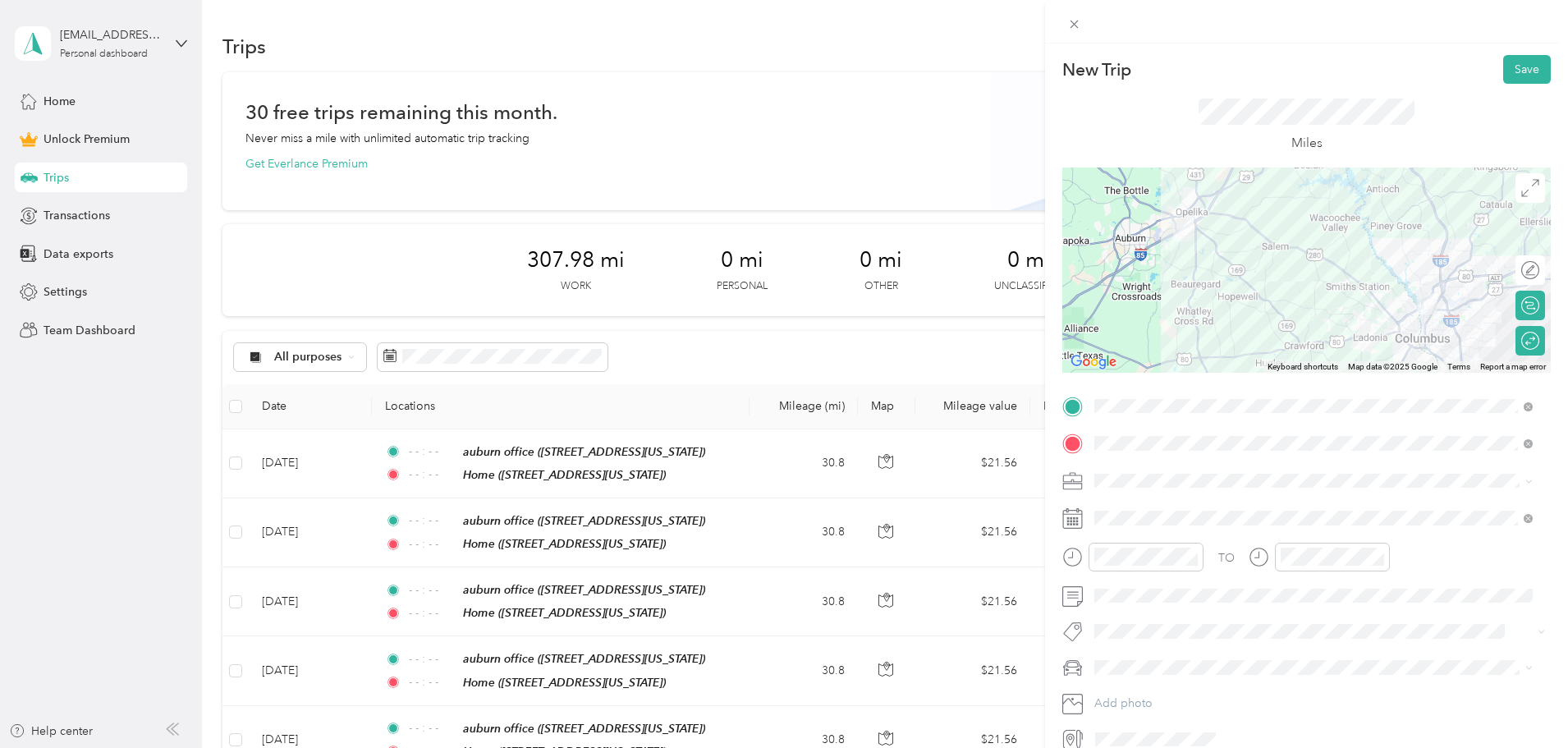
click at [1138, 518] on li "Work" at bounding box center [1313, 510] width 450 height 29
click at [1162, 605] on span at bounding box center [1320, 595] width 462 height 26
click at [1196, 561] on icon "close-circle" at bounding box center [1191, 556] width 12 height 12
click at [1375, 556] on icon "close-circle" at bounding box center [1377, 556] width 12 height 12
click at [1525, 77] on button "Save" at bounding box center [1526, 70] width 48 height 29
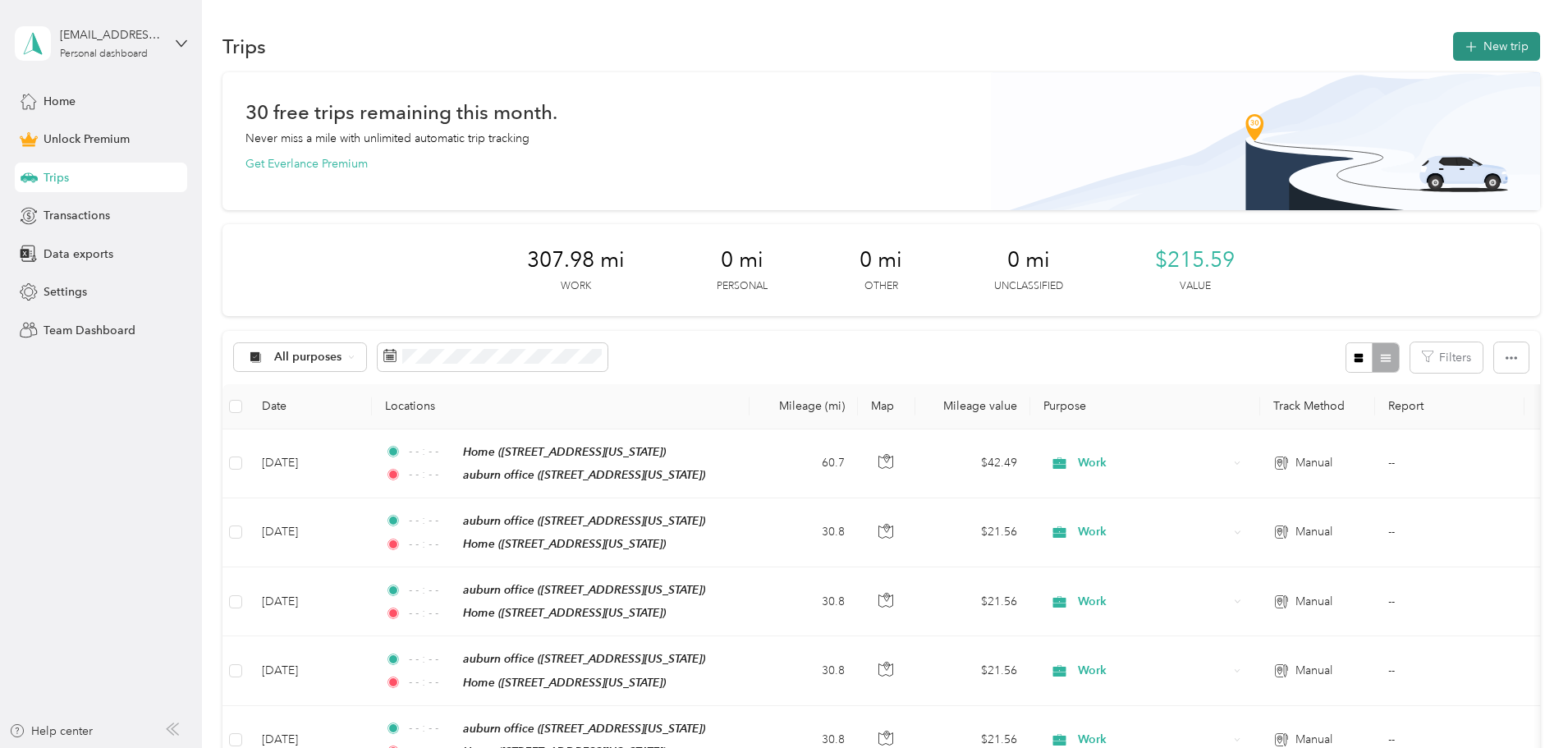
click at [1453, 51] on button "New trip" at bounding box center [1497, 46] width 87 height 29
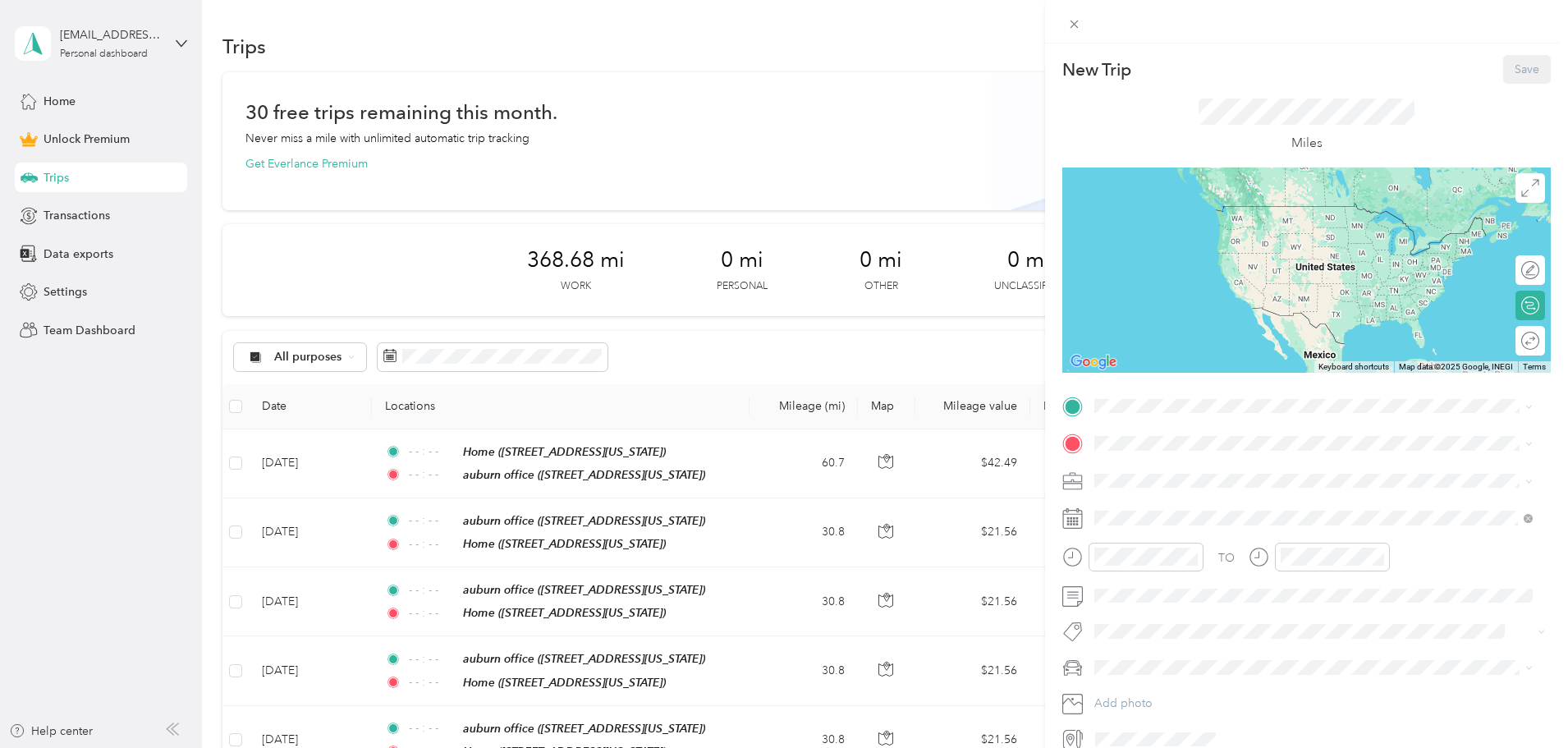
click at [1155, 458] on li "auburn office 2901 Society Hill Road, Opelika, 36804, Opelika, Alabama, United …" at bounding box center [1313, 479] width 450 height 51
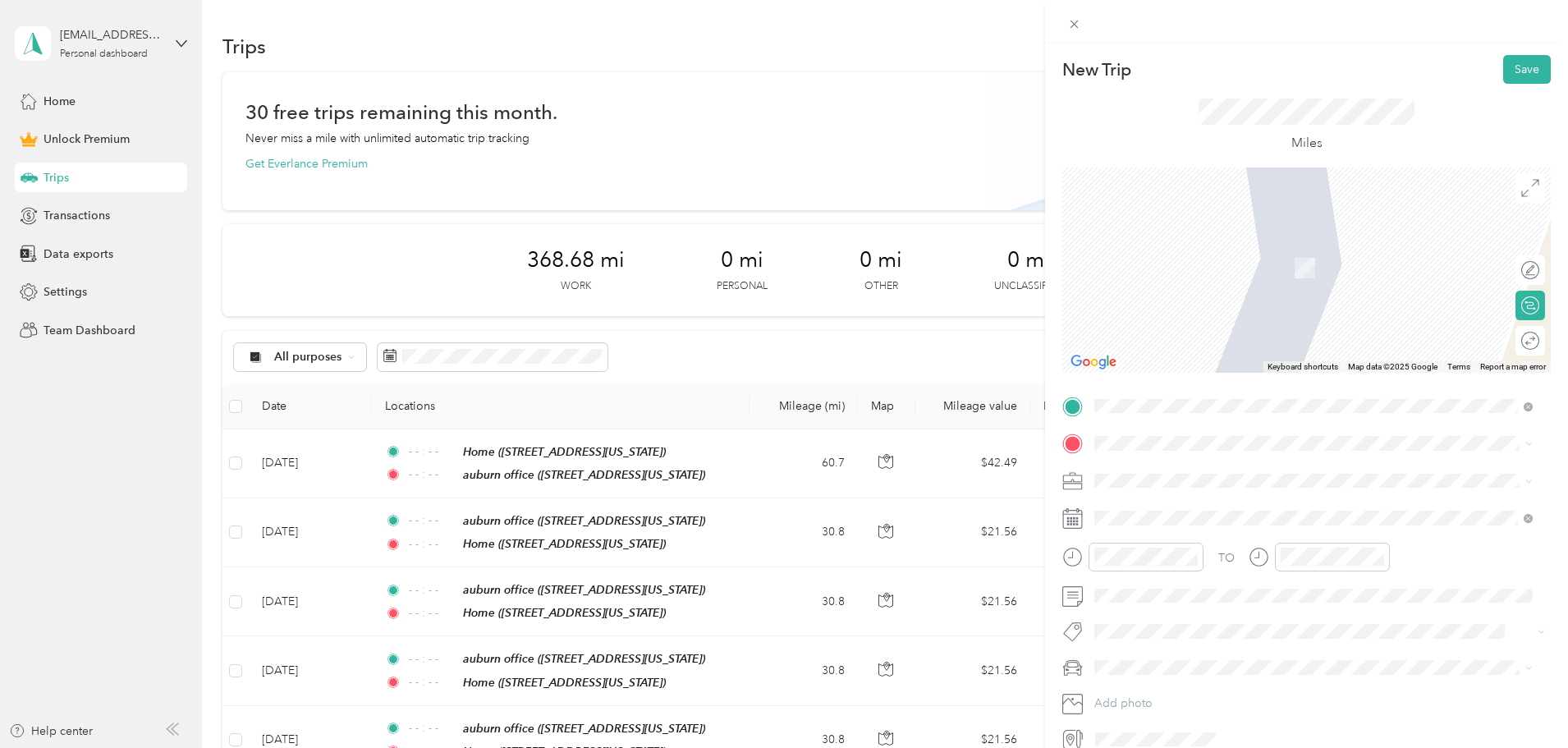
click at [1165, 568] on div "Home 806 49th Street, Columbus, 31904, Columbus, Georgia, United States" at bounding box center [1208, 568] width 164 height 34
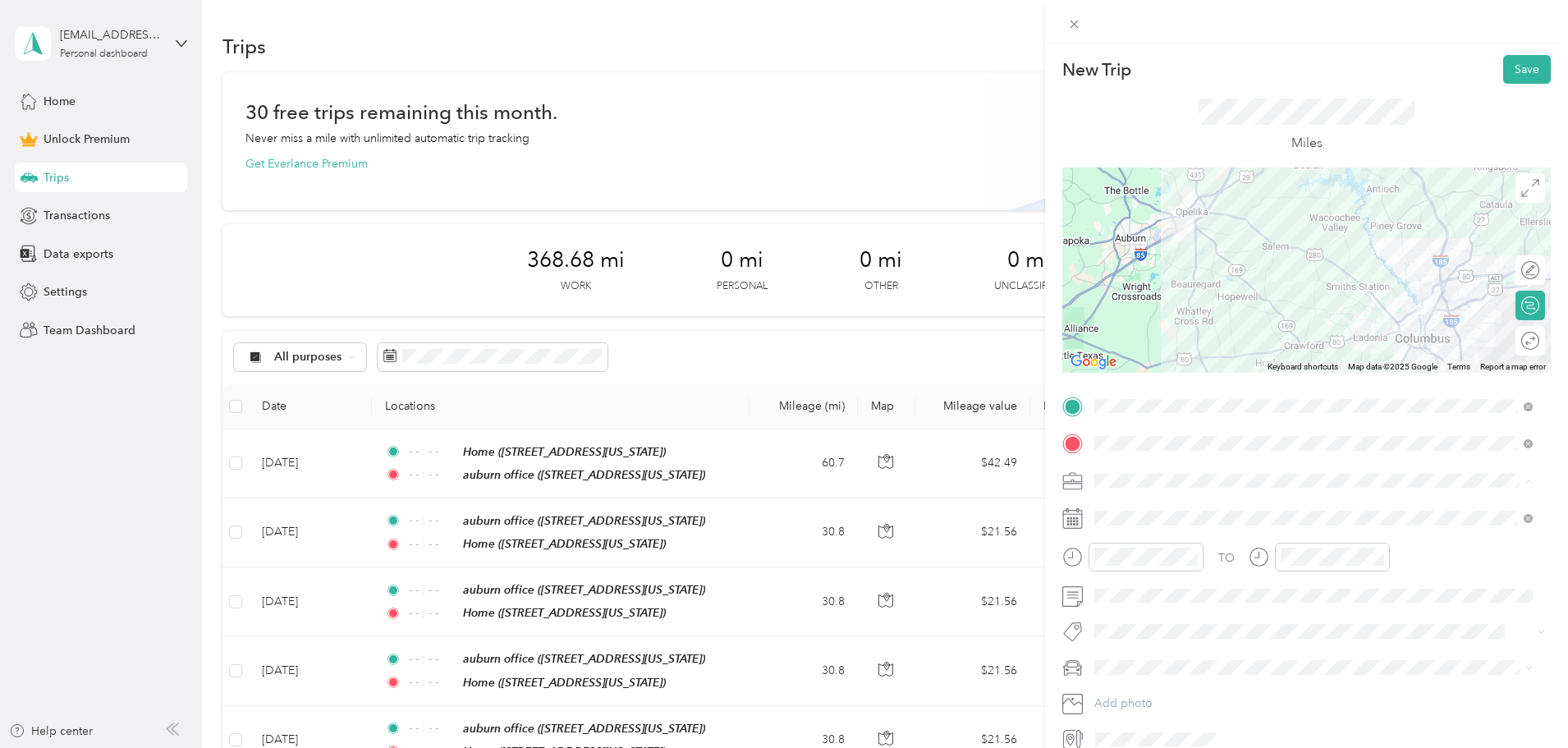
click at [1134, 511] on div "Work" at bounding box center [1313, 509] width 427 height 17
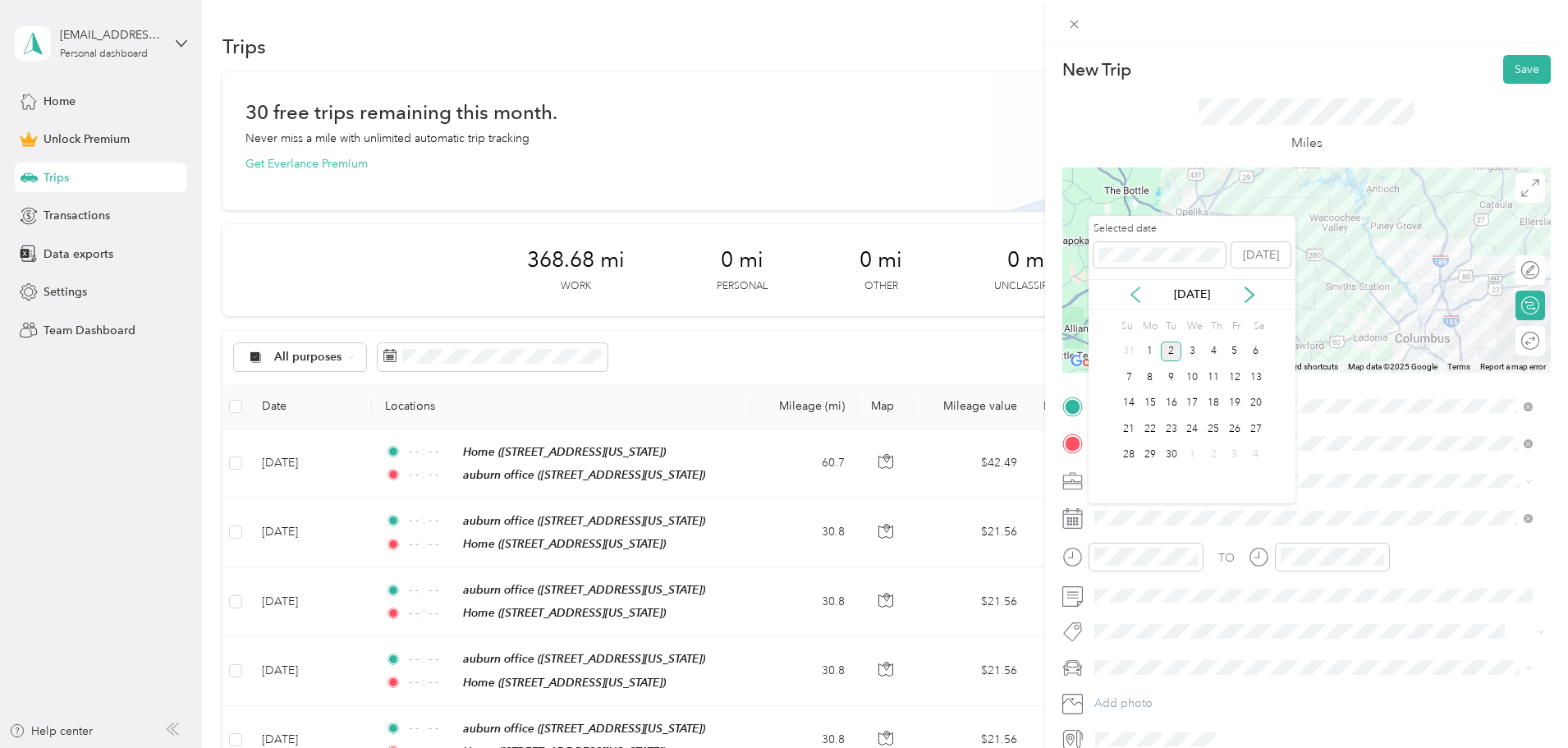
click at [1133, 301] on icon at bounding box center [1135, 295] width 16 height 16
click at [1135, 295] on icon at bounding box center [1135, 295] width 16 height 16
click at [1194, 344] on div "2" at bounding box center [1192, 351] width 22 height 21
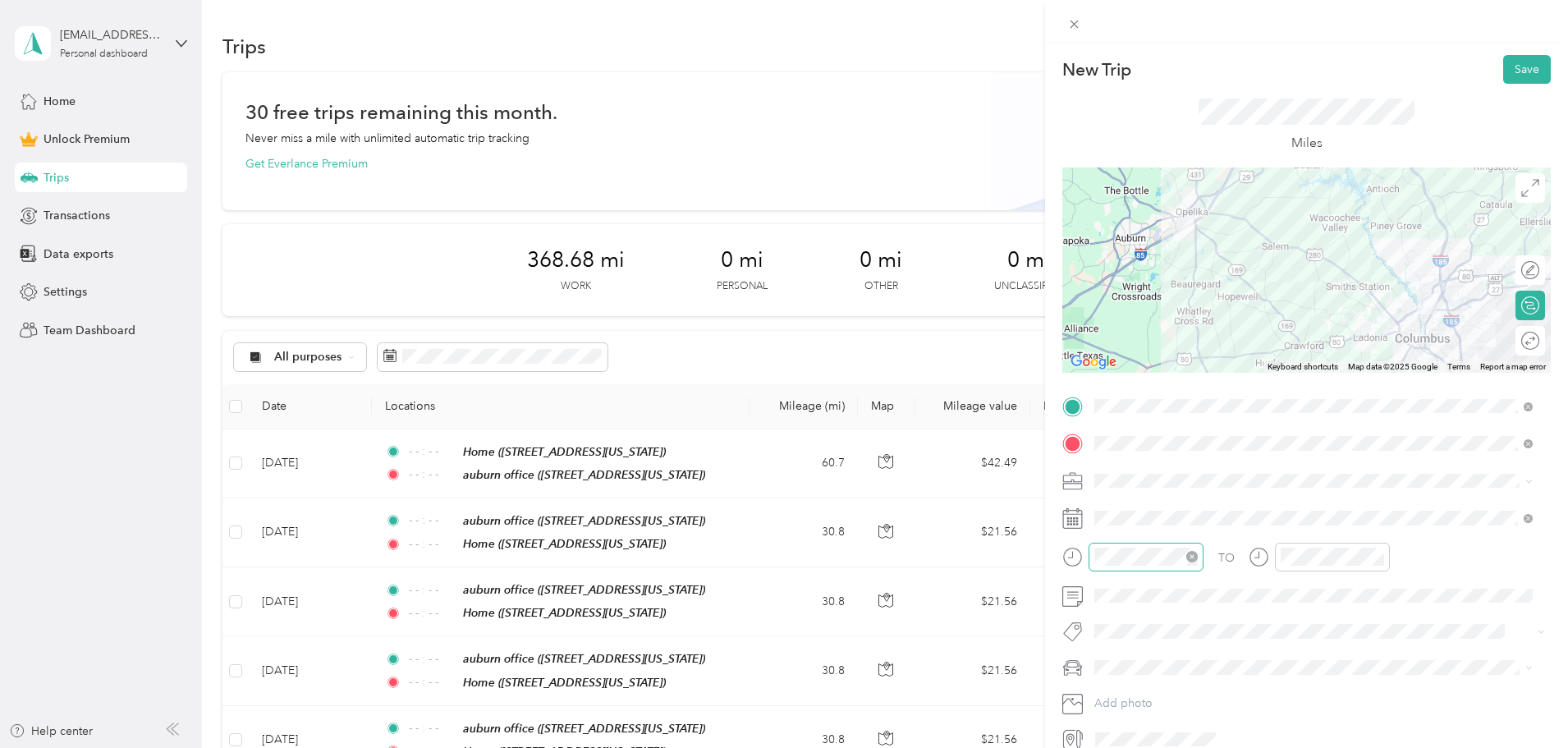
click at [1171, 566] on div at bounding box center [1145, 557] width 115 height 29
click at [1190, 558] on icon "close-circle" at bounding box center [1191, 556] width 12 height 12
click at [1374, 555] on icon "close-circle" at bounding box center [1377, 556] width 12 height 12
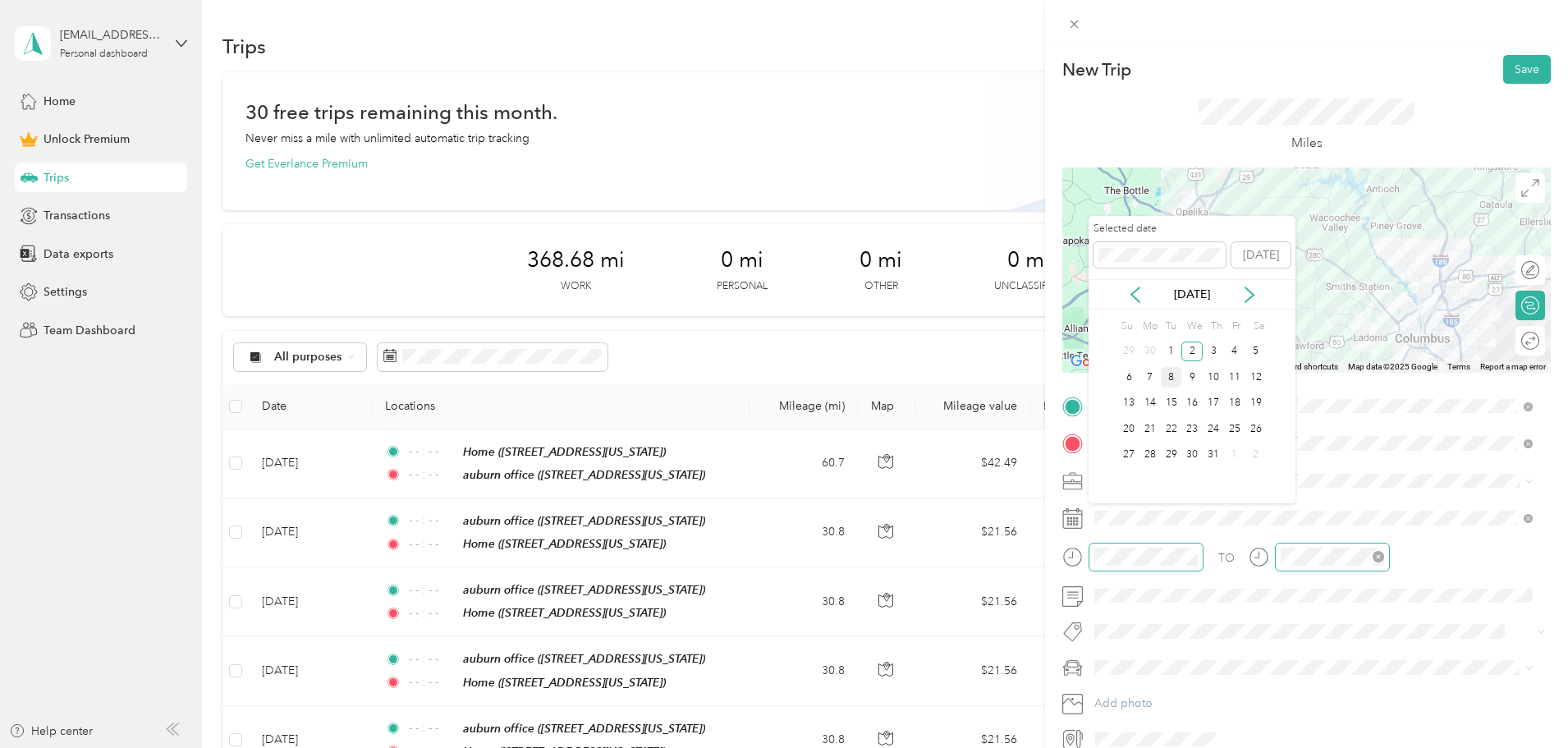
click at [1174, 381] on div "8" at bounding box center [1171, 377] width 22 height 21
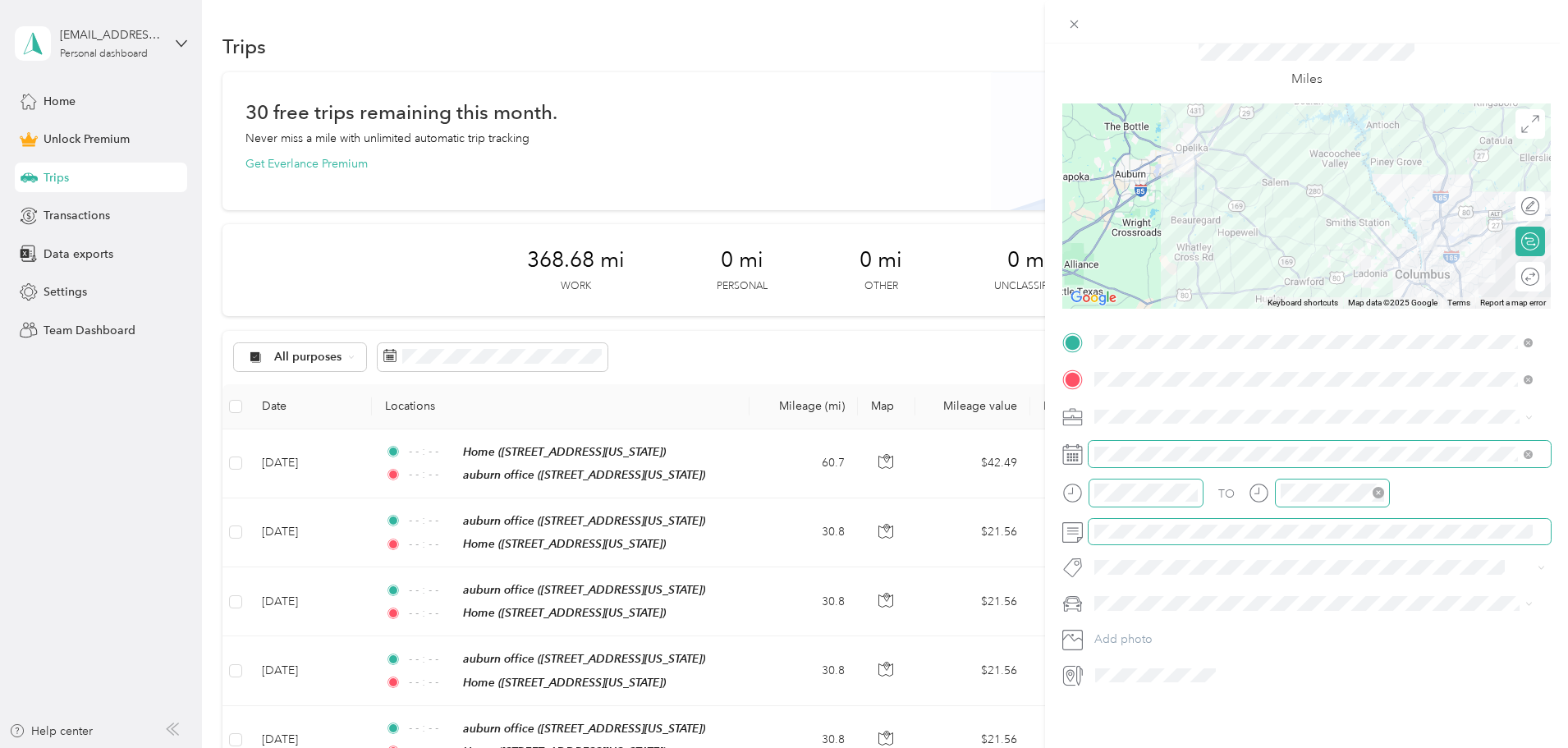
scroll to position [0, 0]
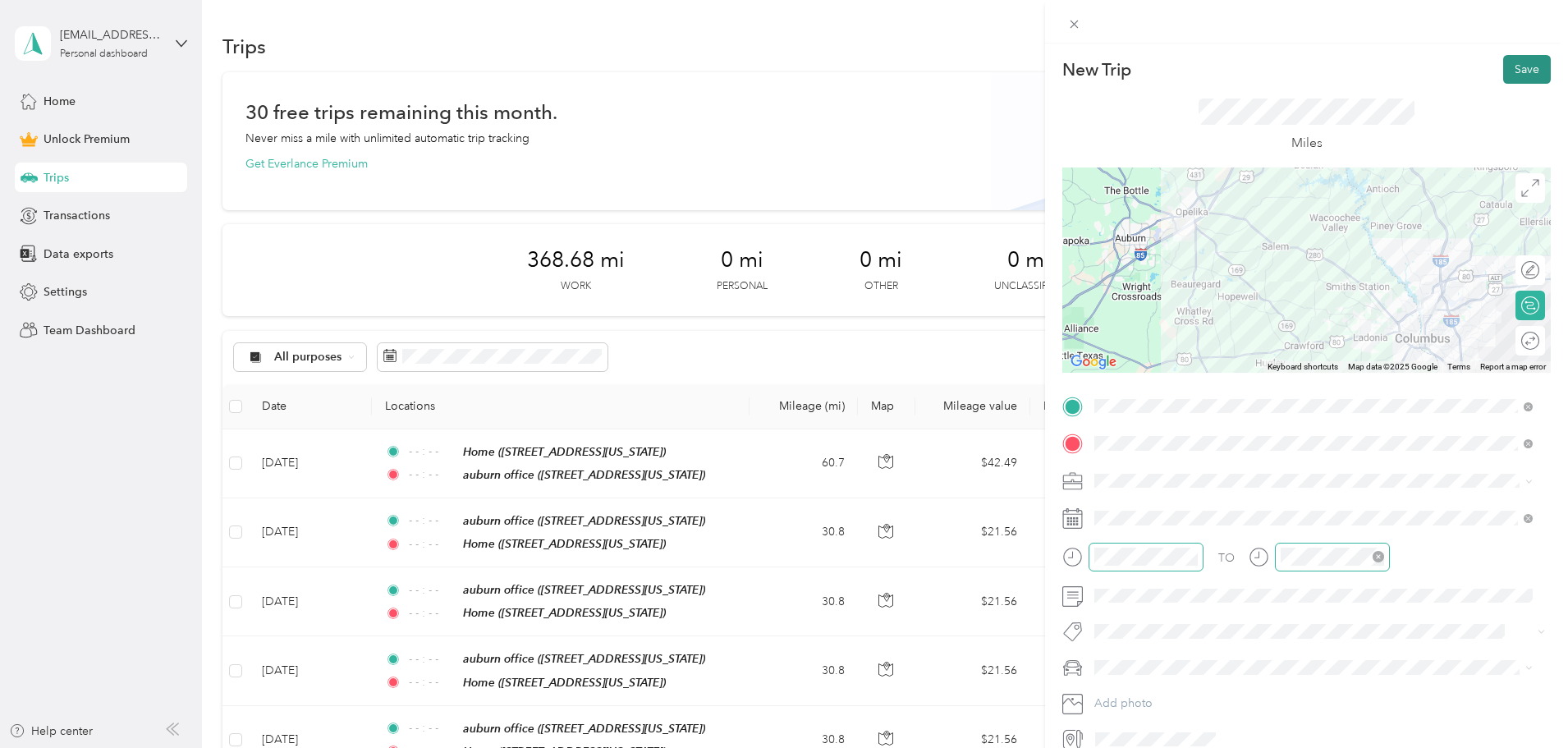
click at [1517, 70] on button "Save" at bounding box center [1526, 70] width 48 height 29
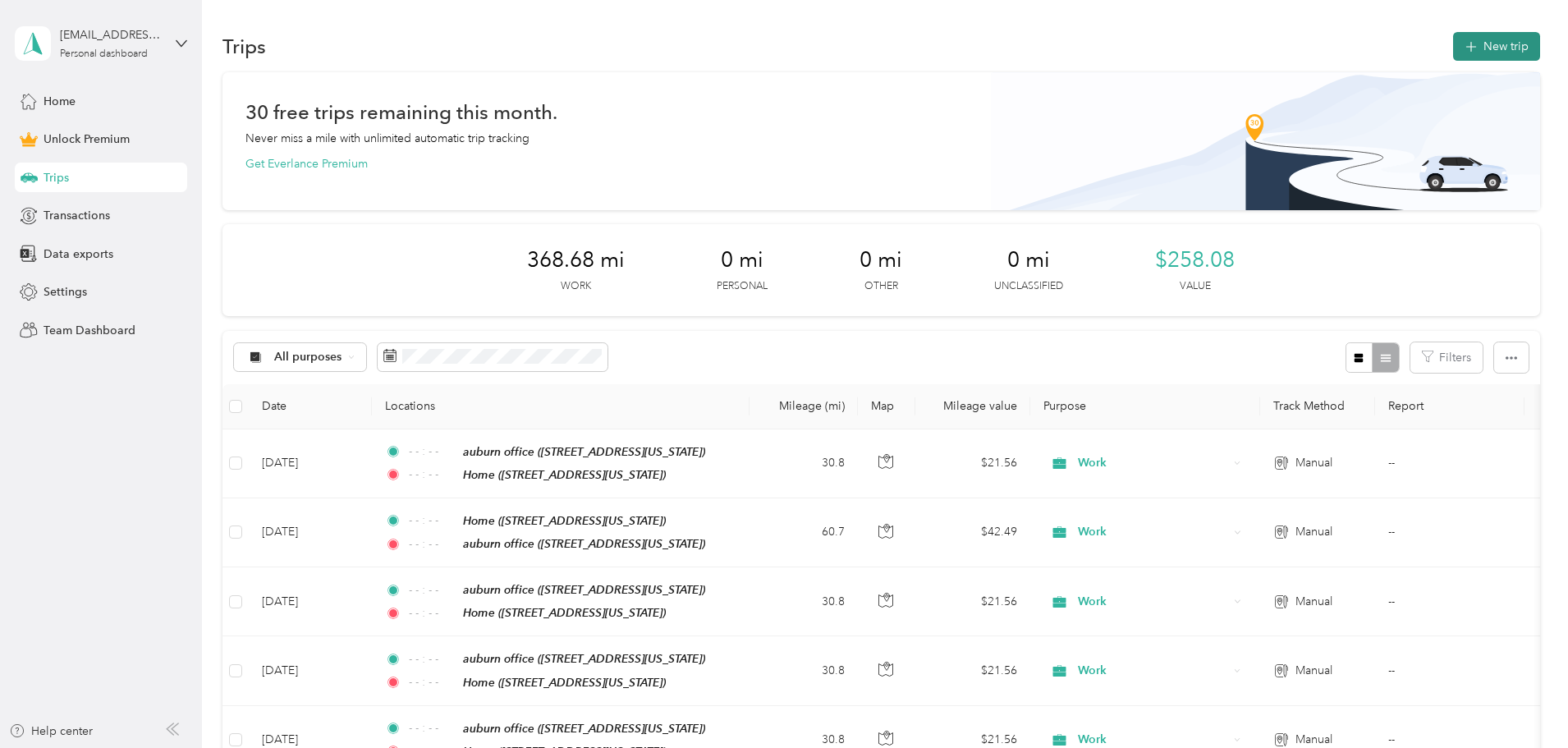
click at [1453, 53] on button "New trip" at bounding box center [1497, 46] width 87 height 29
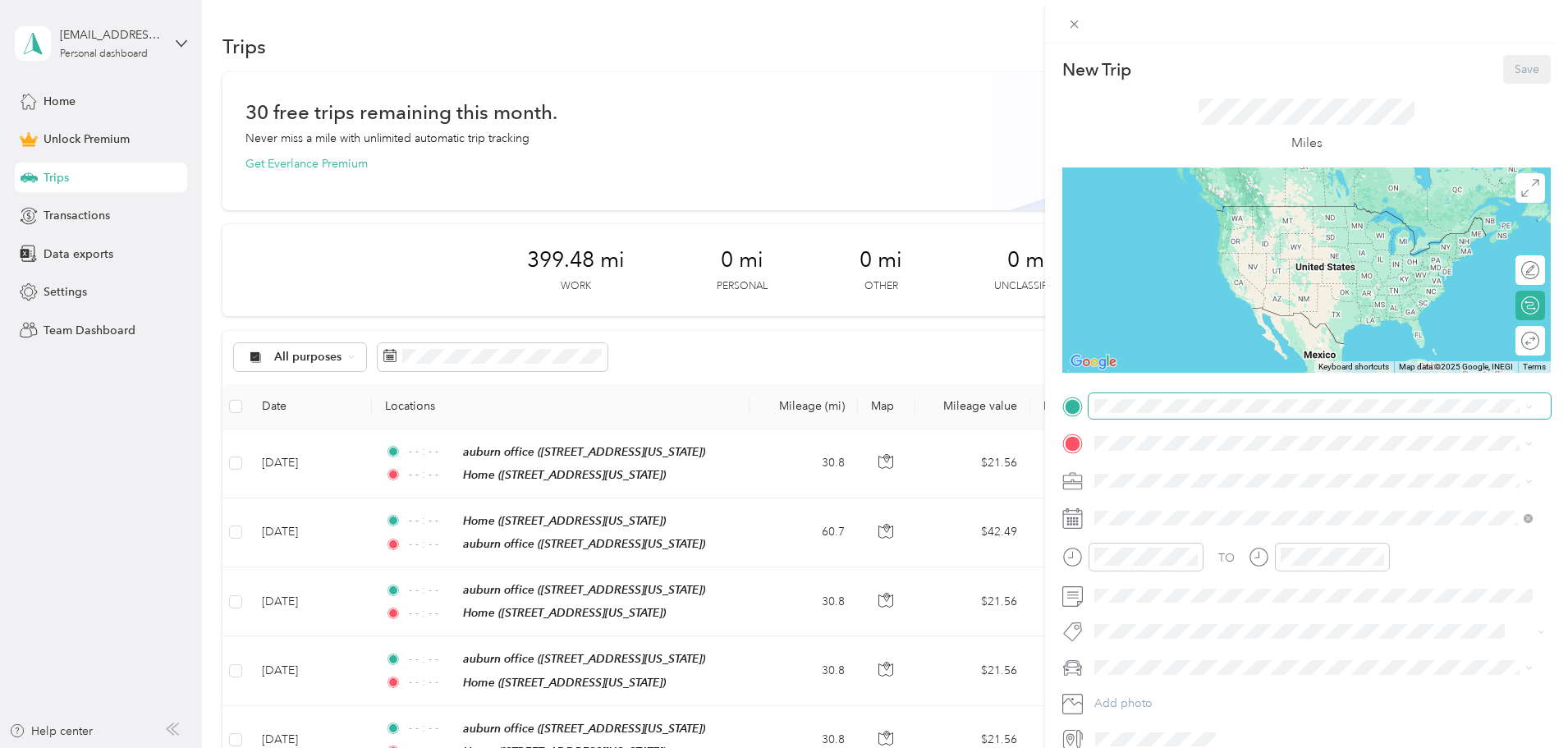
click at [1166, 414] on span at bounding box center [1320, 406] width 462 height 26
click at [1175, 470] on strong "auburn office" at bounding box center [1162, 471] width 72 height 14
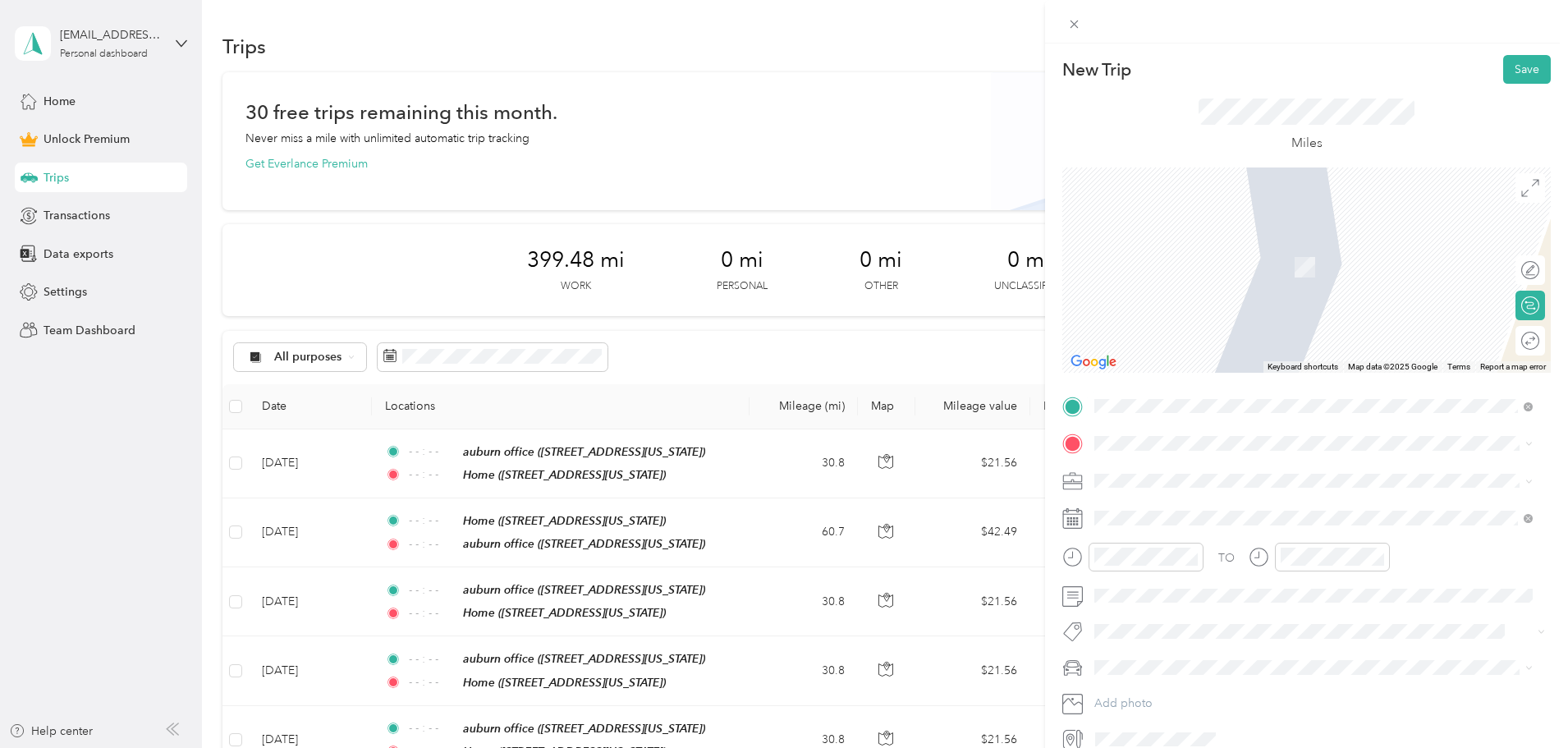
click at [1170, 434] on span at bounding box center [1320, 443] width 462 height 26
click at [1169, 568] on div "Home 806 49th Street, Columbus, 31904, Columbus, Georgia, United States" at bounding box center [1208, 570] width 164 height 34
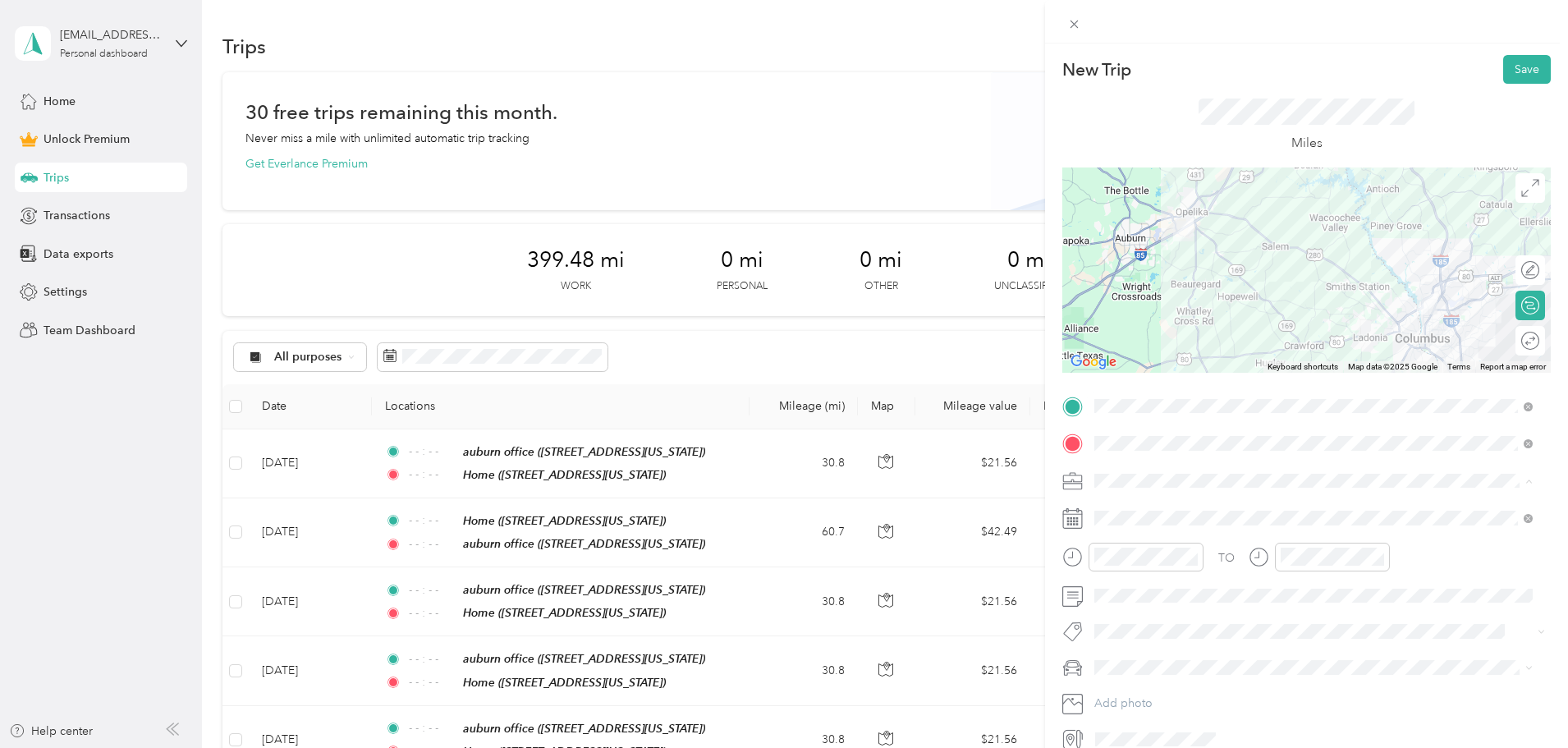
click at [1153, 512] on div "Work" at bounding box center [1313, 509] width 427 height 17
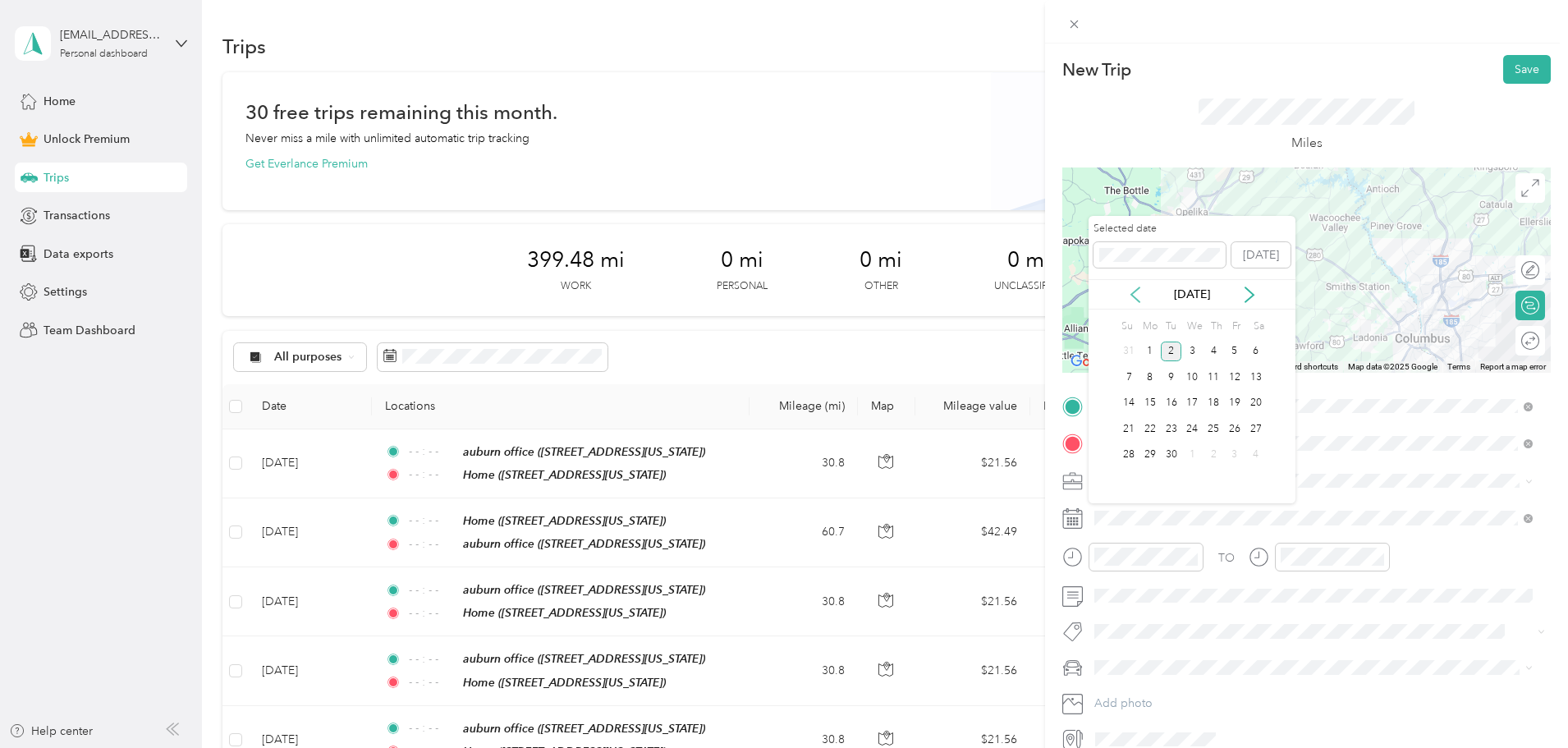
click at [1141, 289] on icon at bounding box center [1135, 295] width 16 height 16
click at [1215, 377] on div "10" at bounding box center [1213, 377] width 22 height 21
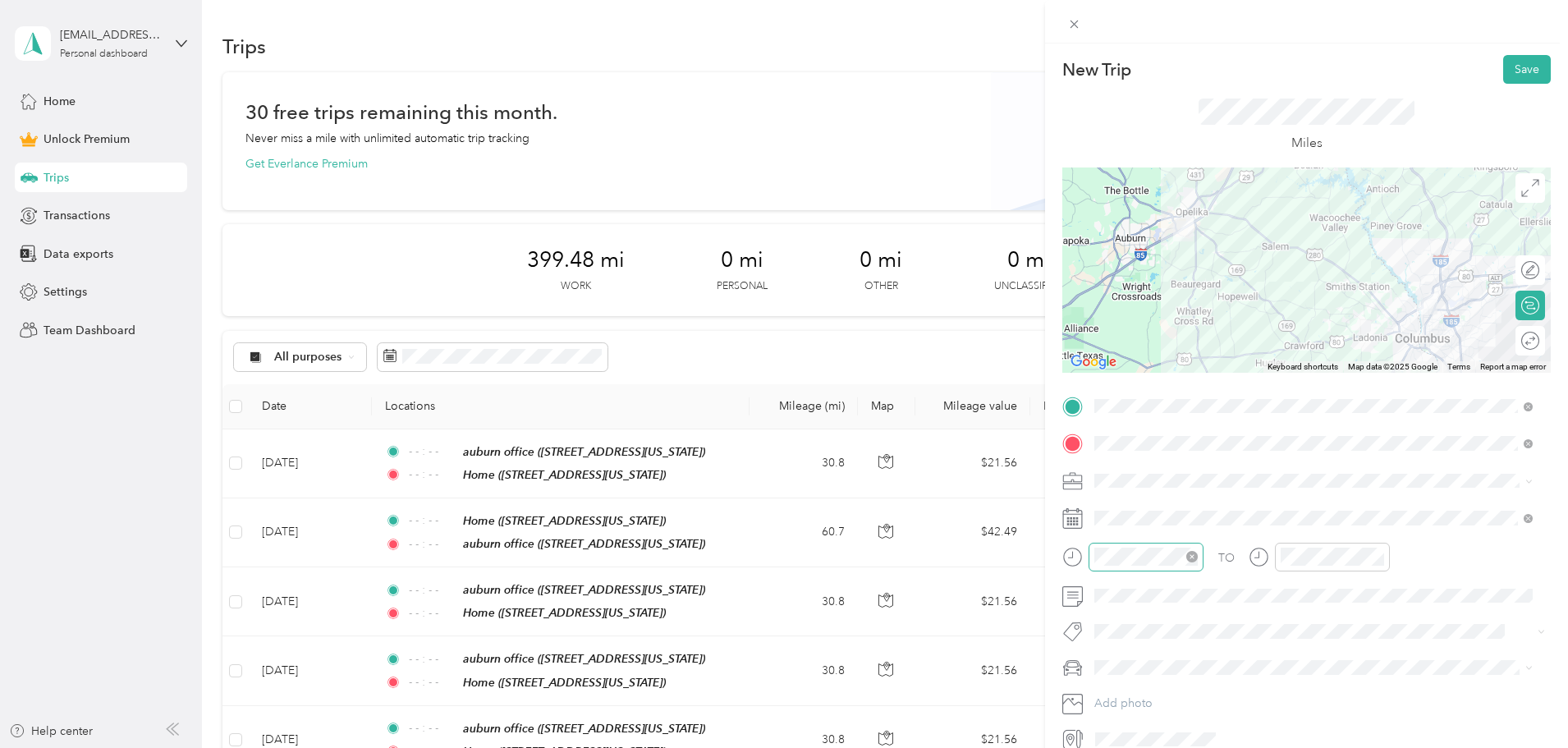
click at [1192, 557] on icon "close-circle" at bounding box center [1191, 556] width 12 height 12
click at [1377, 556] on icon "close-circle" at bounding box center [1377, 556] width 12 height 12
click at [1516, 72] on button "Save" at bounding box center [1526, 70] width 48 height 29
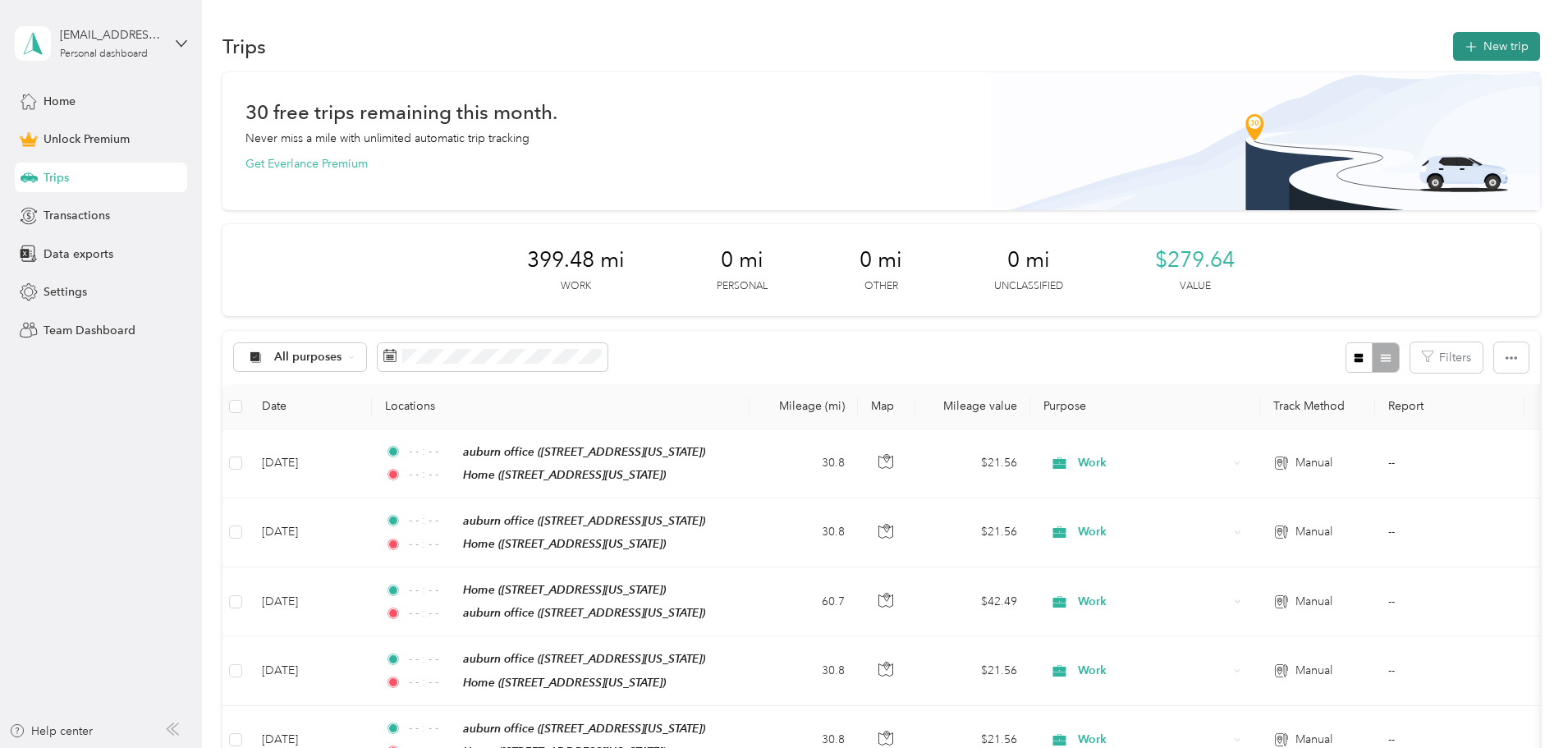
click at [1453, 51] on button "New trip" at bounding box center [1497, 46] width 87 height 29
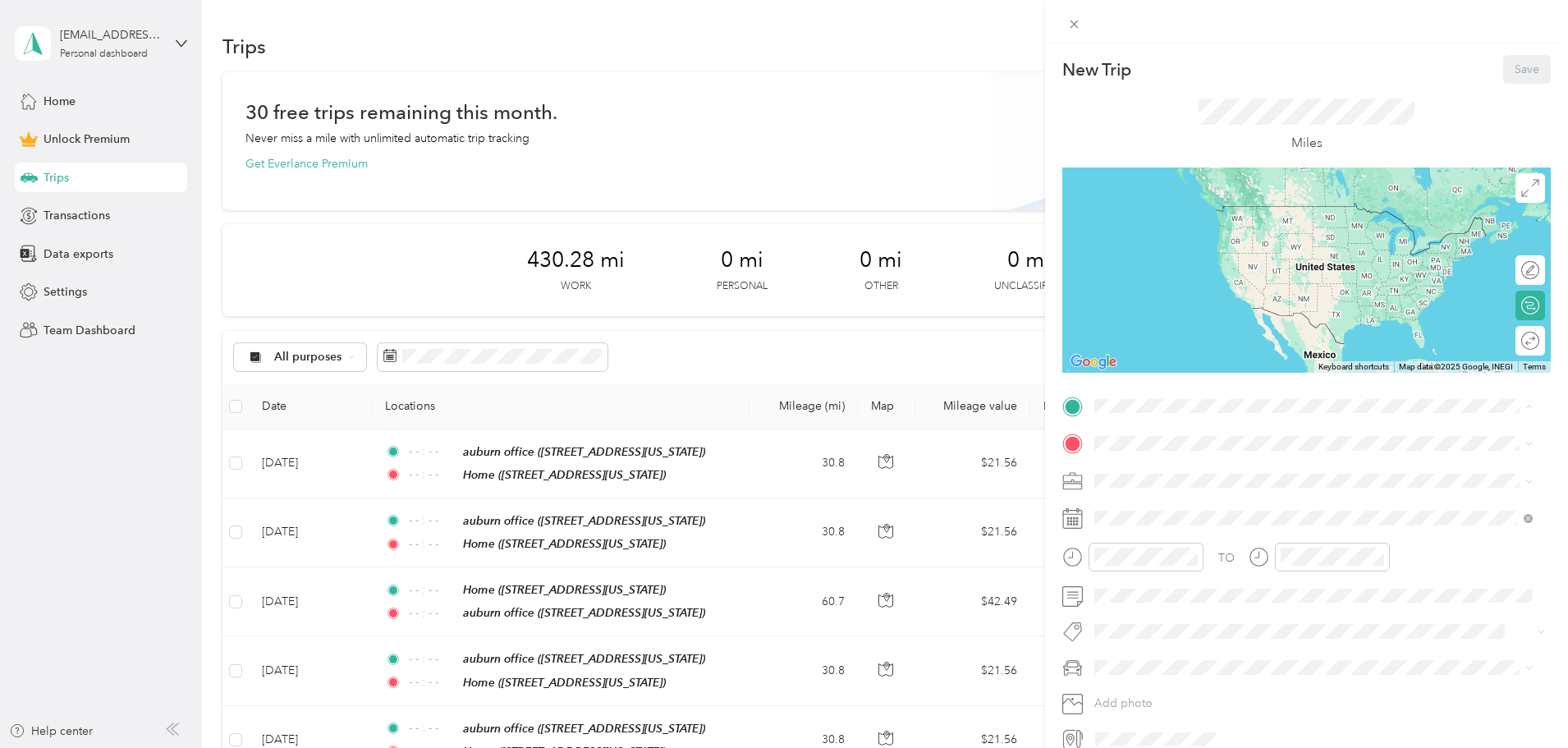
click at [1183, 483] on span "2901 Society Hill Road, Opelika, 36804, Opelika, Alabama, United States" at bounding box center [1208, 489] width 164 height 14
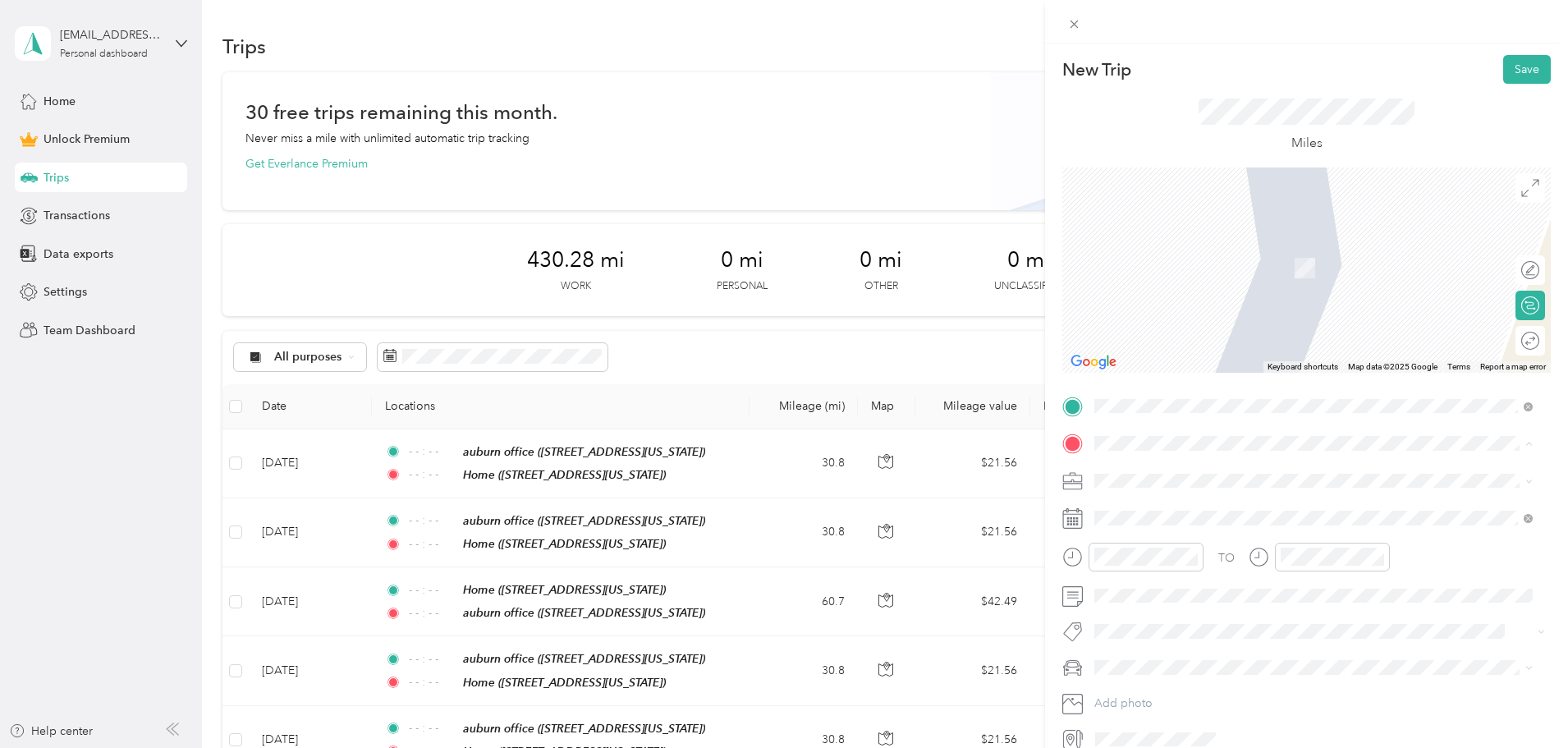
click at [1171, 556] on div "Home" at bounding box center [1208, 560] width 164 height 14
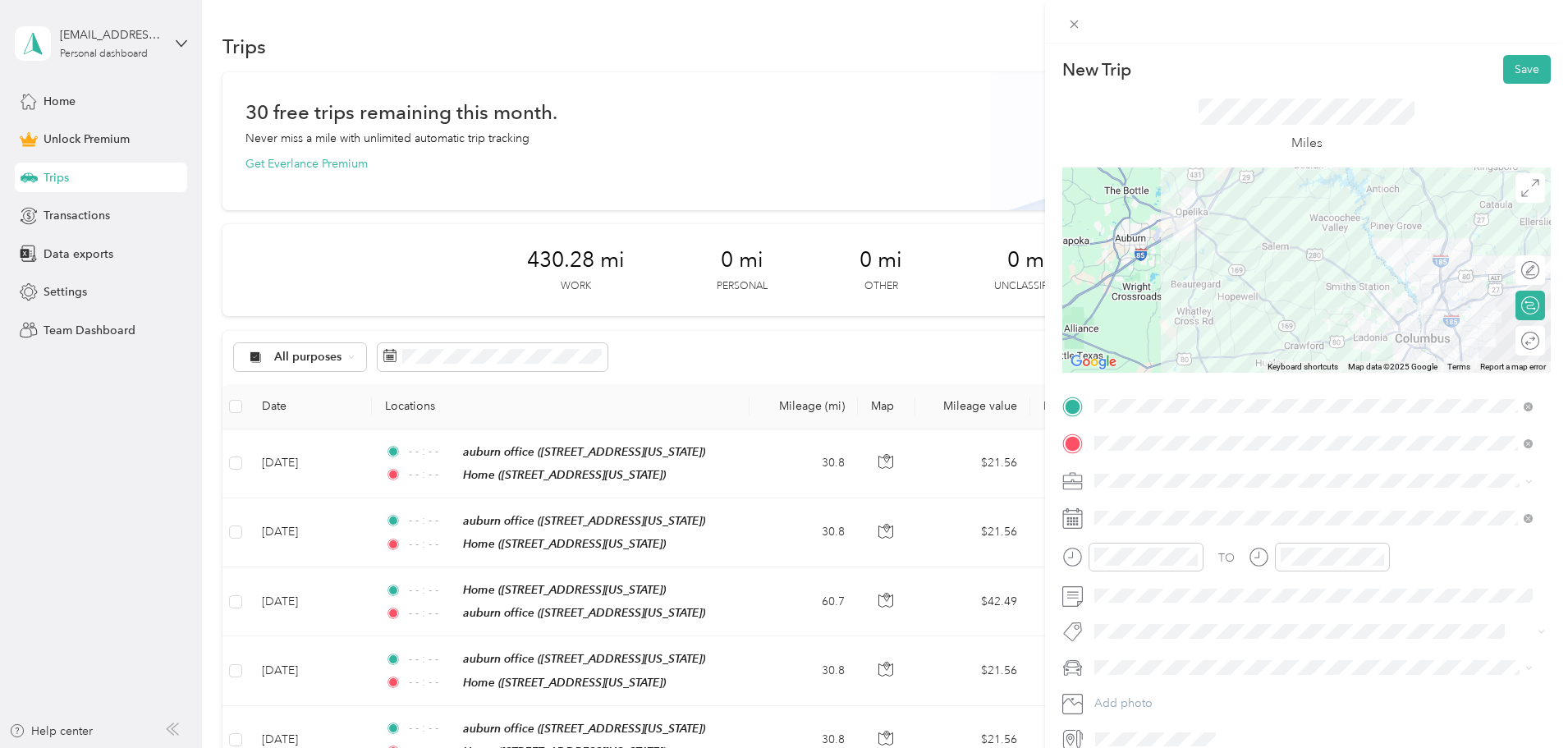
click at [1138, 518] on ol "Work Personal Other Charity Medical Moving Commute" at bounding box center [1313, 592] width 450 height 201
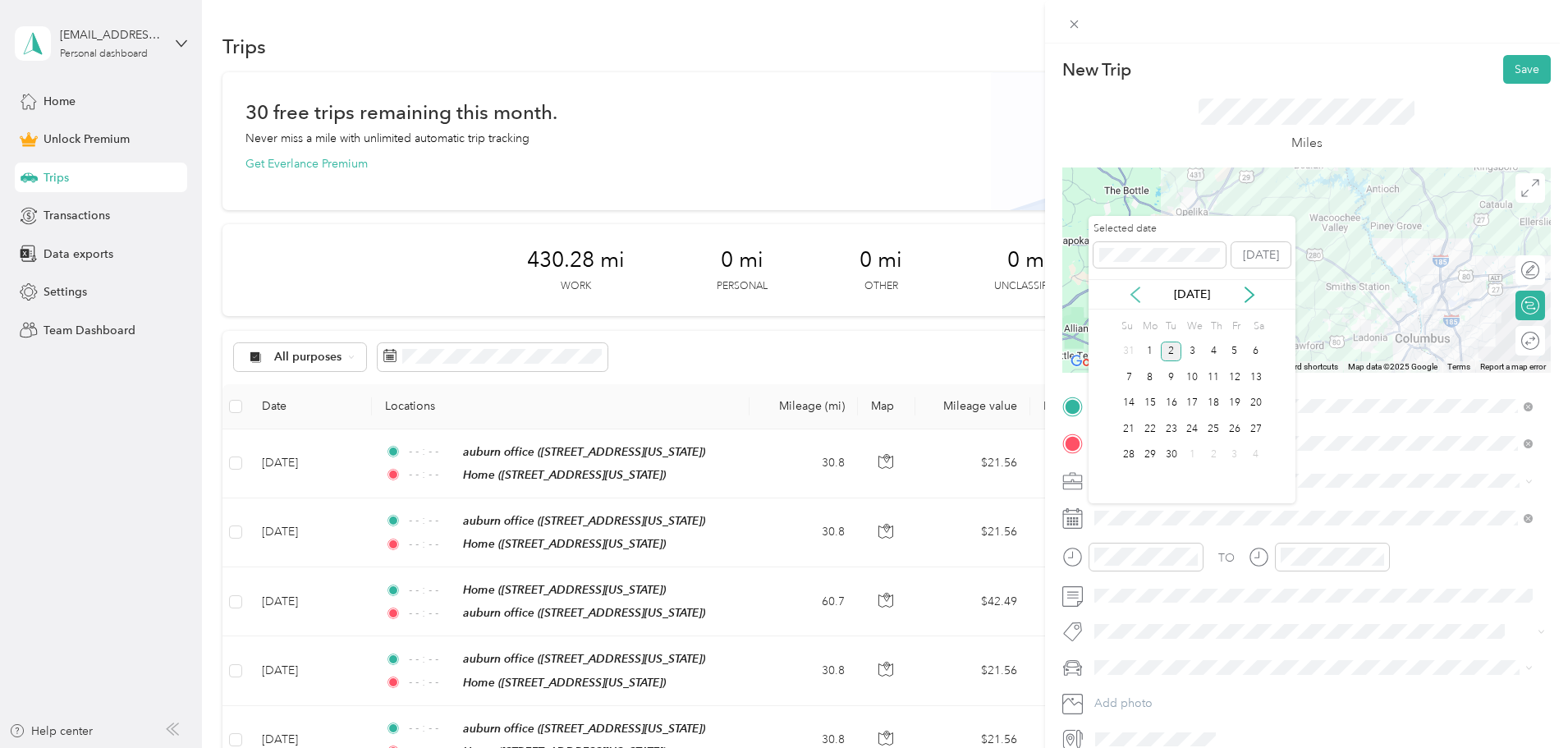
click at [1130, 298] on icon at bounding box center [1135, 295] width 16 height 16
click at [1237, 377] on div "11" at bounding box center [1235, 377] width 22 height 21
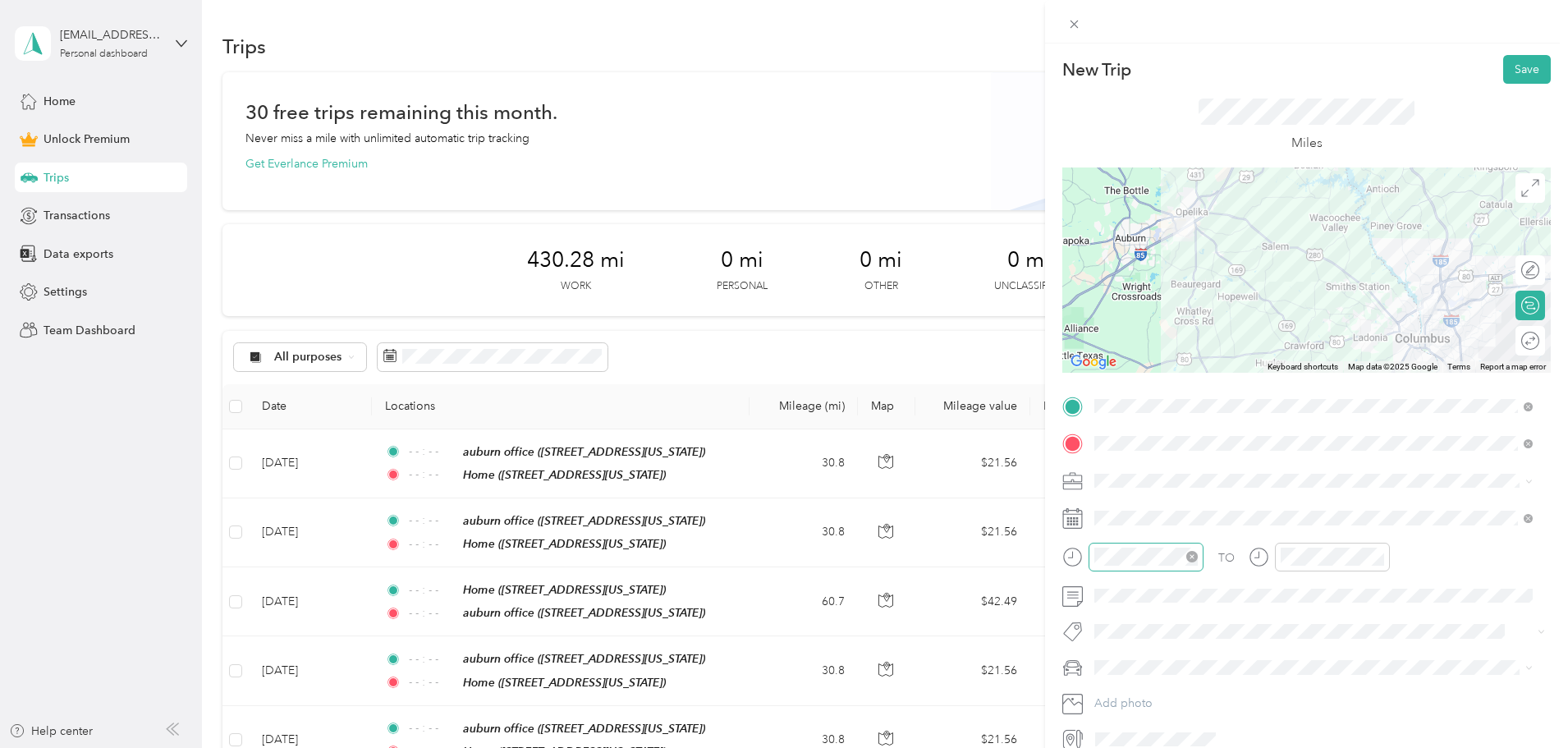
click at [1195, 559] on icon "close-circle" at bounding box center [1191, 556] width 12 height 12
click at [1383, 555] on icon "close-circle" at bounding box center [1377, 556] width 12 height 12
click at [1170, 510] on div "Work" at bounding box center [1313, 509] width 427 height 17
click at [1503, 73] on button "Save" at bounding box center [1526, 70] width 48 height 29
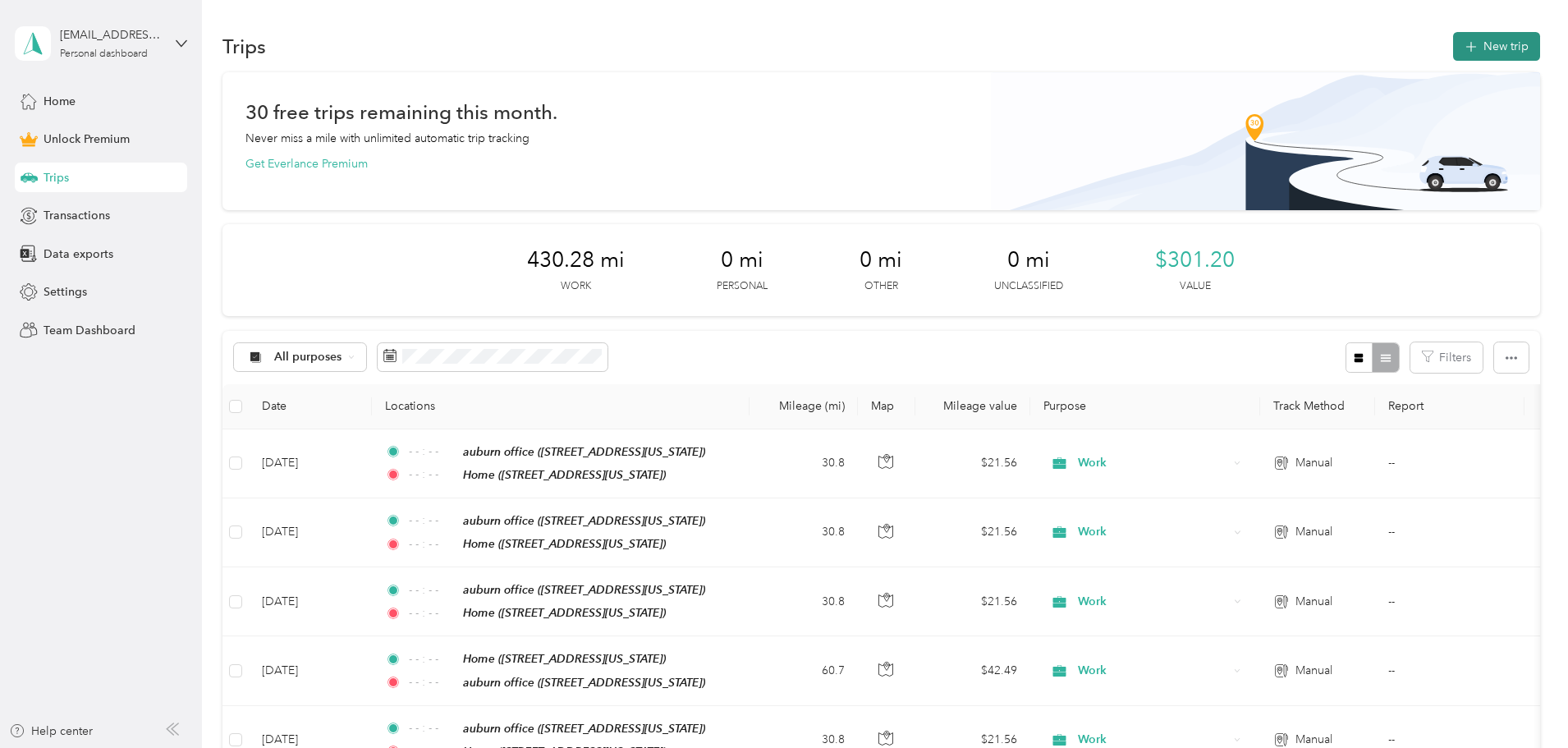
click at [1453, 45] on button "New trip" at bounding box center [1497, 46] width 87 height 29
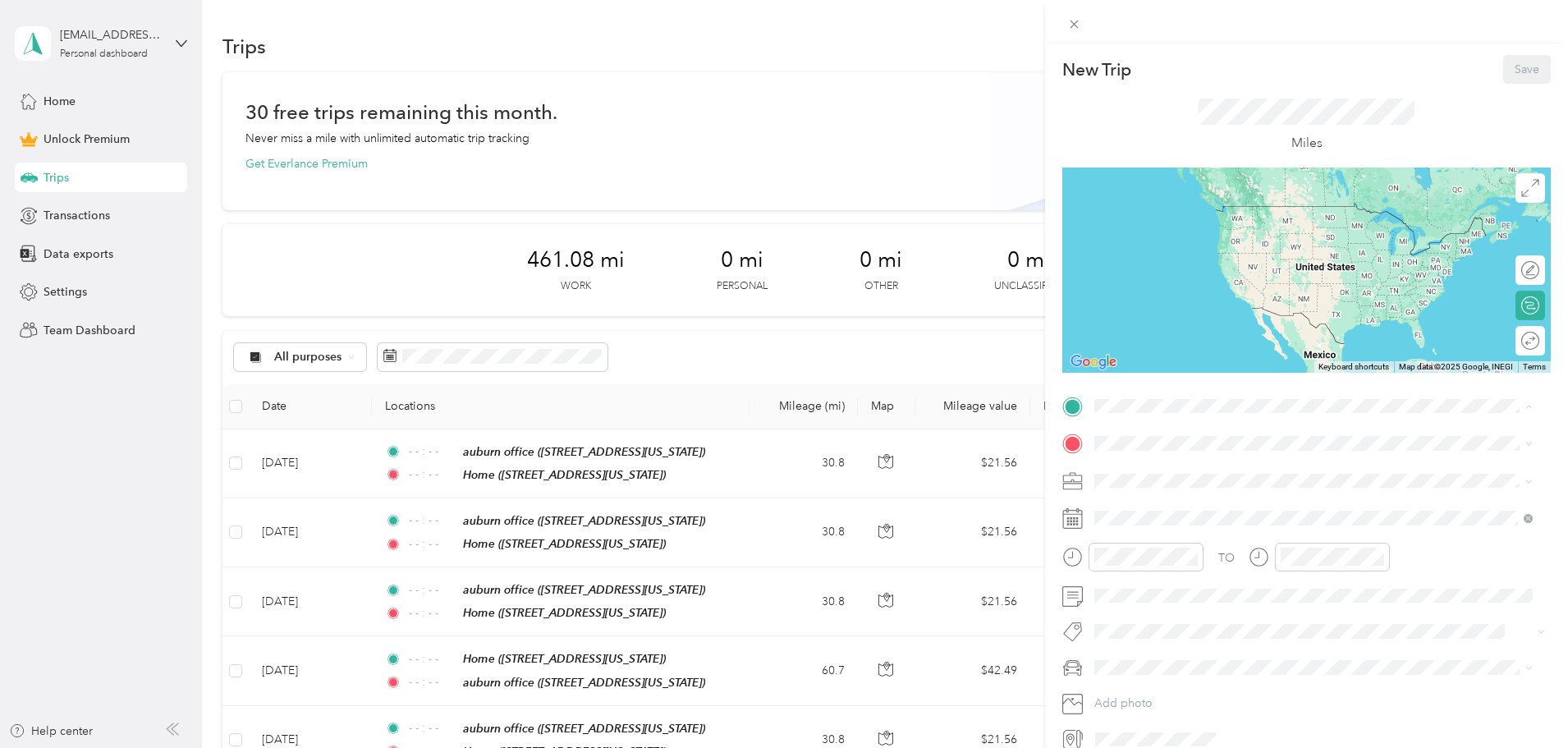
click at [1153, 454] on ol "From your Favorite places auburn office 2901 Society Hill Road, Opelika, 36804,…" at bounding box center [1313, 489] width 450 height 138
click at [1147, 413] on span at bounding box center [1320, 406] width 462 height 26
click at [1146, 394] on span at bounding box center [1320, 406] width 462 height 26
drag, startPoint x: 1166, startPoint y: 474, endPoint x: 1160, endPoint y: 466, distance: 10.0
click at [1167, 474] on strong "auburn office" at bounding box center [1162, 471] width 72 height 14
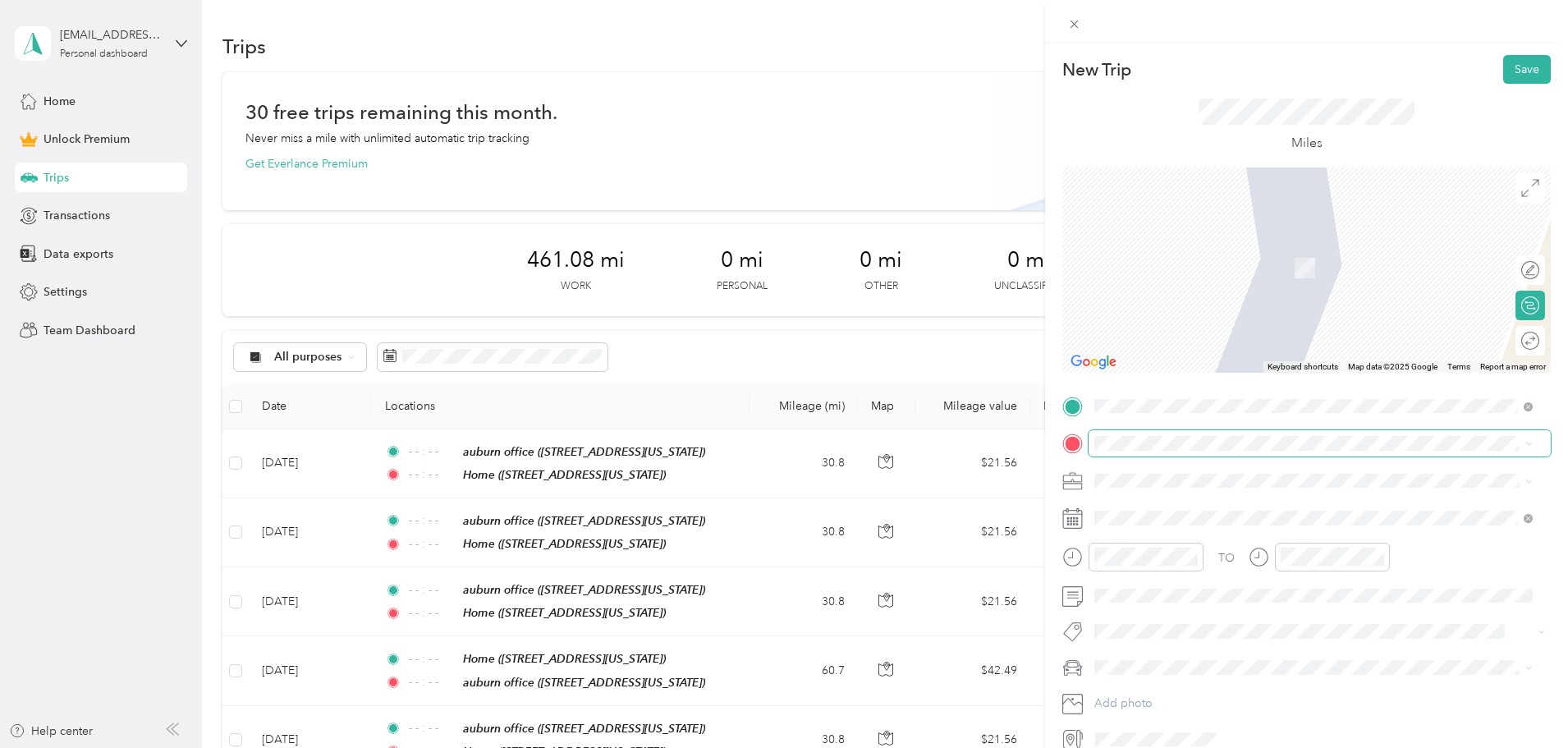
click at [1138, 432] on div "TO Add photo" at bounding box center [1306, 573] width 489 height 360
click at [1148, 565] on strong "Home" at bounding box center [1141, 560] width 32 height 14
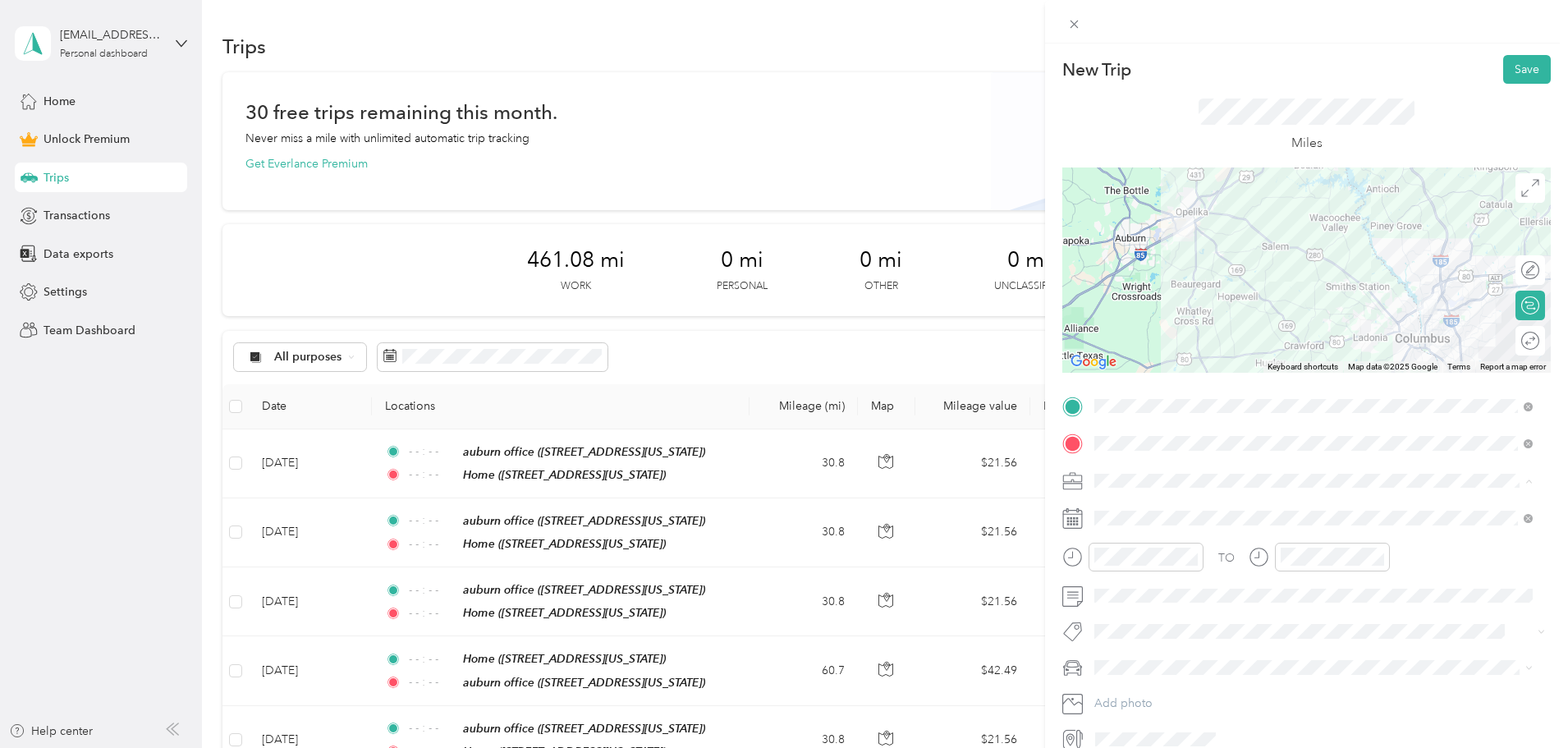
click at [1131, 509] on div "Work" at bounding box center [1313, 509] width 427 height 17
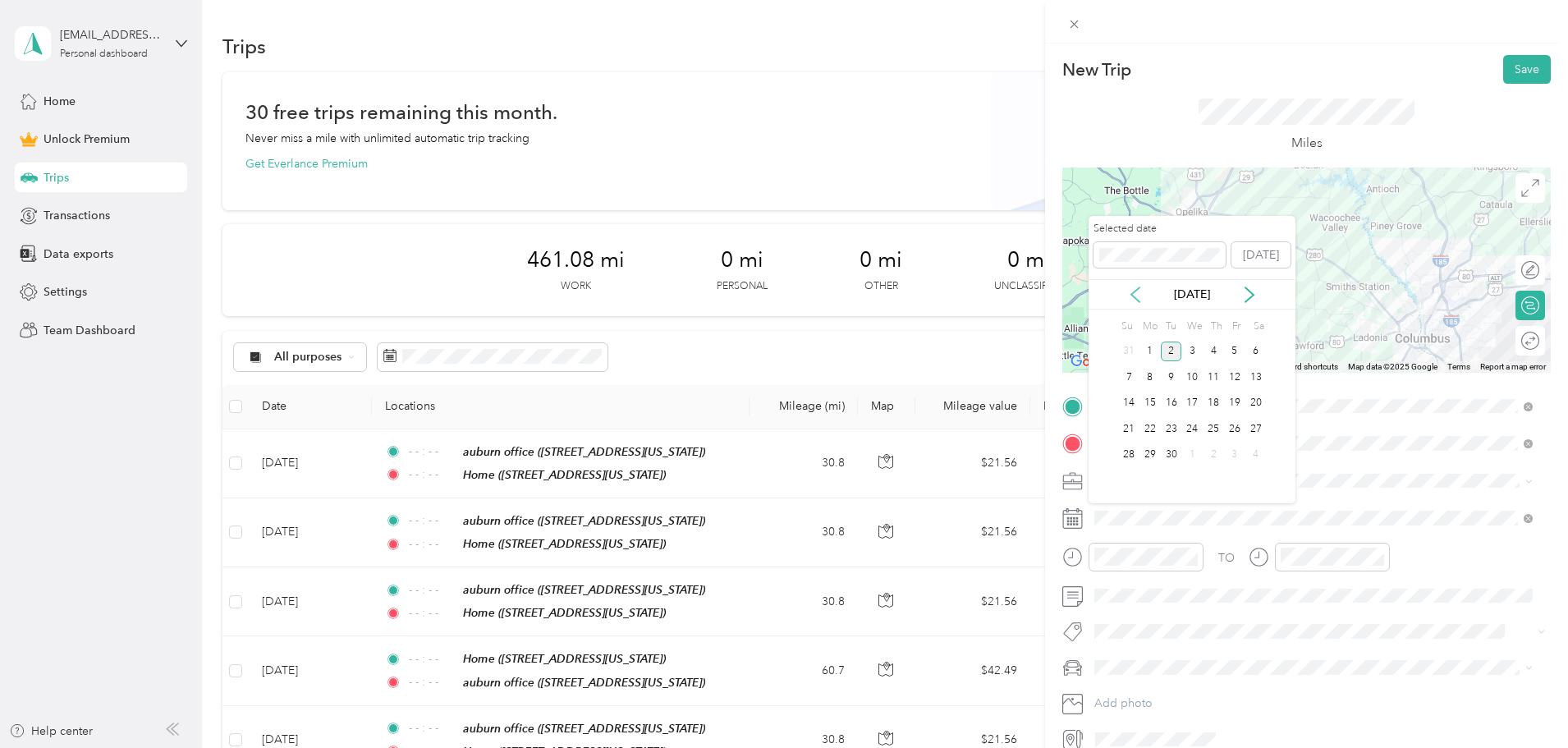
click at [1135, 302] on icon at bounding box center [1135, 295] width 16 height 16
click at [1136, 290] on icon at bounding box center [1134, 295] width 8 height 14
click at [1171, 407] on div "15" at bounding box center [1171, 403] width 22 height 21
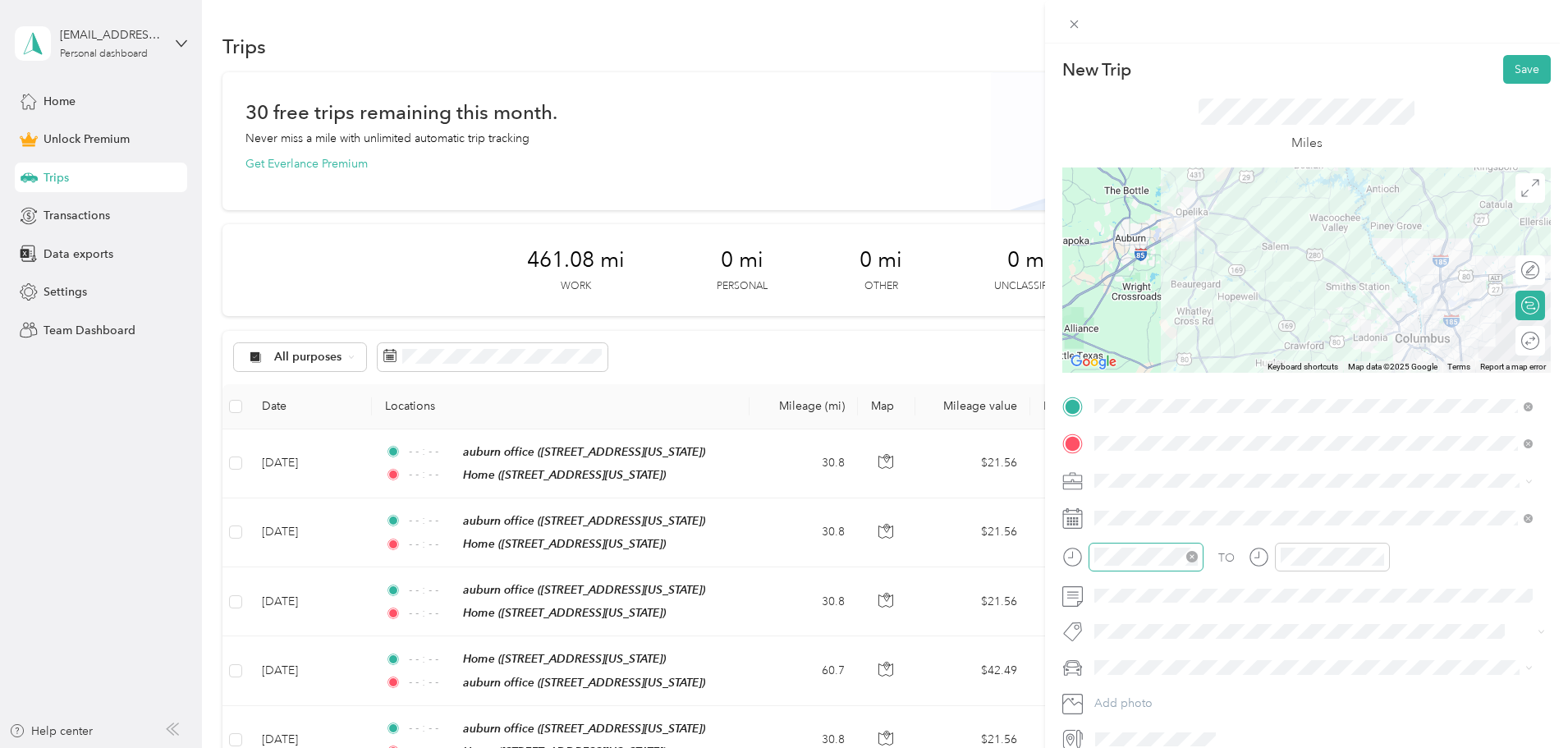
click at [1190, 557] on icon "close-circle" at bounding box center [1191, 556] width 12 height 12
click at [1376, 561] on icon "close-circle" at bounding box center [1377, 556] width 12 height 12
click at [1524, 69] on button "Save" at bounding box center [1526, 70] width 48 height 29
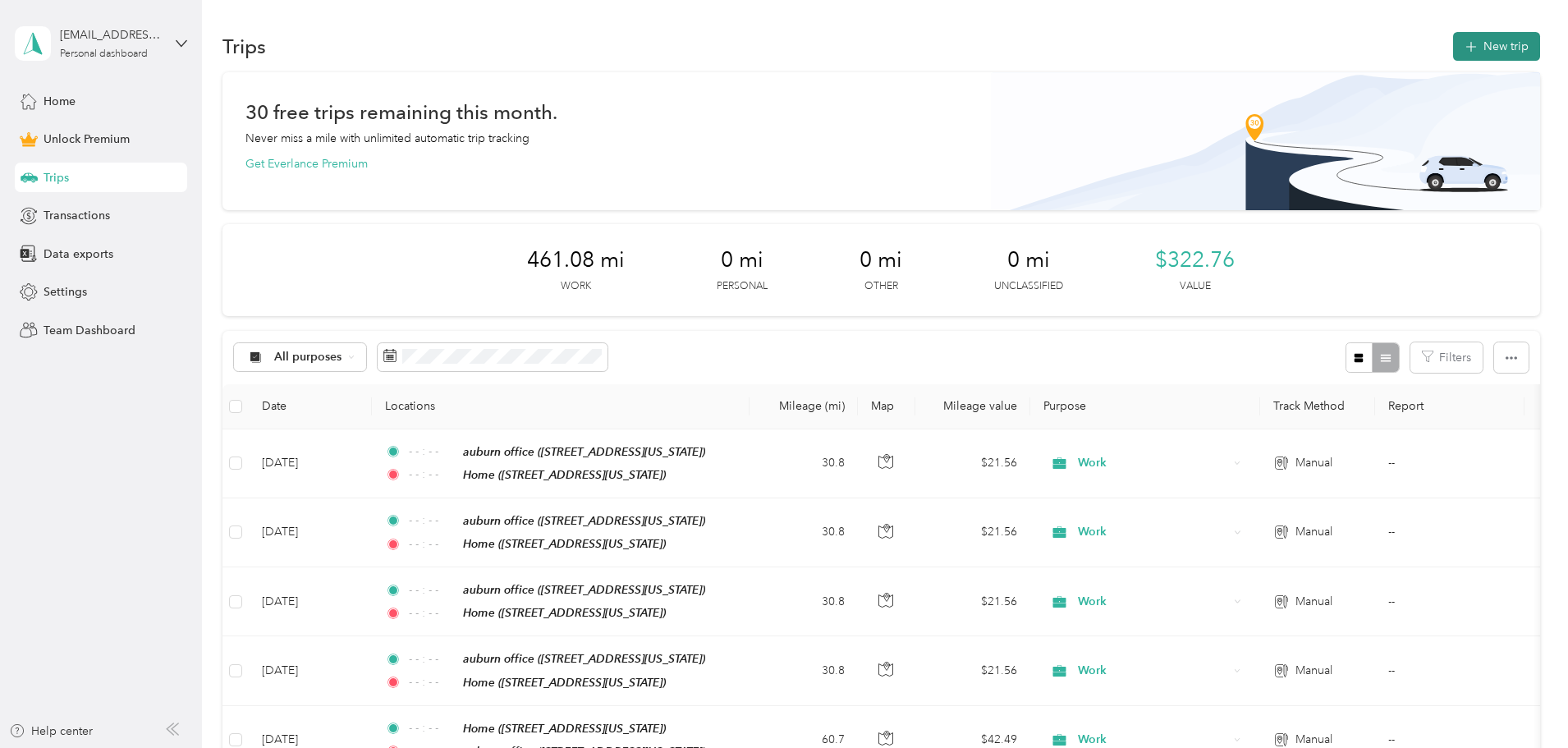
click at [1453, 35] on button "New trip" at bounding box center [1497, 46] width 87 height 29
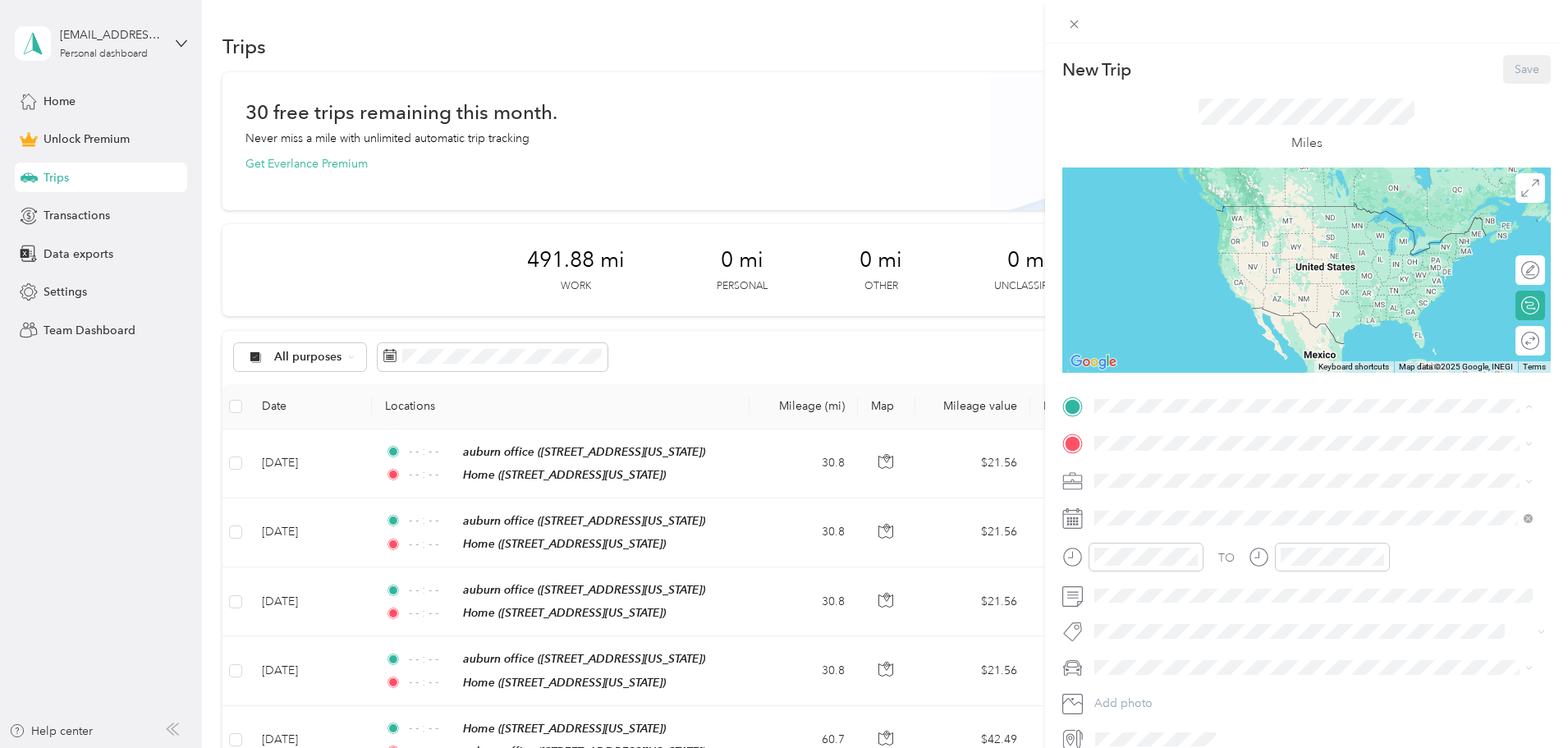
click at [1143, 461] on div "auburn office 2901 Society Hill Road, Opelika, 36804, Opelika, Alabama, United …" at bounding box center [1313, 481] width 427 height 41
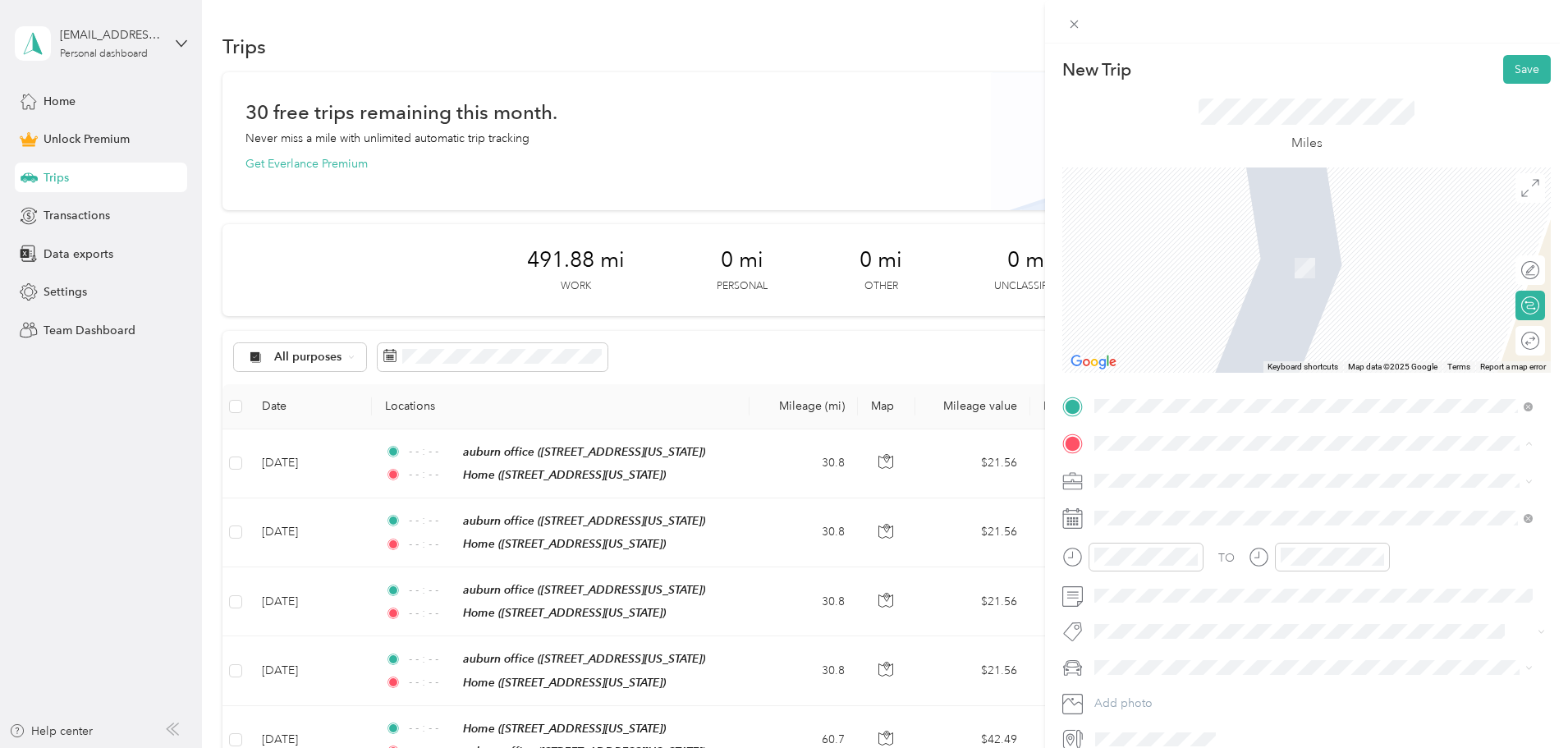
click at [1159, 566] on div "Home 806 49th Street, Columbus, 31904, Columbus, Georgia, United States" at bounding box center [1208, 570] width 164 height 34
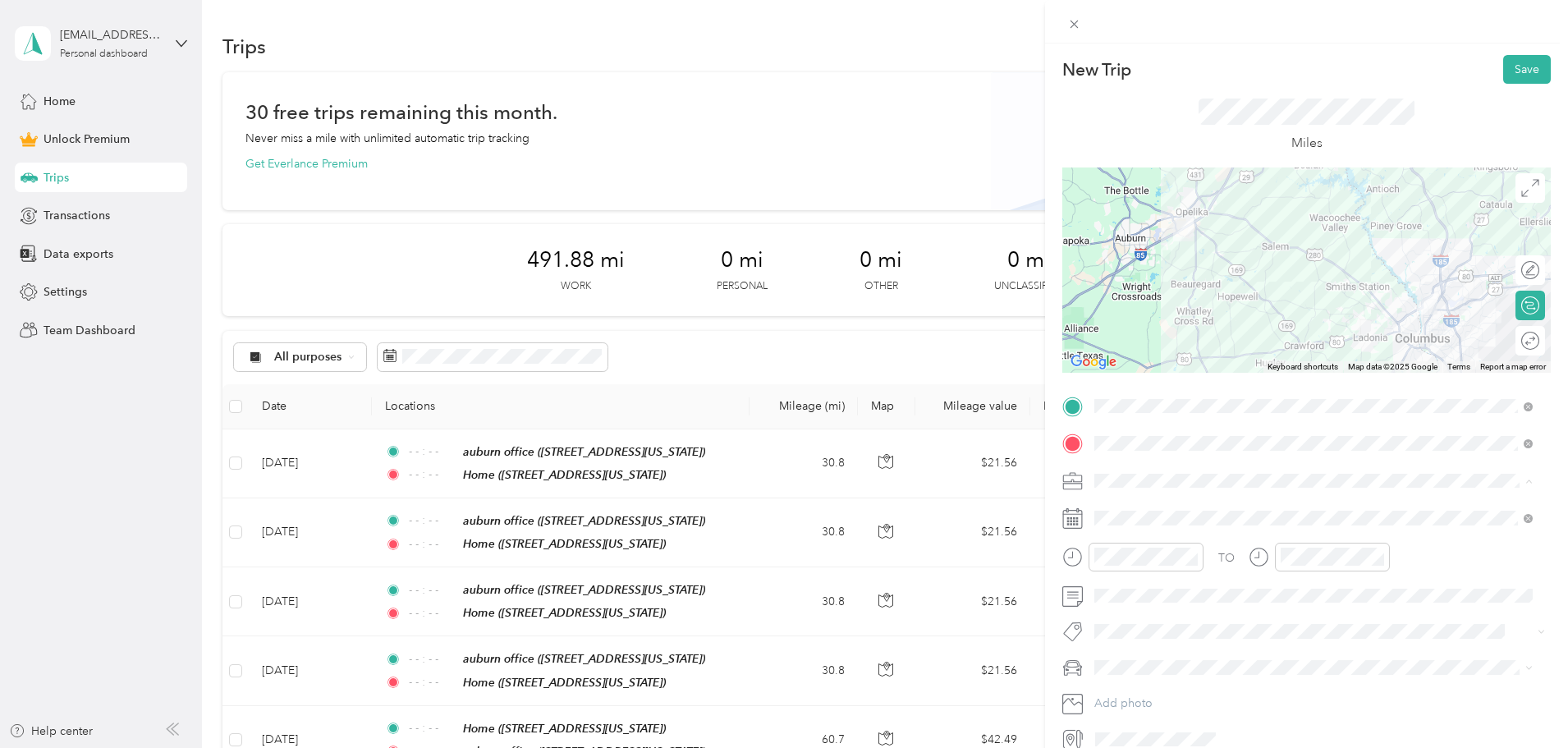
click at [1133, 512] on div "Work" at bounding box center [1313, 509] width 427 height 17
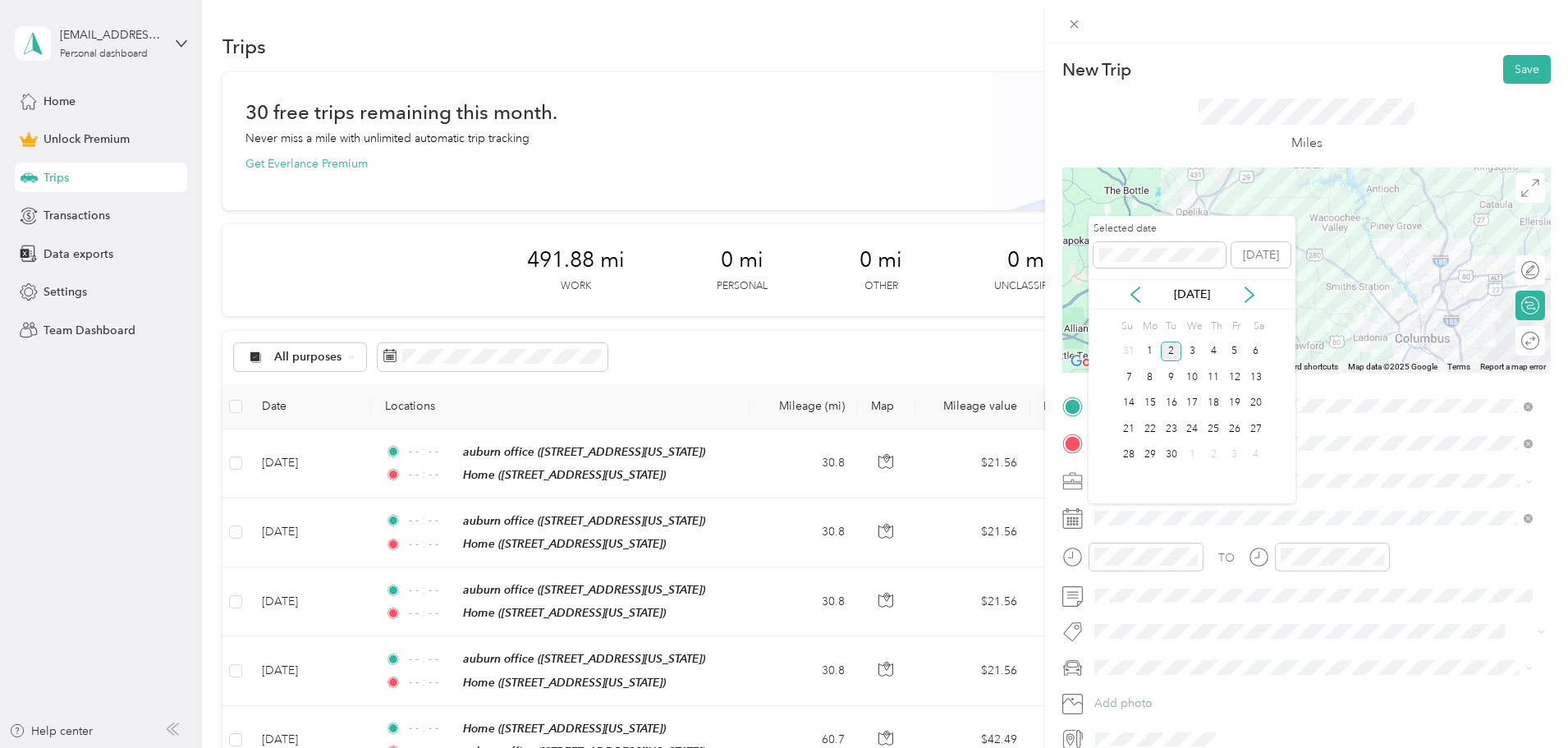
click at [1134, 284] on div "[DATE]" at bounding box center [1191, 295] width 207 height 31
click at [1134, 294] on icon at bounding box center [1135, 295] width 16 height 16
click at [1195, 407] on div "16" at bounding box center [1192, 403] width 22 height 21
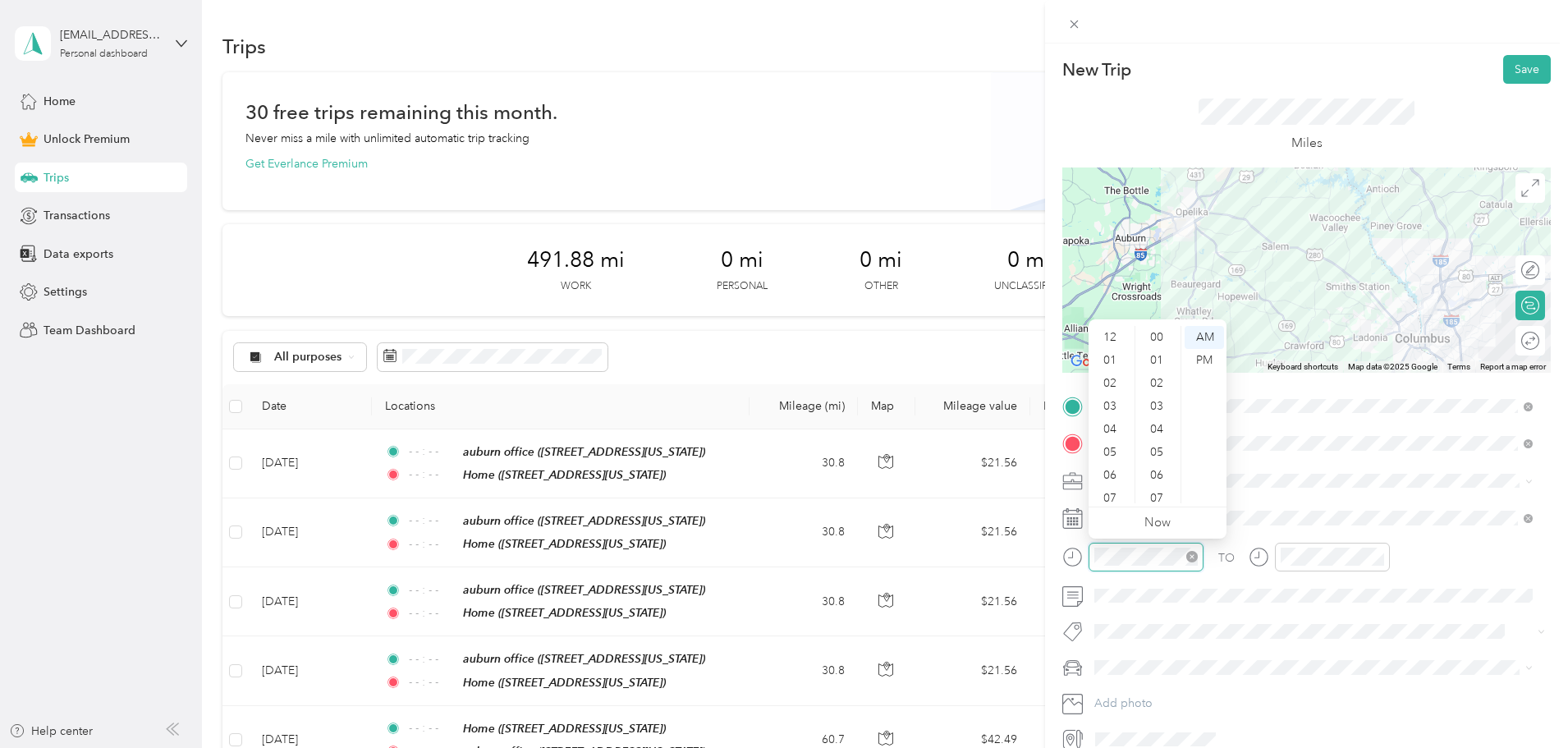
scroll to position [98, 0]
click at [1194, 561] on icon "close-circle" at bounding box center [1191, 556] width 12 height 12
click at [1382, 557] on icon "close-circle" at bounding box center [1377, 556] width 12 height 12
click at [1507, 73] on button "Save" at bounding box center [1526, 70] width 48 height 29
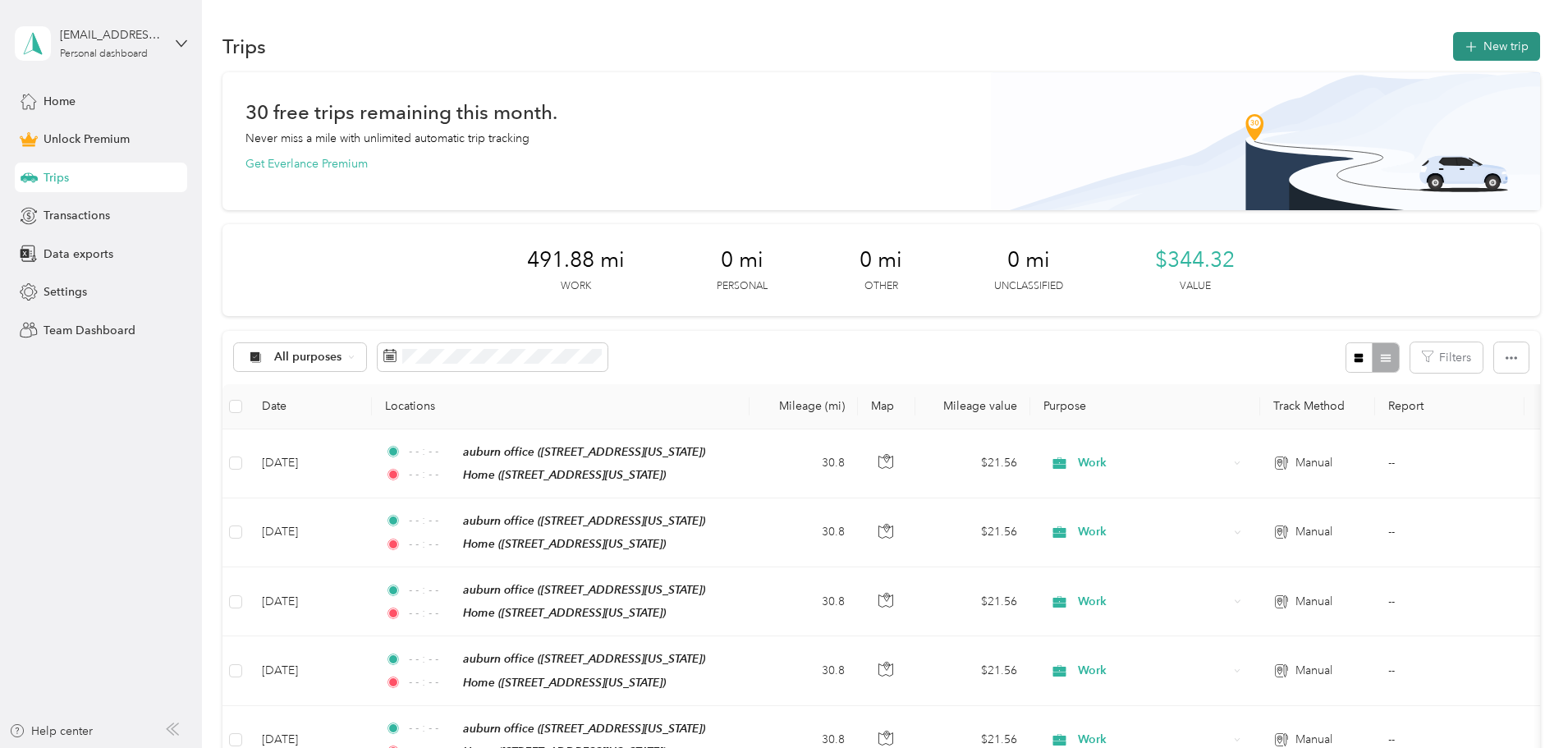
click at [1453, 51] on button "New trip" at bounding box center [1497, 46] width 87 height 29
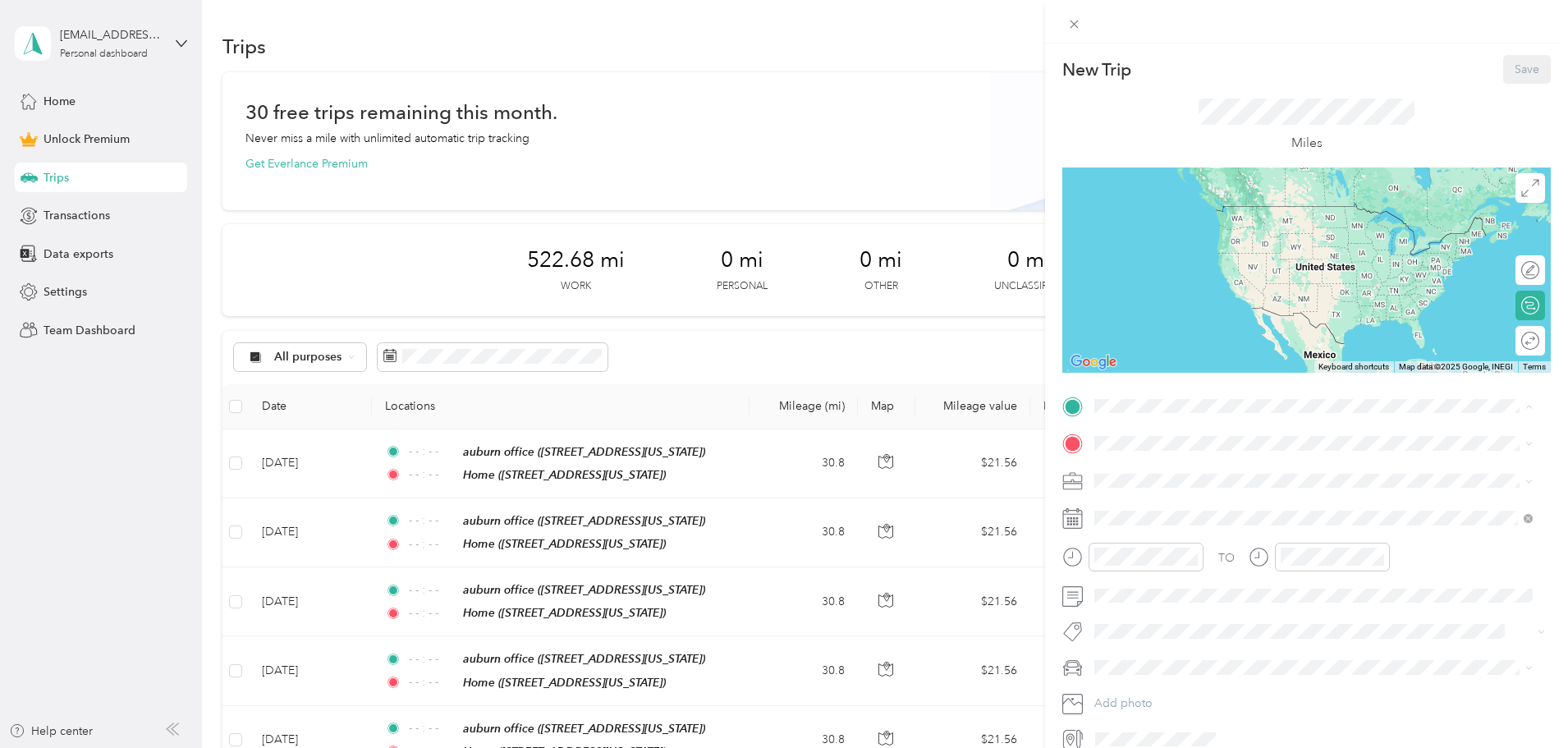
click at [1143, 466] on strong "auburn office" at bounding box center [1162, 471] width 72 height 14
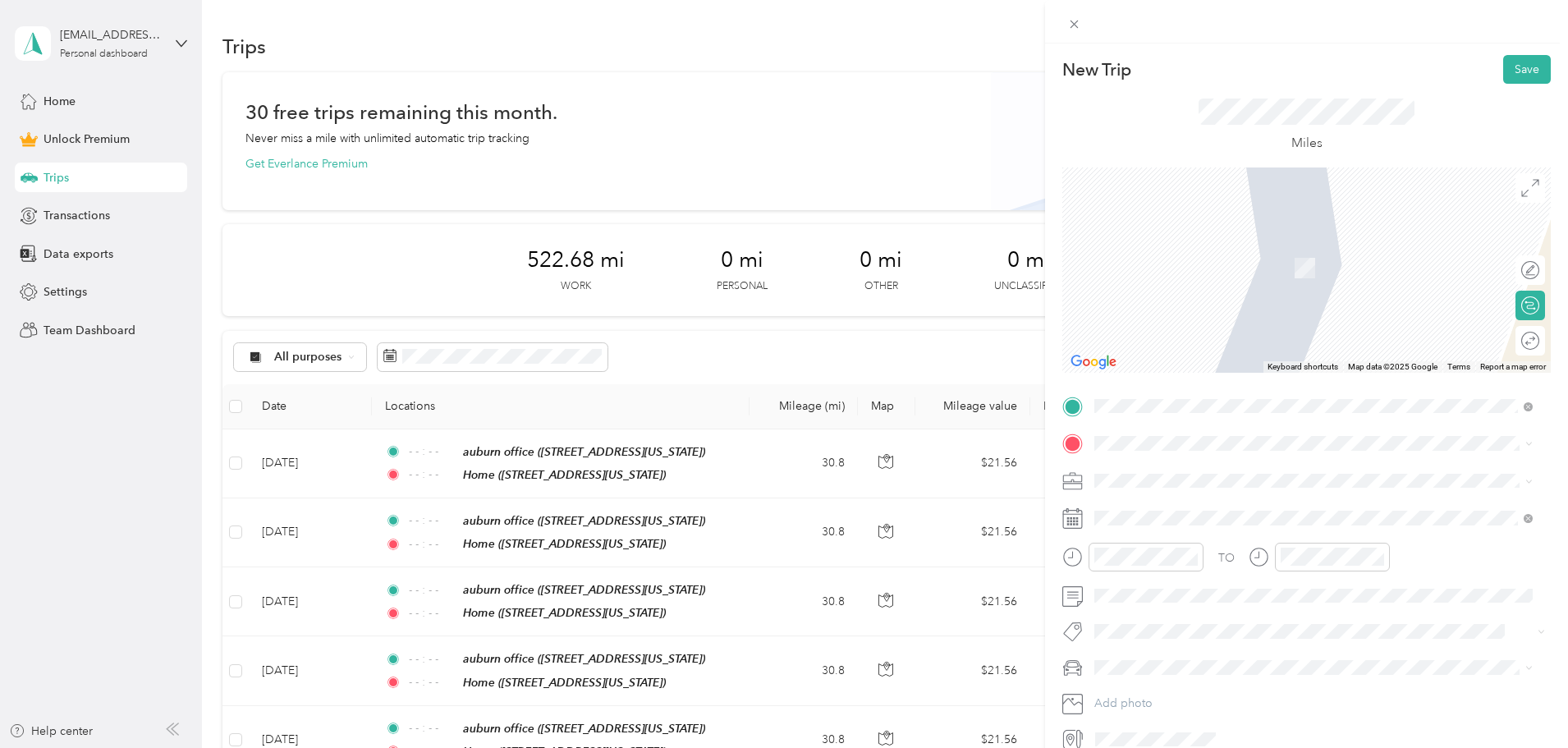
click at [1152, 558] on strong "Home" at bounding box center [1141, 558] width 32 height 14
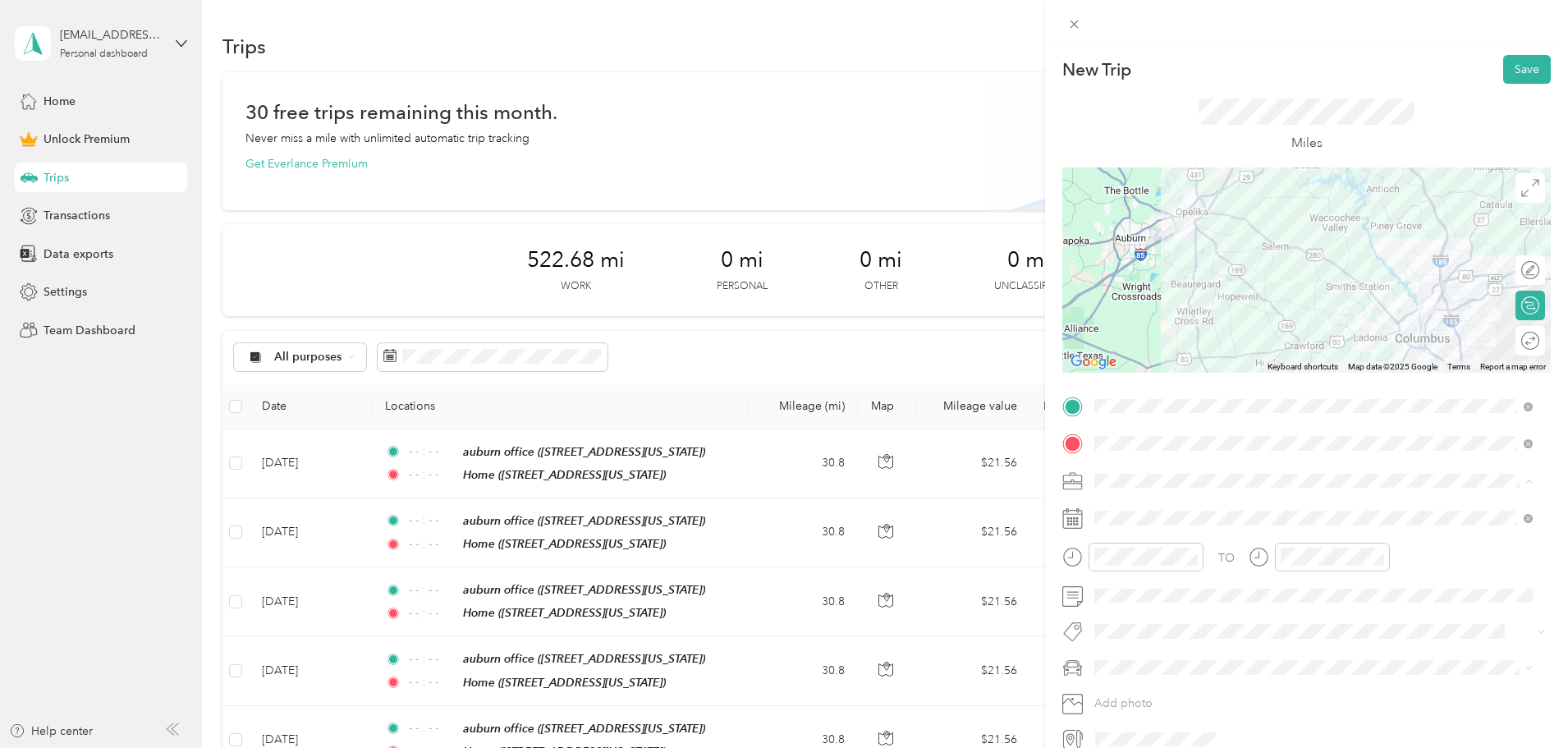
click at [1138, 511] on div "Work" at bounding box center [1313, 509] width 427 height 17
click at [1134, 529] on span at bounding box center [1320, 518] width 462 height 26
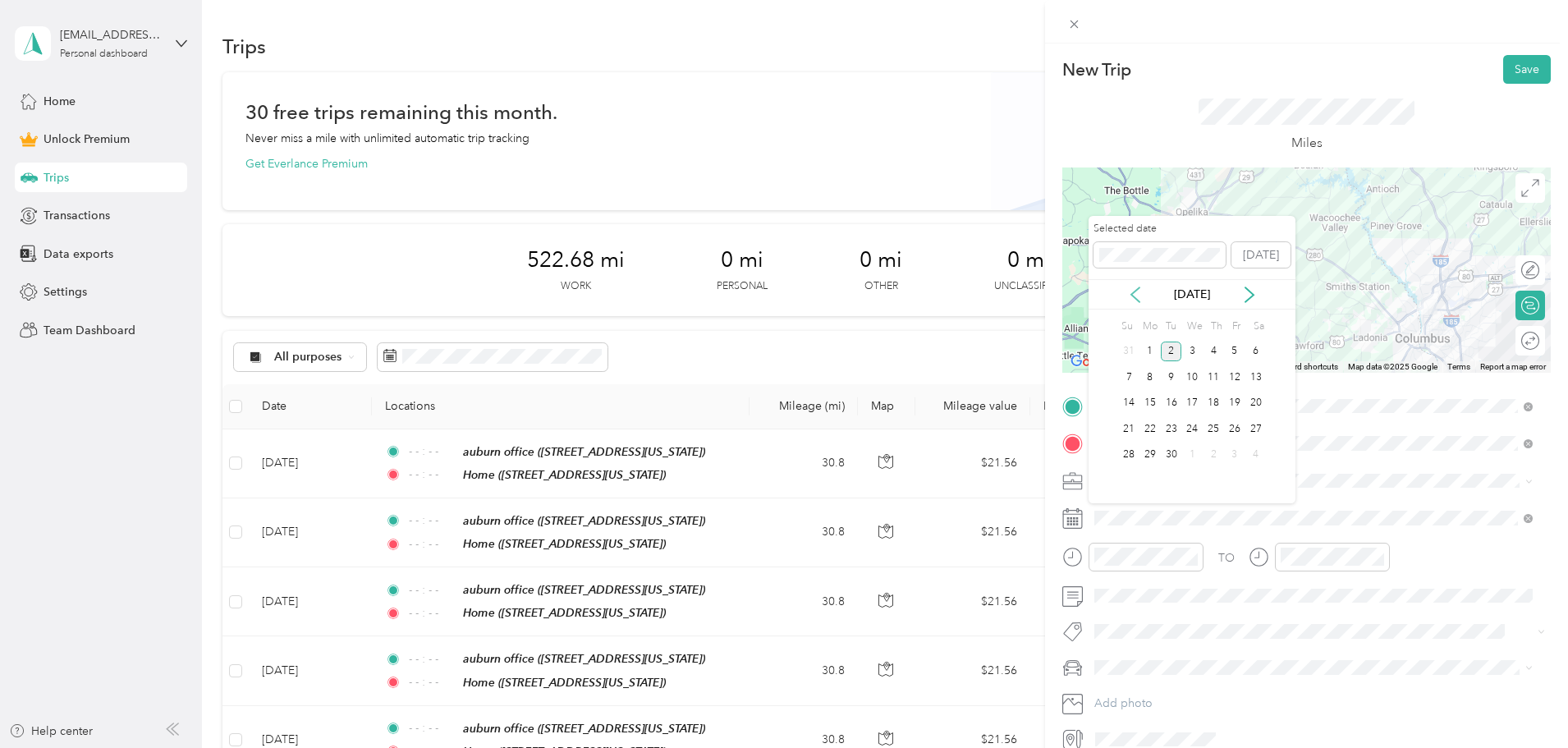
click at [1135, 295] on icon at bounding box center [1135, 295] width 16 height 16
click at [1210, 407] on div "17" at bounding box center [1213, 403] width 22 height 21
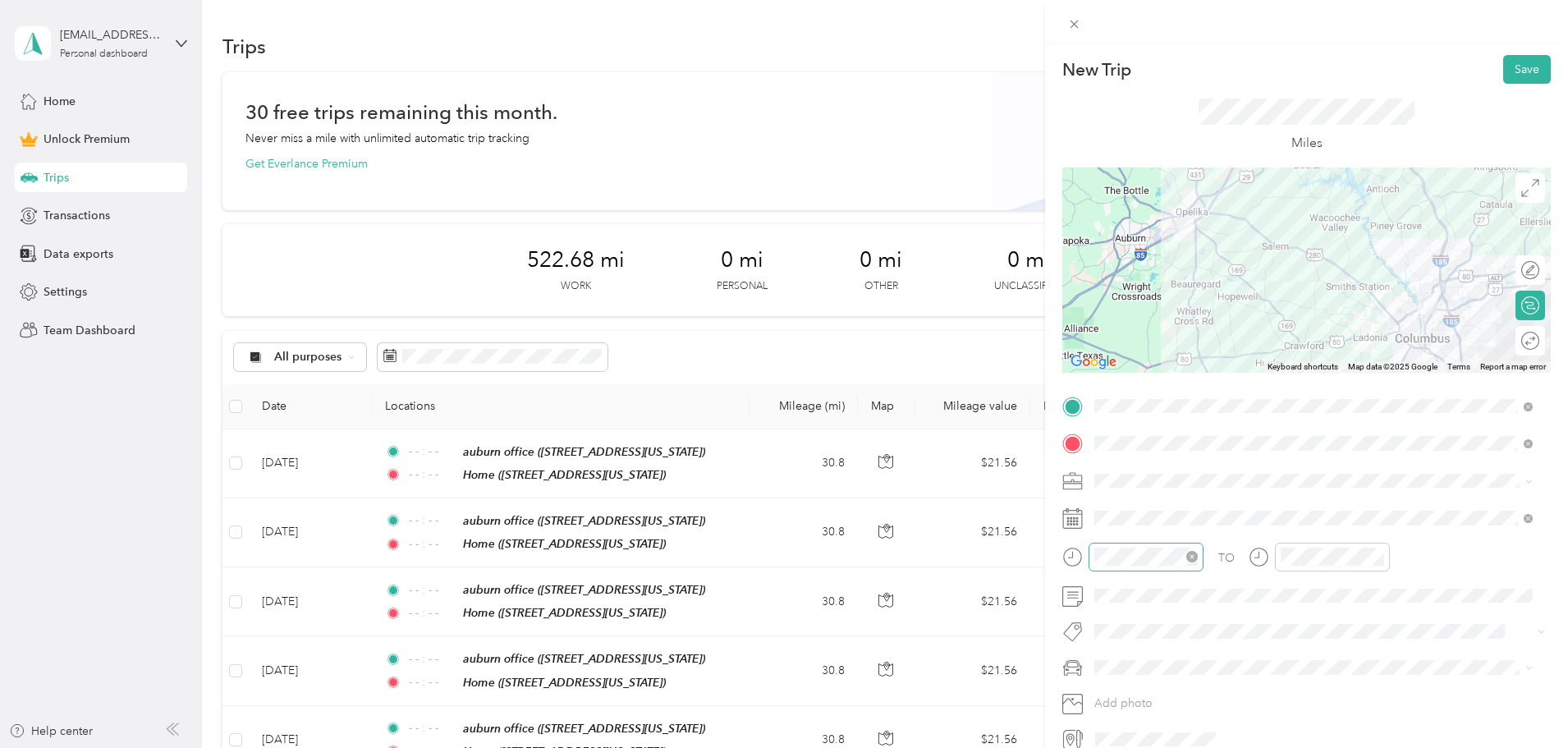
click at [1192, 559] on icon "close-circle" at bounding box center [1191, 556] width 12 height 12
click at [1379, 555] on icon "close-circle" at bounding box center [1377, 556] width 12 height 12
click at [1514, 79] on button "Save" at bounding box center [1526, 70] width 48 height 29
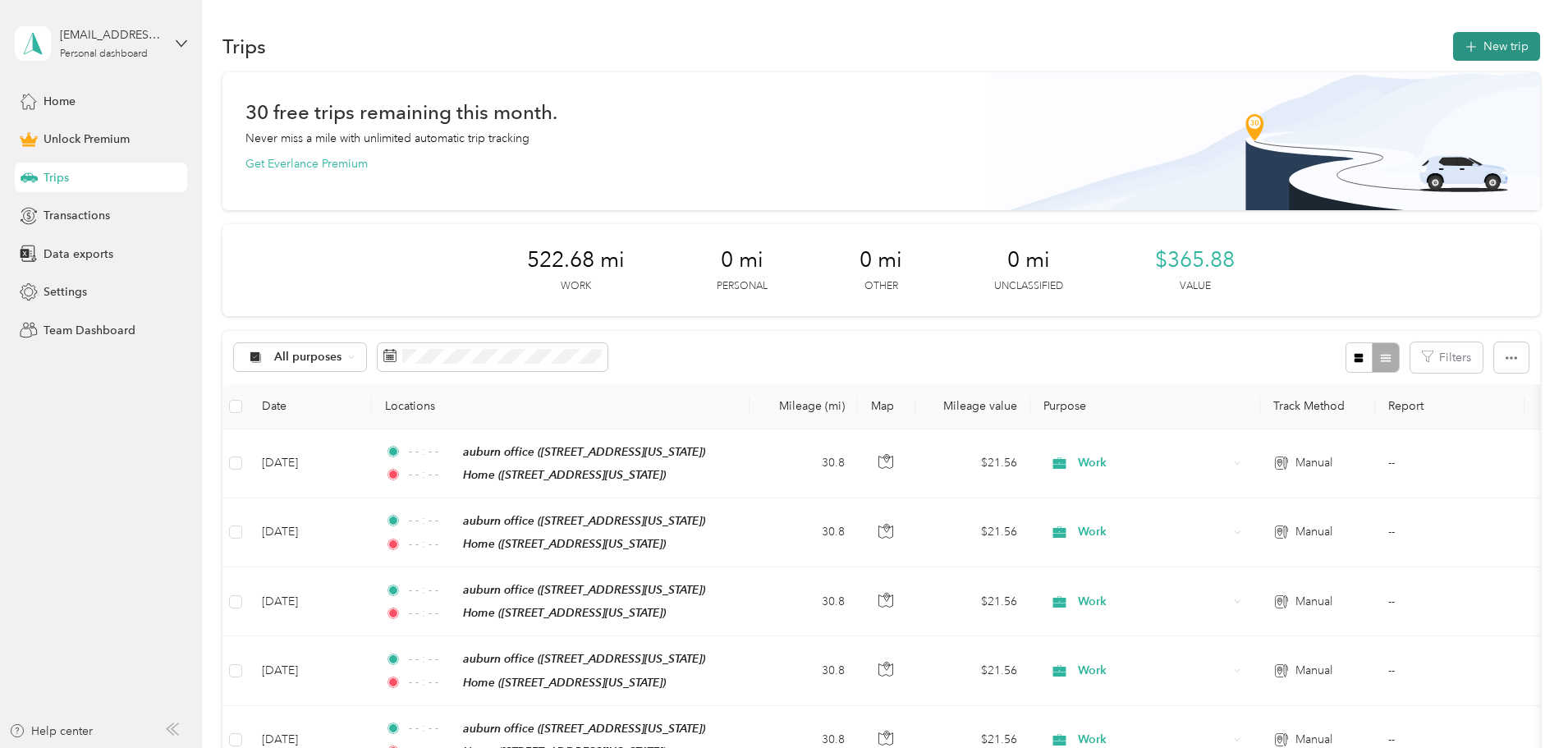
click at [1453, 47] on button "New trip" at bounding box center [1497, 46] width 87 height 29
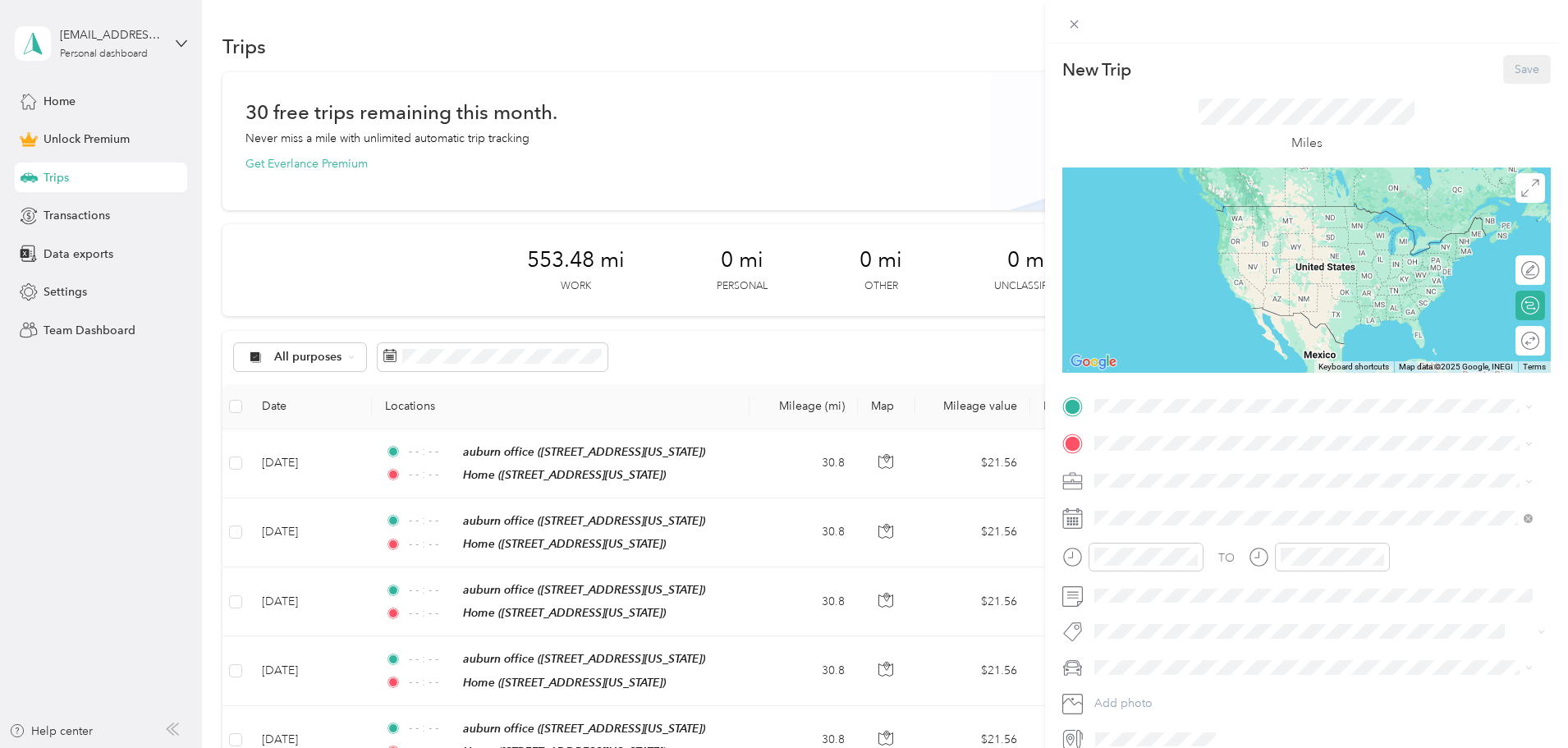
click at [1159, 527] on div "Home" at bounding box center [1208, 523] width 164 height 14
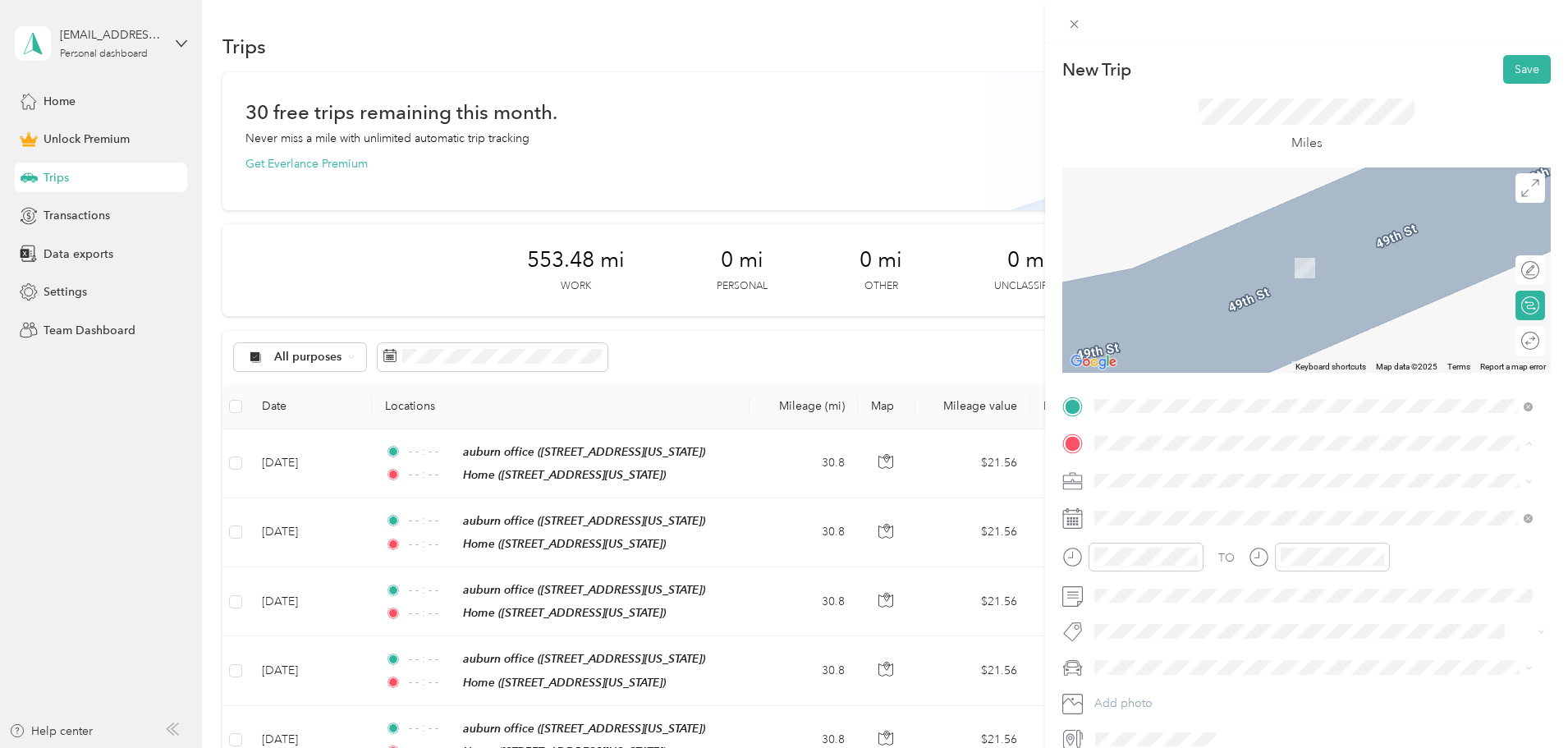
click at [1166, 500] on div "auburn office 2901 Society Hill Road, Opelika, 36804, Opelika, Alabama, United …" at bounding box center [1313, 519] width 427 height 41
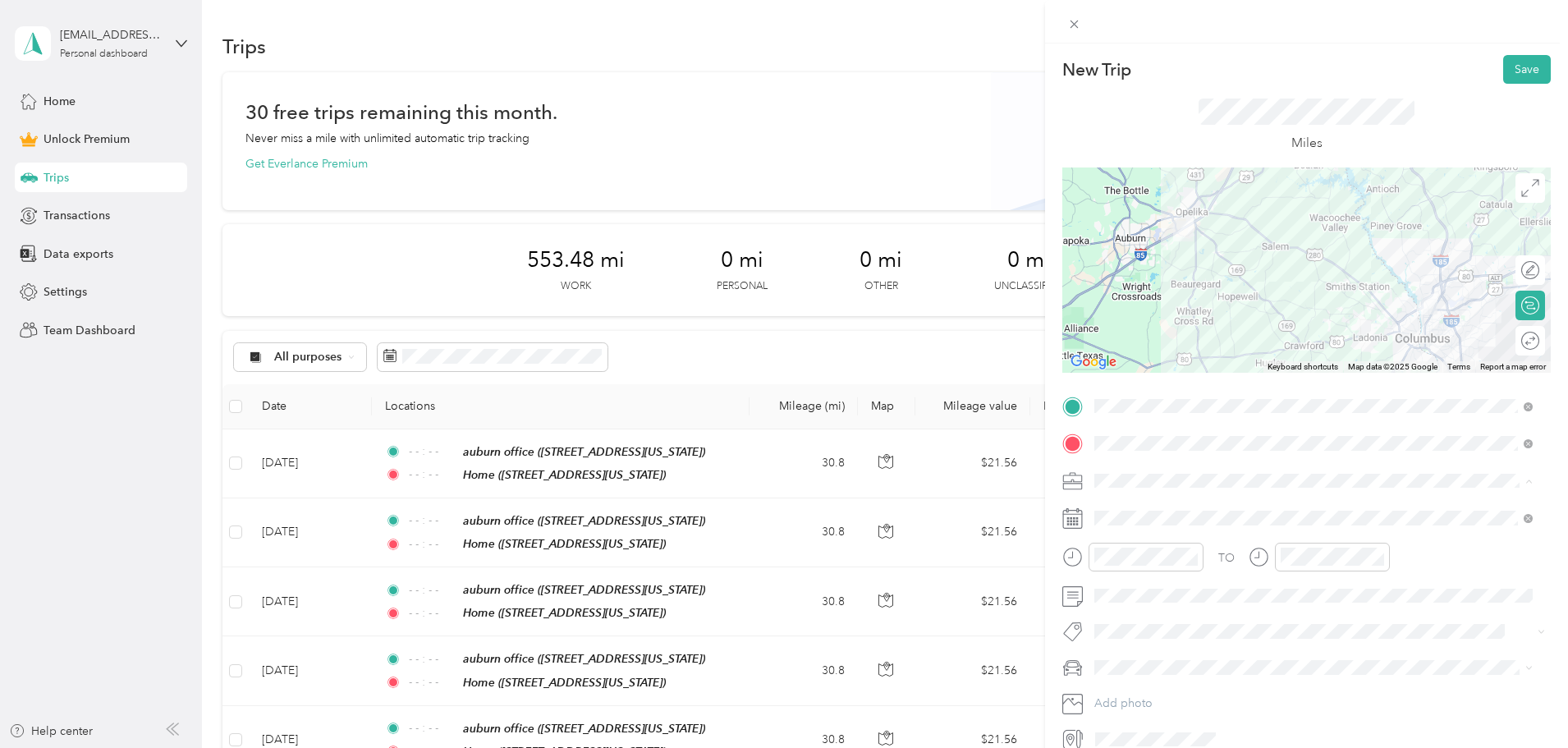
click at [1138, 514] on li "Work" at bounding box center [1313, 510] width 450 height 29
click at [1516, 341] on div "Round trip" at bounding box center [1530, 341] width 30 height 30
click at [1509, 338] on div at bounding box center [1522, 341] width 34 height 17
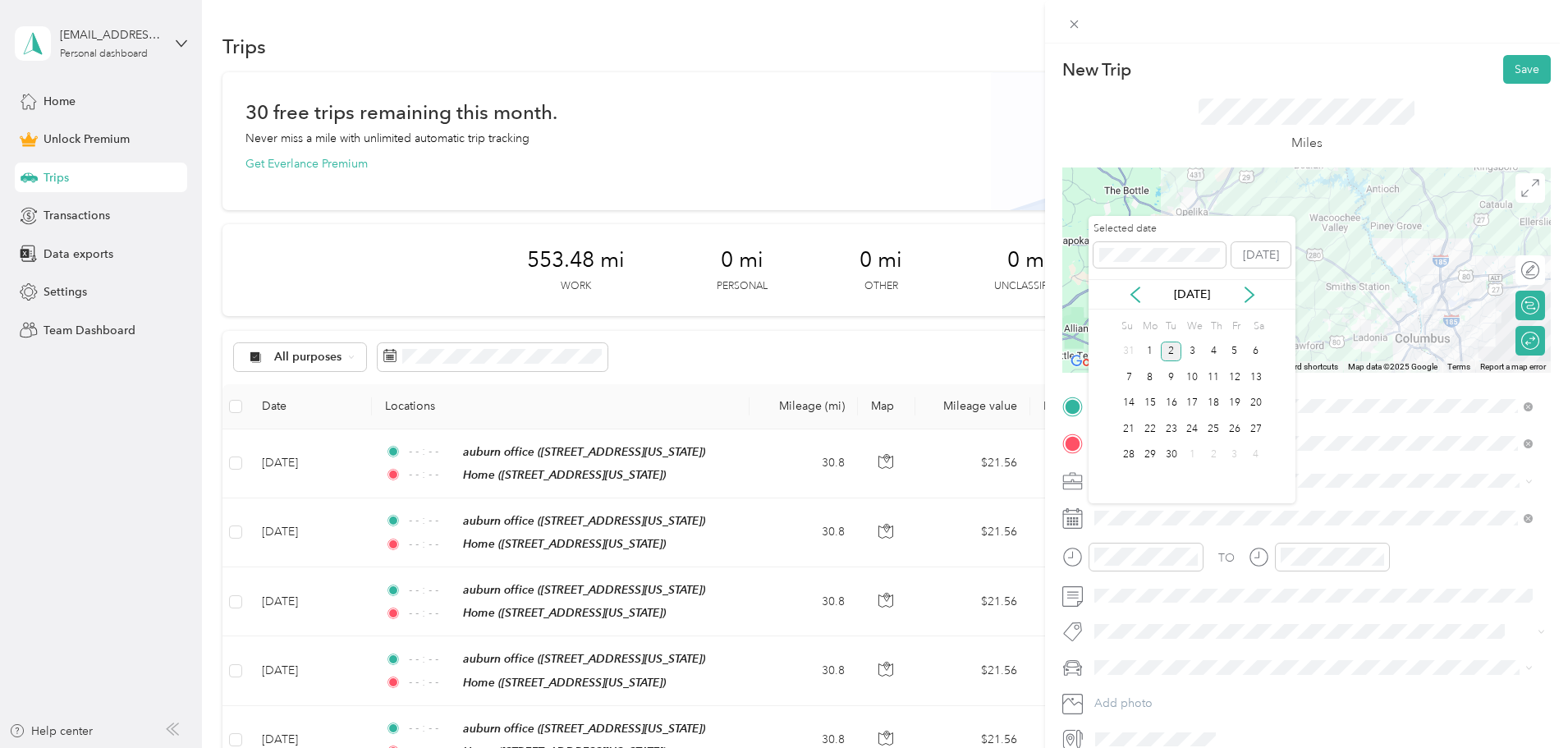
click at [1143, 294] on div "[DATE]" at bounding box center [1191, 294] width 207 height 17
click at [1137, 294] on icon at bounding box center [1135, 295] width 16 height 16
click at [1153, 429] on div "21" at bounding box center [1150, 428] width 22 height 21
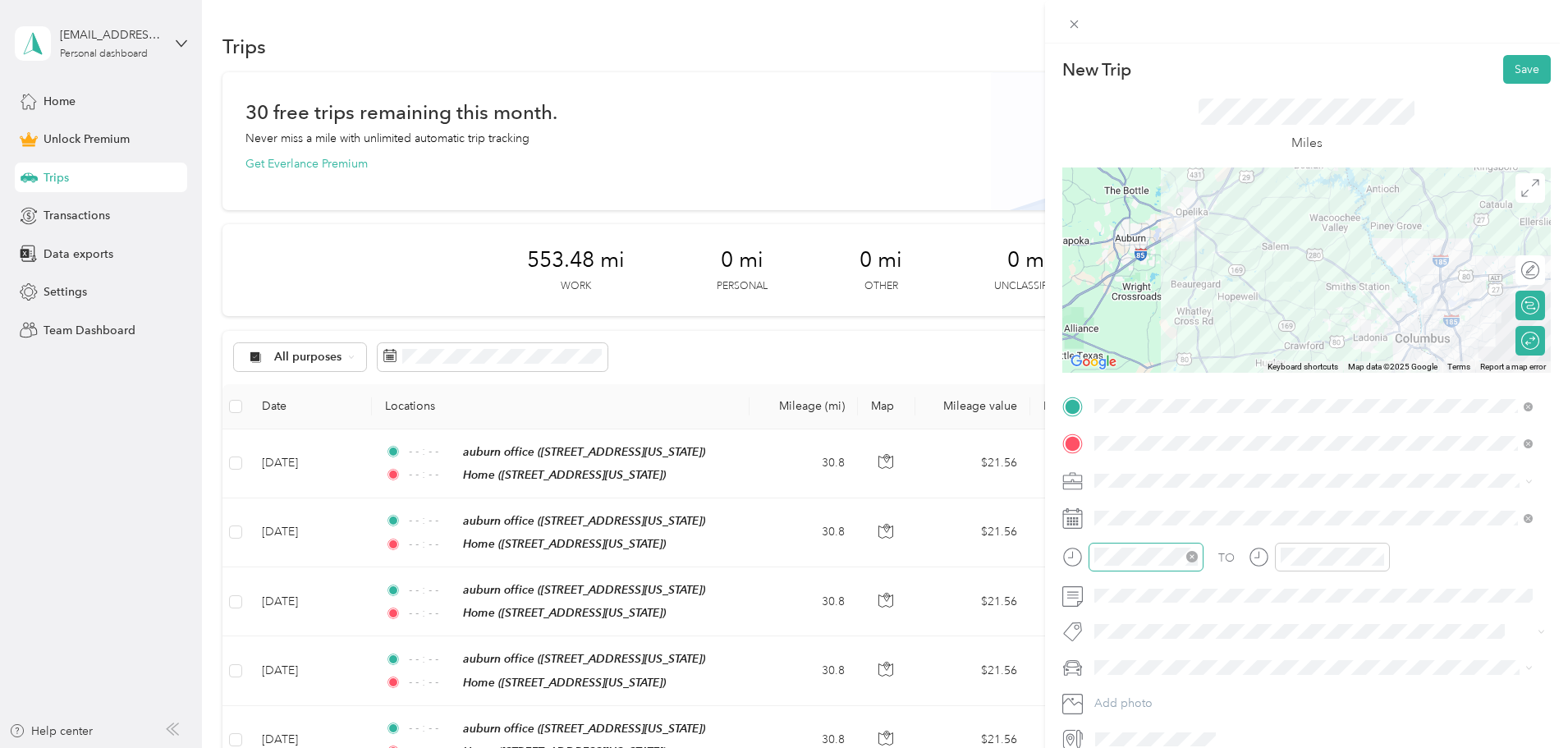
click at [1194, 554] on icon "close-circle" at bounding box center [1191, 556] width 12 height 12
click at [1378, 558] on icon "close-circle" at bounding box center [1377, 556] width 12 height 12
click at [1050, 575] on form "New Trip Save This trip cannot be edited because it is either under review, app…" at bounding box center [1306, 404] width 523 height 697
click at [1503, 74] on button "Save" at bounding box center [1526, 70] width 48 height 29
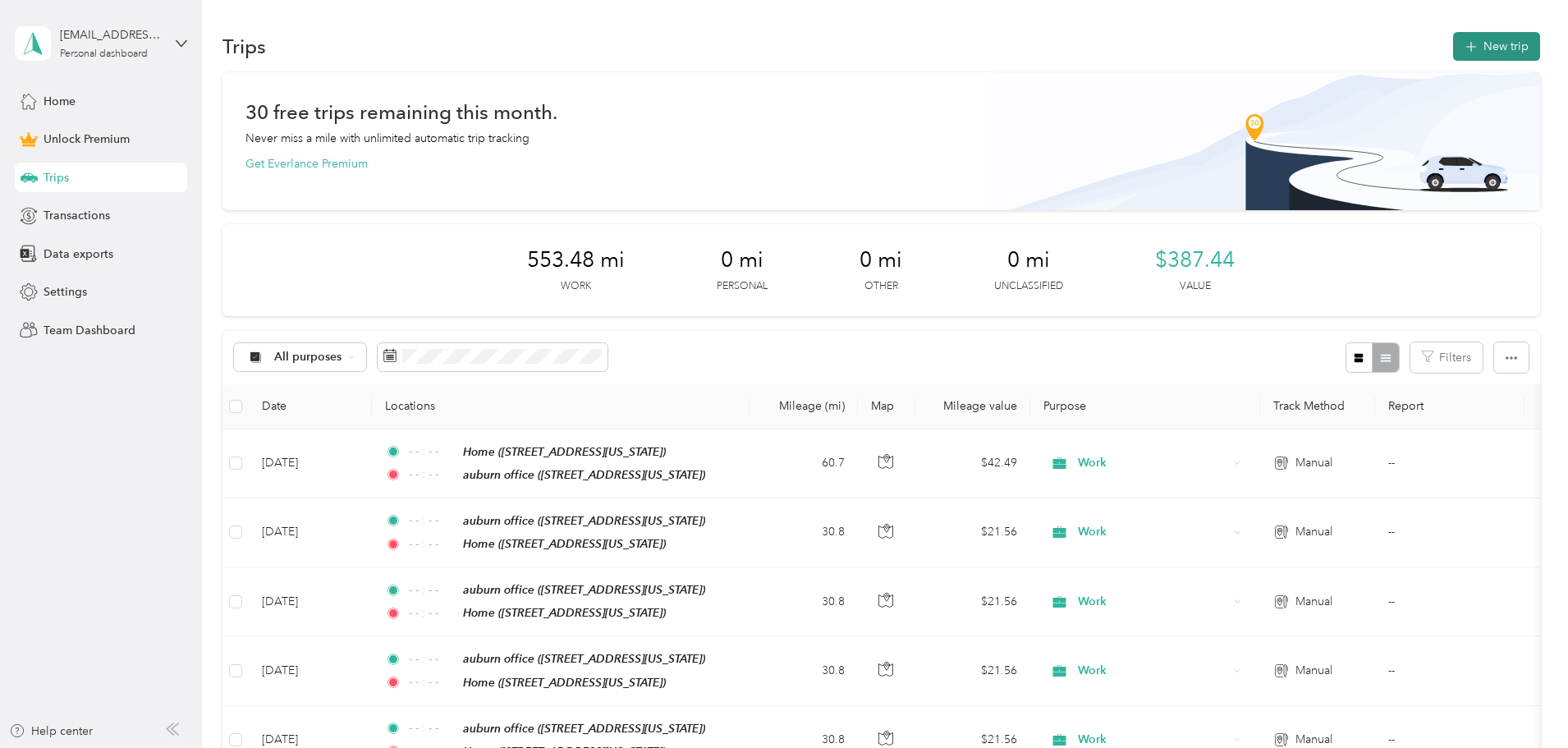
click at [1453, 53] on button "New trip" at bounding box center [1497, 46] width 87 height 29
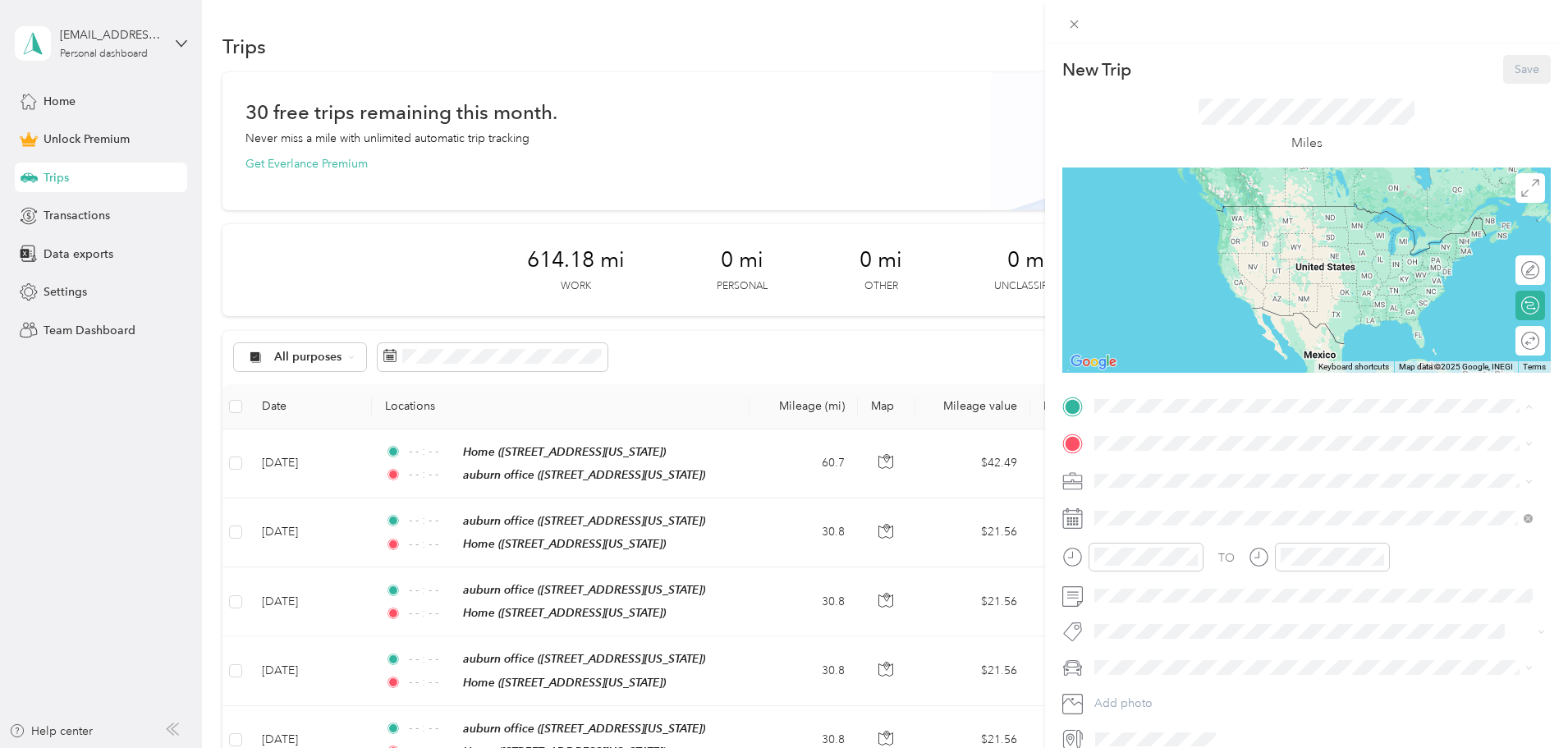
click at [1176, 525] on div "Home" at bounding box center [1208, 523] width 164 height 14
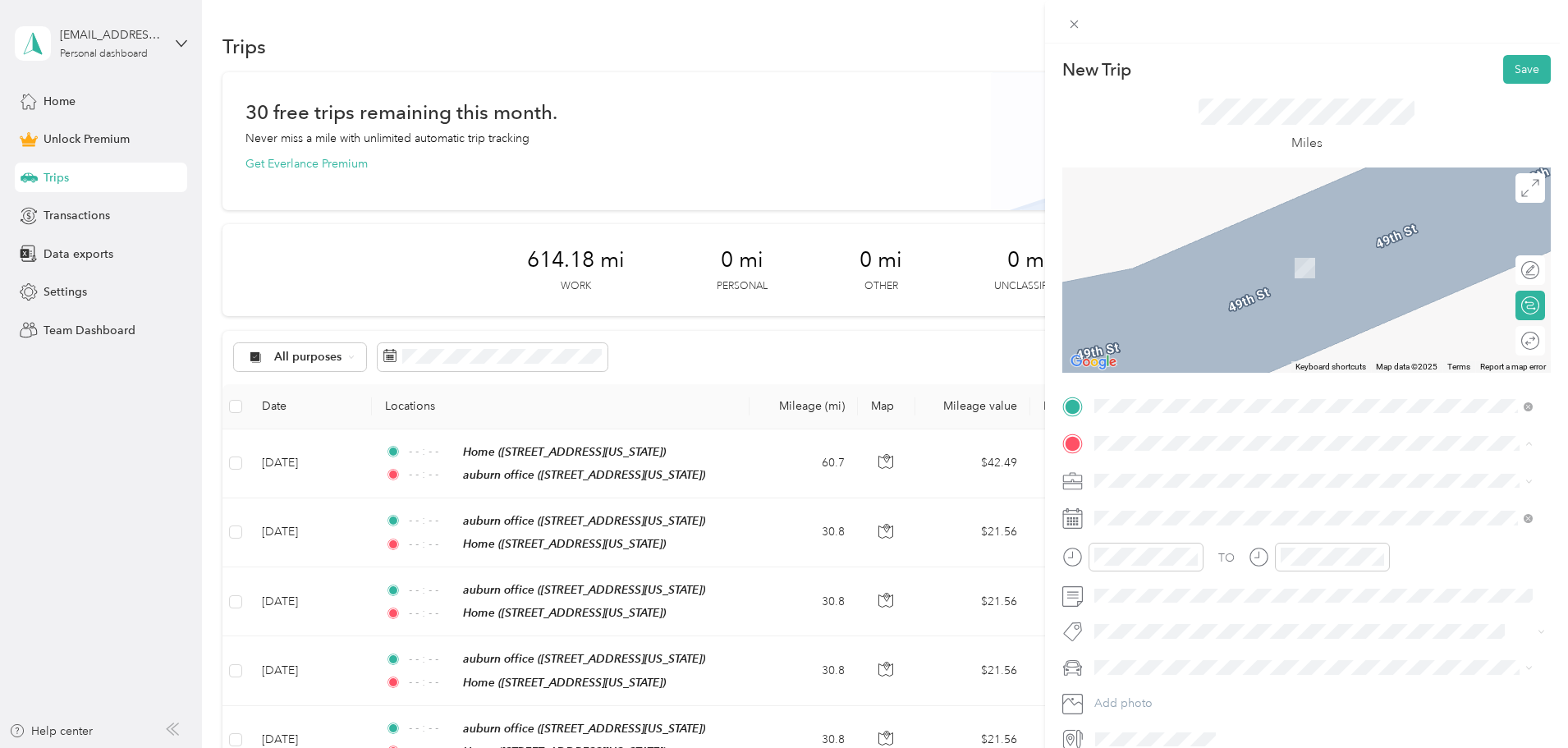
click at [1176, 511] on strong "auburn office" at bounding box center [1162, 508] width 72 height 14
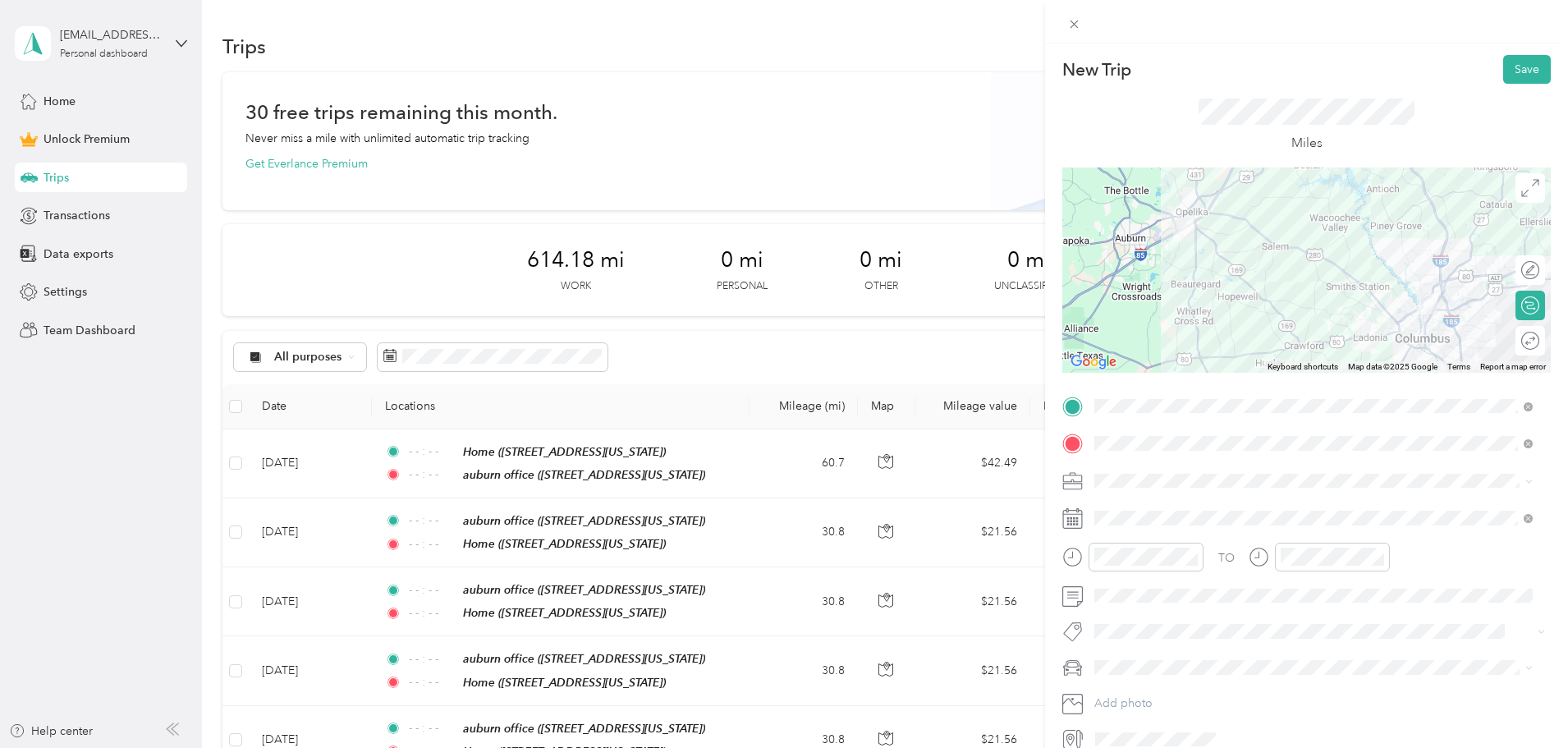
click at [1165, 491] on span at bounding box center [1320, 481] width 462 height 26
click at [1143, 505] on div "Work" at bounding box center [1313, 509] width 427 height 17
click at [1141, 506] on span at bounding box center [1320, 518] width 462 height 26
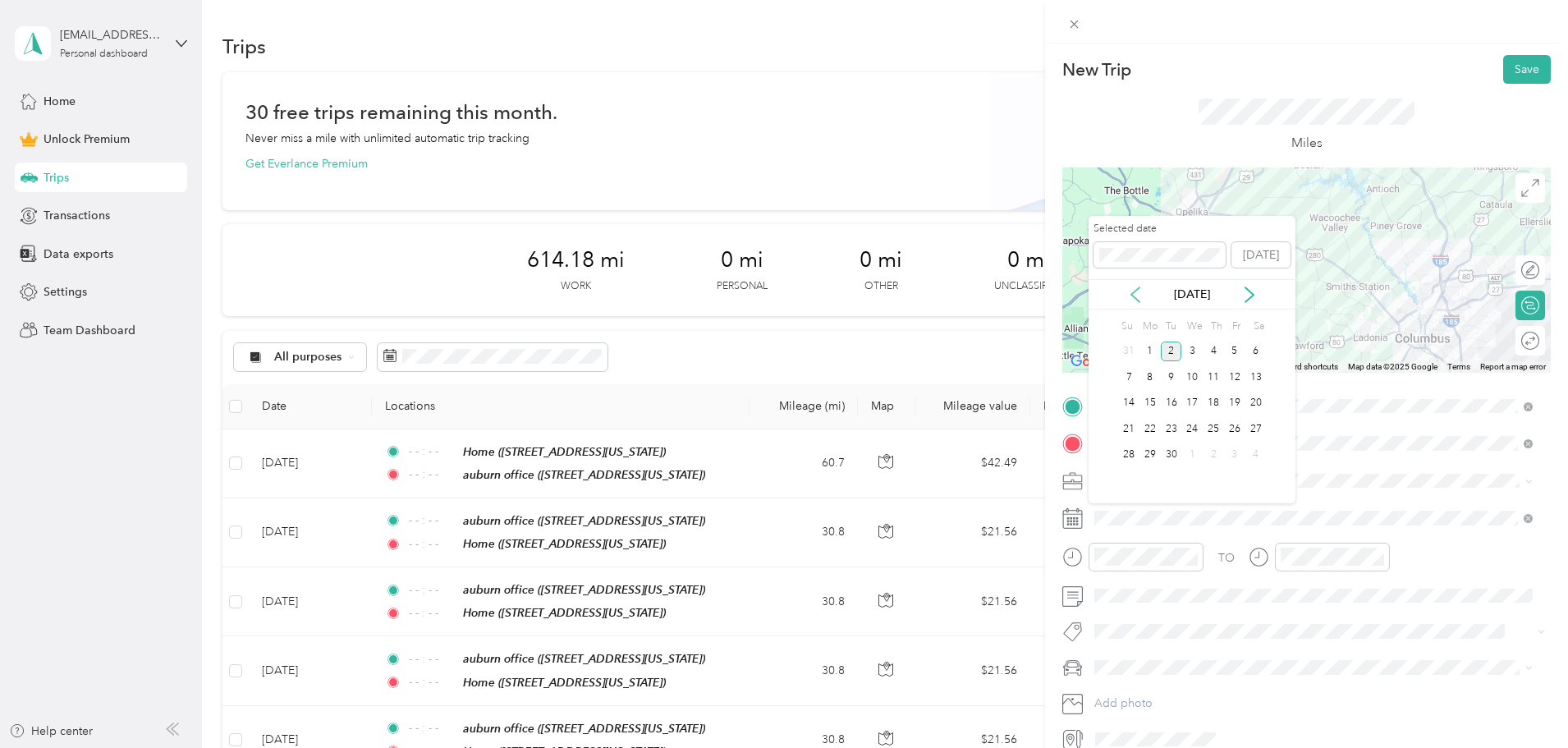
click at [1137, 293] on icon at bounding box center [1135, 295] width 16 height 16
click at [1196, 430] on div "23" at bounding box center [1192, 428] width 22 height 21
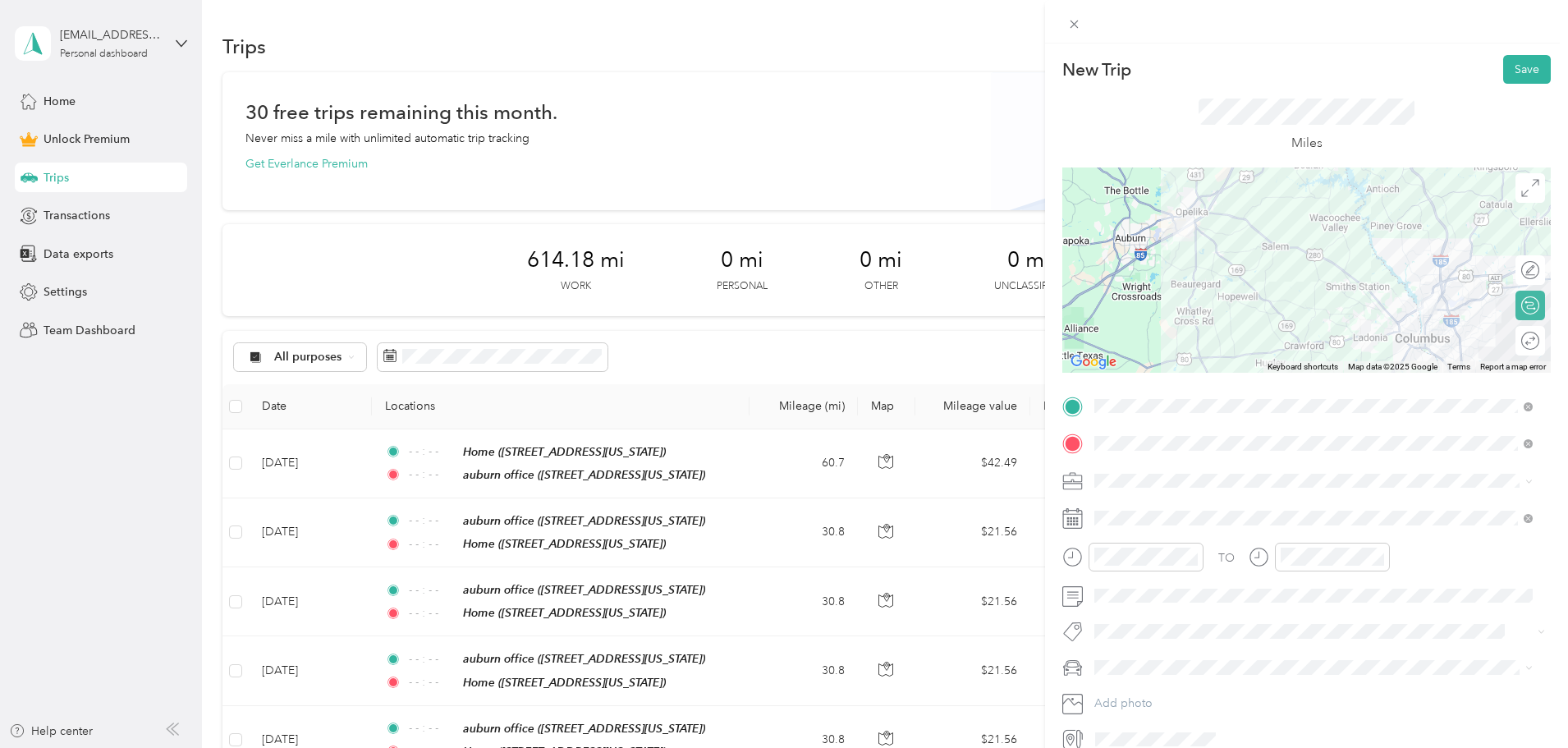
click at [1521, 347] on icon at bounding box center [1530, 341] width 18 height 18
click at [1514, 340] on div at bounding box center [1522, 341] width 34 height 17
click at [1274, 603] on span at bounding box center [1320, 595] width 462 height 26
click at [1513, 68] on button "Save" at bounding box center [1526, 70] width 48 height 29
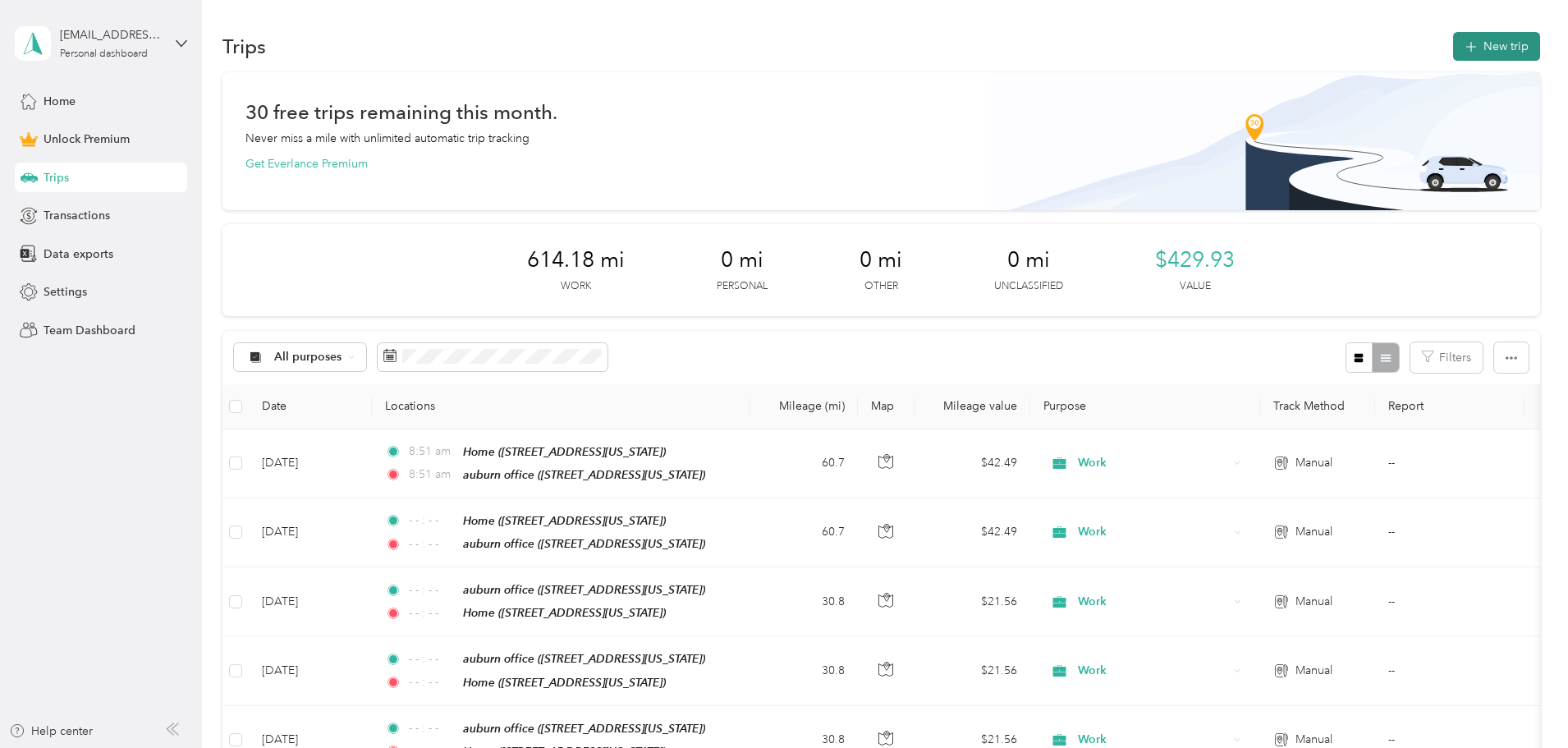
click at [1453, 52] on button "New trip" at bounding box center [1497, 46] width 87 height 29
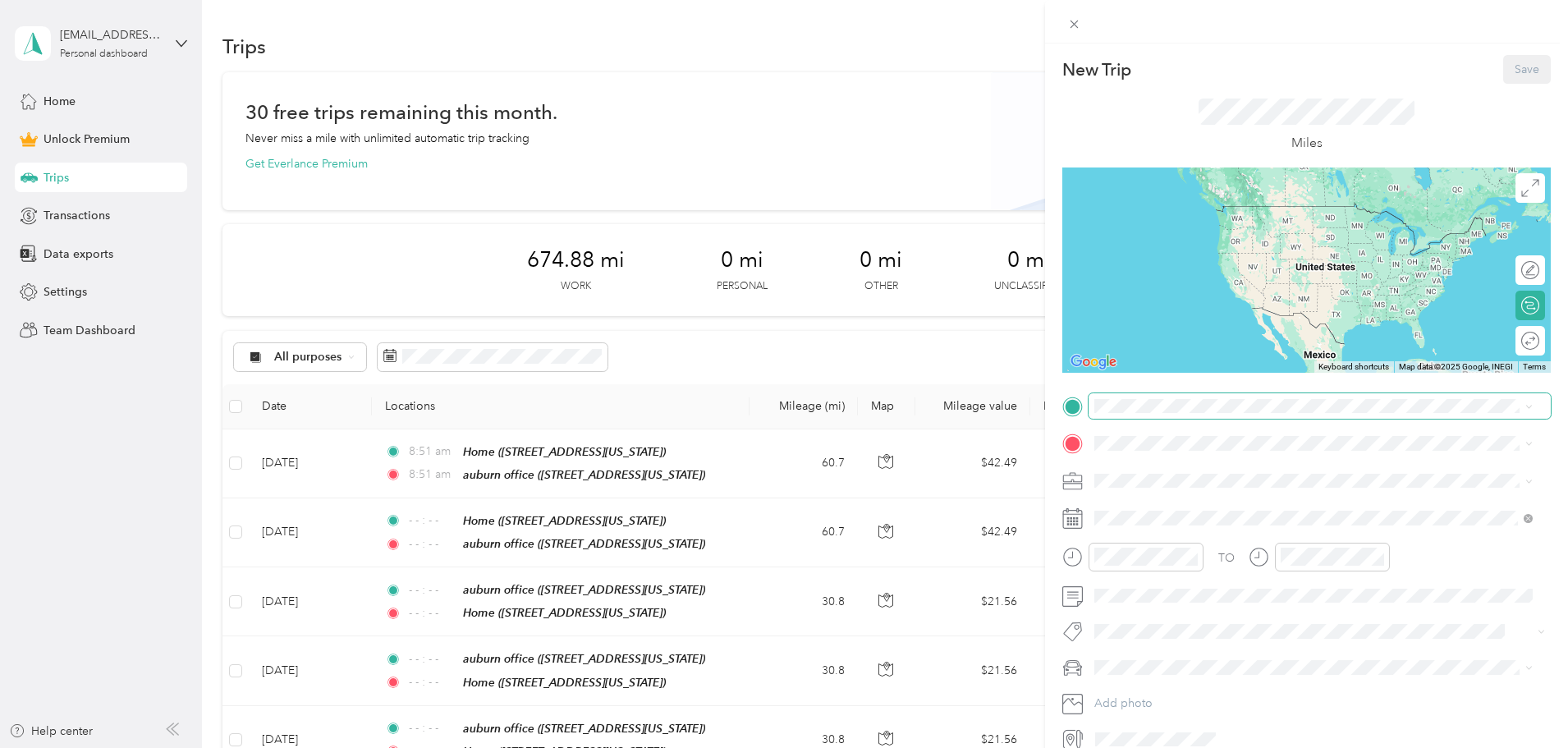
click at [1111, 415] on span at bounding box center [1320, 406] width 462 height 26
click at [1153, 532] on div "Home 806 49th Street, Columbus, 31904, Columbus, Georgia, United States" at bounding box center [1208, 533] width 164 height 34
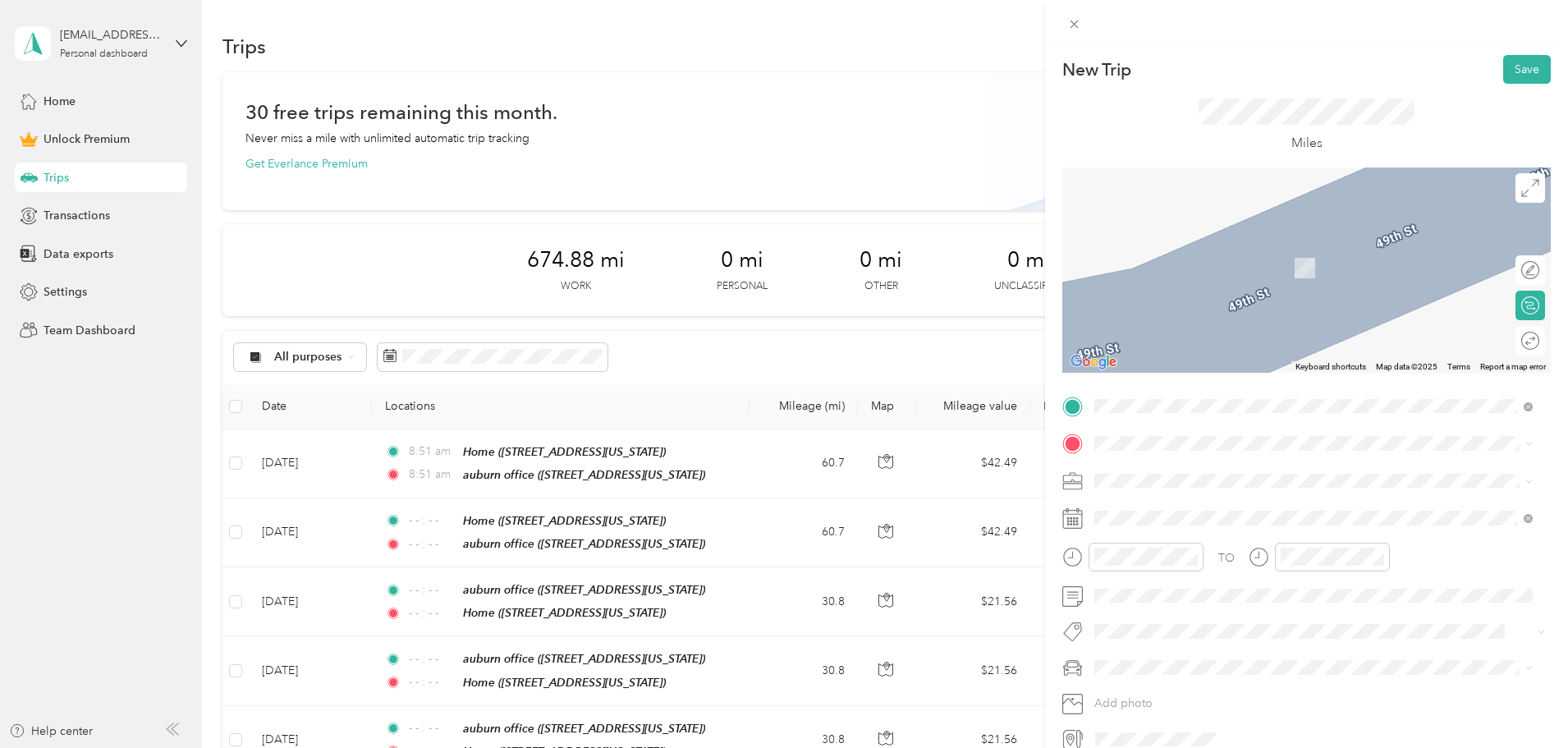
click at [1143, 435] on span at bounding box center [1320, 443] width 462 height 26
click at [1153, 451] on span at bounding box center [1320, 443] width 462 height 26
click at [1176, 504] on strong "auburn office" at bounding box center [1162, 508] width 72 height 14
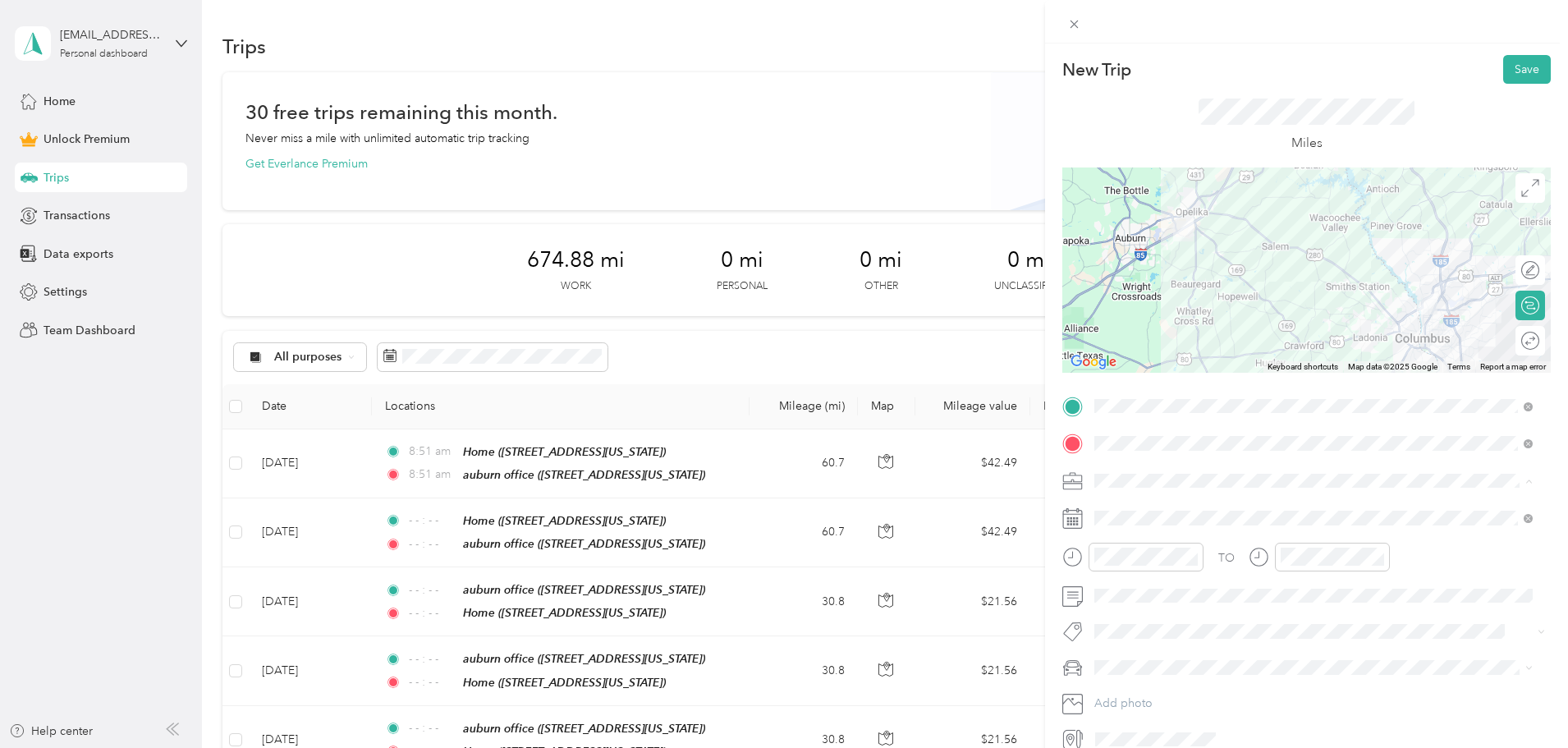
click at [1130, 506] on div "Work" at bounding box center [1313, 509] width 427 height 17
click at [1129, 526] on span at bounding box center [1320, 518] width 462 height 26
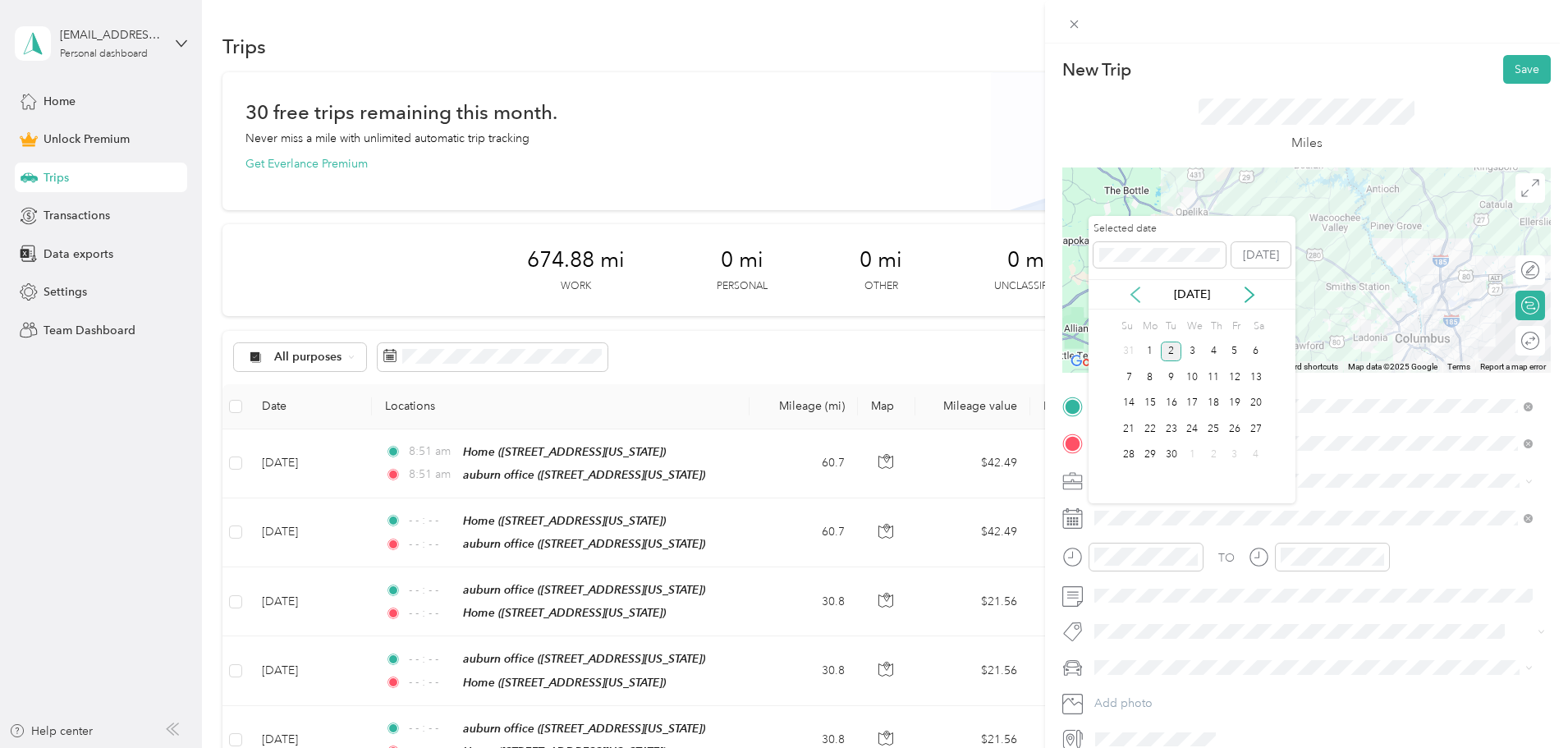
click at [1131, 288] on icon at bounding box center [1135, 295] width 16 height 16
click at [1215, 432] on div "24" at bounding box center [1213, 428] width 22 height 21
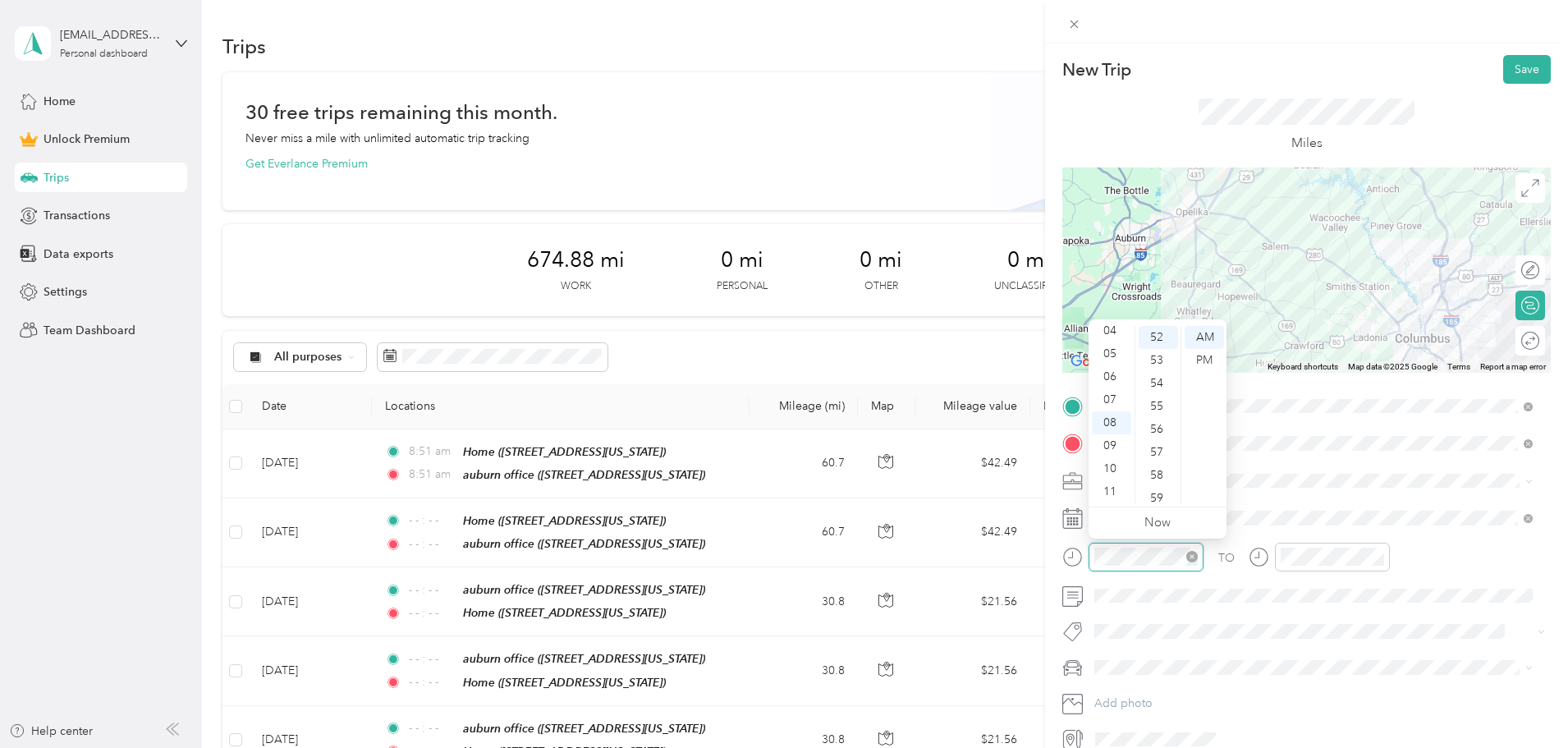
click at [1192, 555] on icon "close-circle" at bounding box center [1191, 556] width 12 height 12
click at [1379, 556] on icon "close-circle" at bounding box center [1377, 556] width 12 height 12
click at [1507, 341] on div at bounding box center [1514, 341] width 14 height 14
click at [1524, 68] on button "Save" at bounding box center [1526, 70] width 48 height 29
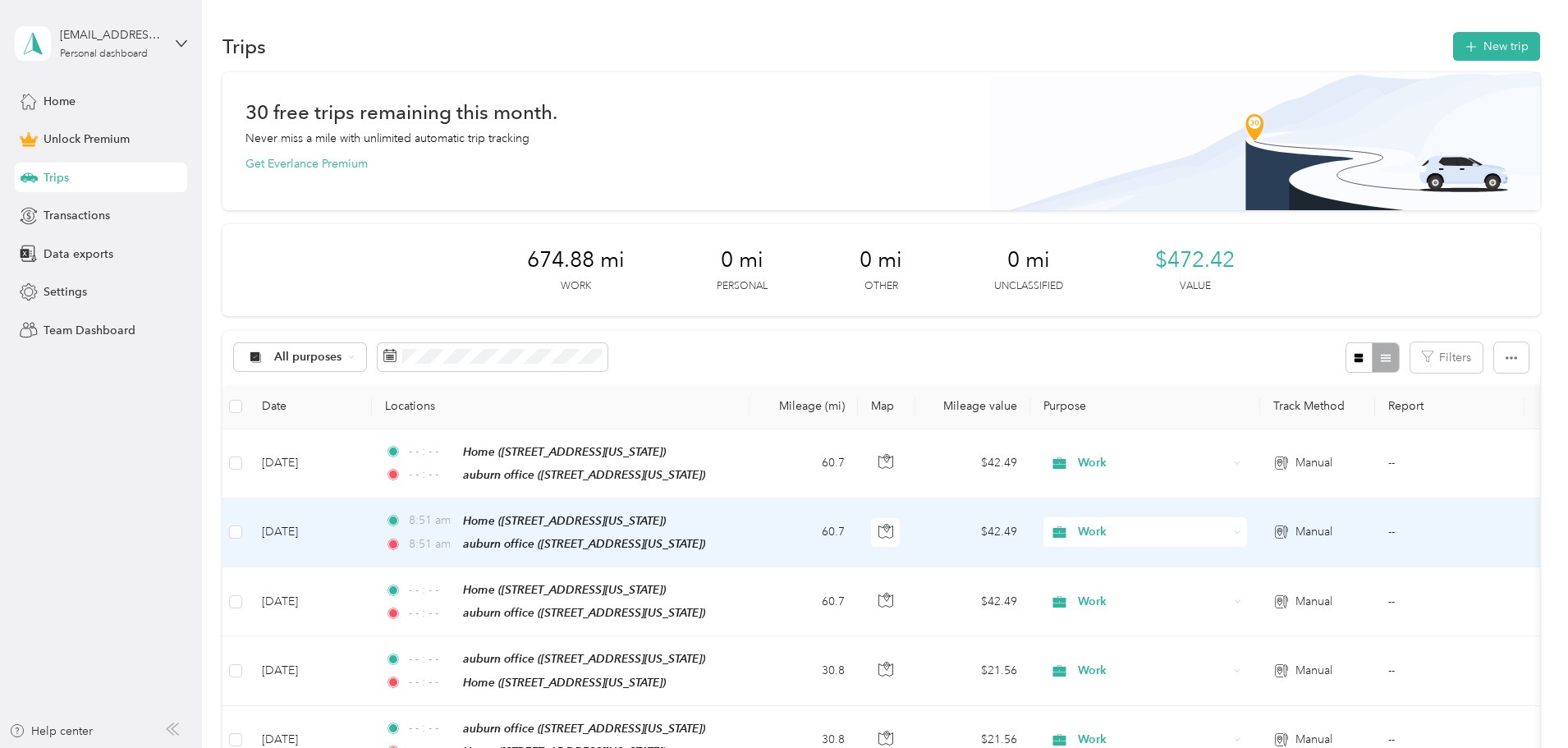
click at [455, 513] on span "8:51 am" at bounding box center [433, 520] width 47 height 18
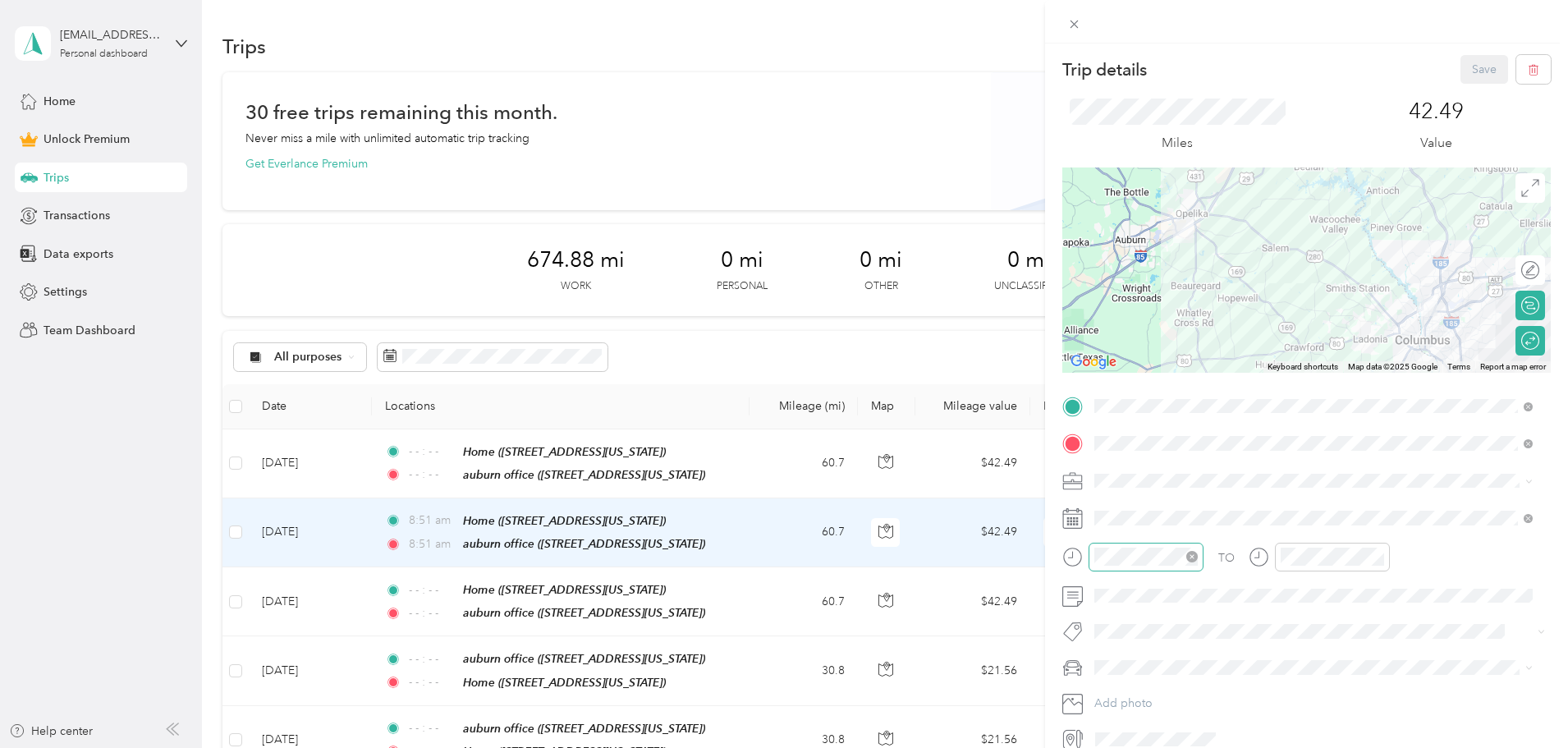
click at [1193, 558] on icon "close-circle" at bounding box center [1191, 556] width 12 height 12
click at [1377, 554] on icon "close-circle" at bounding box center [1377, 556] width 12 height 12
click at [1471, 65] on button "Save" at bounding box center [1484, 70] width 48 height 29
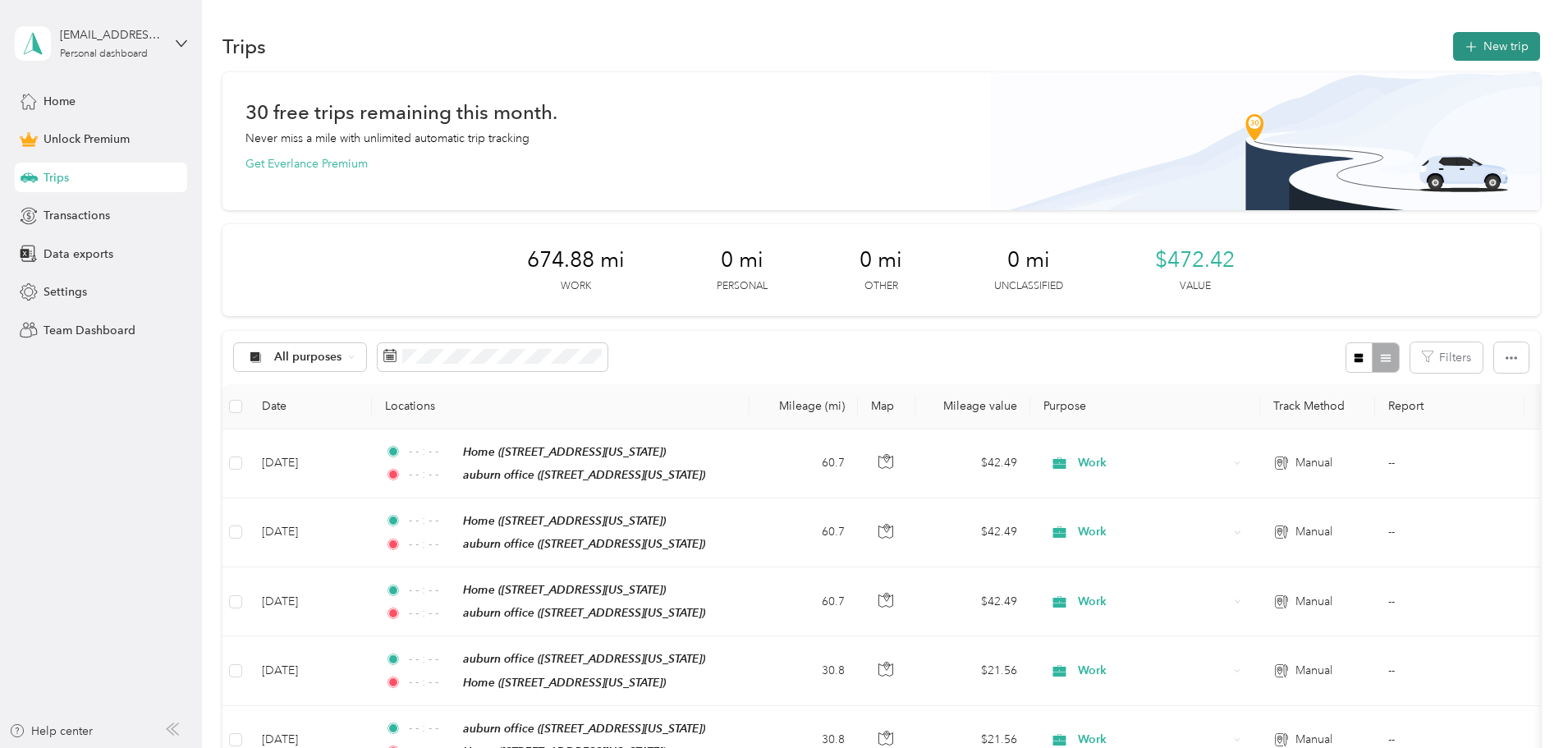
click at [1461, 46] on icon "button" at bounding box center [1470, 47] width 19 height 19
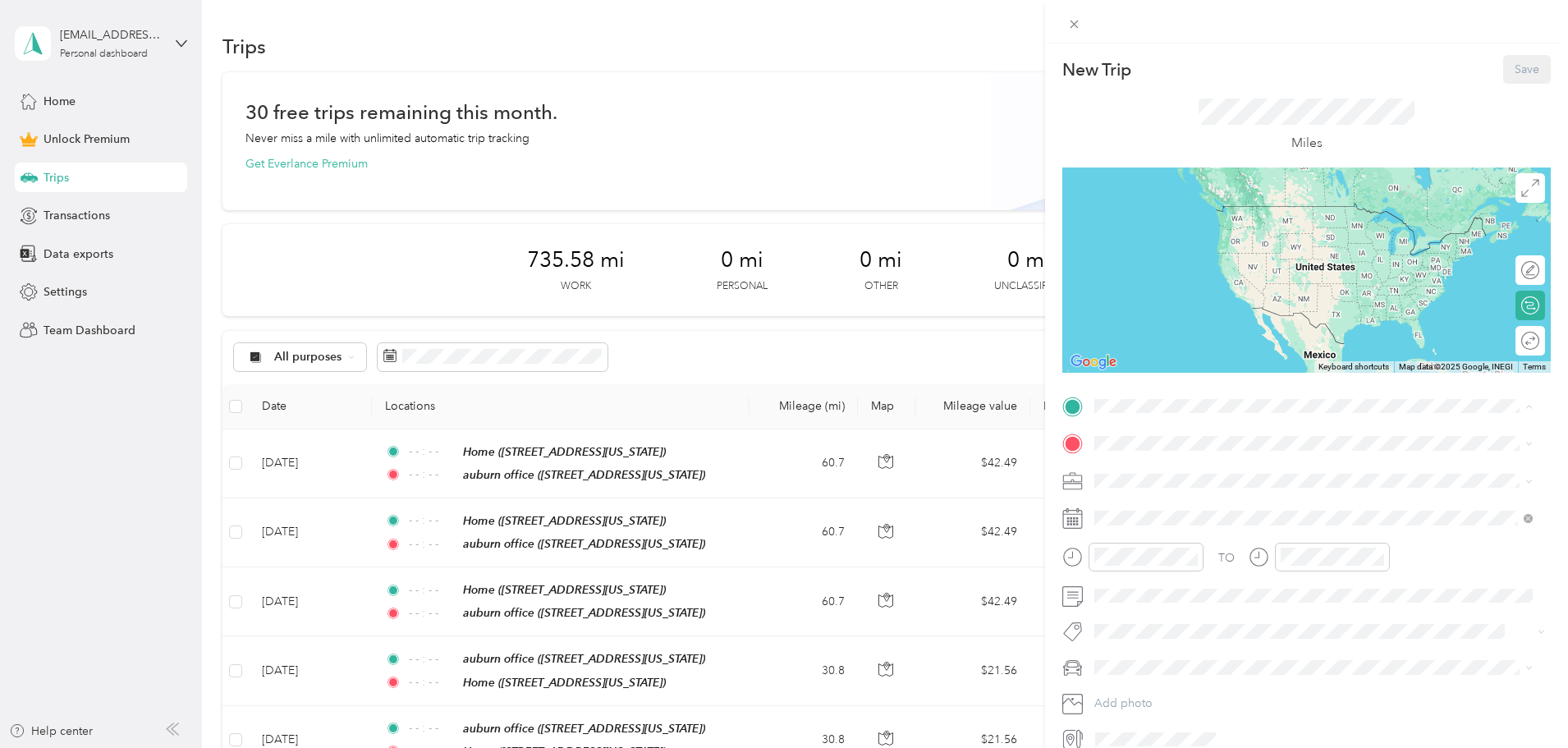
click at [1166, 535] on span "806 49th Street, Columbus, 31904, Columbus, Georgia, United States" at bounding box center [1208, 541] width 164 height 14
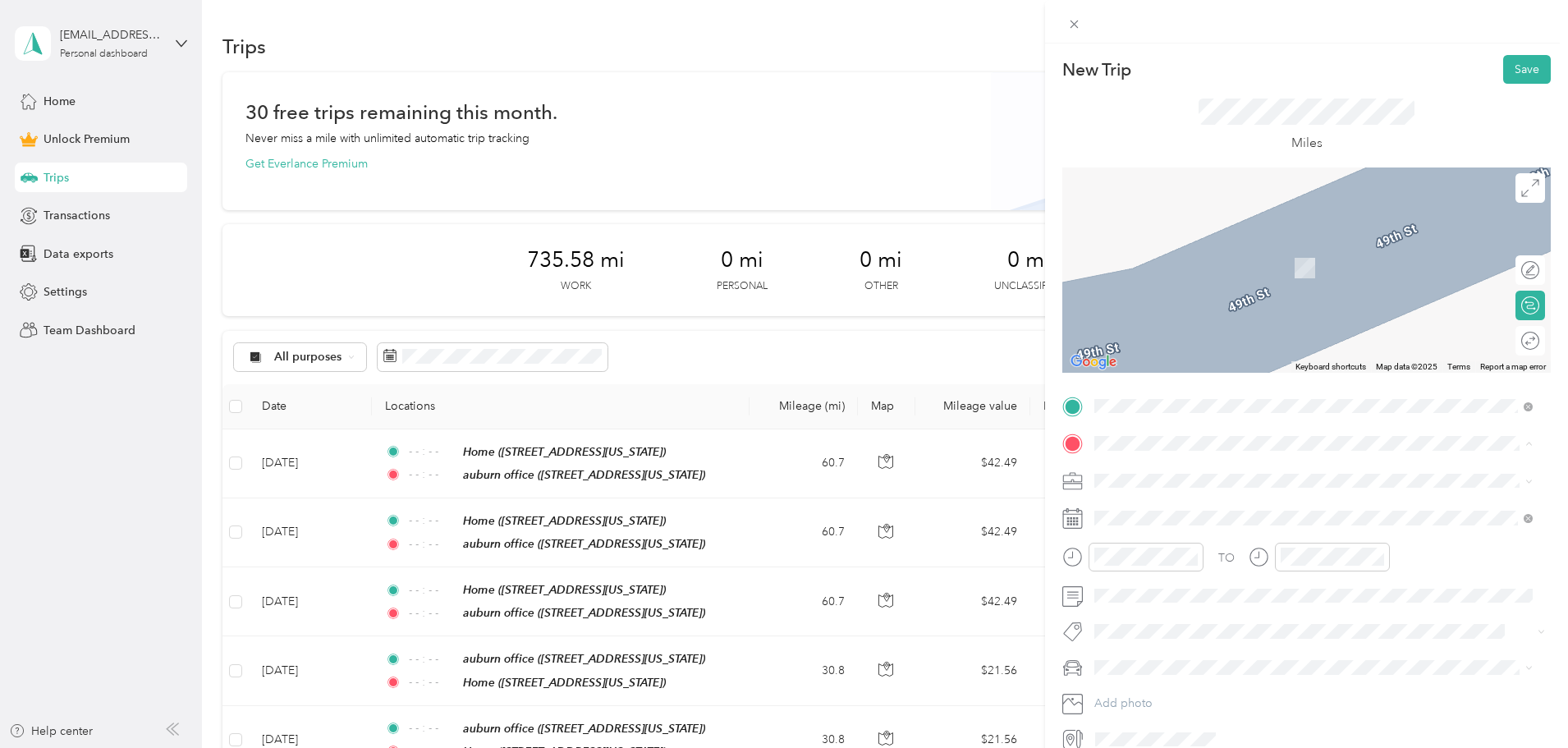
click at [1178, 494] on li "auburn office 2901 Society Hill Road, Opelika, 36804, Opelika, Alabama, United …" at bounding box center [1313, 518] width 450 height 51
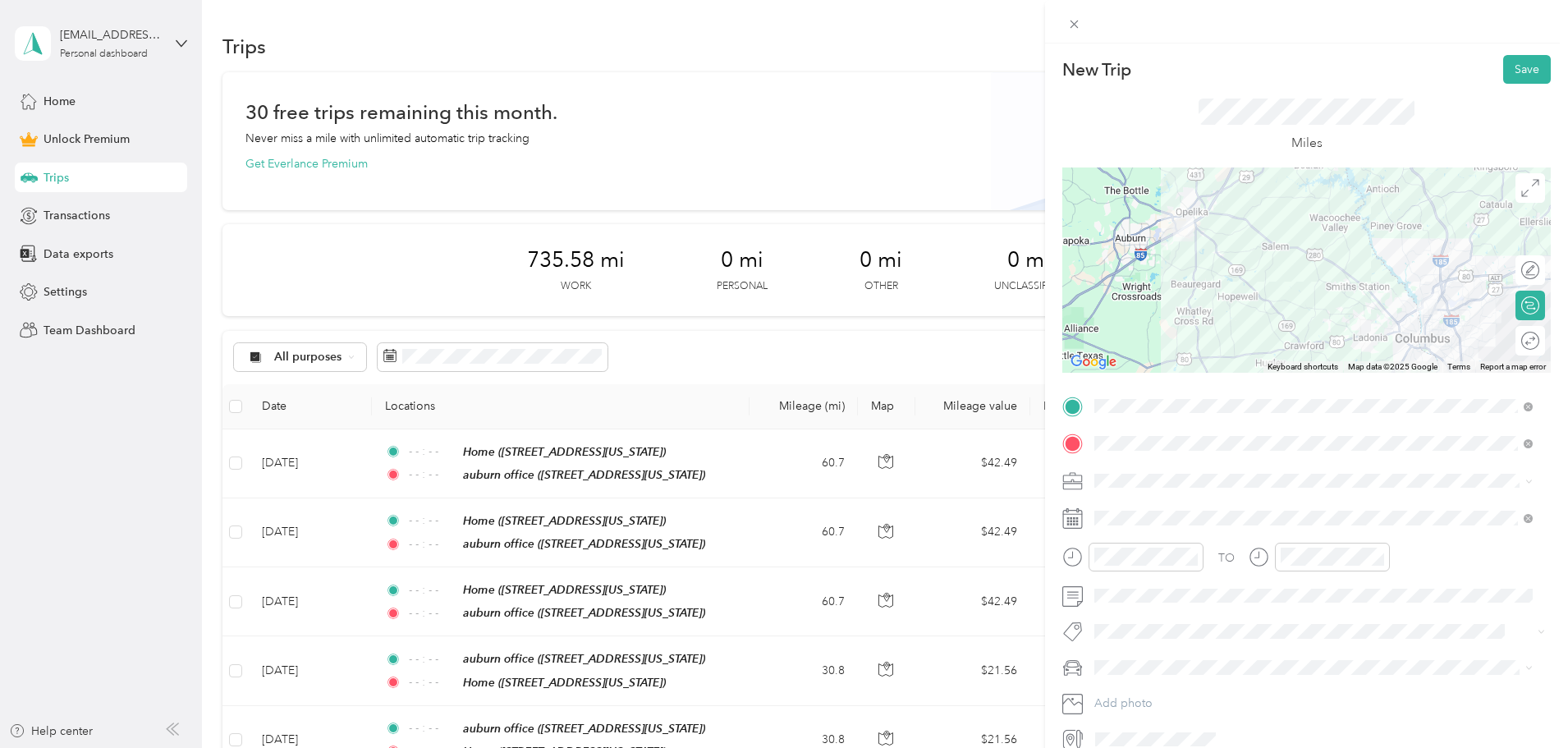
click at [1539, 345] on div "Round trip" at bounding box center [1539, 341] width 0 height 17
click at [1511, 346] on div at bounding box center [1522, 341] width 34 height 17
click at [1147, 506] on div "Work" at bounding box center [1313, 509] width 427 height 17
click at [1142, 510] on span at bounding box center [1320, 518] width 462 height 26
click at [1146, 509] on span at bounding box center [1320, 518] width 462 height 26
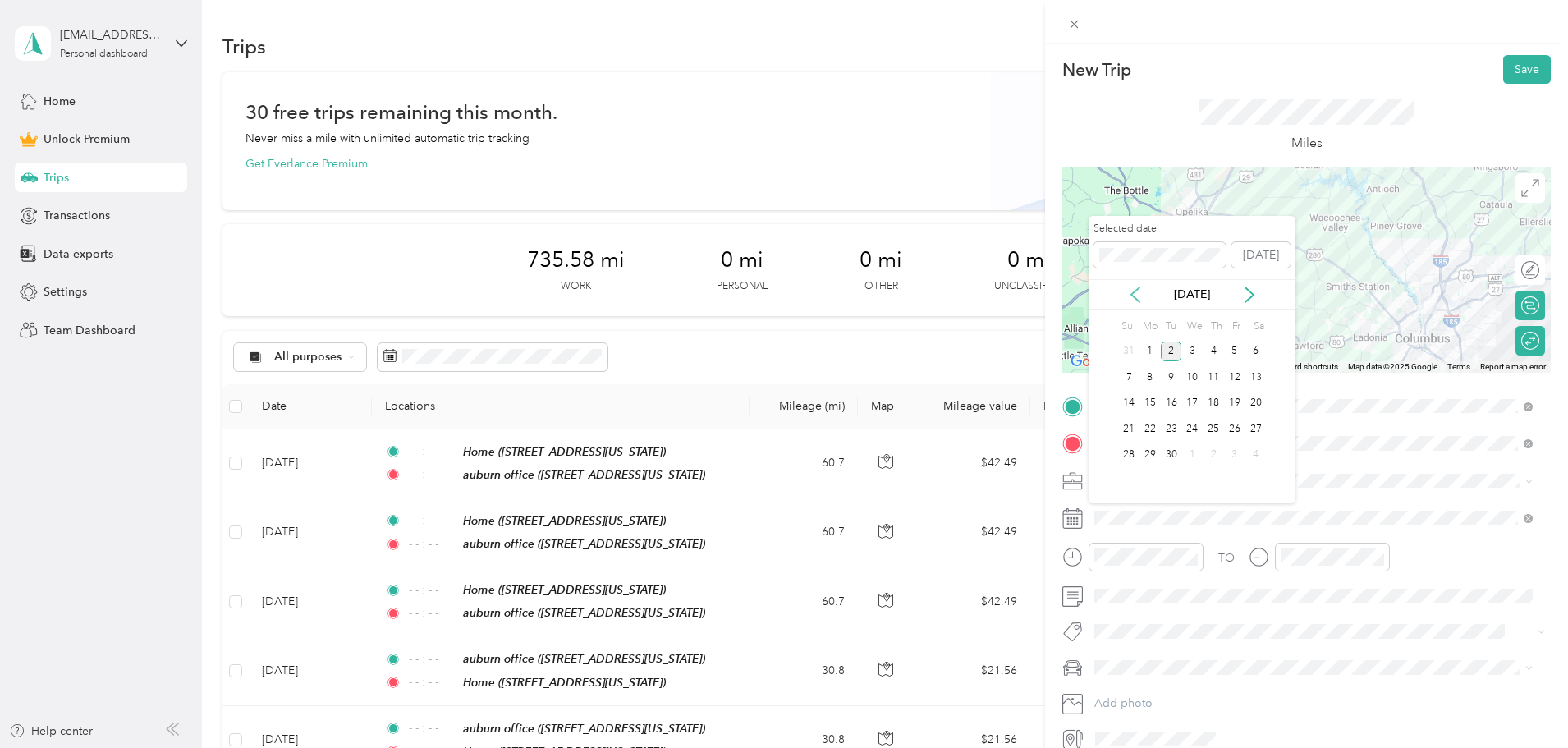
click at [1133, 295] on icon at bounding box center [1134, 295] width 8 height 14
click at [1137, 293] on icon at bounding box center [1135, 295] width 16 height 16
click at [1174, 455] on div "29" at bounding box center [1171, 455] width 22 height 21
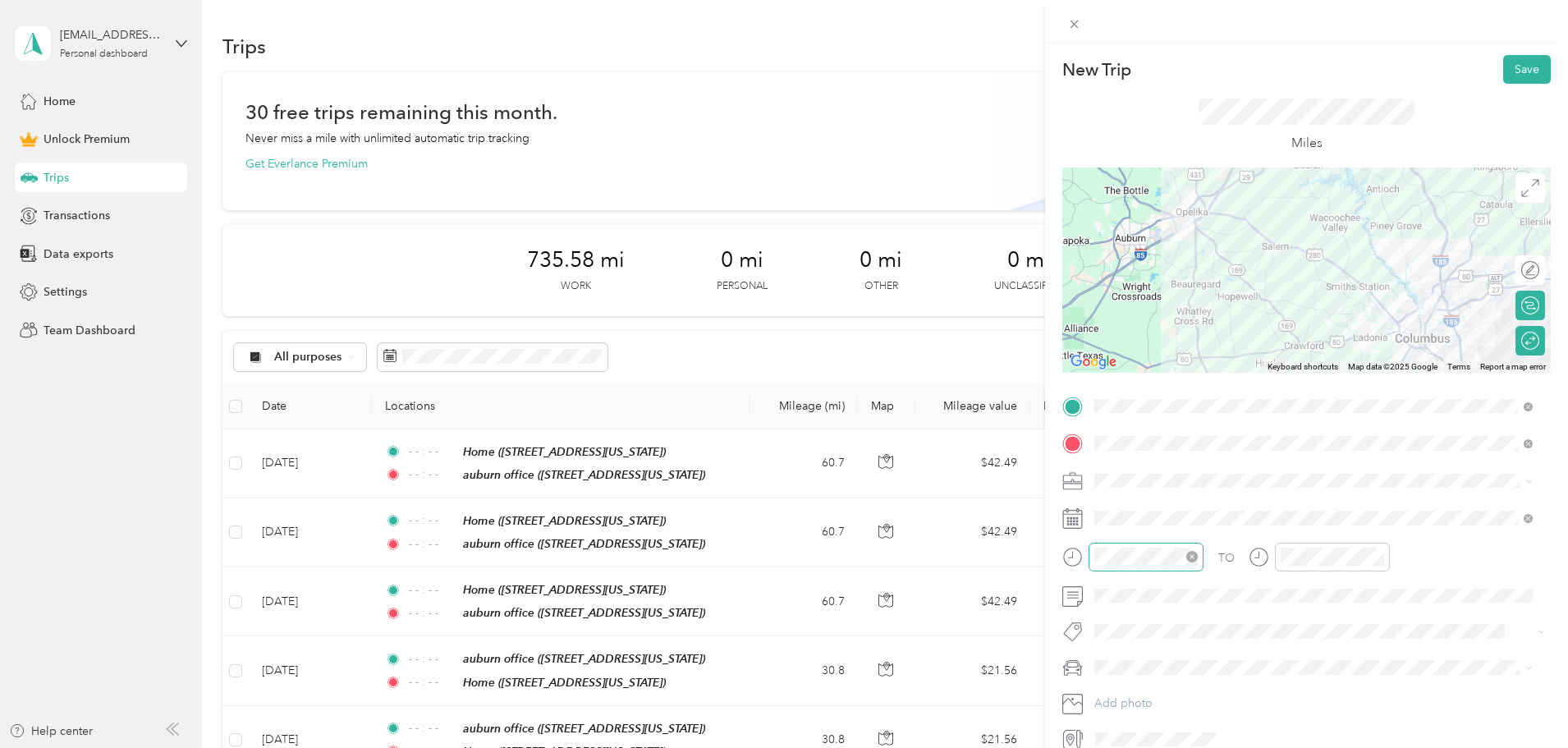
click at [1197, 560] on icon "close-circle" at bounding box center [1191, 556] width 12 height 12
click at [1380, 556] on icon "close-circle" at bounding box center [1377, 556] width 12 height 12
click at [1517, 52] on div "New Trip Save This trip cannot be edited because it is either under review, app…" at bounding box center [1306, 417] width 523 height 748
click at [1512, 77] on button "Save" at bounding box center [1526, 70] width 48 height 29
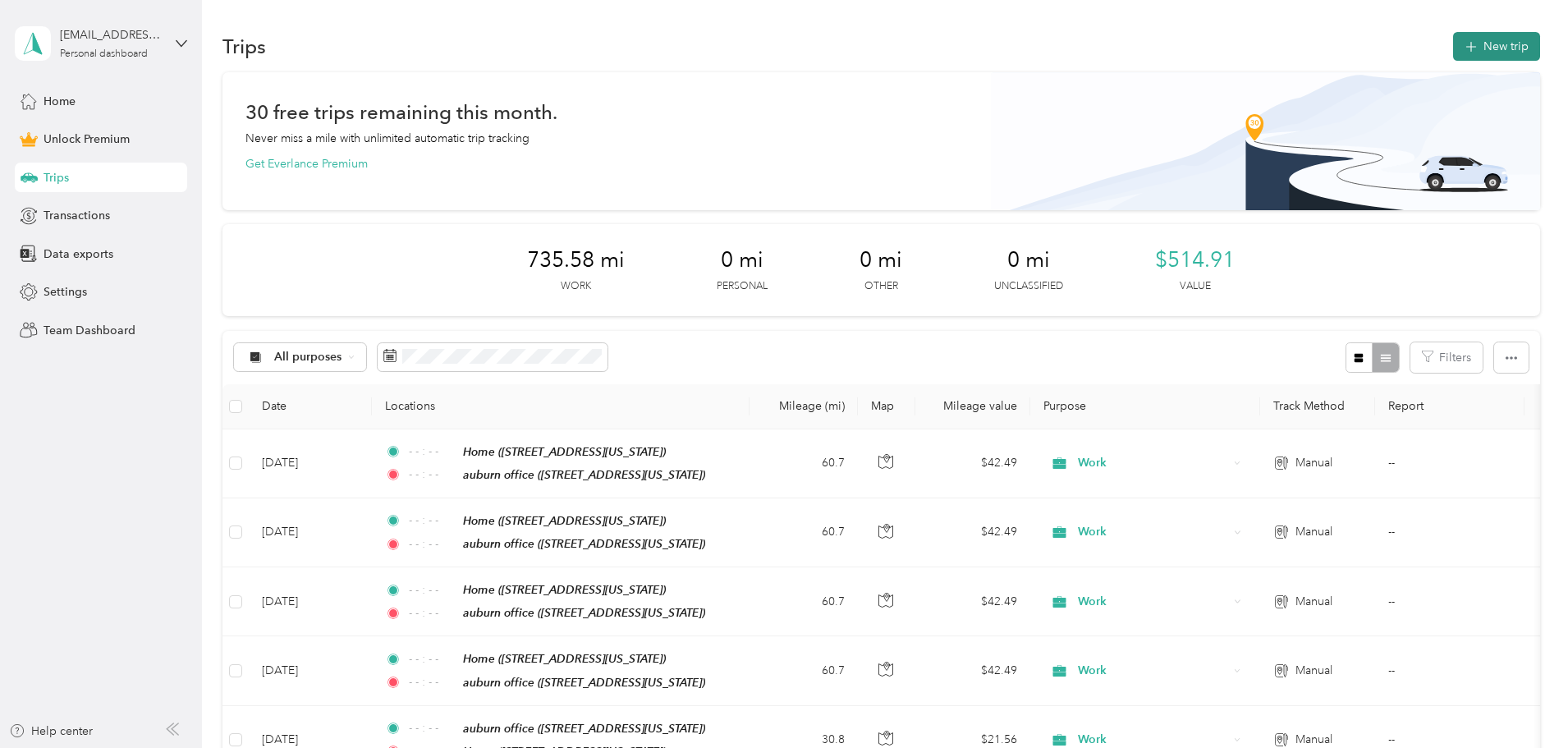
click at [1453, 48] on button "New trip" at bounding box center [1497, 46] width 87 height 29
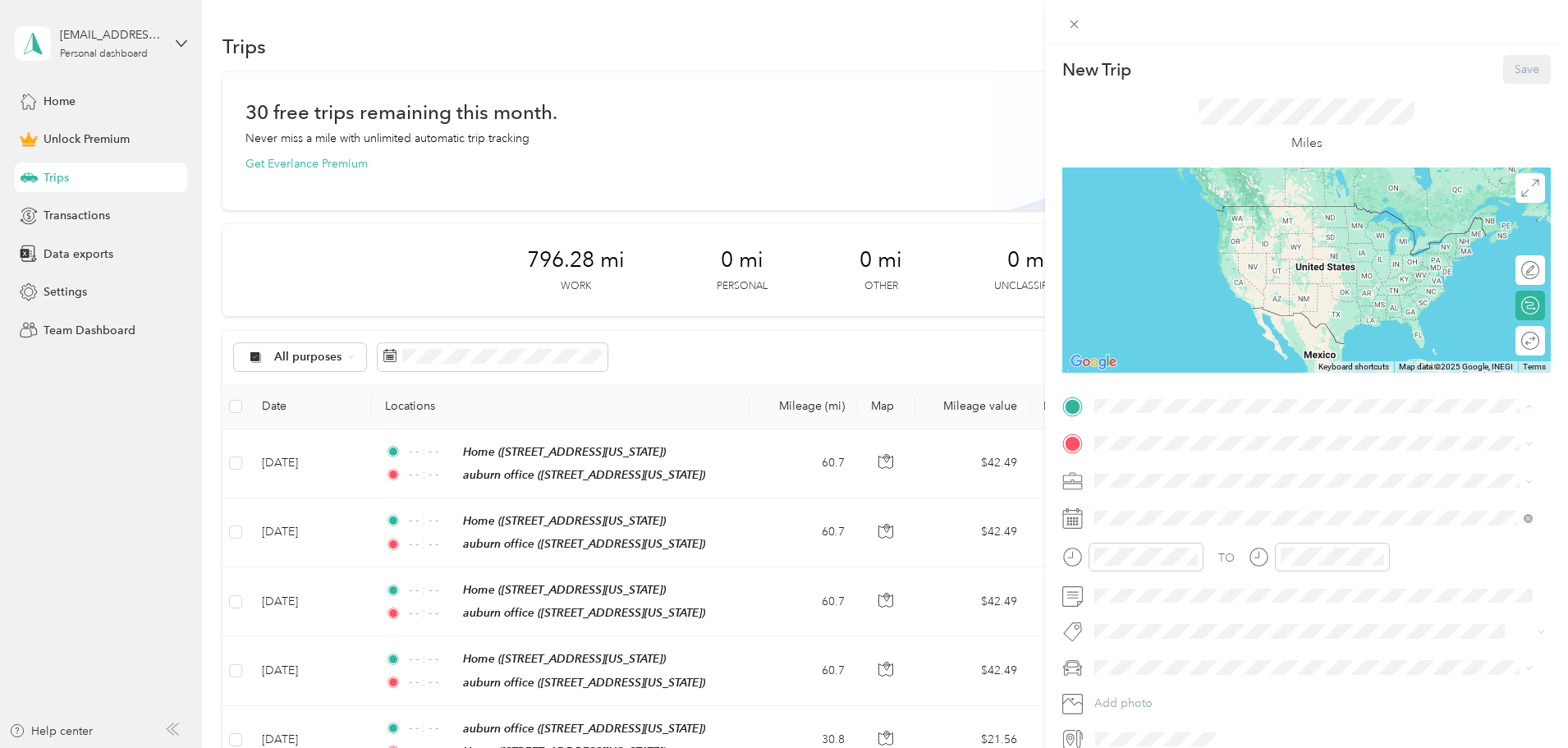
click at [1147, 526] on strong "Home" at bounding box center [1141, 523] width 32 height 14
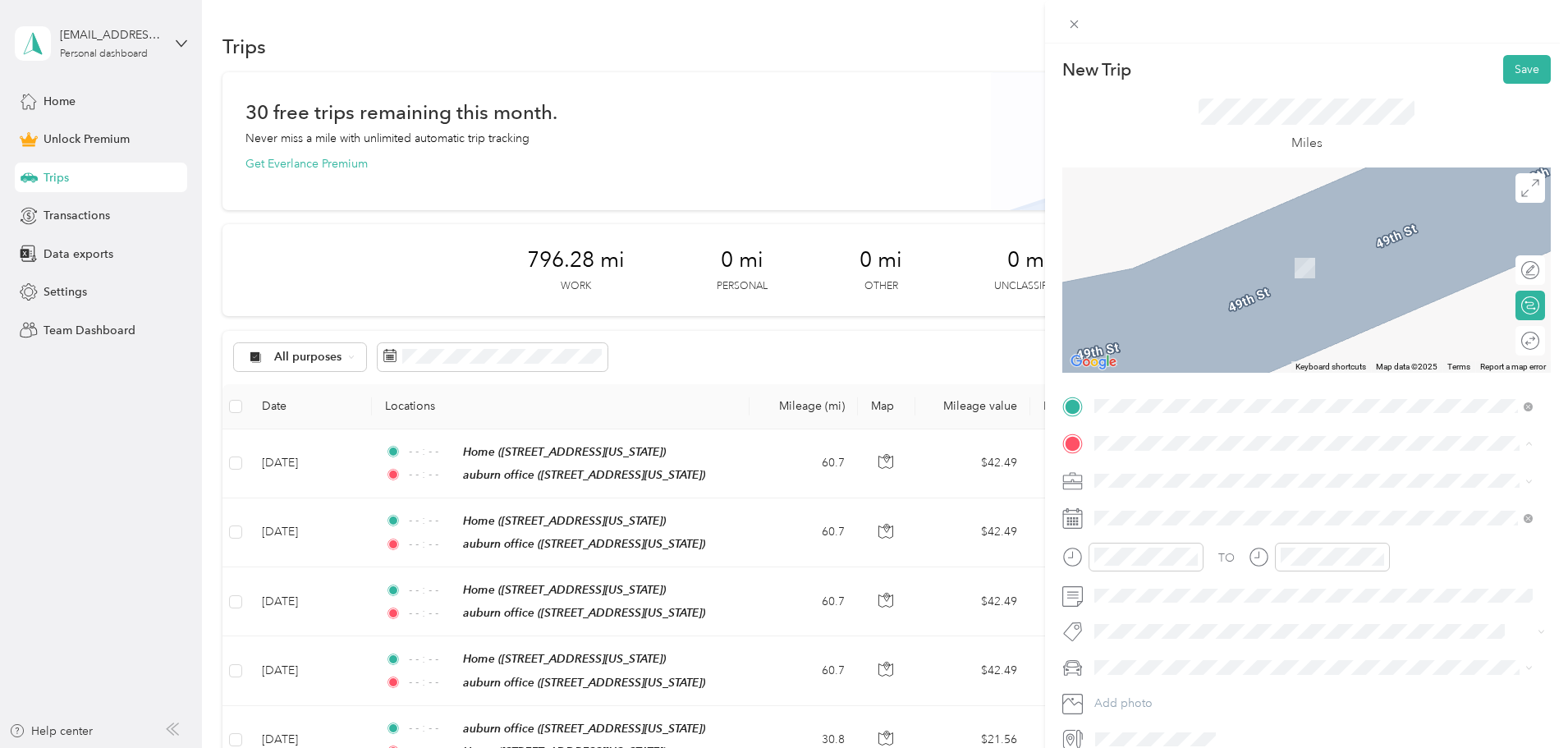
click at [1165, 508] on strong "auburn office" at bounding box center [1162, 508] width 72 height 14
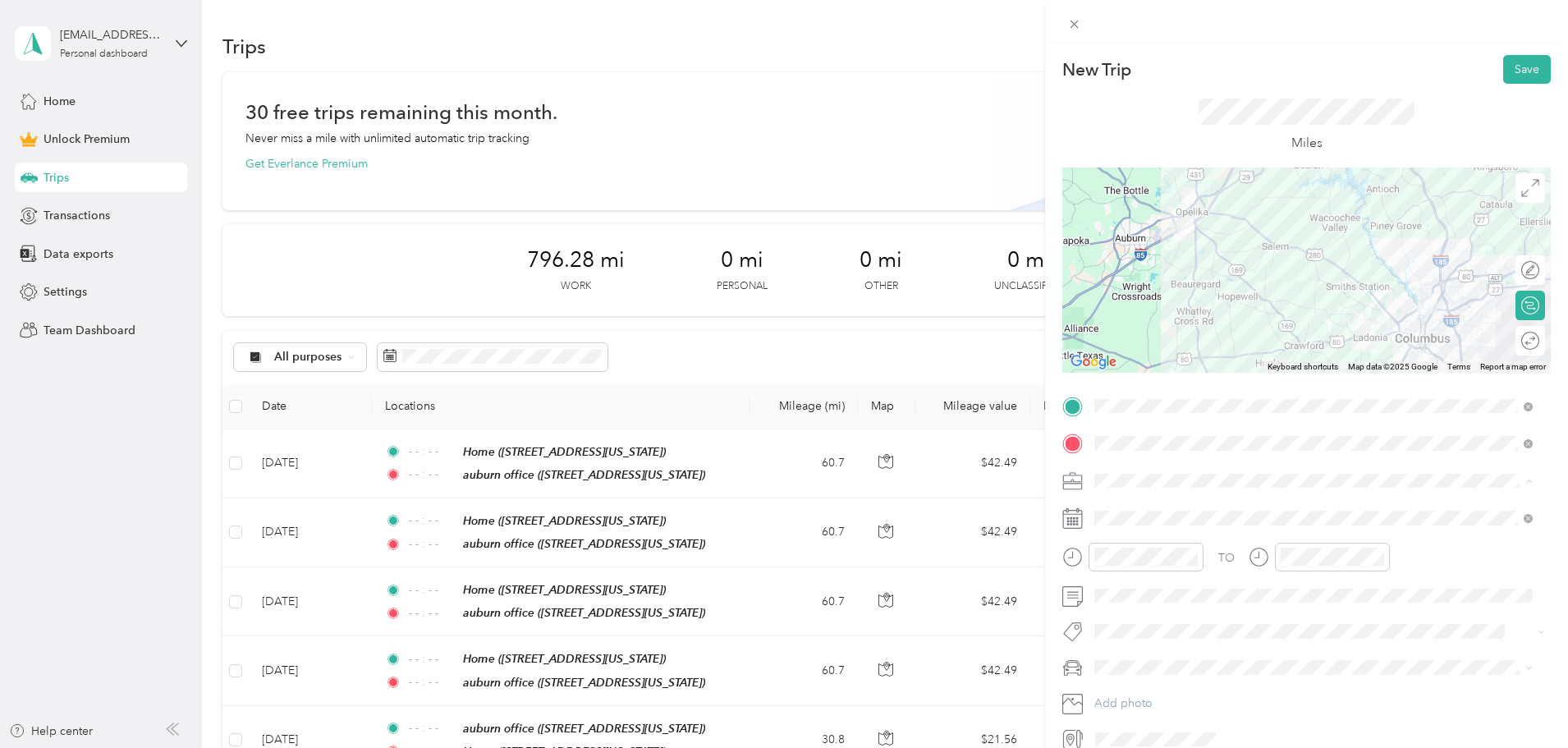
click at [1133, 509] on div "Work" at bounding box center [1313, 509] width 427 height 17
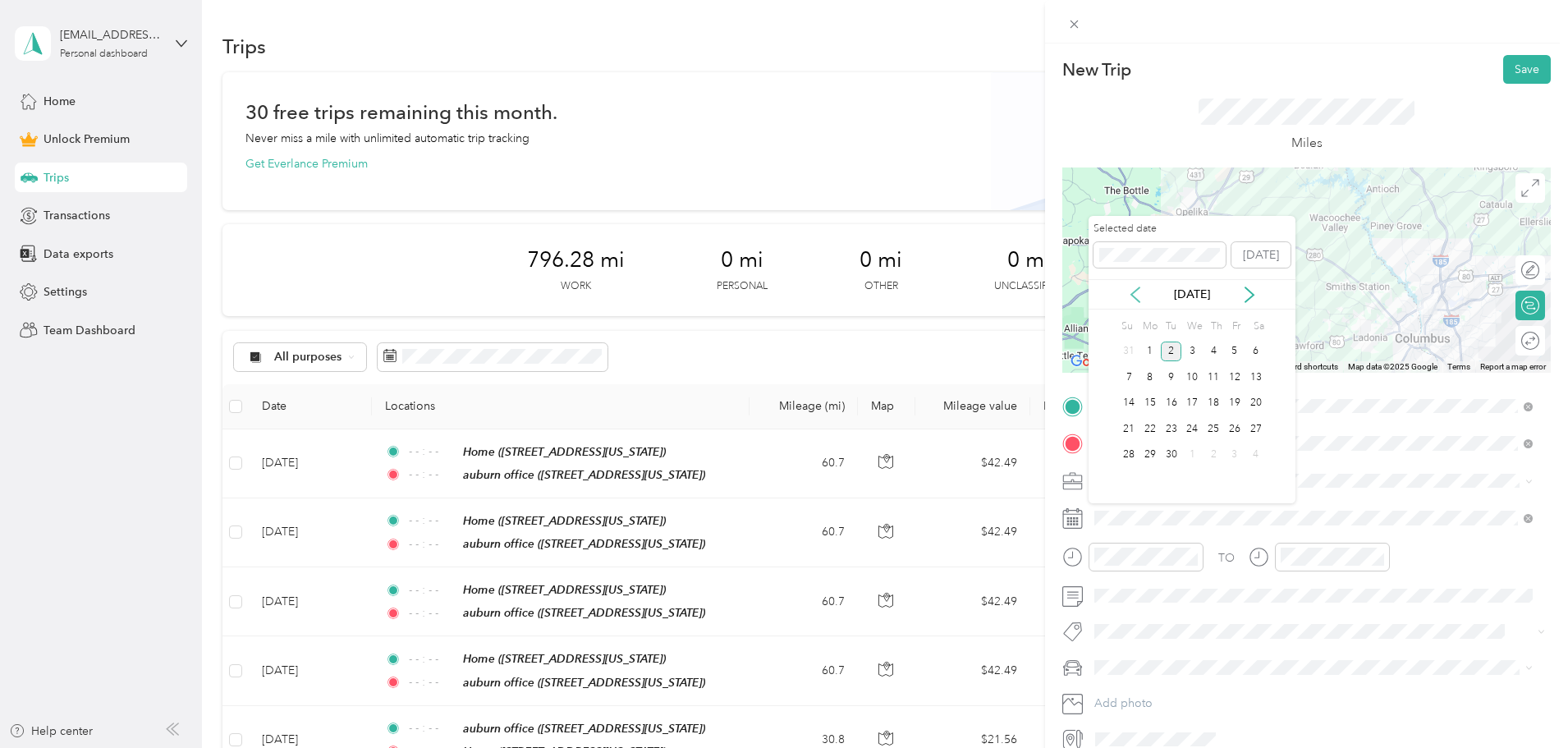
click at [1133, 292] on icon at bounding box center [1135, 295] width 16 height 16
click at [1172, 382] on div "5" at bounding box center [1171, 377] width 22 height 21
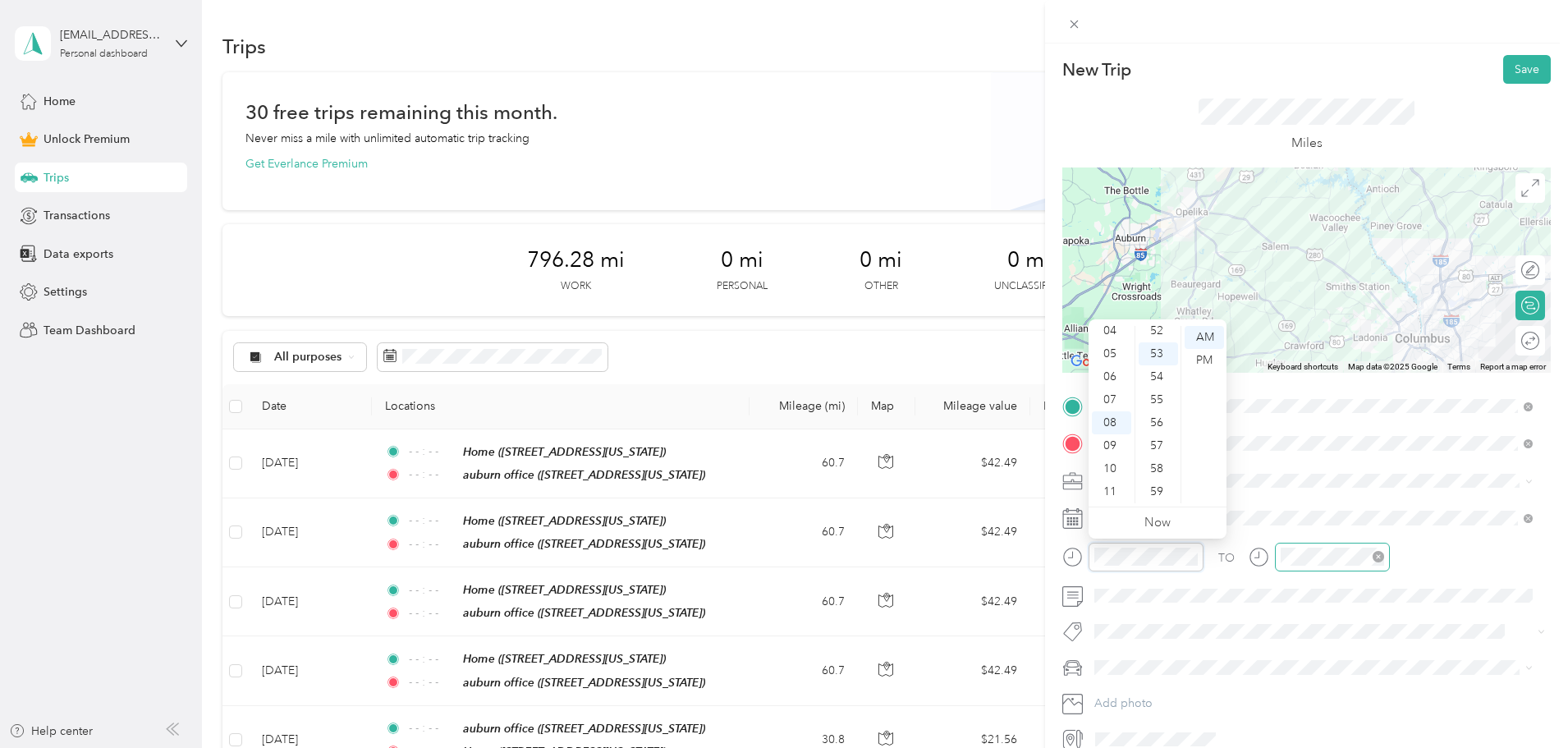
scroll to position [1201, 0]
click at [1380, 558] on icon "close-circle" at bounding box center [1377, 556] width 12 height 12
click at [1189, 555] on icon "close-circle" at bounding box center [1191, 556] width 12 height 12
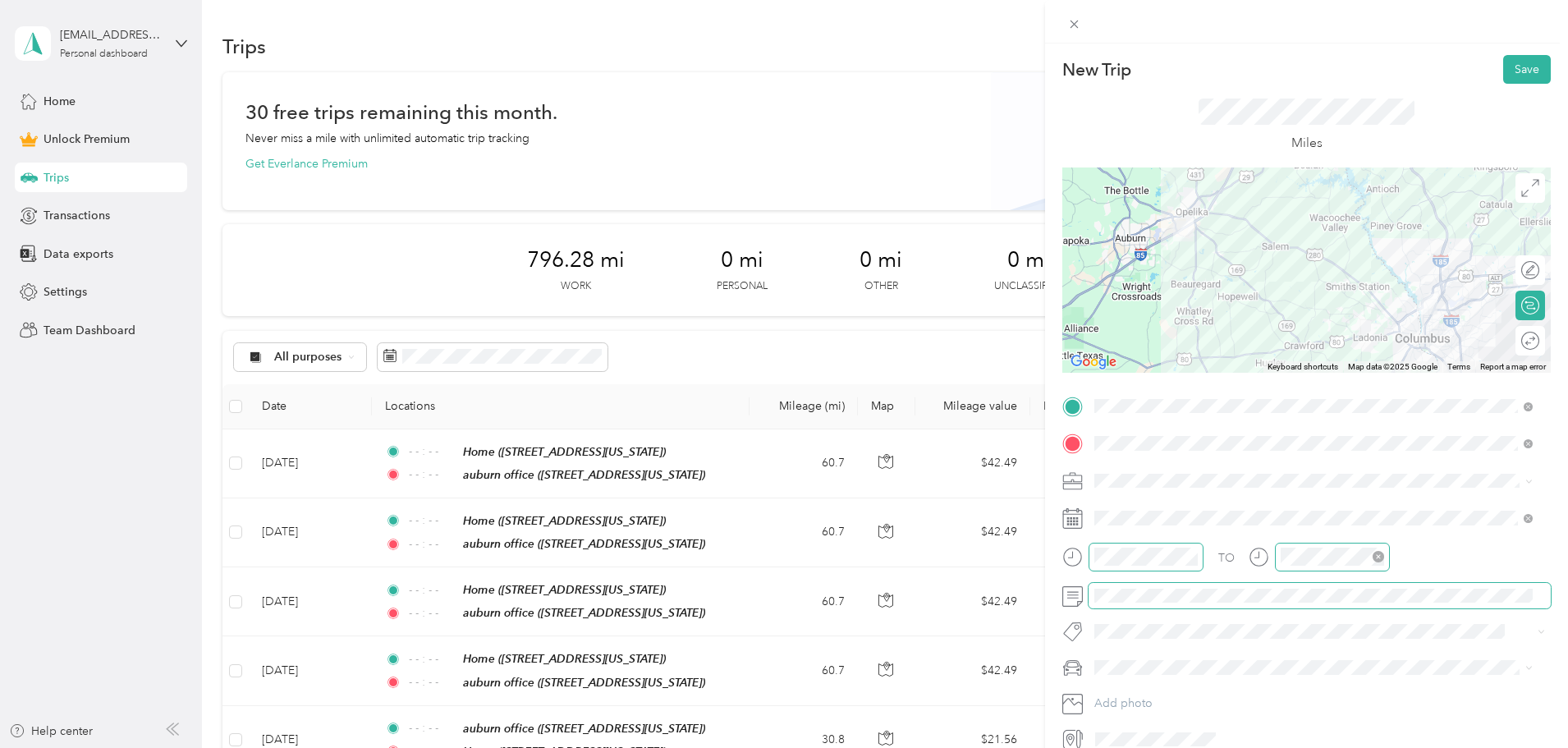
click at [1196, 585] on span at bounding box center [1320, 595] width 462 height 26
click at [1524, 341] on div "Round trip" at bounding box center [1522, 341] width 33 height 17
click at [1507, 338] on div at bounding box center [1514, 341] width 14 height 14
click at [1524, 71] on button "Save" at bounding box center [1526, 70] width 48 height 29
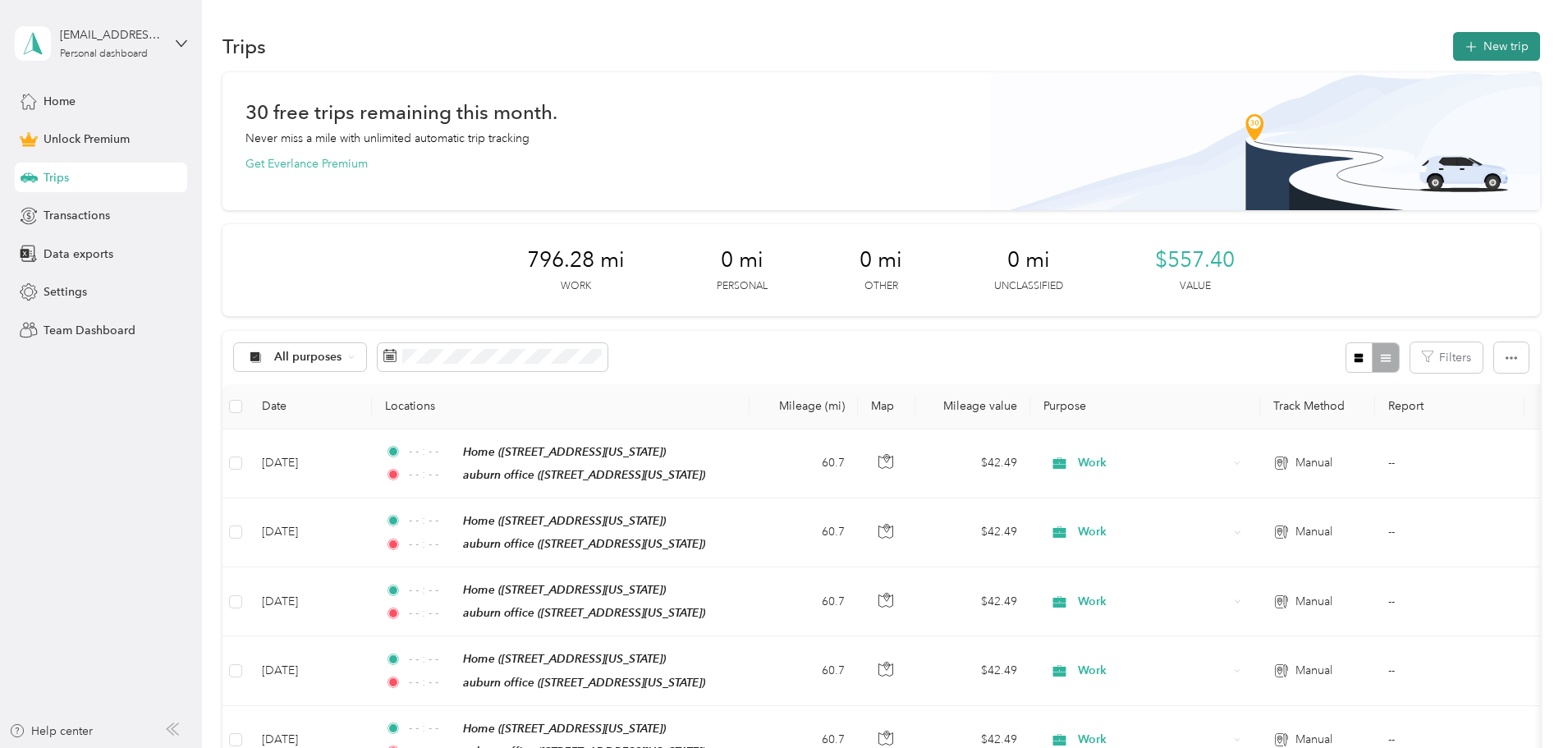
click at [1453, 45] on button "New trip" at bounding box center [1497, 46] width 87 height 29
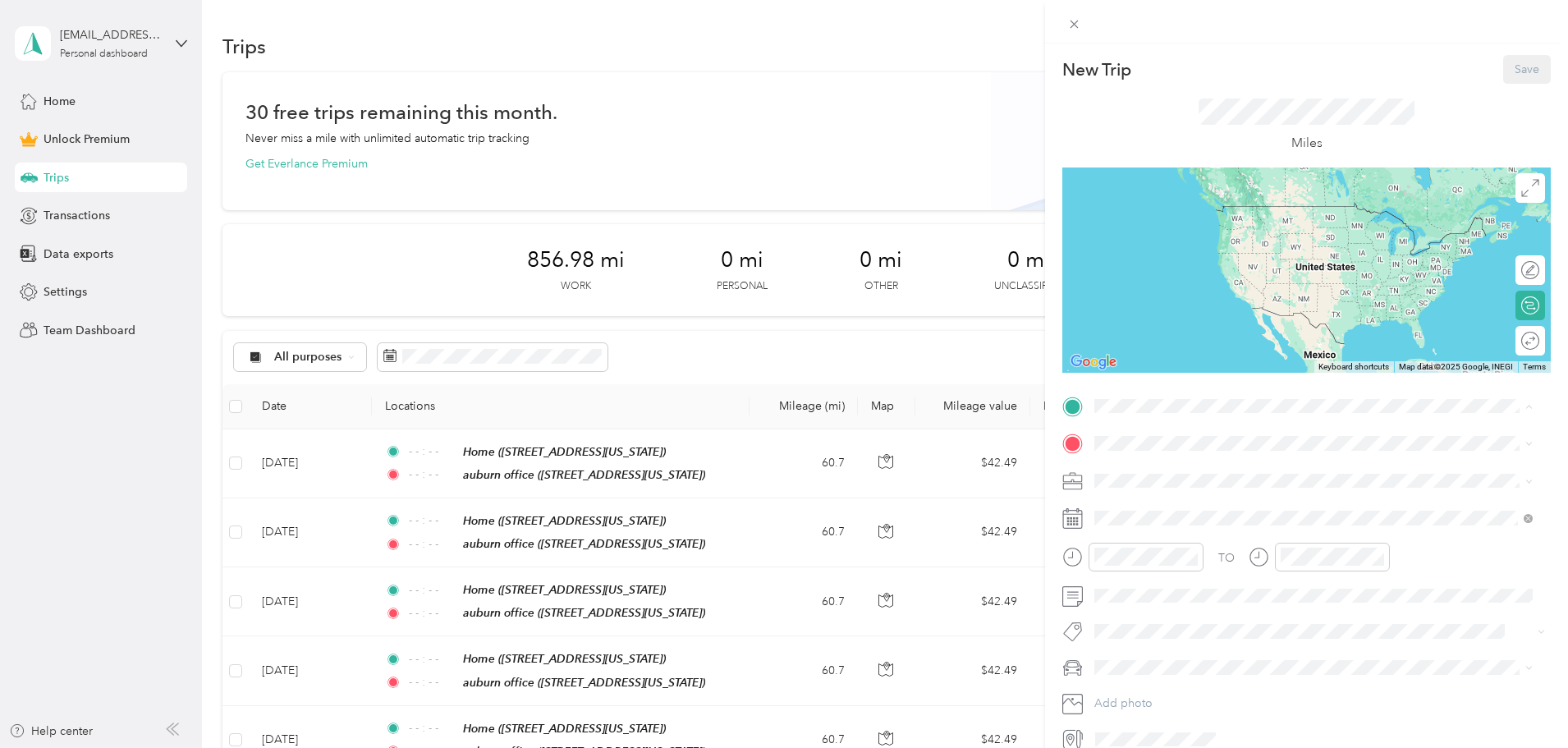
click at [1161, 520] on div "Home" at bounding box center [1208, 523] width 164 height 14
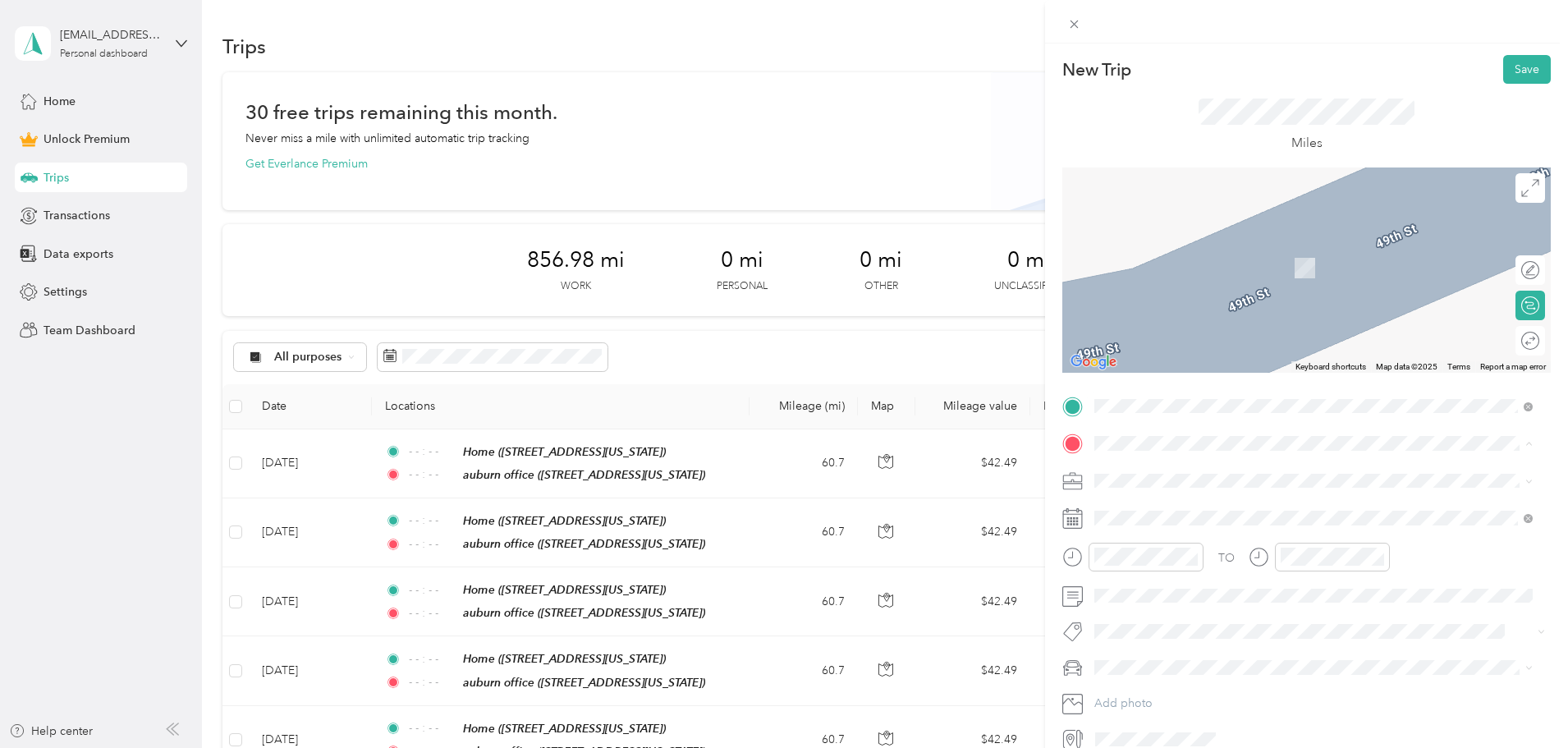
click at [1161, 509] on strong "auburn office" at bounding box center [1162, 508] width 72 height 14
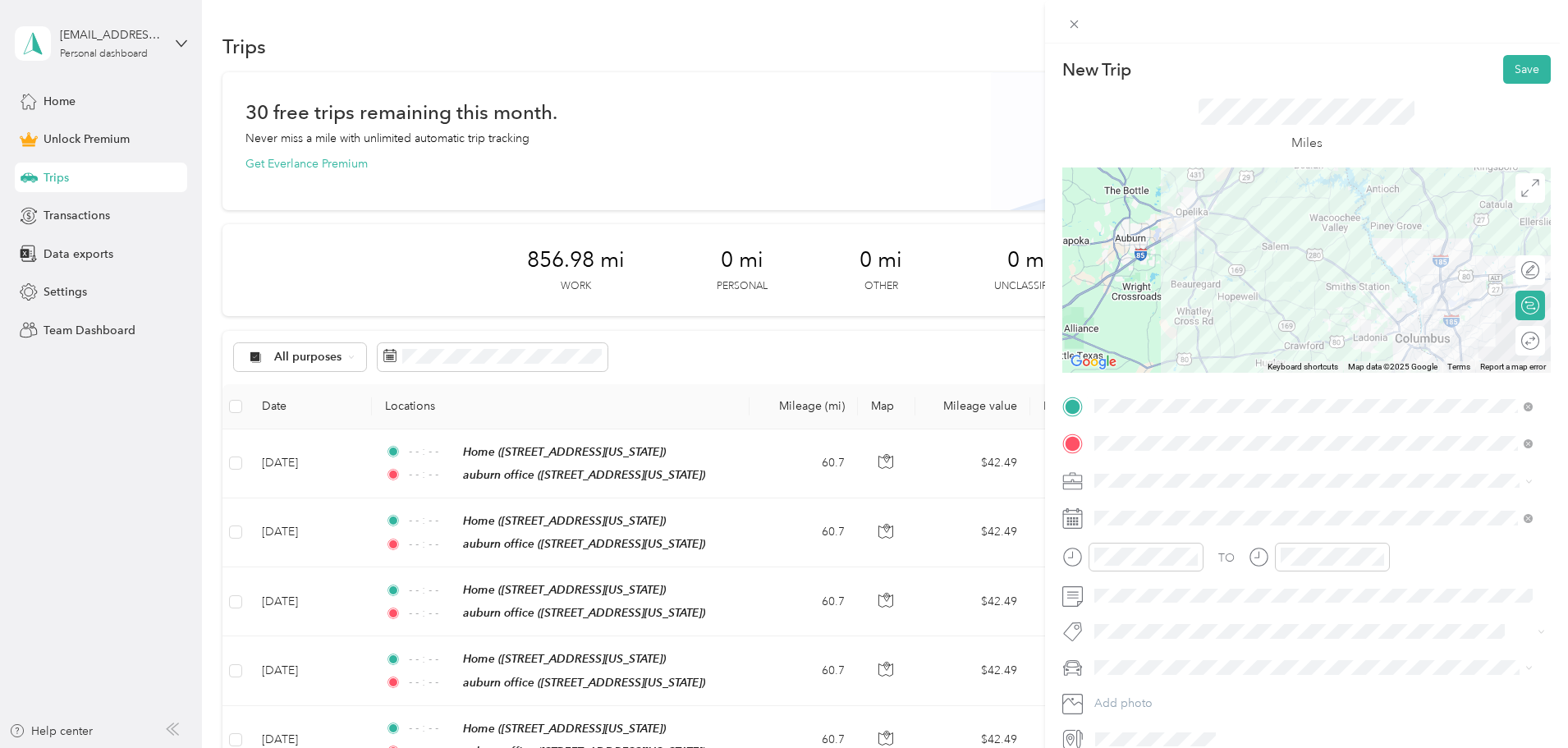
click at [1134, 489] on span at bounding box center [1320, 481] width 462 height 26
click at [1124, 509] on span "Work" at bounding box center [1114, 509] width 28 height 14
click at [1511, 344] on div "Round trip" at bounding box center [1512, 341] width 66 height 30
click at [1507, 334] on div at bounding box center [1522, 341] width 34 height 17
click at [1157, 505] on span at bounding box center [1320, 518] width 462 height 26
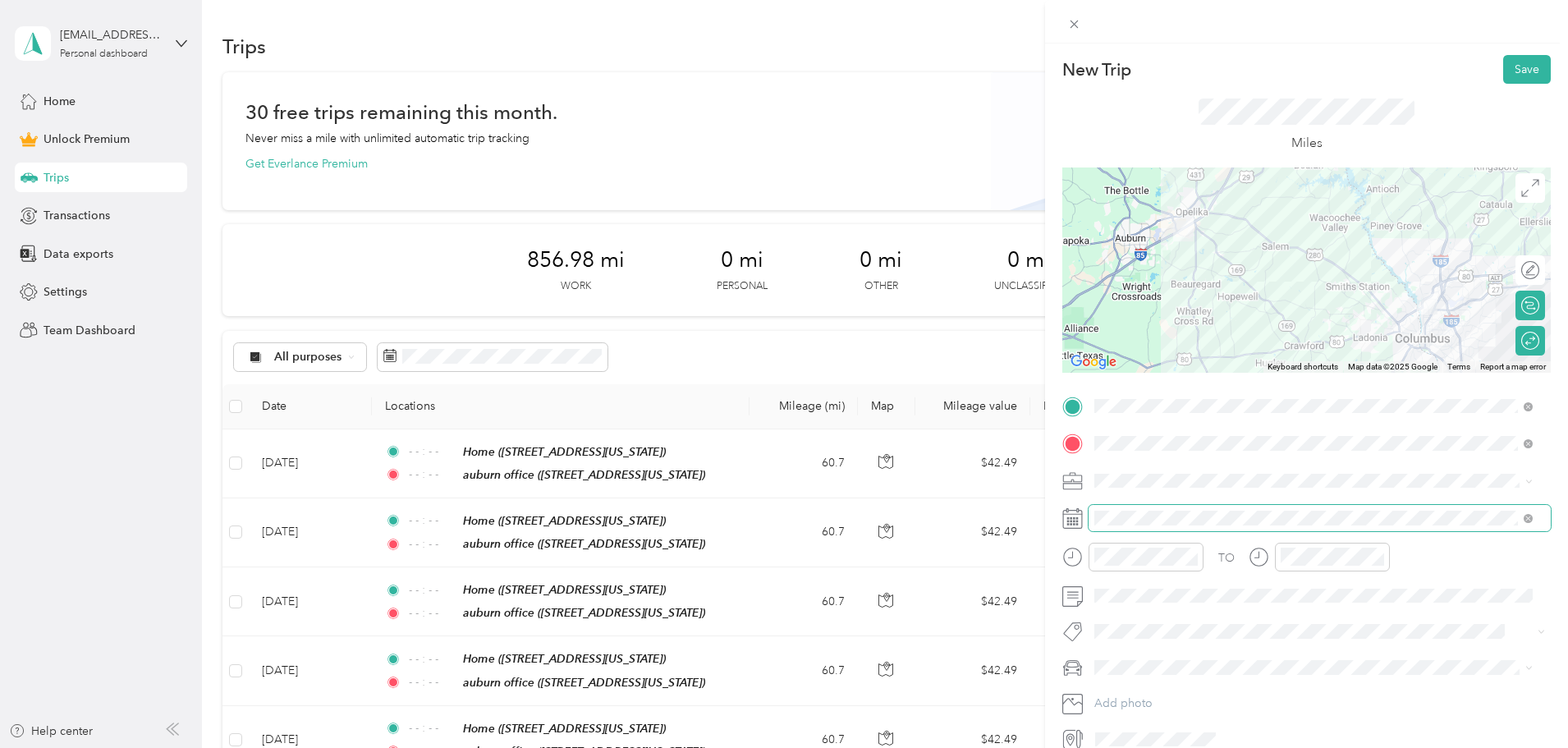
click at [1148, 510] on span at bounding box center [1320, 518] width 462 height 26
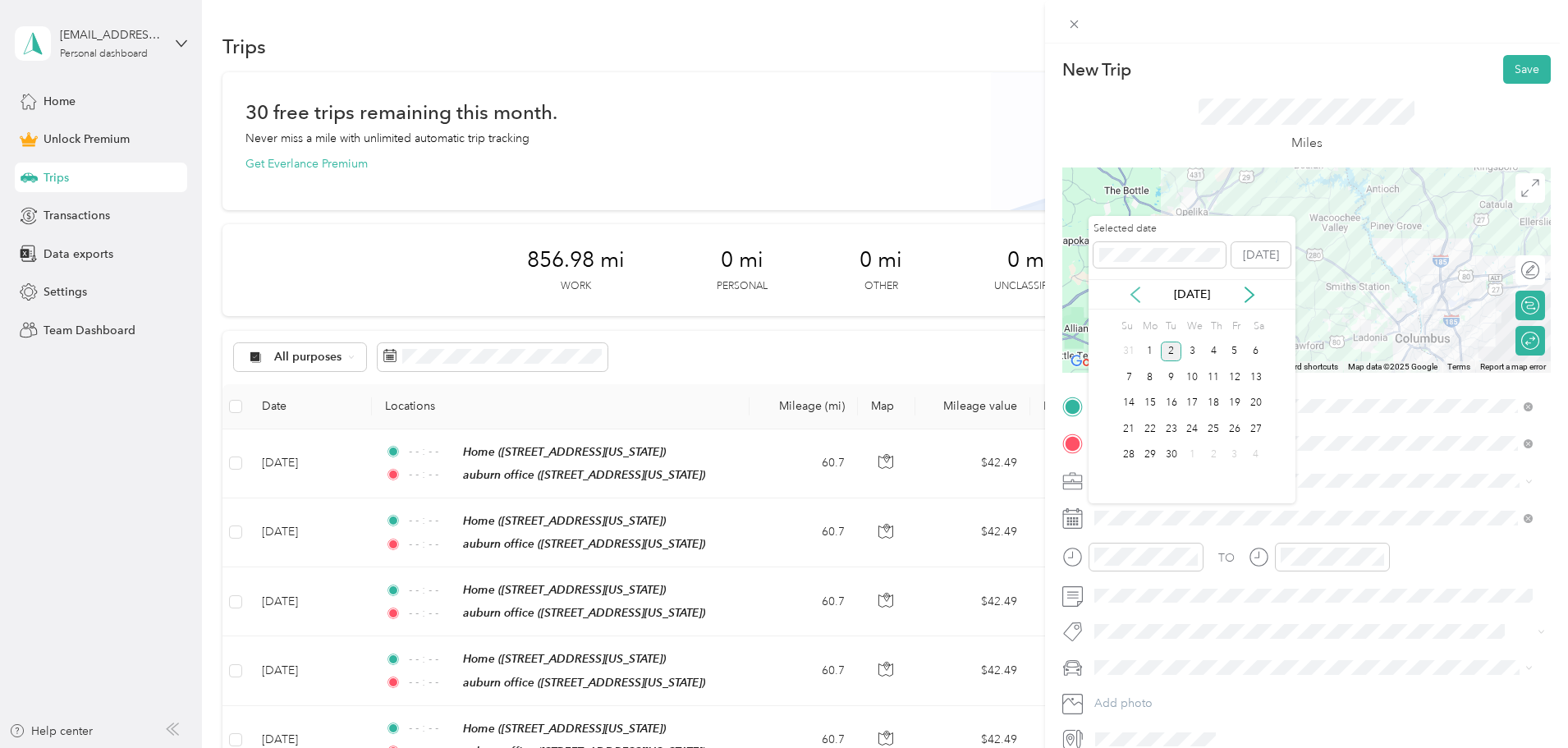
click at [1129, 291] on icon at bounding box center [1135, 295] width 16 height 16
click at [1131, 292] on icon at bounding box center [1135, 295] width 16 height 16
click at [1249, 296] on icon at bounding box center [1249, 295] width 16 height 16
click at [1214, 397] on div "14" at bounding box center [1213, 403] width 22 height 21
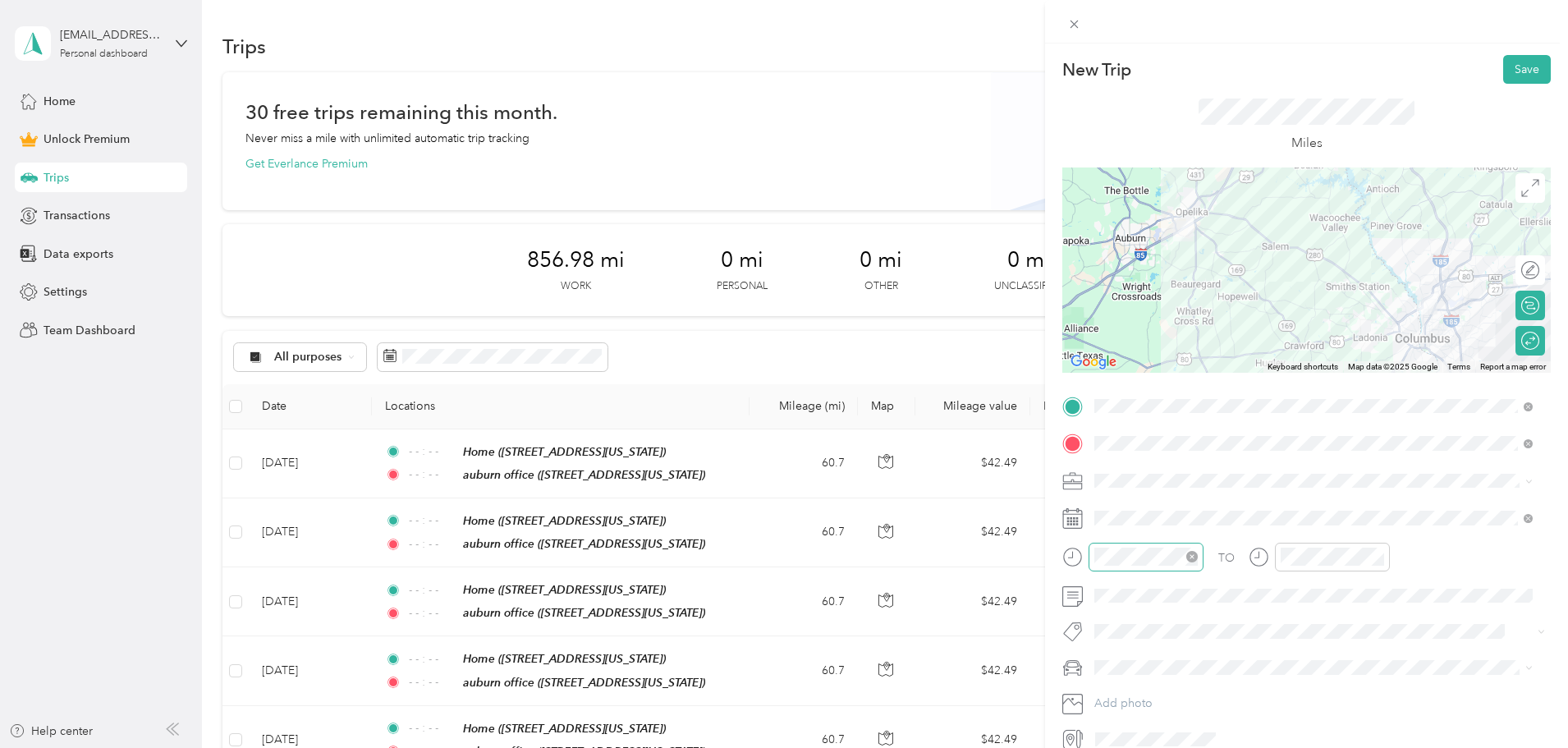
click at [1192, 557] on icon "close-circle" at bounding box center [1191, 556] width 12 height 12
click at [1382, 557] on icon "close-circle" at bounding box center [1377, 556] width 12 height 12
click at [1514, 75] on button "Save" at bounding box center [1526, 70] width 48 height 29
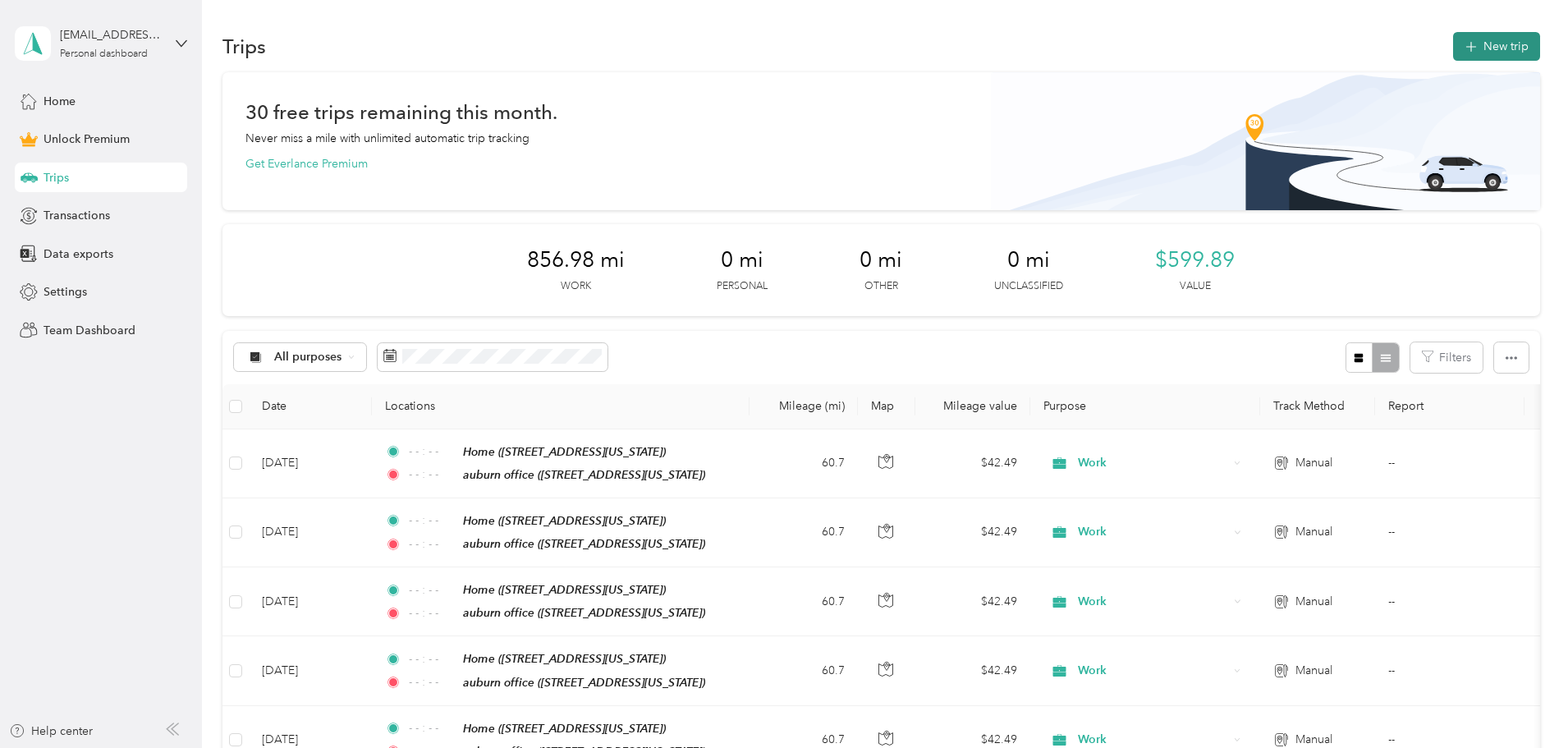
click at [1453, 56] on button "New trip" at bounding box center [1497, 46] width 87 height 29
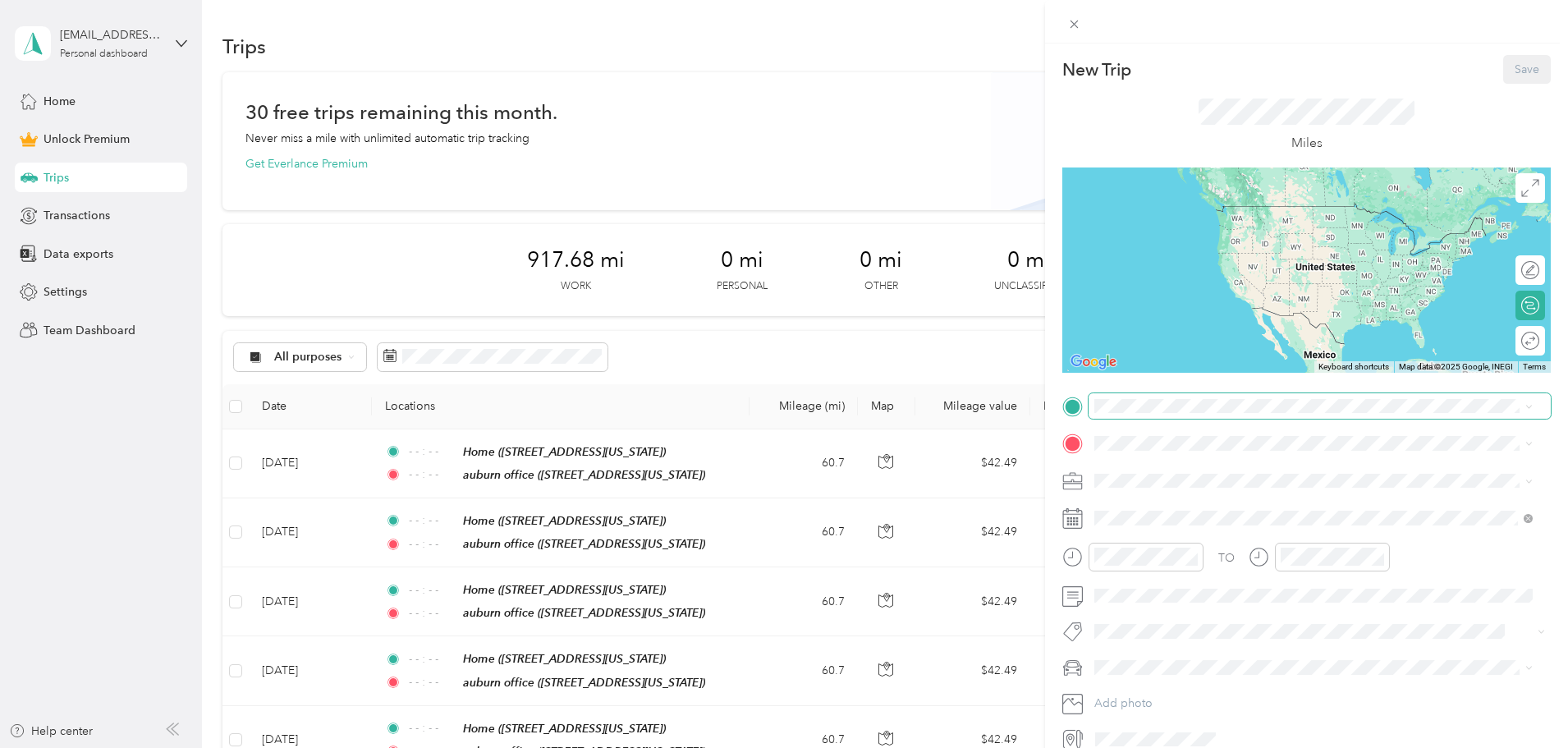
click at [1127, 416] on span at bounding box center [1320, 406] width 462 height 26
click at [1147, 530] on div "Home 806 49th Street, Columbus, 31904, Columbus, Georgia, United States" at bounding box center [1208, 533] width 164 height 34
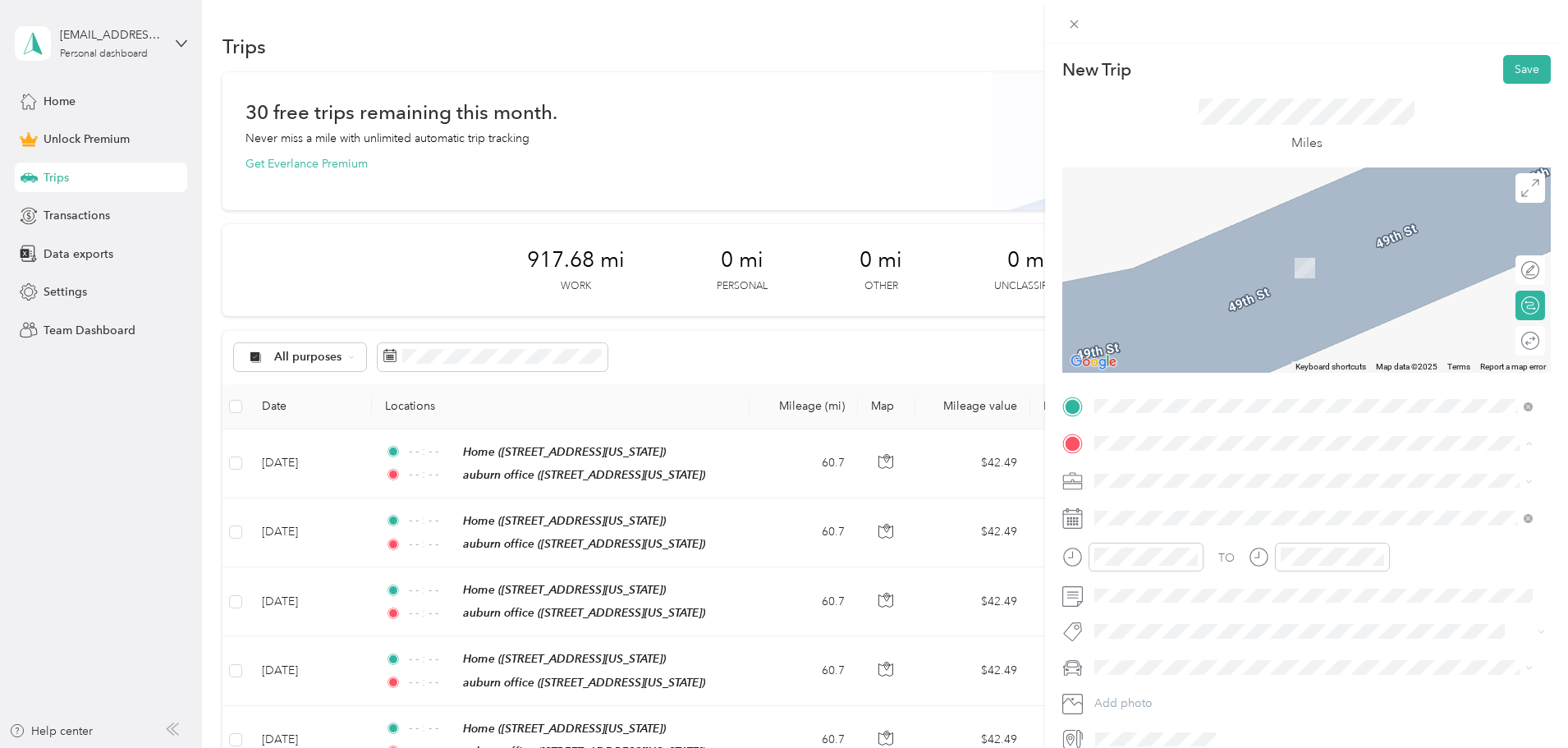
click at [1153, 505] on strong "auburn office" at bounding box center [1162, 508] width 72 height 14
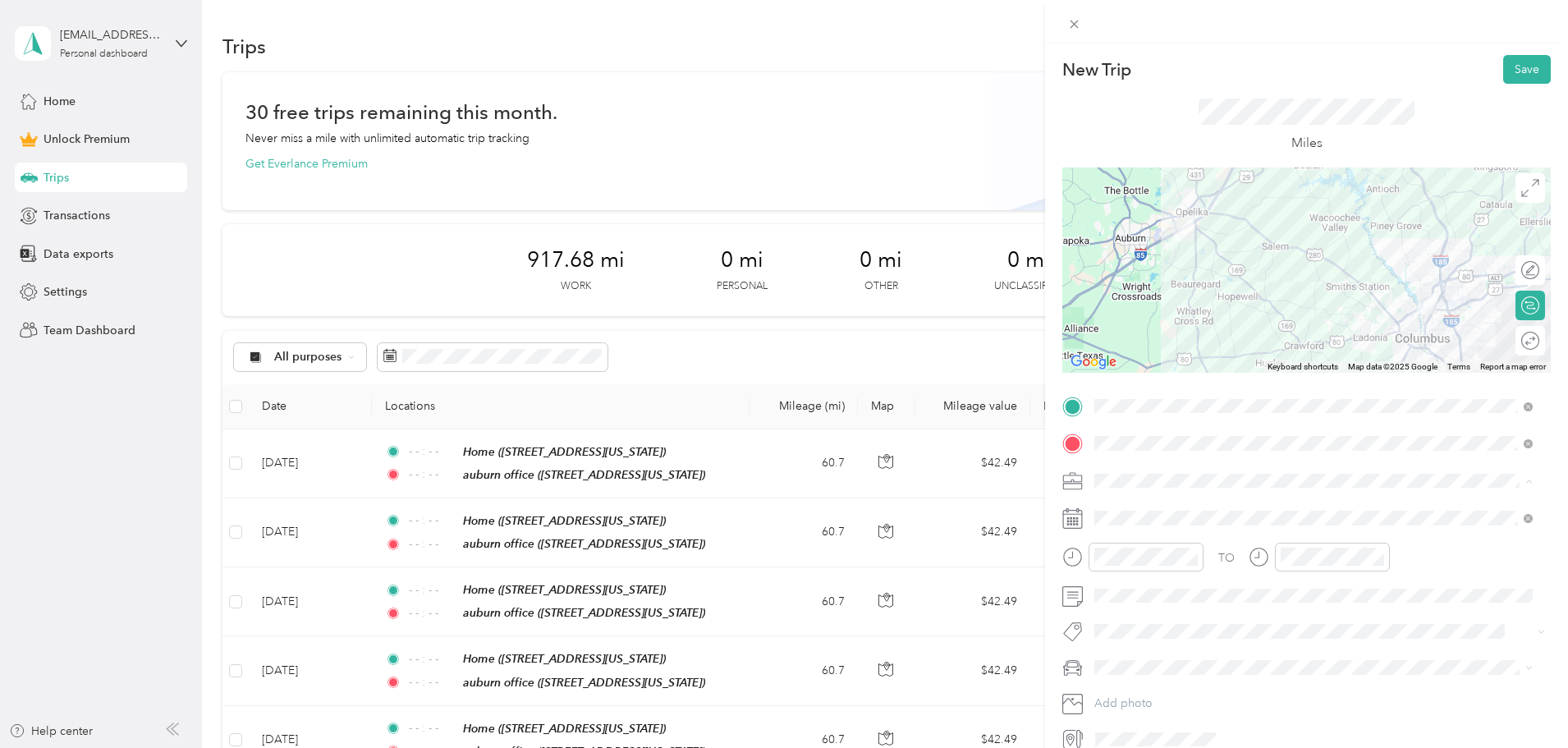
click at [1126, 510] on span "Work" at bounding box center [1114, 509] width 28 height 14
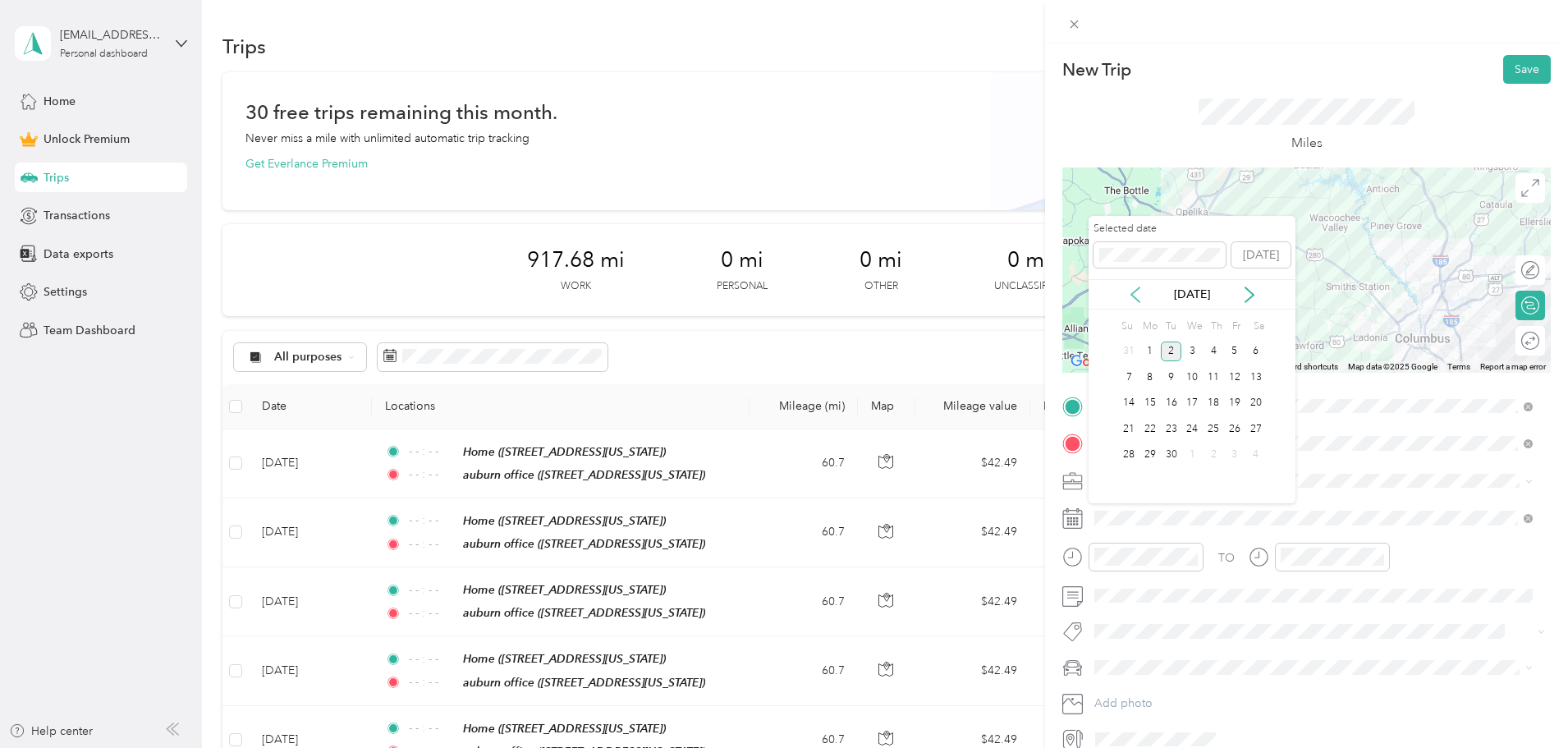
click at [1134, 292] on icon at bounding box center [1134, 295] width 8 height 14
click at [1218, 454] on div "28" at bounding box center [1213, 455] width 22 height 21
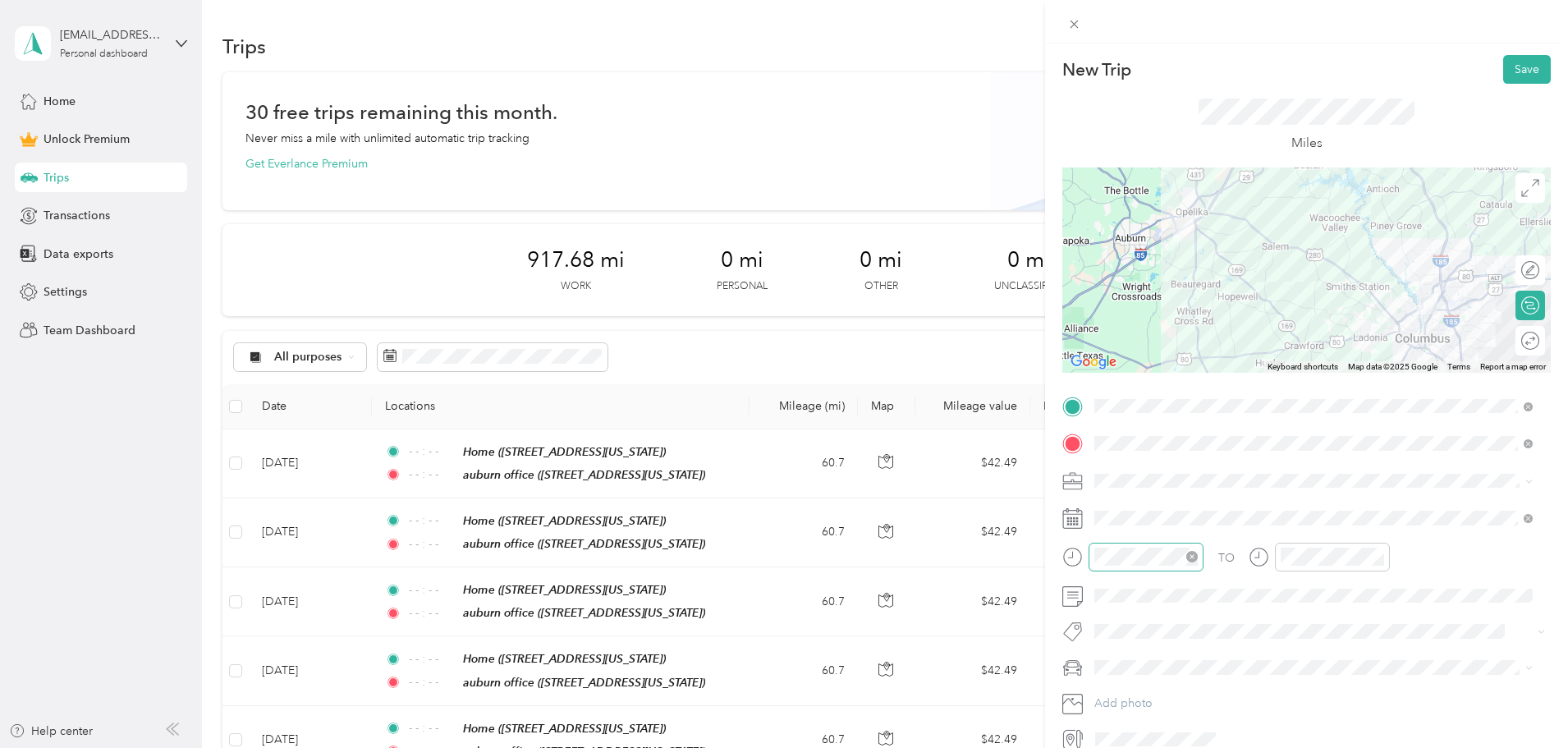
click at [1190, 560] on icon "close-circle" at bounding box center [1191, 556] width 12 height 12
click at [1375, 557] on icon "close-circle" at bounding box center [1377, 556] width 12 height 12
click at [1507, 341] on div at bounding box center [1514, 341] width 14 height 14
click at [1507, 70] on button "Save" at bounding box center [1526, 70] width 48 height 29
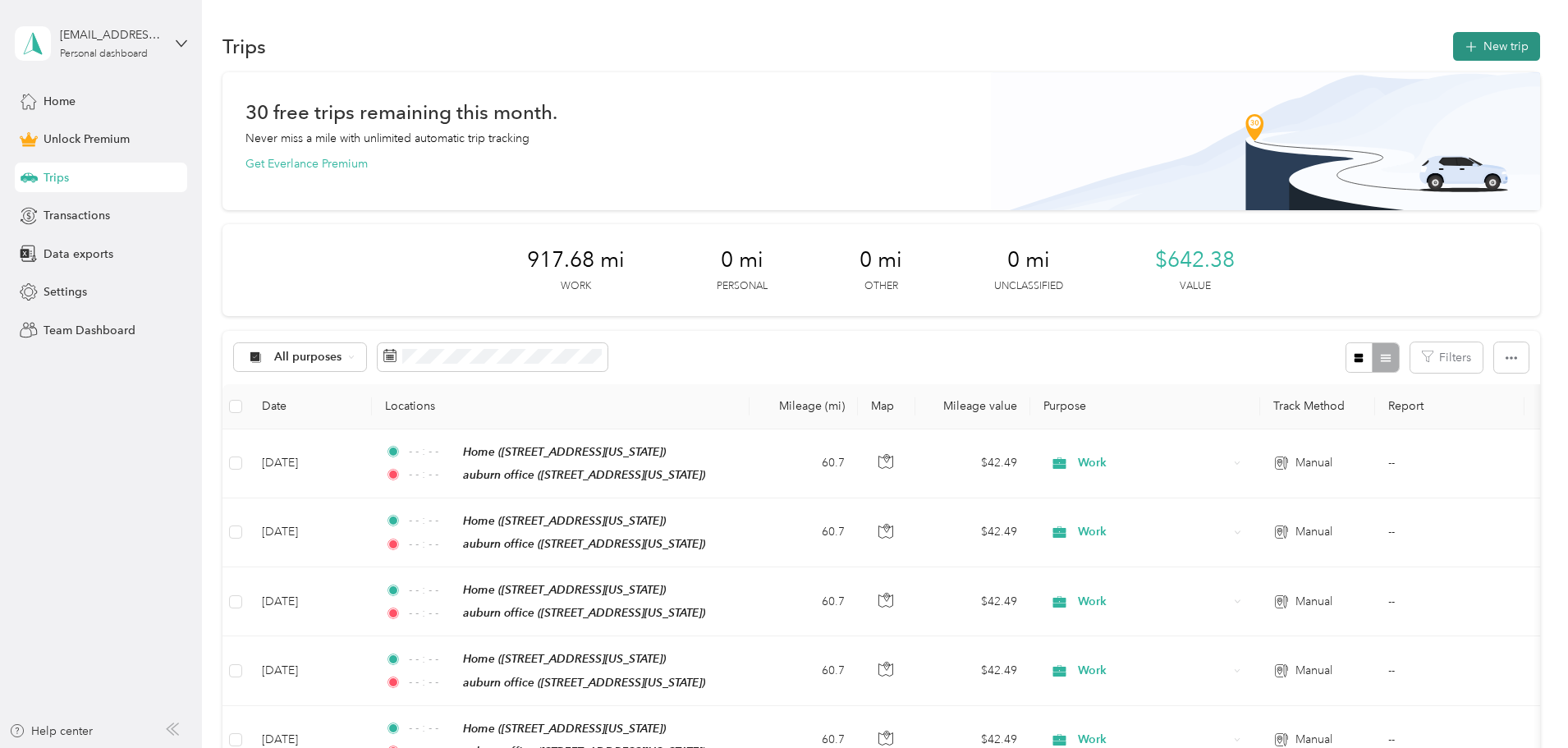
click at [1461, 46] on icon "button" at bounding box center [1470, 47] width 19 height 19
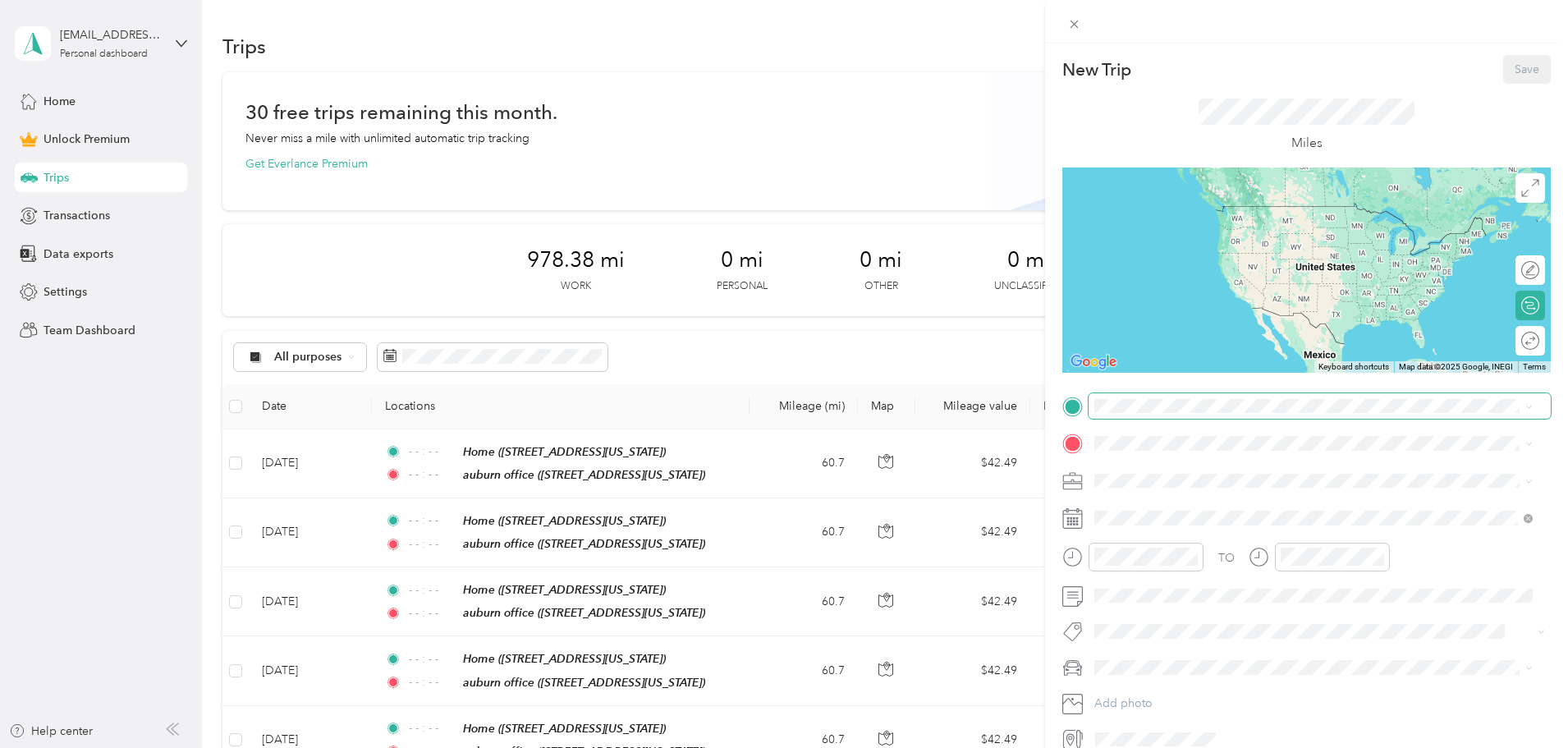
click at [1136, 414] on span at bounding box center [1320, 406] width 462 height 26
click at [1153, 423] on div "TO Add photo" at bounding box center [1306, 573] width 489 height 360
click at [1165, 529] on div "Home 806 49th Street, Columbus, 31904, Columbus, Georgia, United States" at bounding box center [1208, 533] width 164 height 34
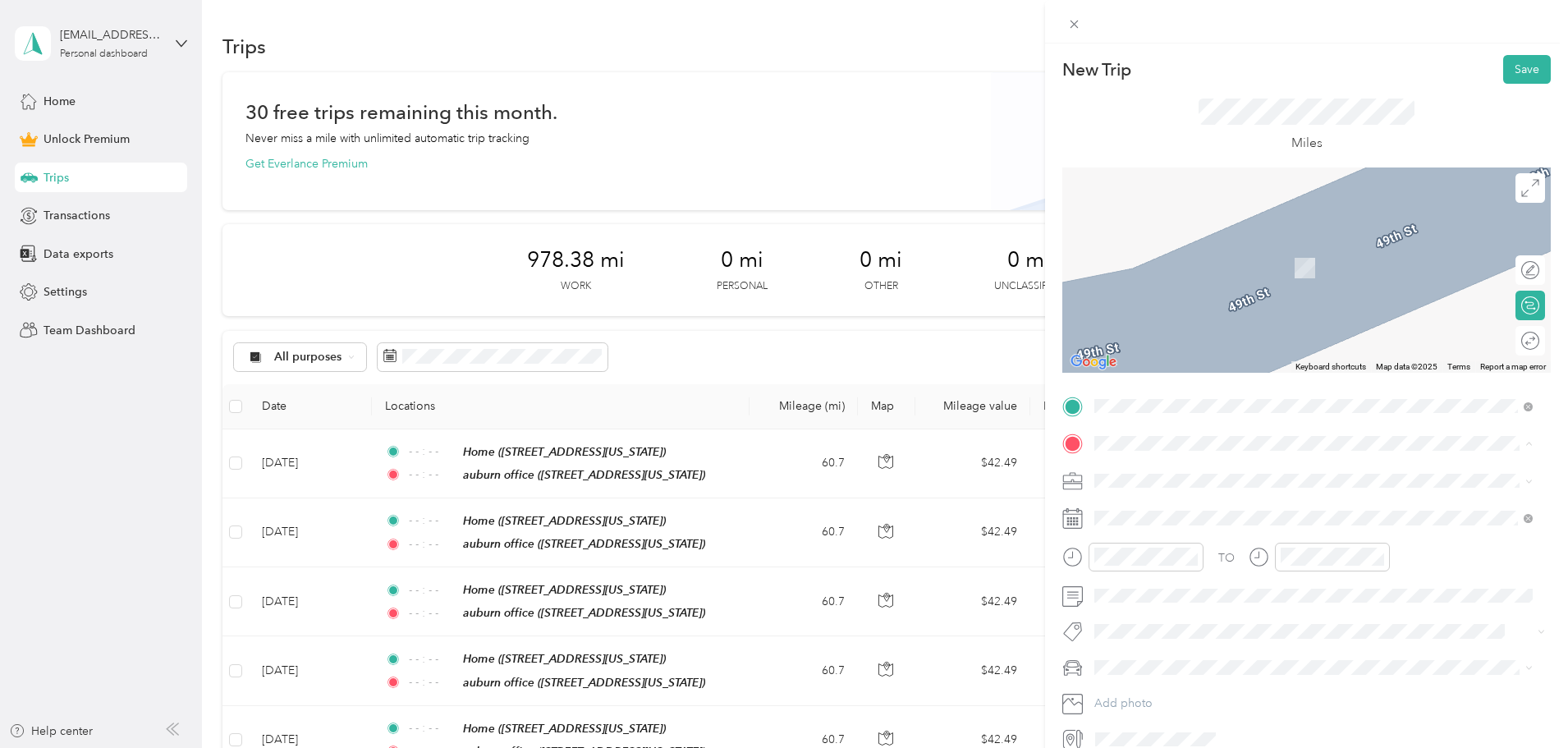
click at [1160, 508] on strong "auburn office" at bounding box center [1162, 508] width 72 height 14
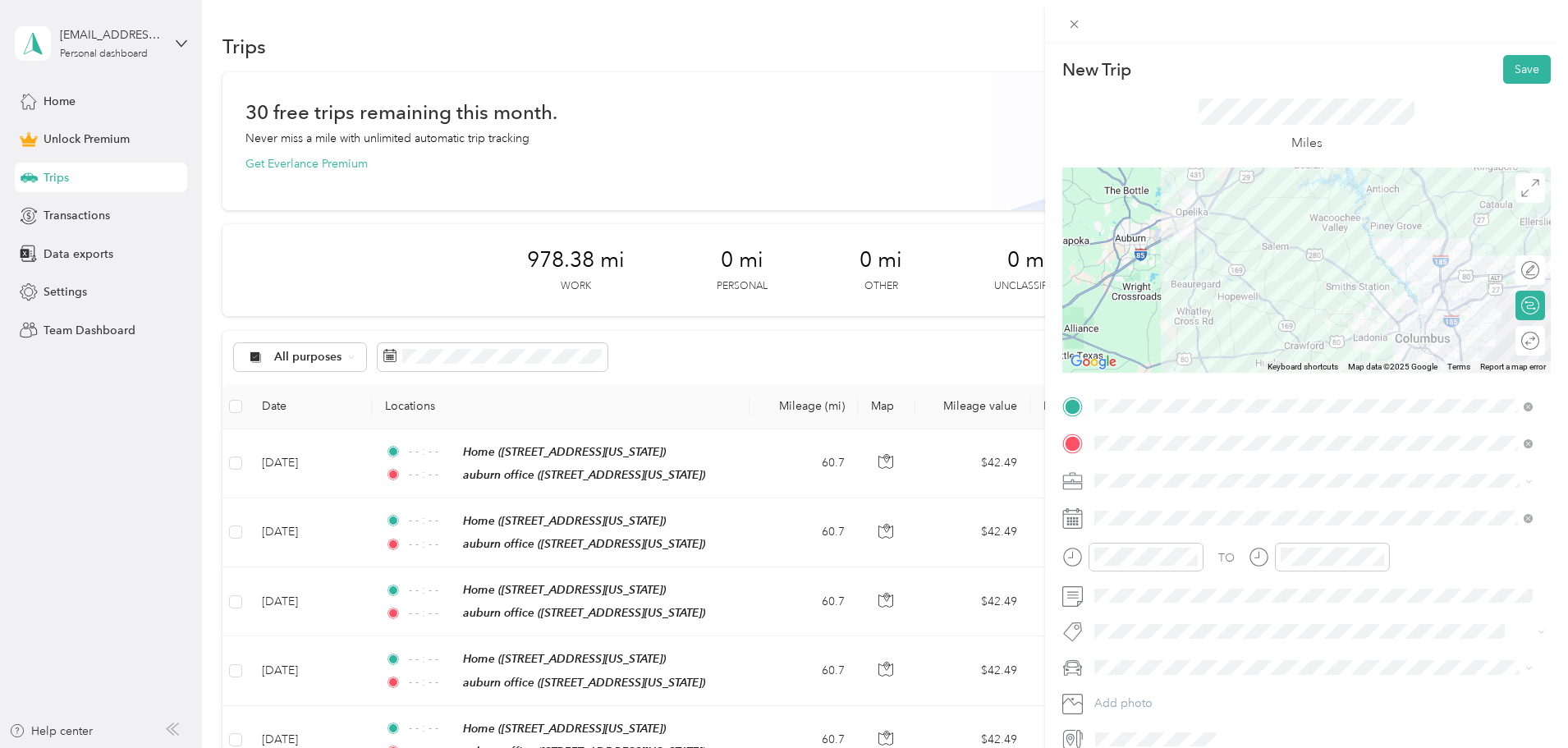
click at [1138, 509] on div "Work" at bounding box center [1313, 508] width 427 height 17
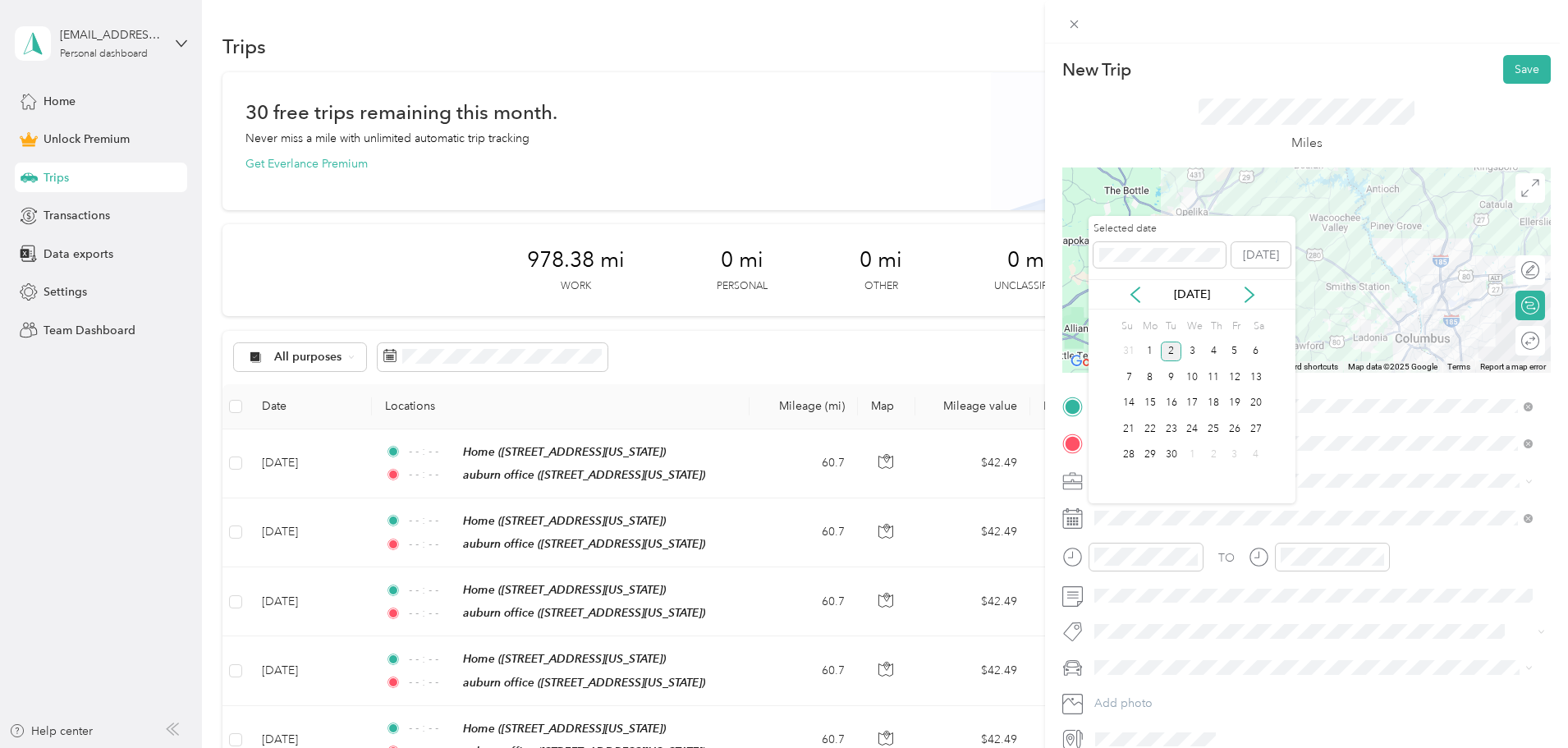
click at [1125, 291] on div "[DATE]" at bounding box center [1191, 294] width 207 height 17
click at [1129, 291] on icon at bounding box center [1135, 295] width 16 height 16
click at [1241, 454] on div "29" at bounding box center [1235, 455] width 22 height 21
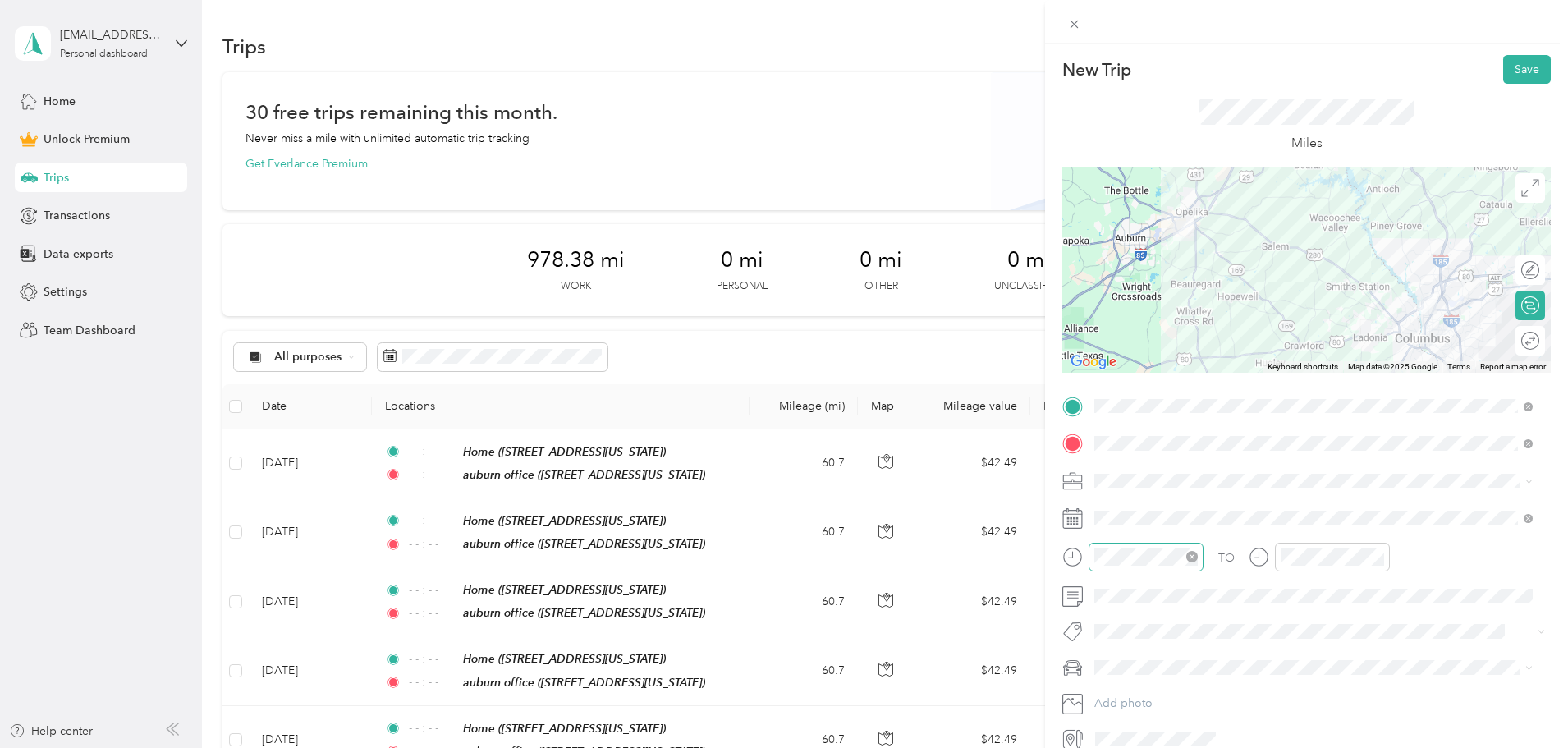
click at [1193, 556] on icon "close-circle" at bounding box center [1191, 556] width 12 height 12
click at [1377, 558] on icon "close-circle" at bounding box center [1377, 556] width 12 height 12
click at [1503, 76] on button "Save" at bounding box center [1526, 70] width 48 height 29
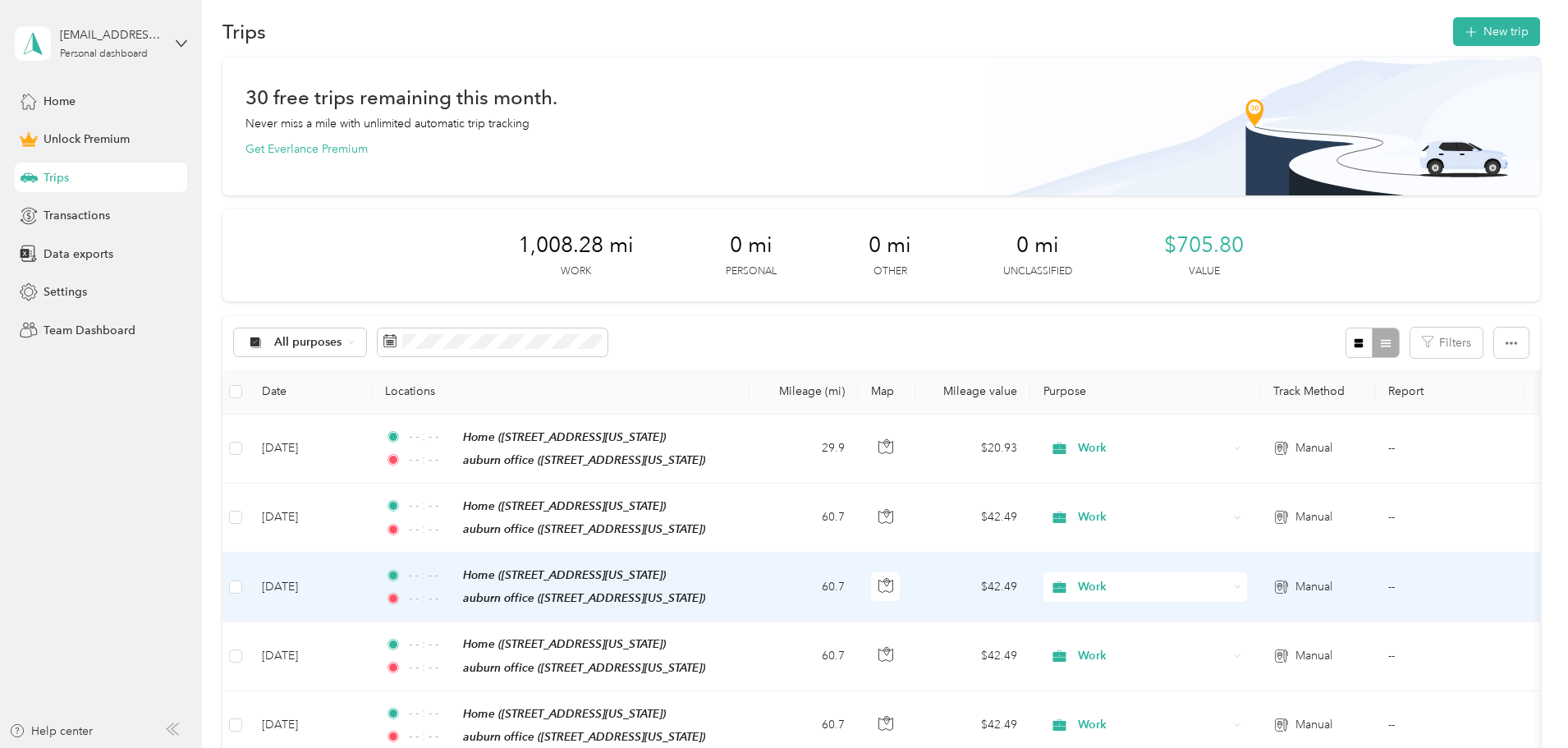
scroll to position [0, 0]
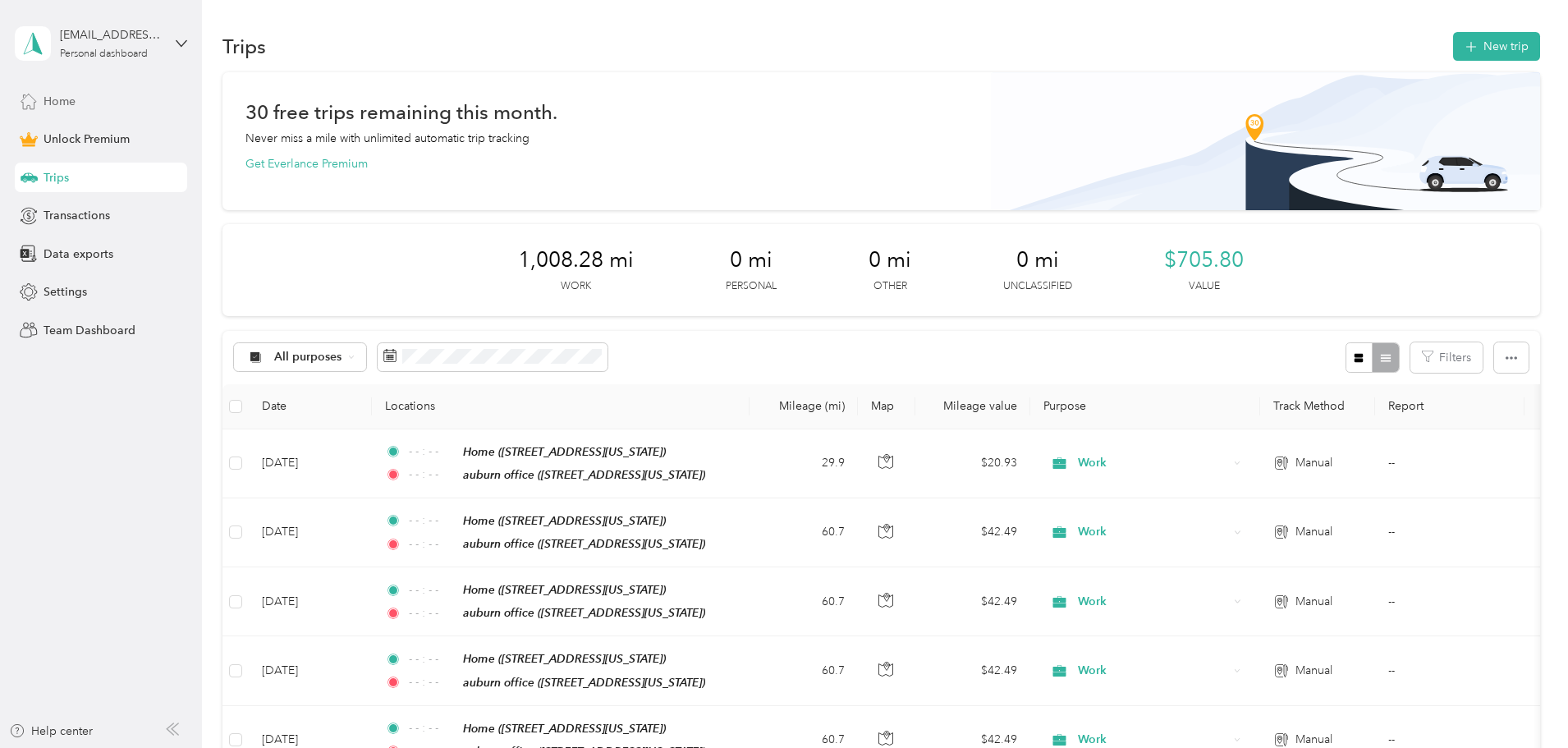
click at [70, 104] on span "Home" at bounding box center [59, 101] width 32 height 17
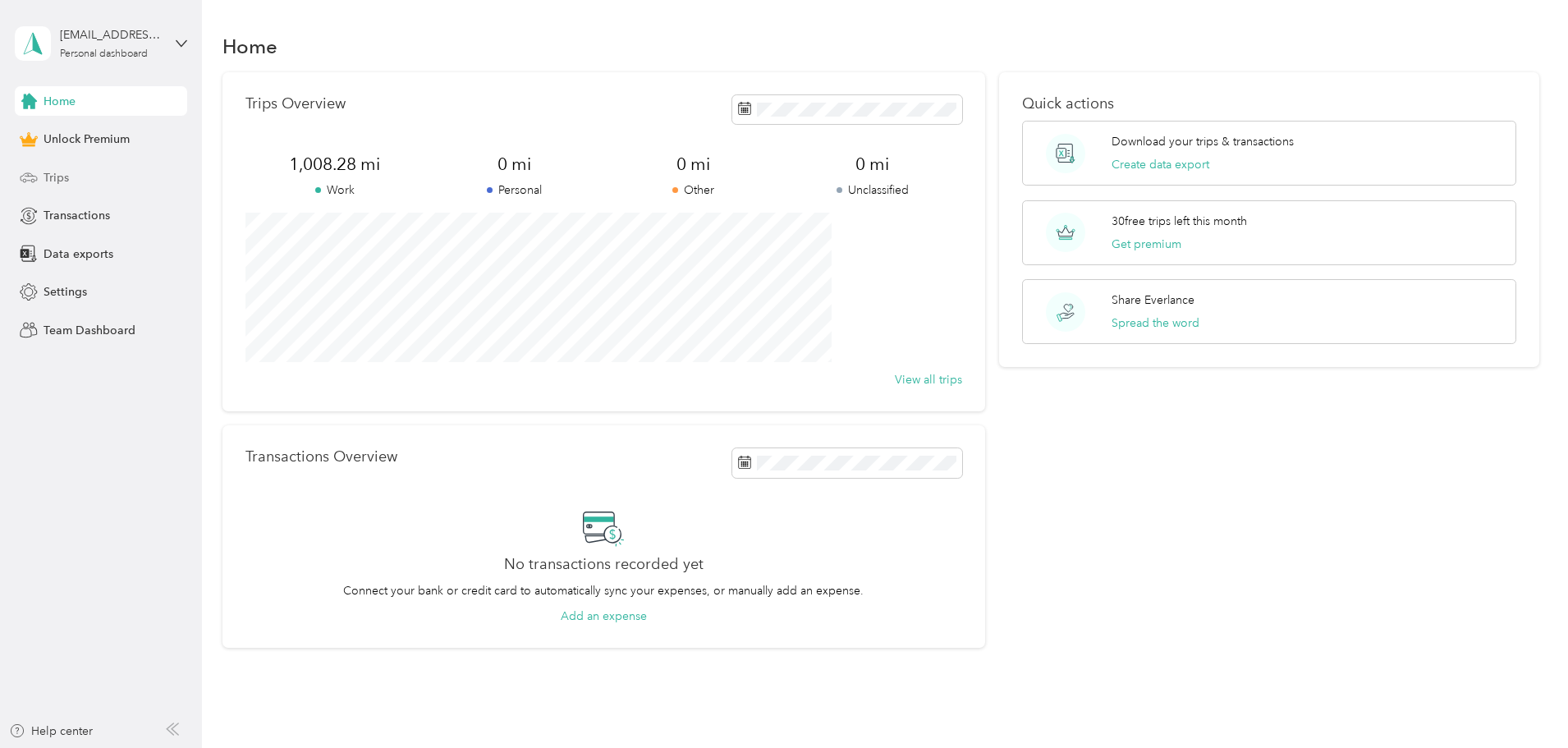
click at [57, 182] on span "Trips" at bounding box center [56, 177] width 25 height 17
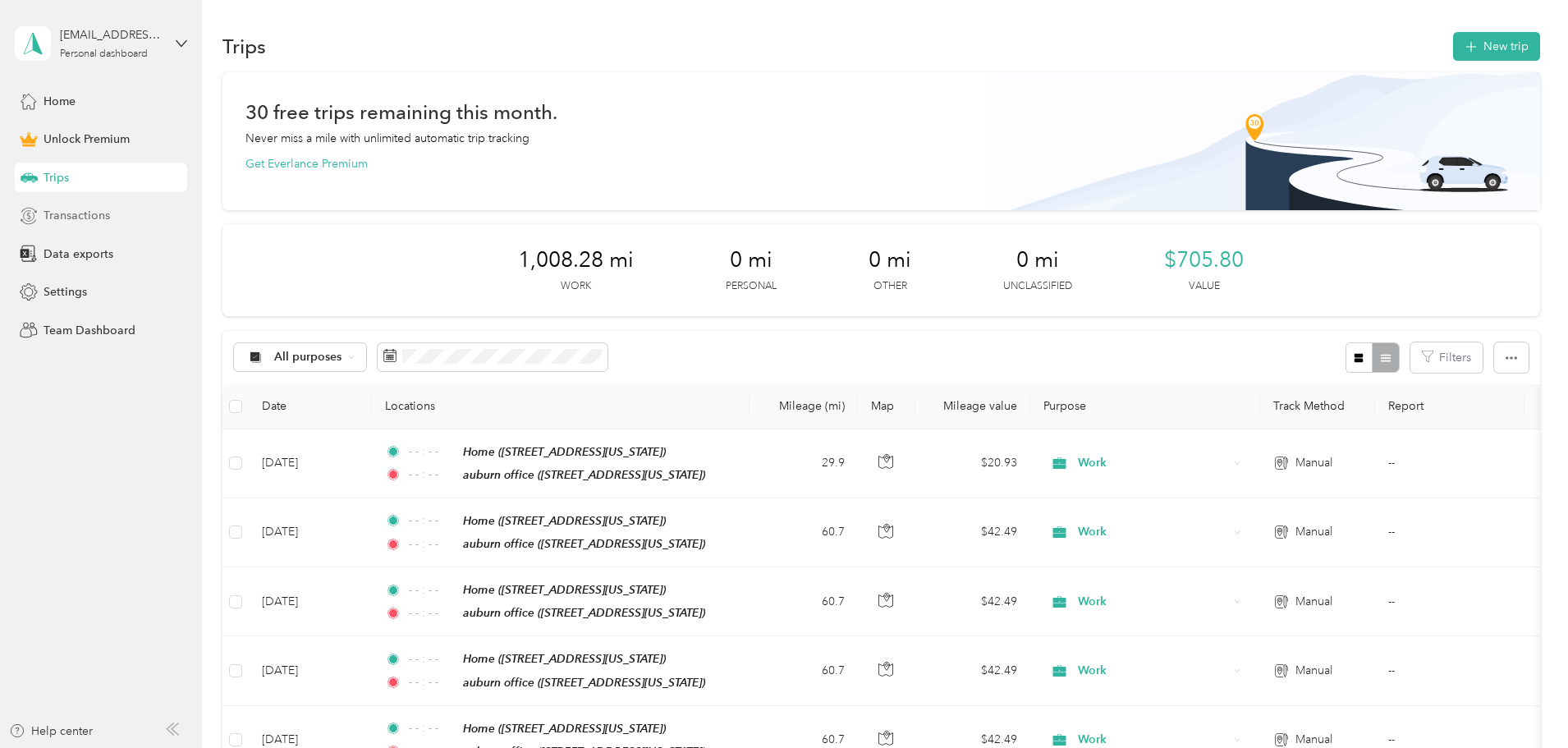
click at [59, 216] on span "Transactions" at bounding box center [77, 215] width 67 height 17
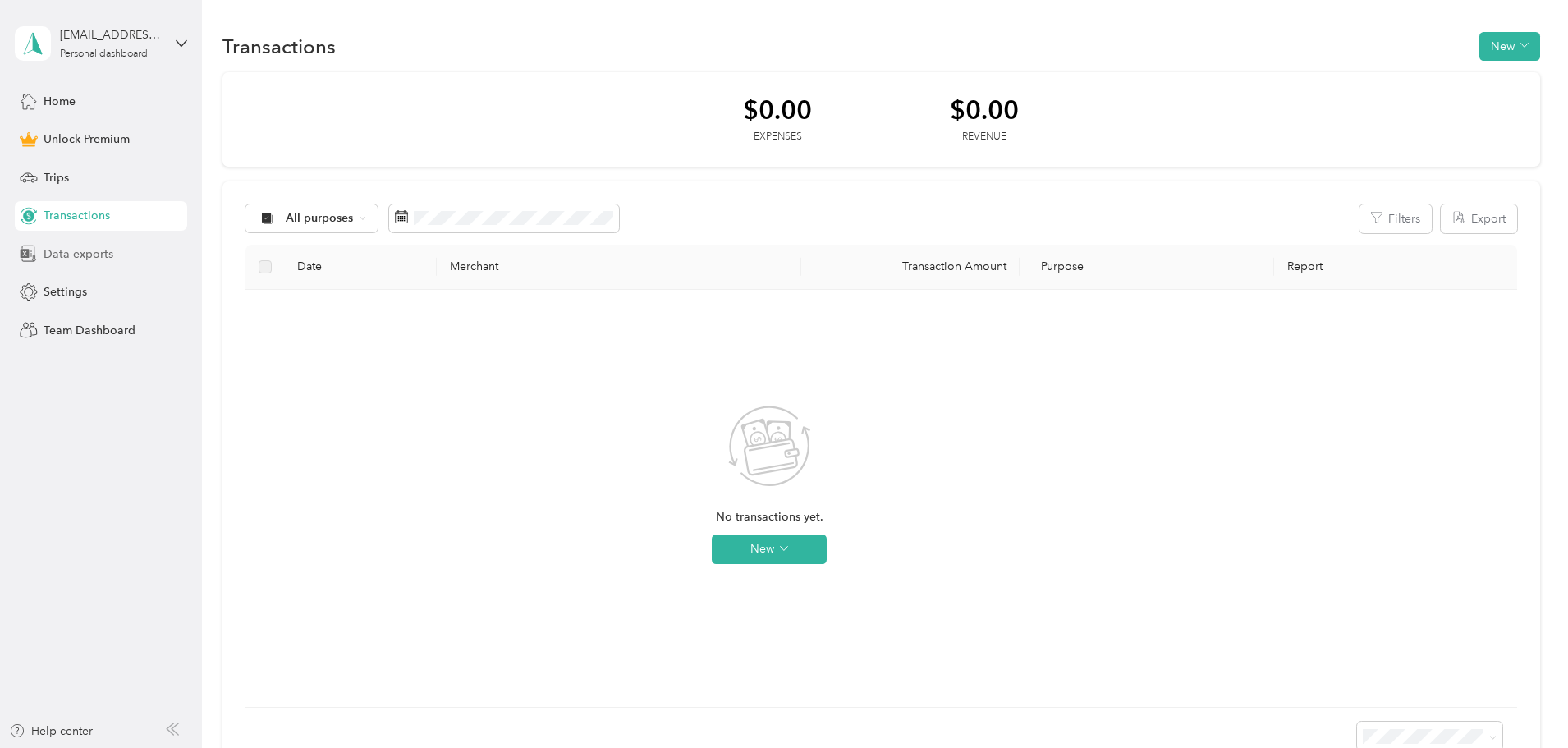
click at [59, 246] on span "Data exports" at bounding box center [78, 254] width 70 height 17
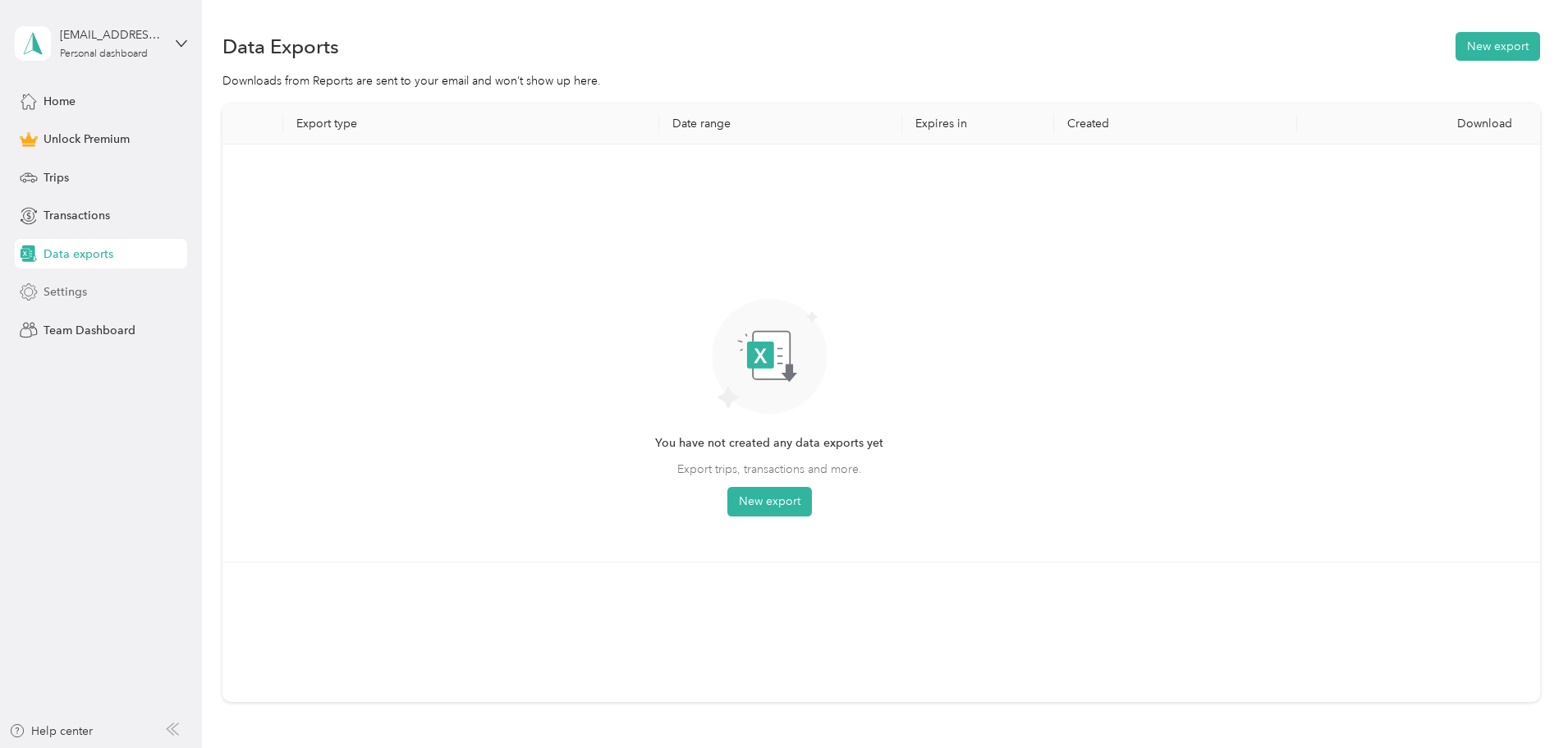
click at [75, 284] on span "Settings" at bounding box center [65, 292] width 43 height 17
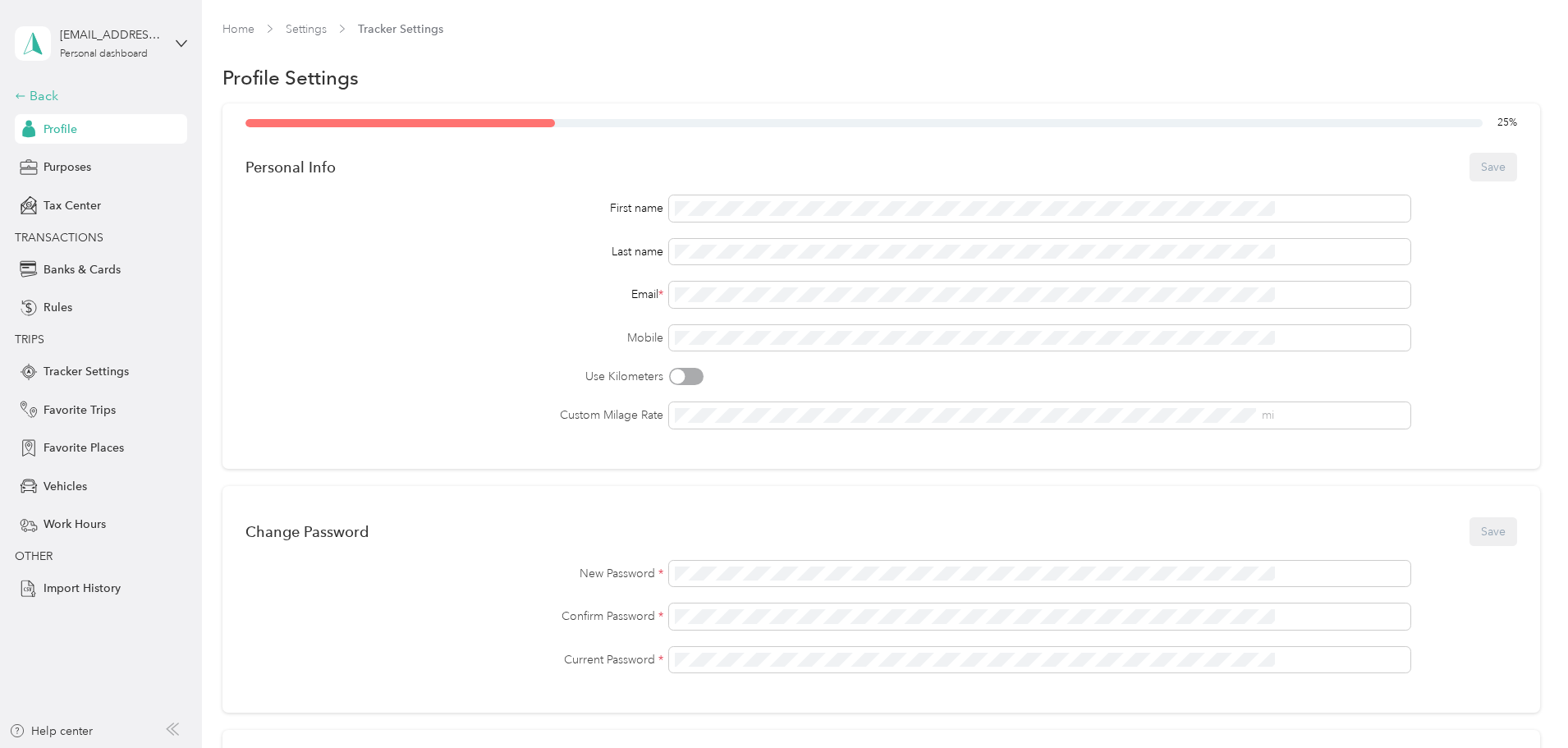
click at [53, 94] on div "Back" at bounding box center [97, 96] width 164 height 20
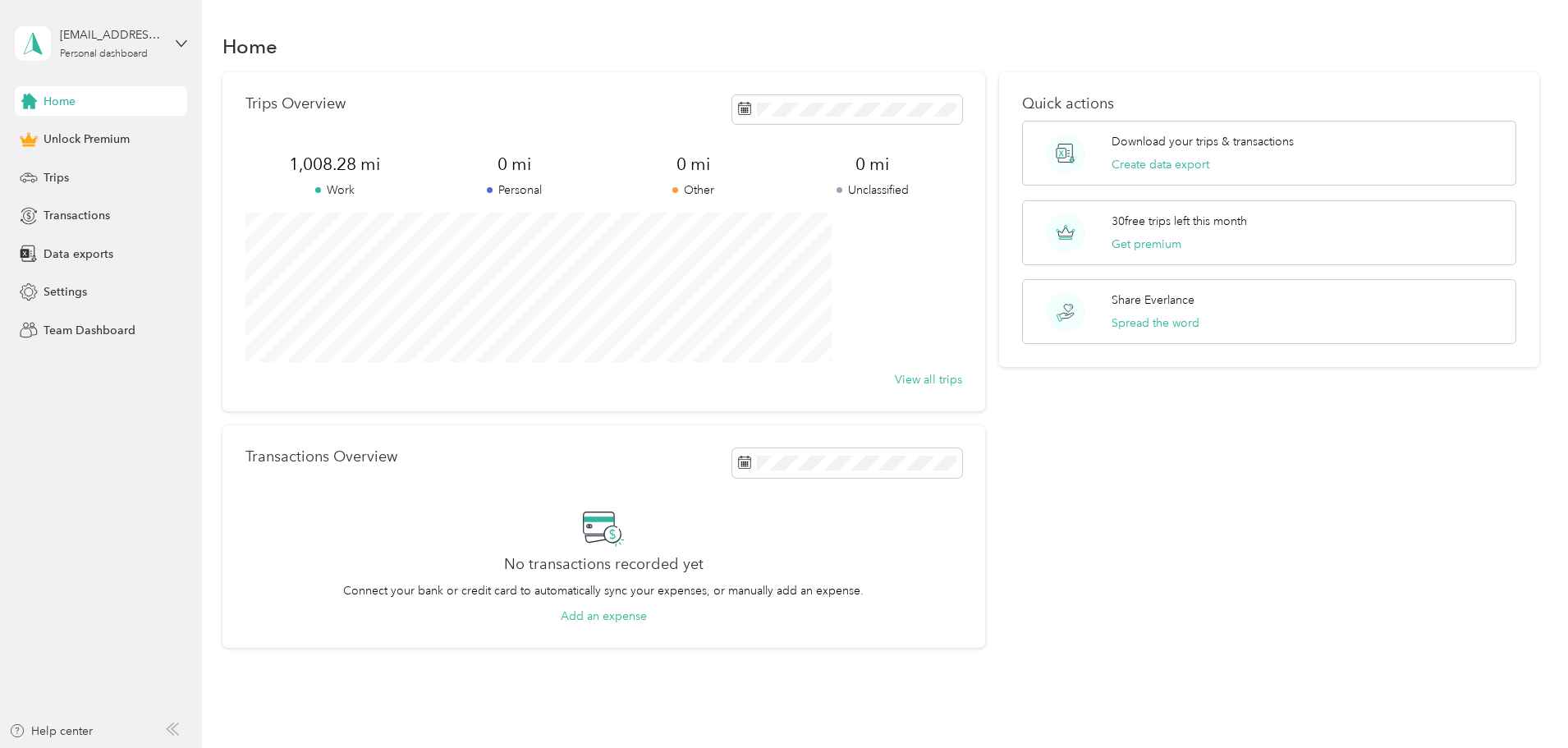
click at [53, 94] on span "Home" at bounding box center [59, 101] width 32 height 17
click at [67, 174] on span "Trips" at bounding box center [56, 177] width 25 height 17
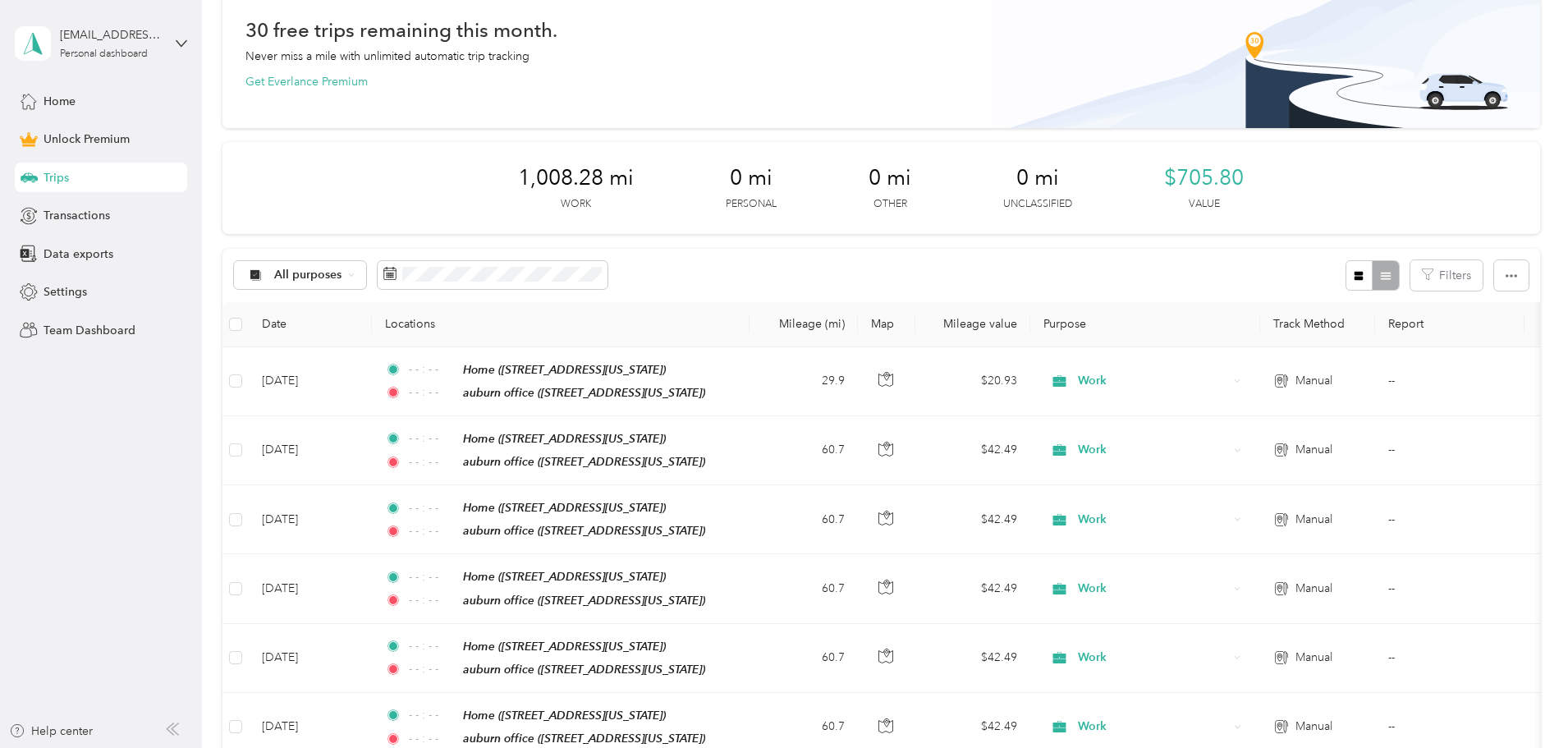
scroll to position [164, 0]
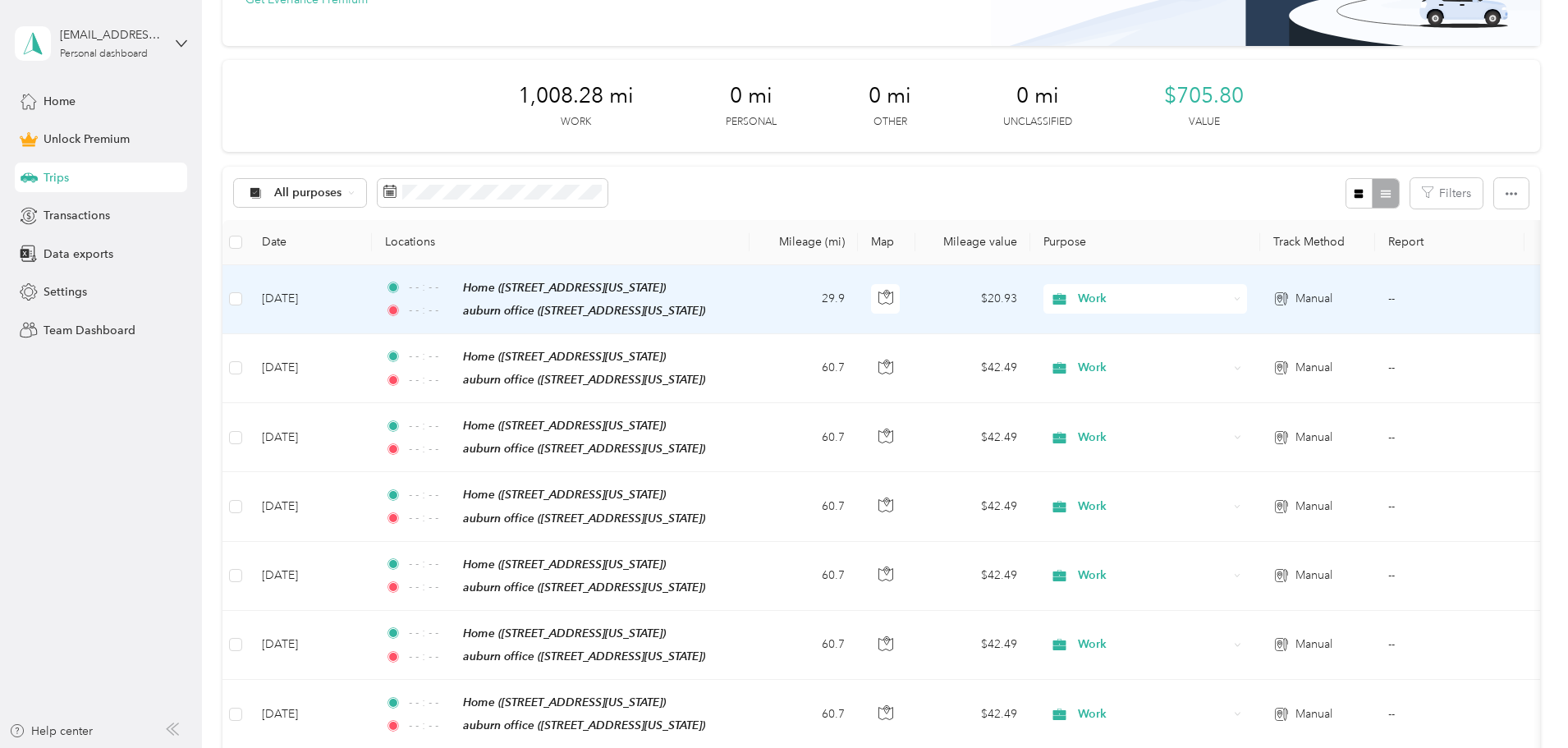
click at [1031, 297] on td "$20.93" at bounding box center [972, 300] width 115 height 69
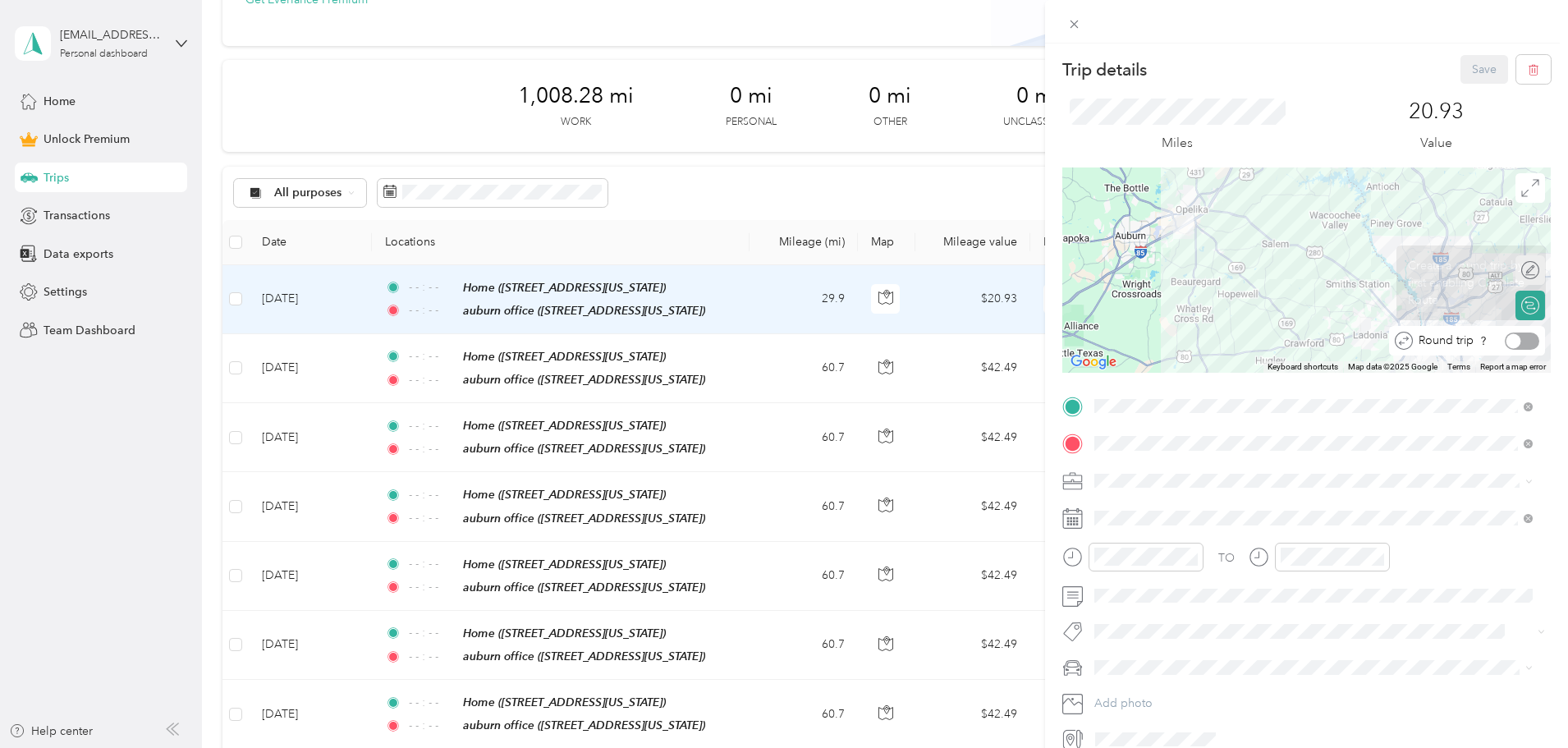
click at [1507, 338] on div at bounding box center [1514, 341] width 14 height 14
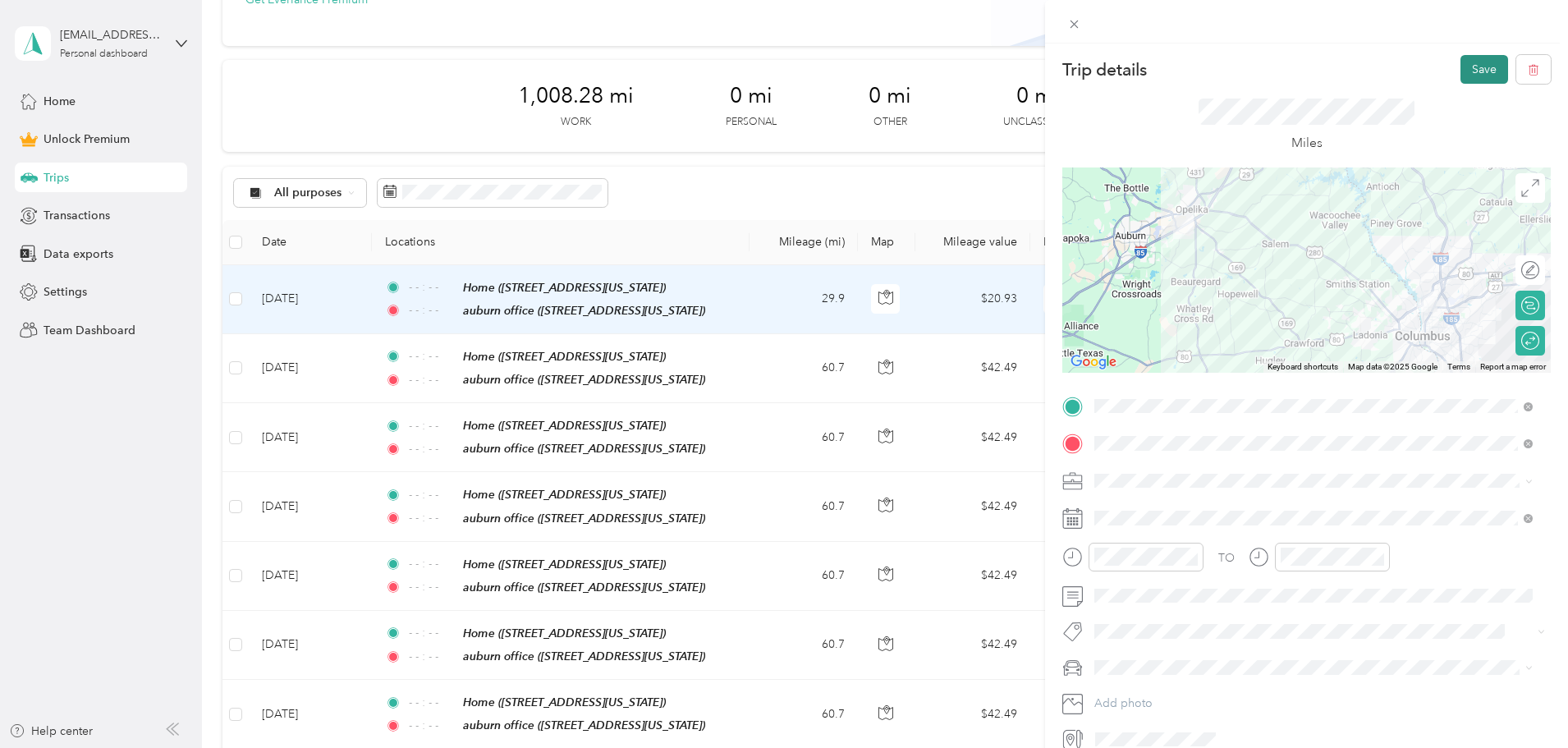
click at [1471, 61] on button "Save" at bounding box center [1484, 70] width 48 height 29
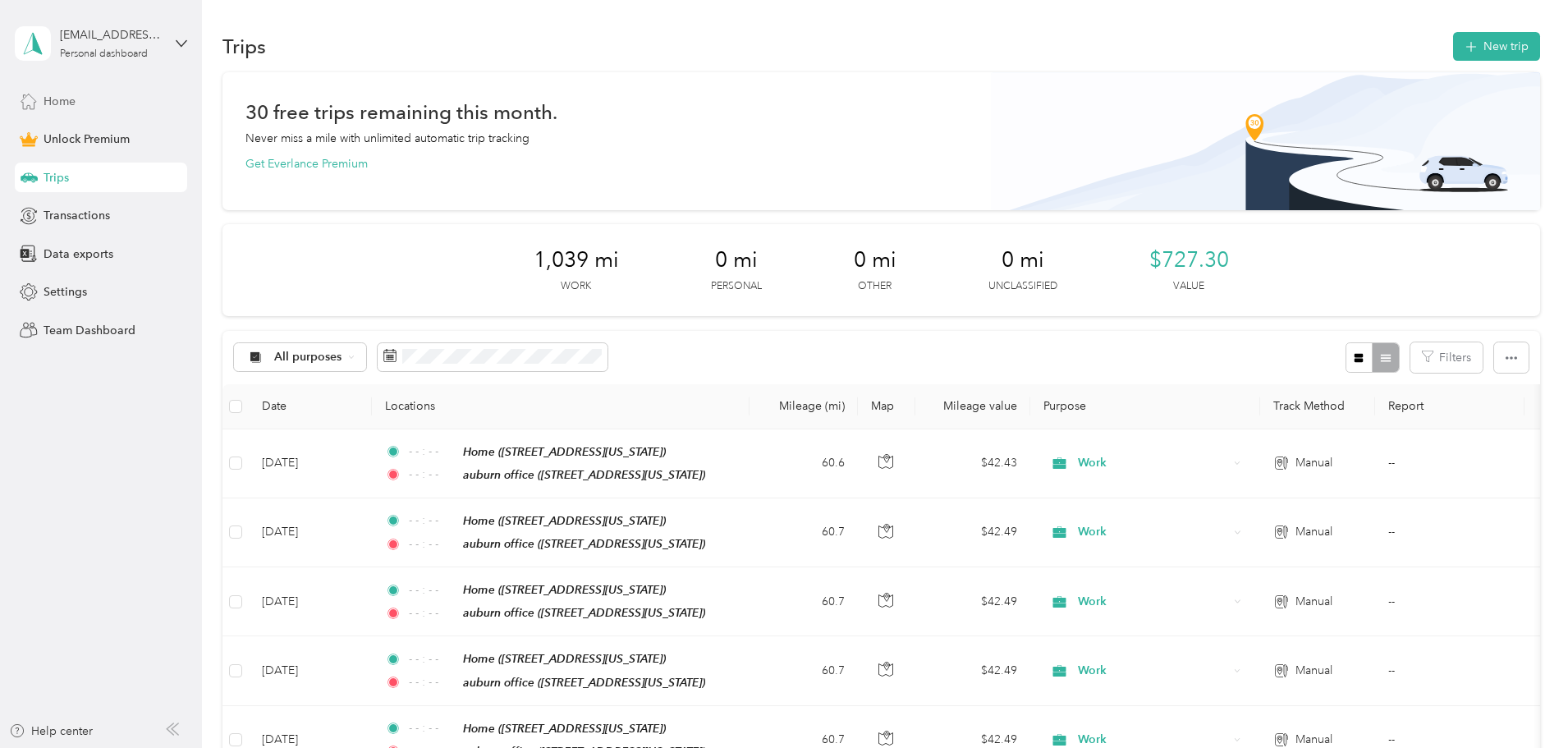
click at [77, 96] on div "Home" at bounding box center [100, 100] width 173 height 30
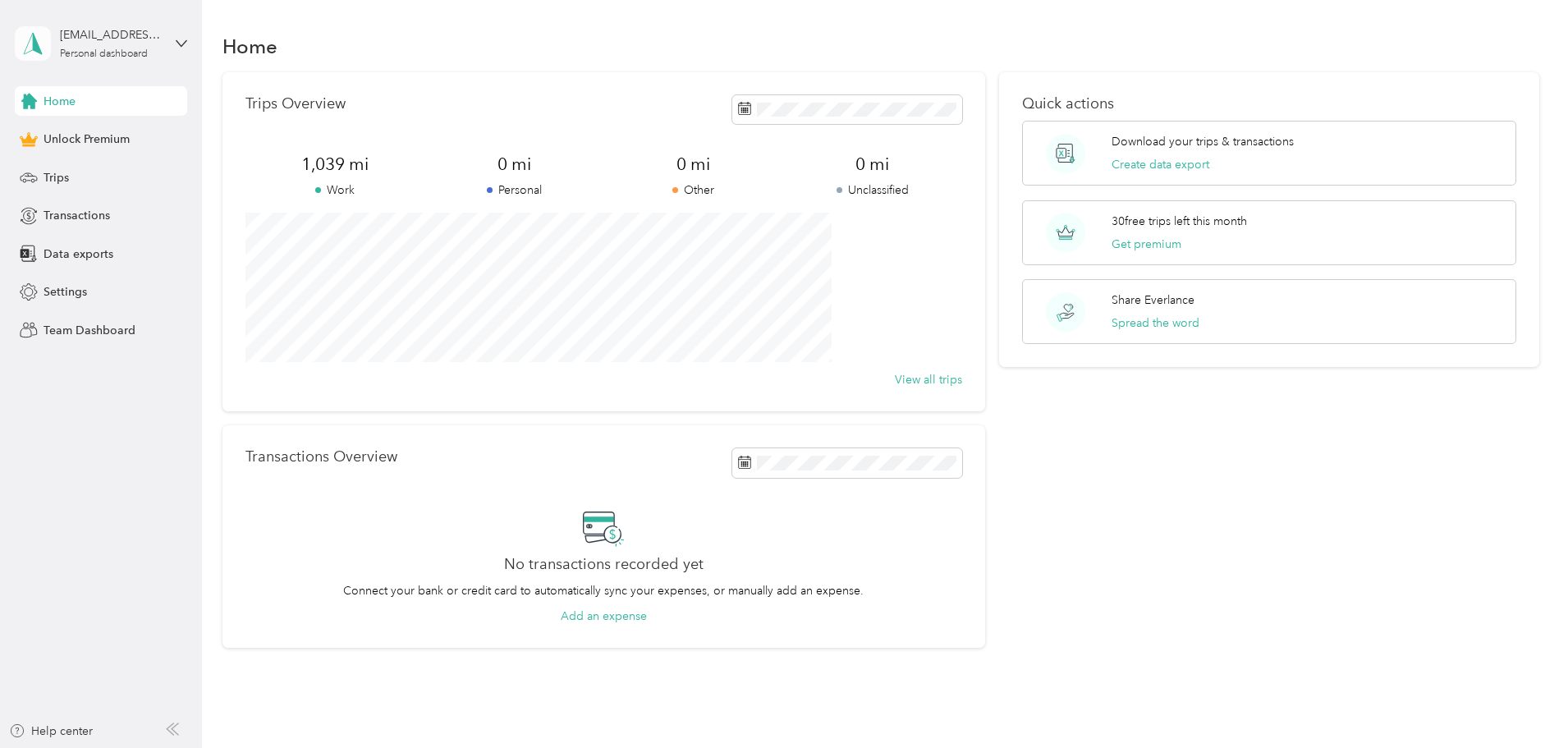
click at [41, 43] on icon at bounding box center [33, 42] width 24 height 23
click at [1180, 160] on button "Create data export" at bounding box center [1160, 164] width 98 height 17
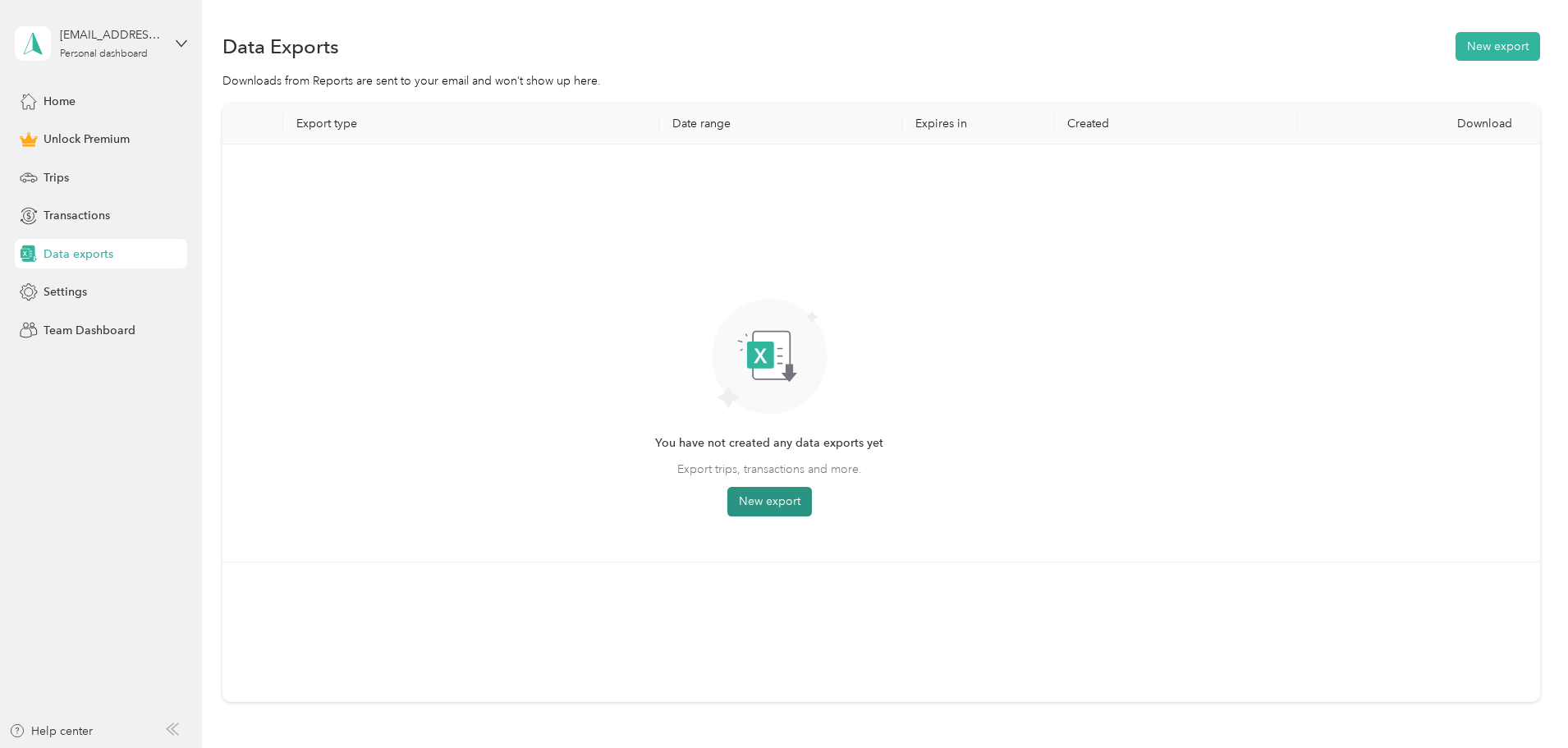
click at [812, 491] on button "New export" at bounding box center [770, 501] width 85 height 30
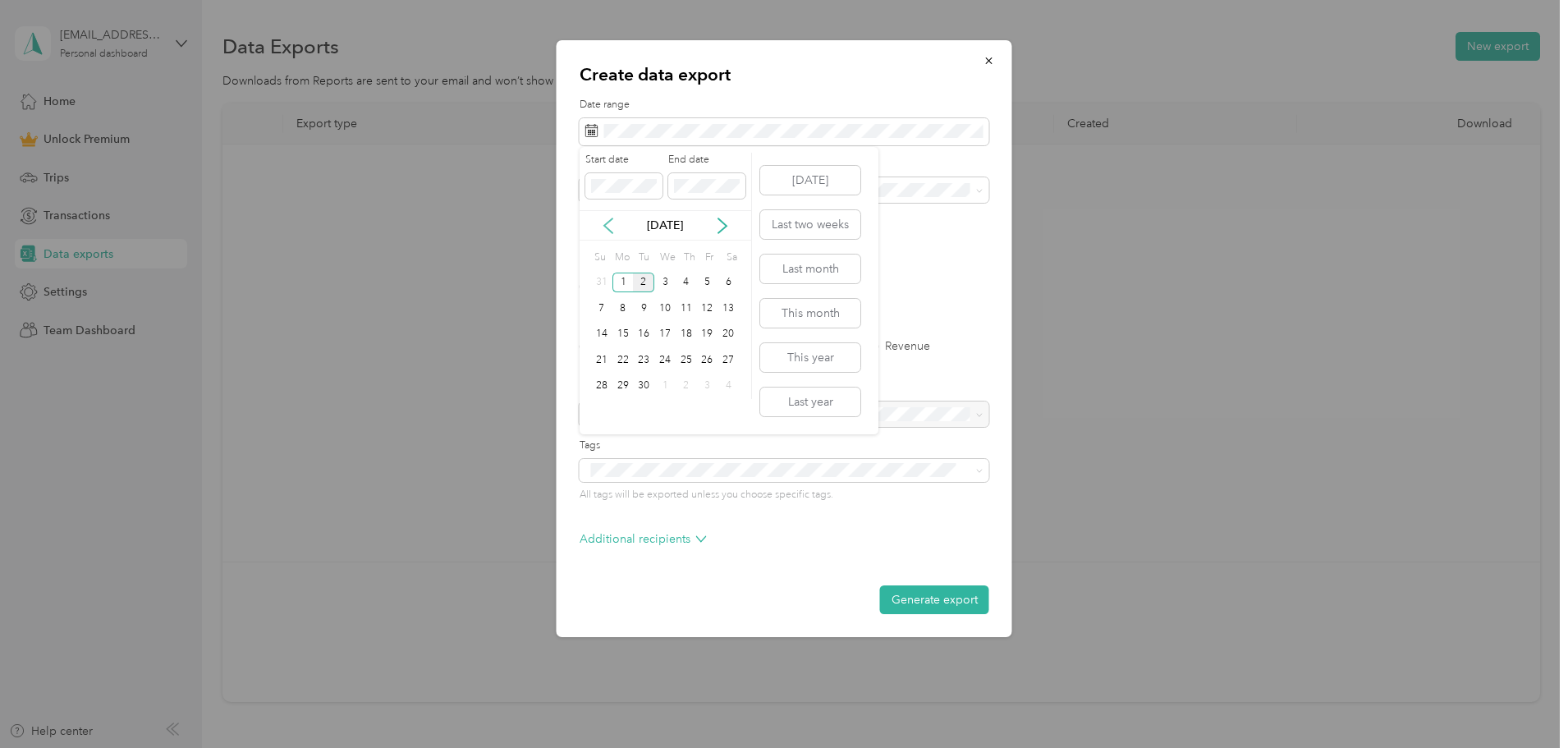
click at [614, 225] on icon at bounding box center [608, 226] width 16 height 16
click at [625, 329] on div "16" at bounding box center [623, 334] width 22 height 21
click at [720, 228] on icon at bounding box center [723, 226] width 16 height 16
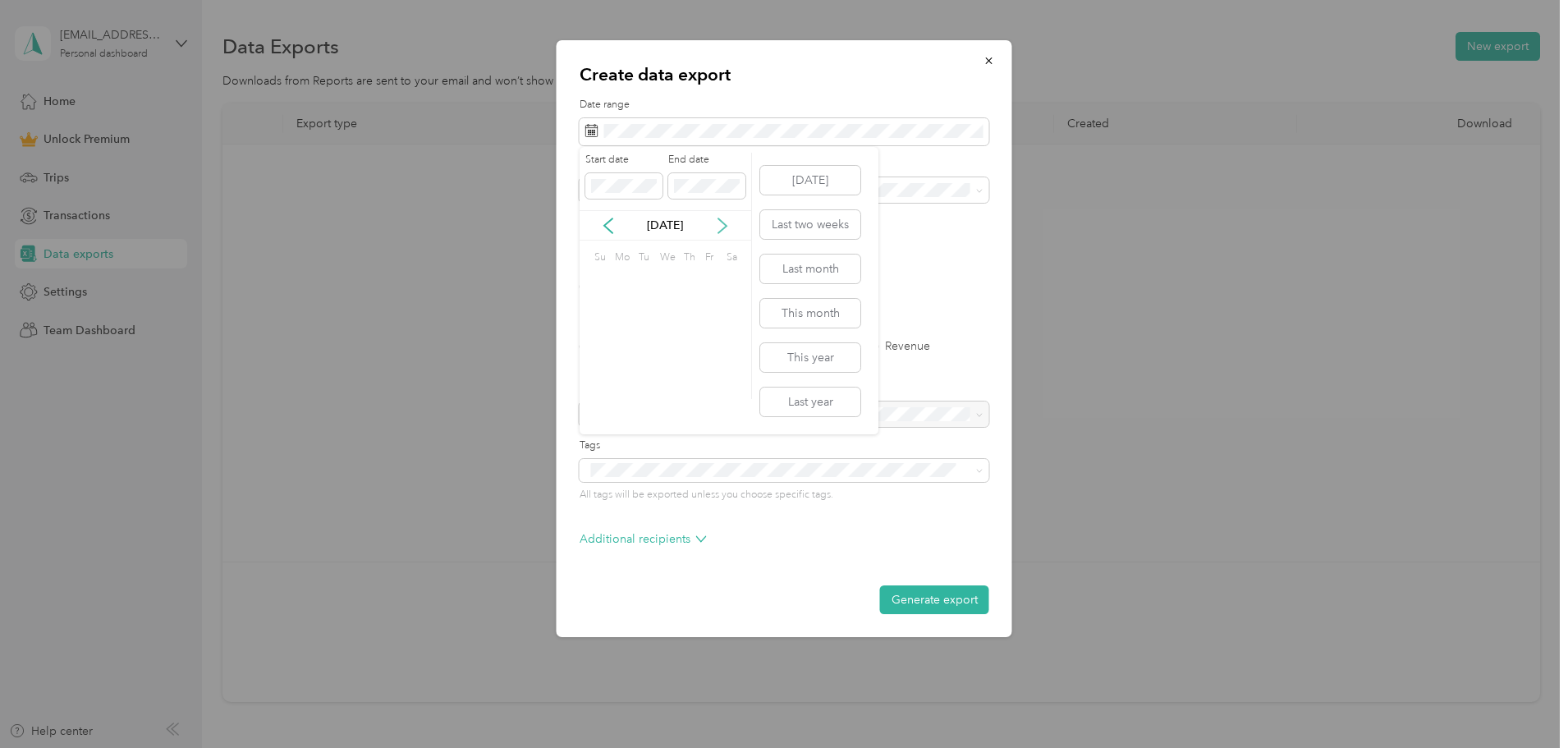
click at [720, 228] on icon at bounding box center [723, 226] width 16 height 16
click at [610, 223] on icon at bounding box center [608, 226] width 16 height 16
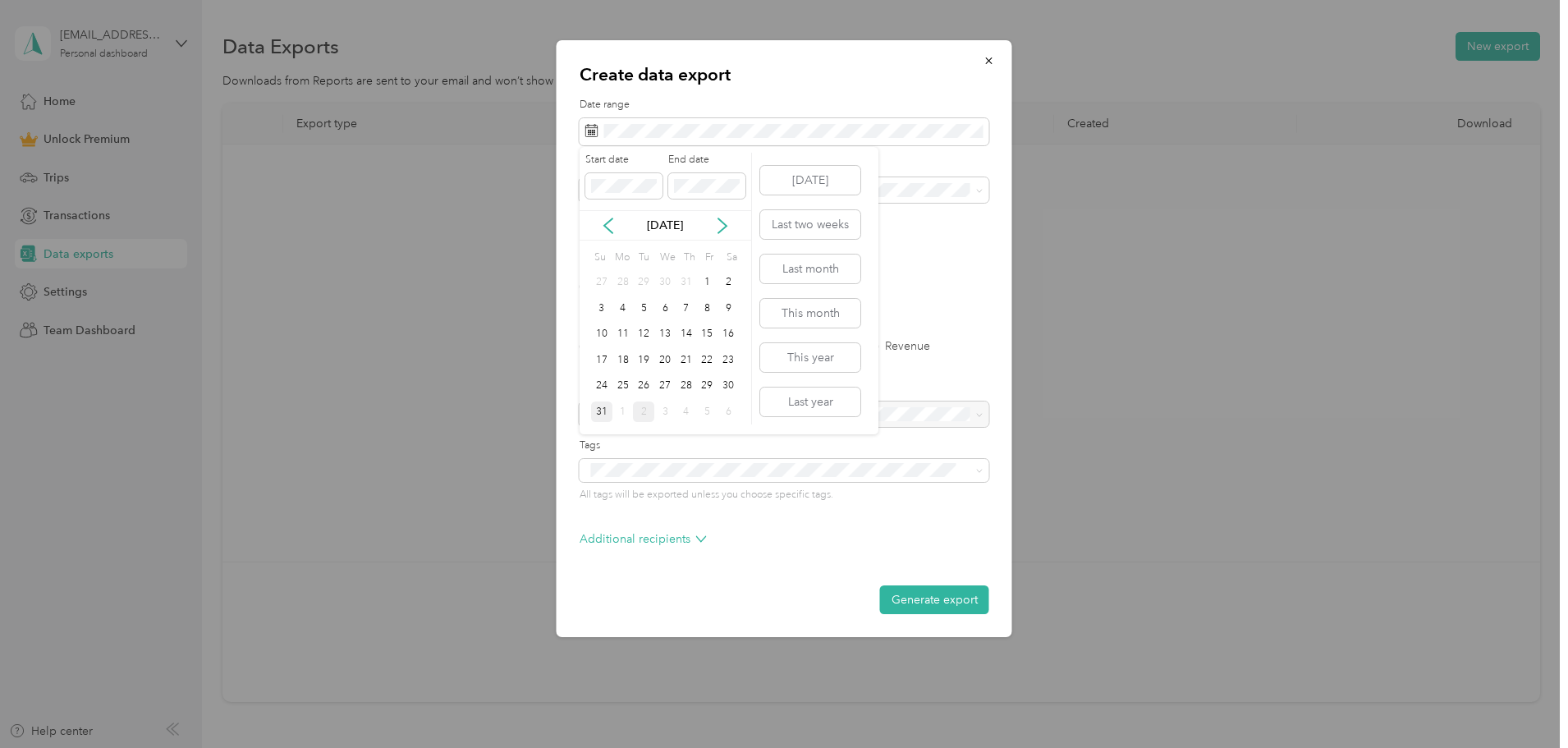
click at [600, 409] on div "31" at bounding box center [602, 411] width 22 height 21
click at [926, 603] on button "Generate export" at bounding box center [934, 600] width 109 height 29
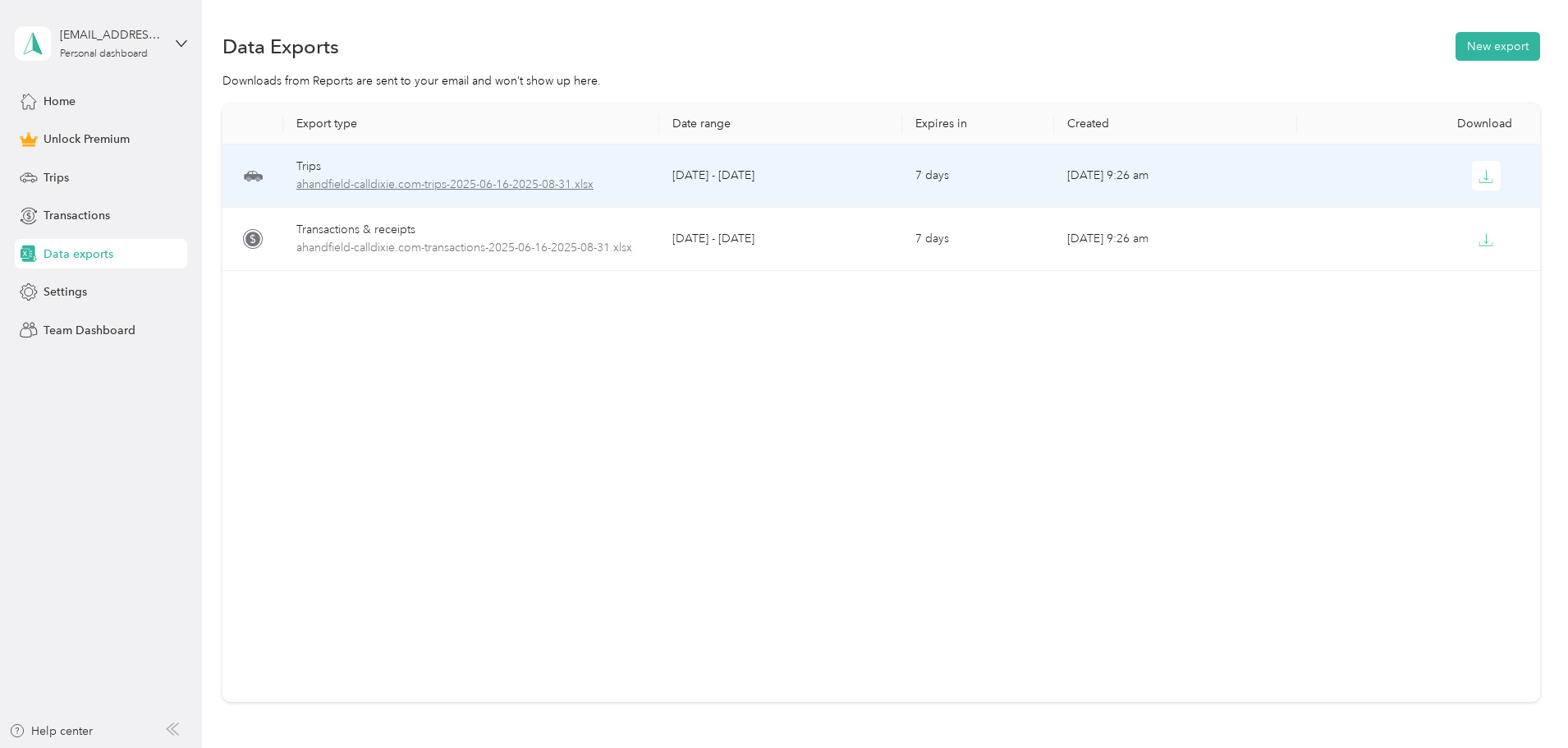
click at [533, 187] on span "ahandfield-calldixie.com-trips-2025-06-16-2025-08-31.xlsx" at bounding box center [471, 184] width 350 height 18
click at [1479, 173] on icon "button" at bounding box center [1486, 176] width 14 height 14
